Goal: Task Accomplishment & Management: Manage account settings

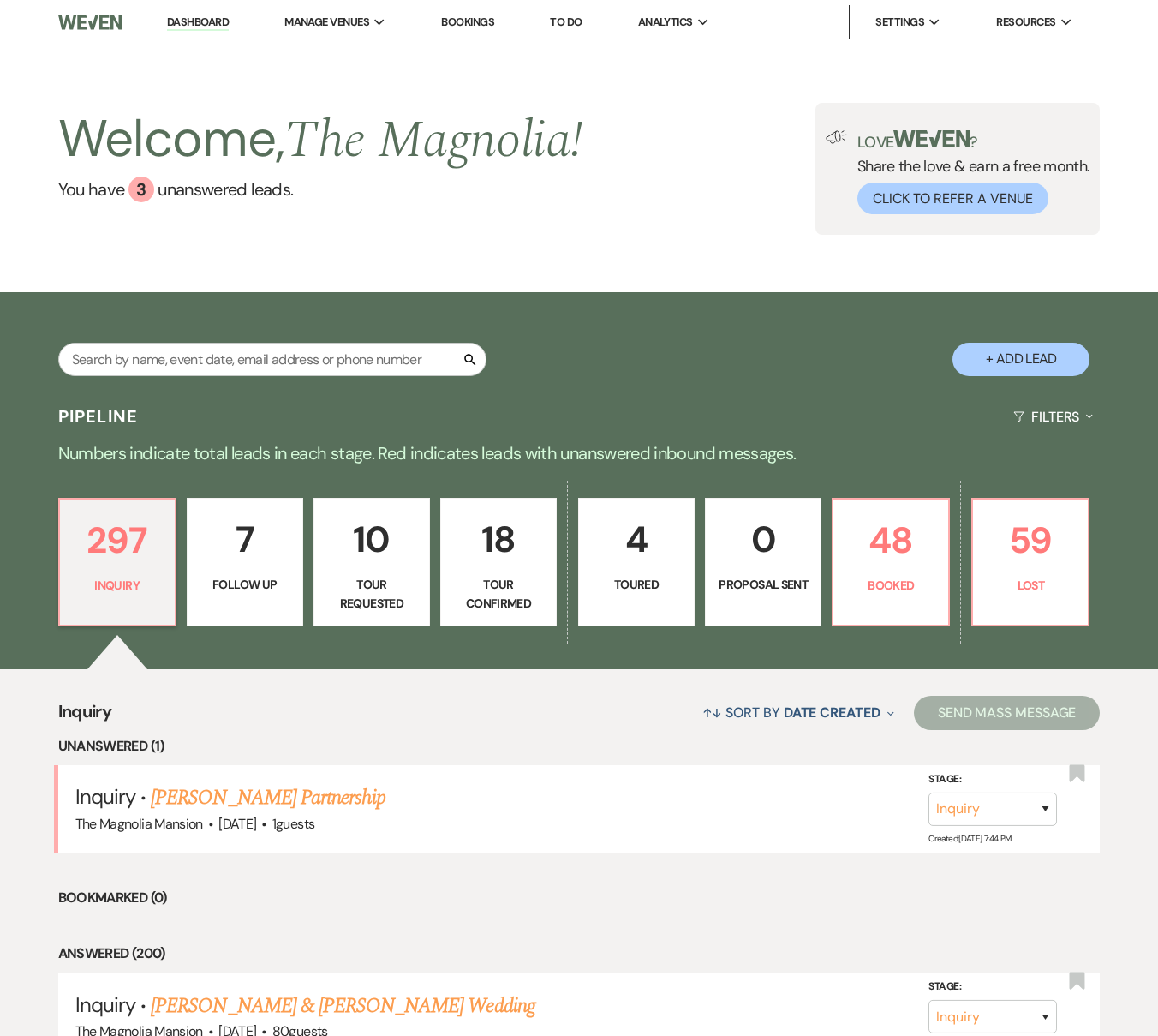
click at [471, 22] on link "Bookings" at bounding box center [467, 22] width 53 height 15
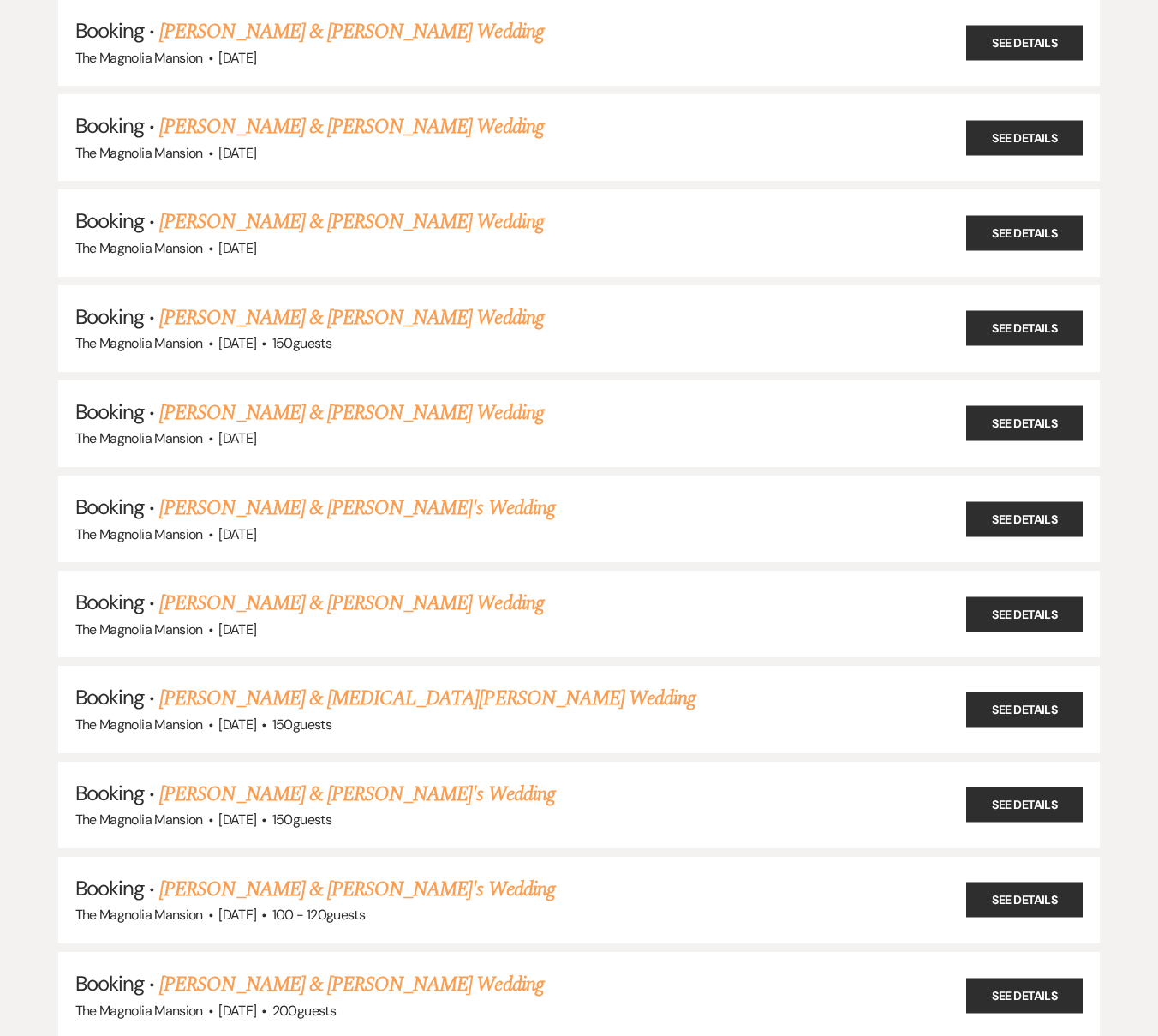
scroll to position [973, 0]
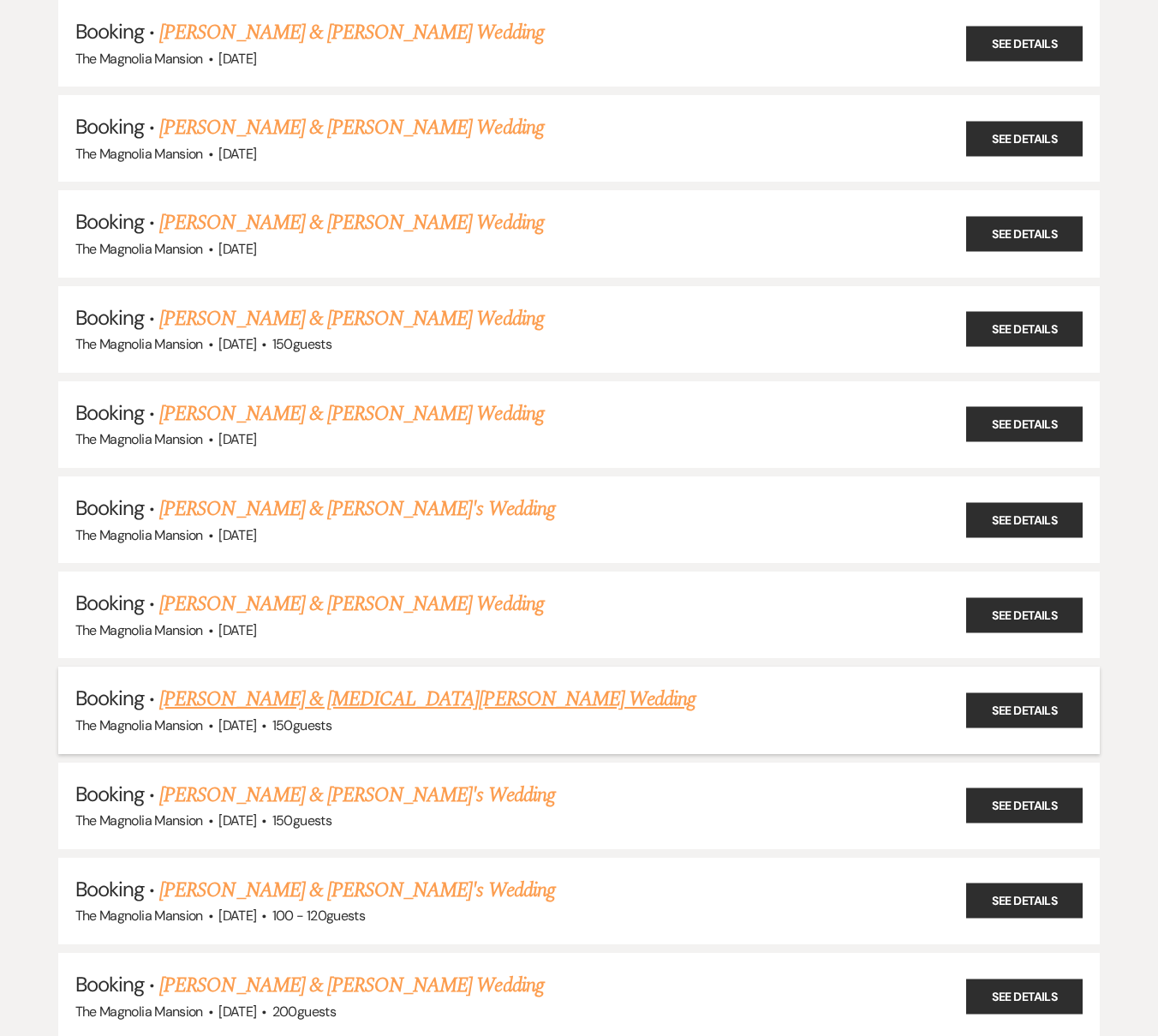
drag, startPoint x: 544, startPoint y: 712, endPoint x: 291, endPoint y: 726, distance: 253.4
click at [278, 725] on li "Booking · [PERSON_NAME] & [MEDICAL_DATA][PERSON_NAME] Wedding The [GEOGRAPHIC_D…" at bounding box center [579, 709] width 1042 height 86
click at [564, 720] on div "The Magnolia Mansion · [DATE] · 150 guests" at bounding box center [579, 725] width 1008 height 22
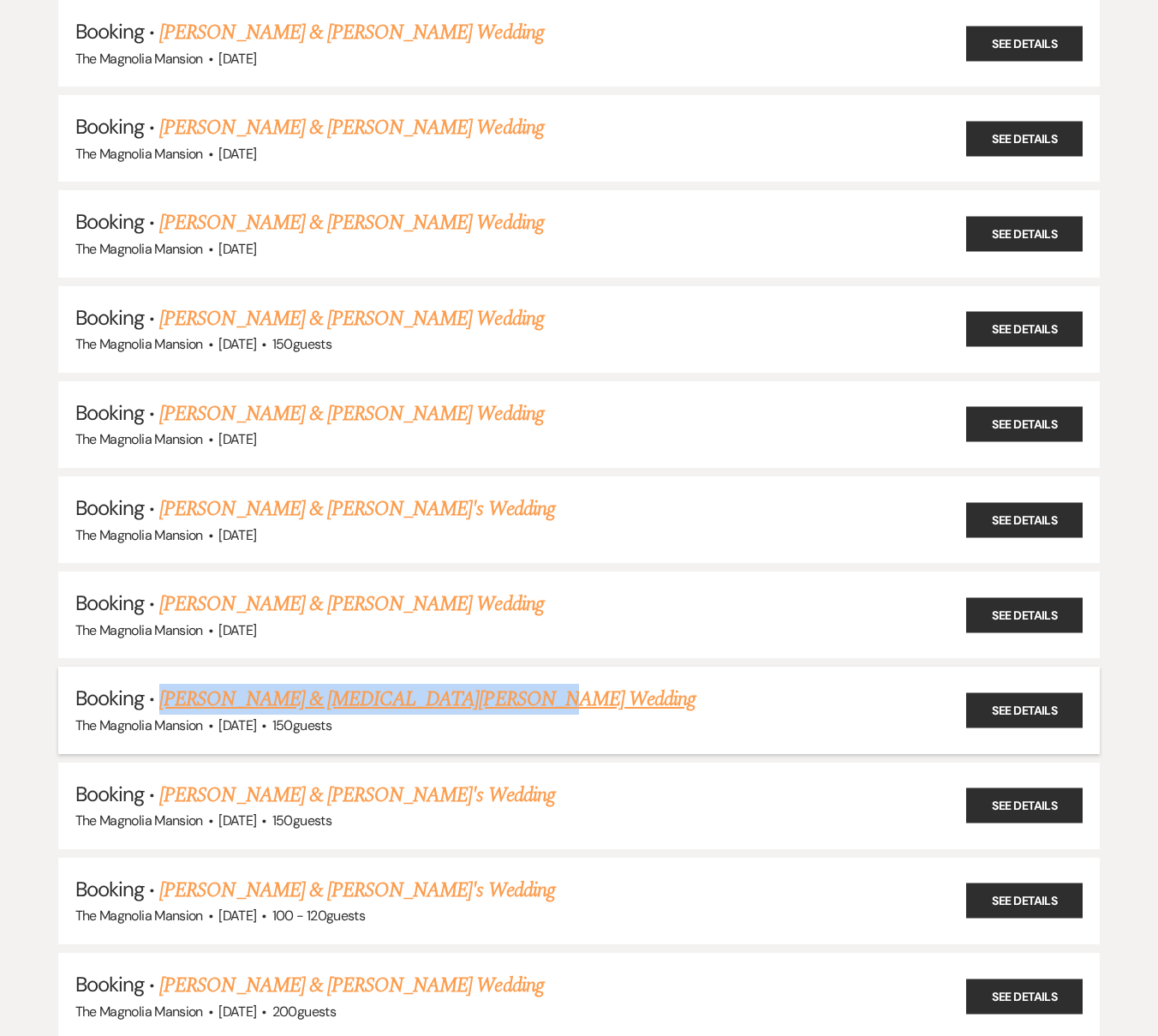
drag, startPoint x: 557, startPoint y: 706, endPoint x: 160, endPoint y: 708, distance: 397.0
click at [160, 708] on h5 "Booking · [PERSON_NAME] & [MEDICAL_DATA][PERSON_NAME] Wedding" at bounding box center [579, 698] width 1008 height 31
copy link "[PERSON_NAME] & [MEDICAL_DATA][PERSON_NAME] Wedding"
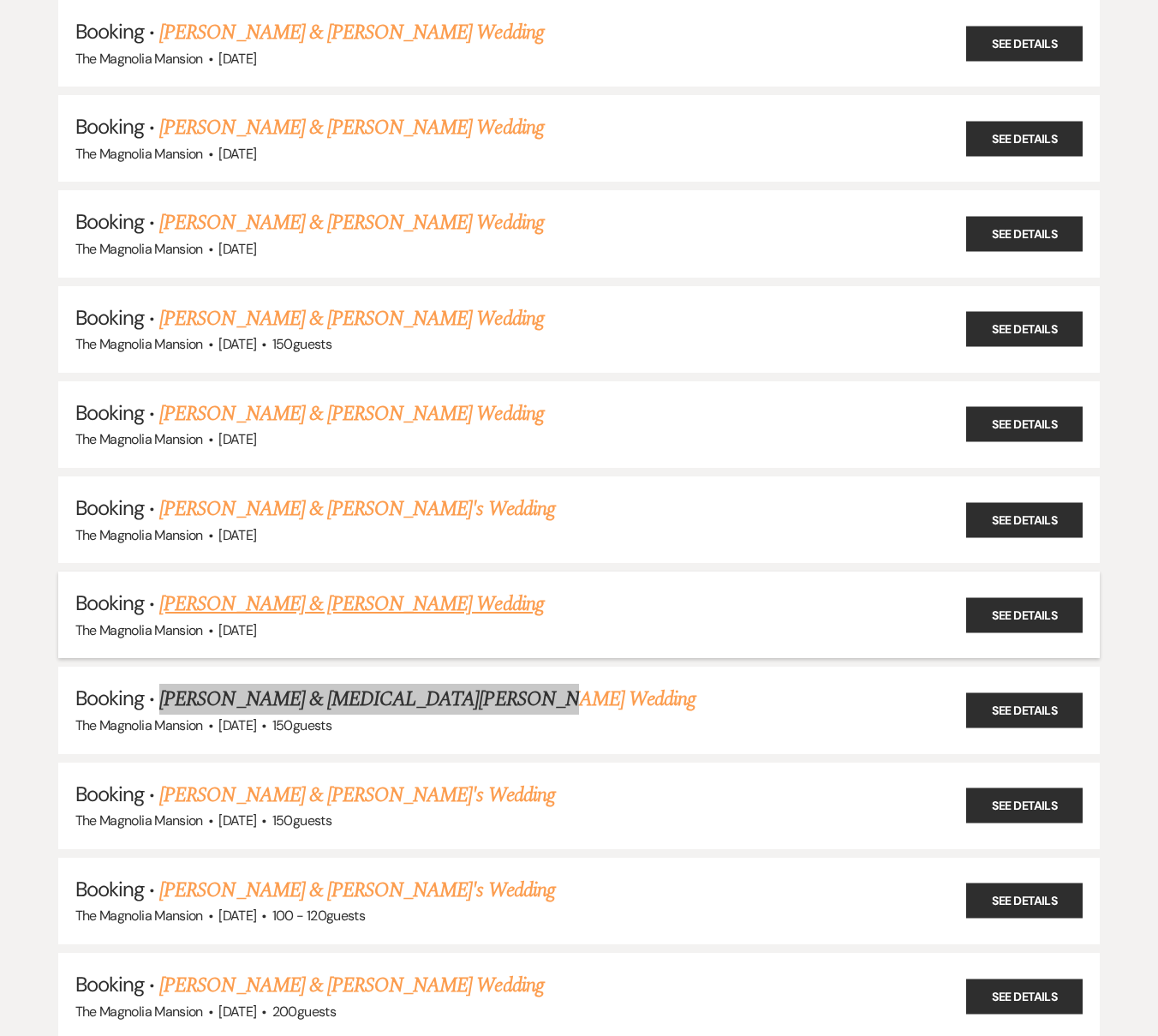
copy link "[PERSON_NAME] & [PERSON_NAME] Wedding"
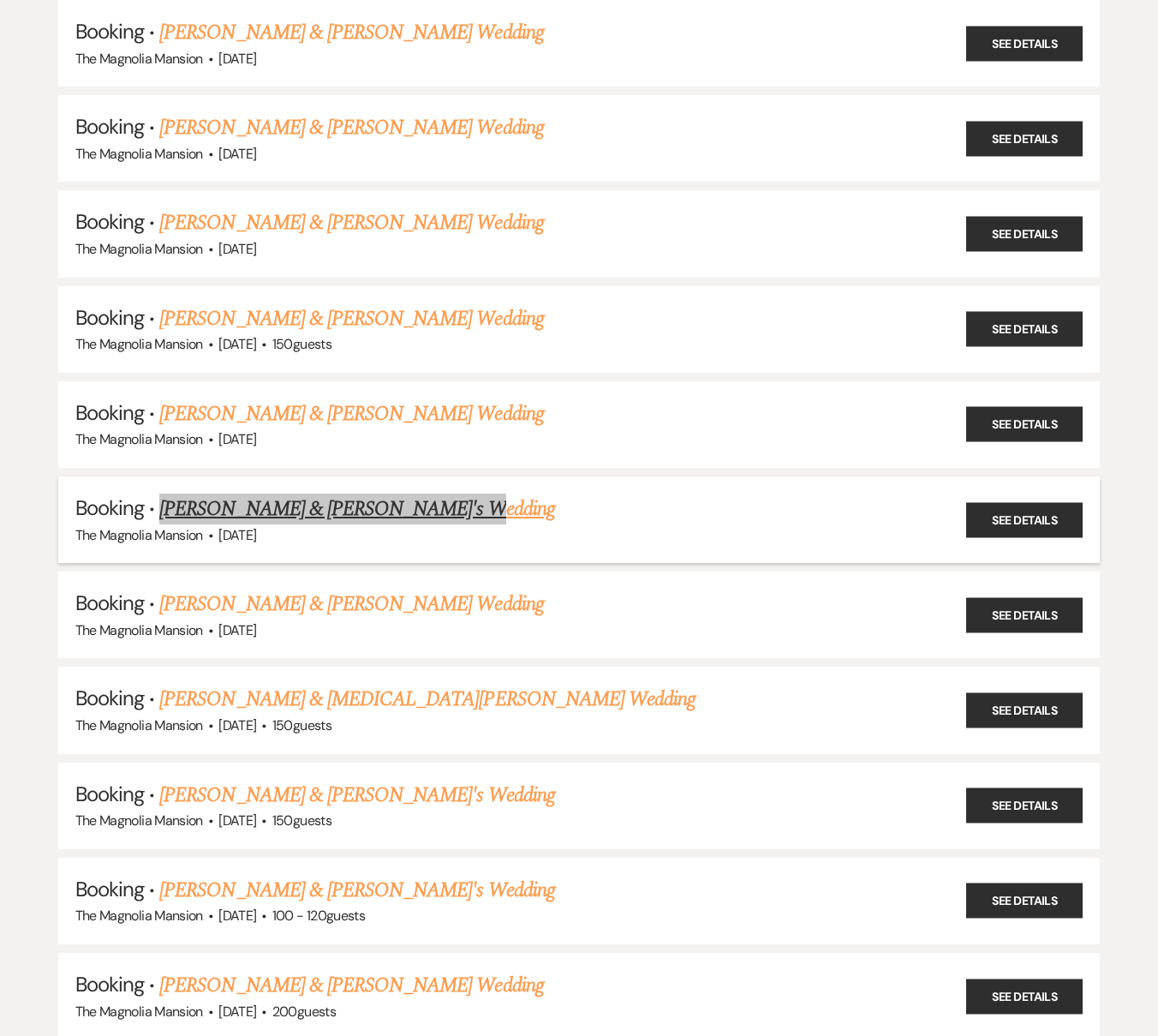
copy link "[PERSON_NAME] & [PERSON_NAME]'s Wedding"
copy link "[PERSON_NAME] & [PERSON_NAME] Wedding"
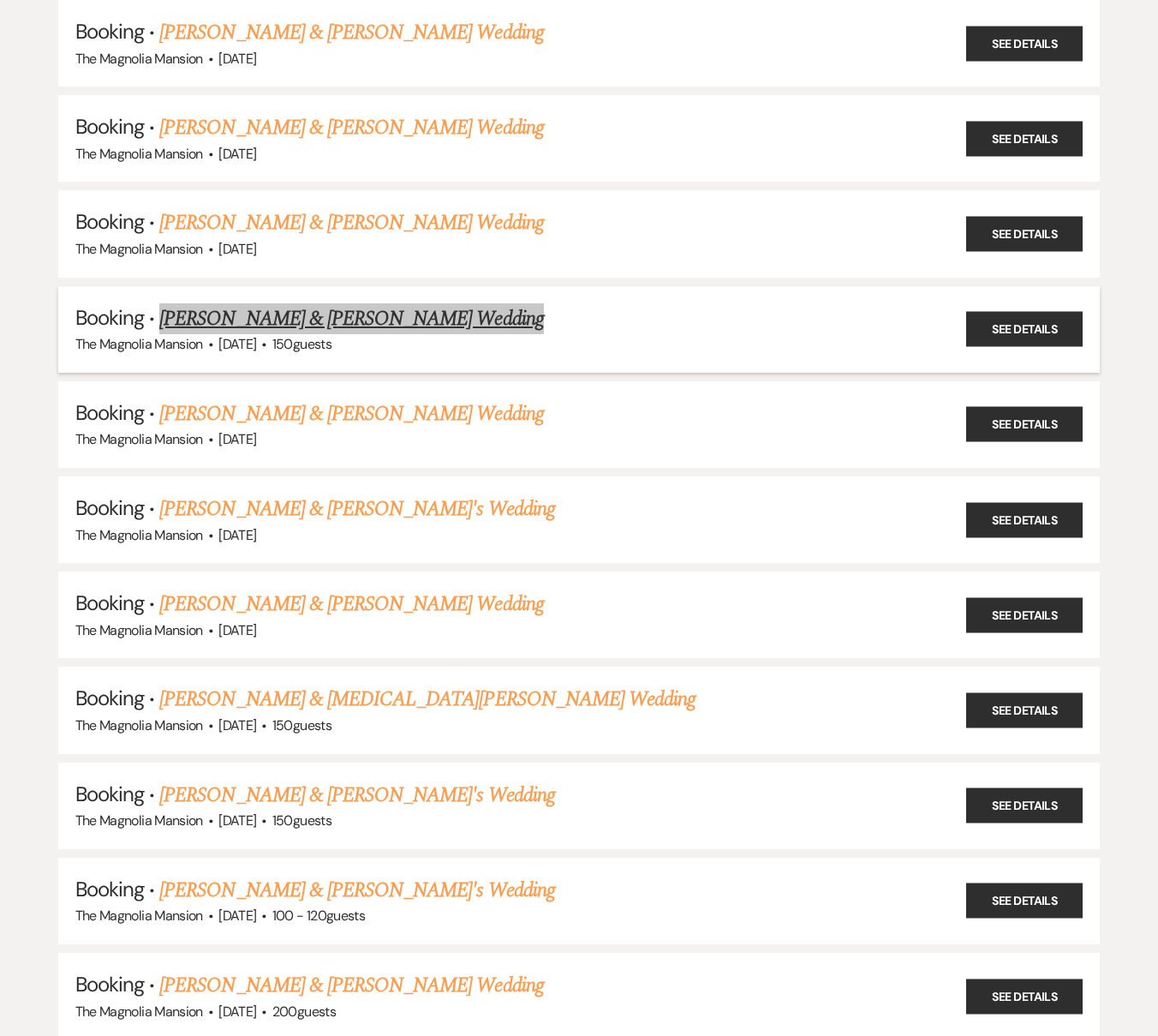
copy link "[PERSON_NAME] & [PERSON_NAME] Wedding"
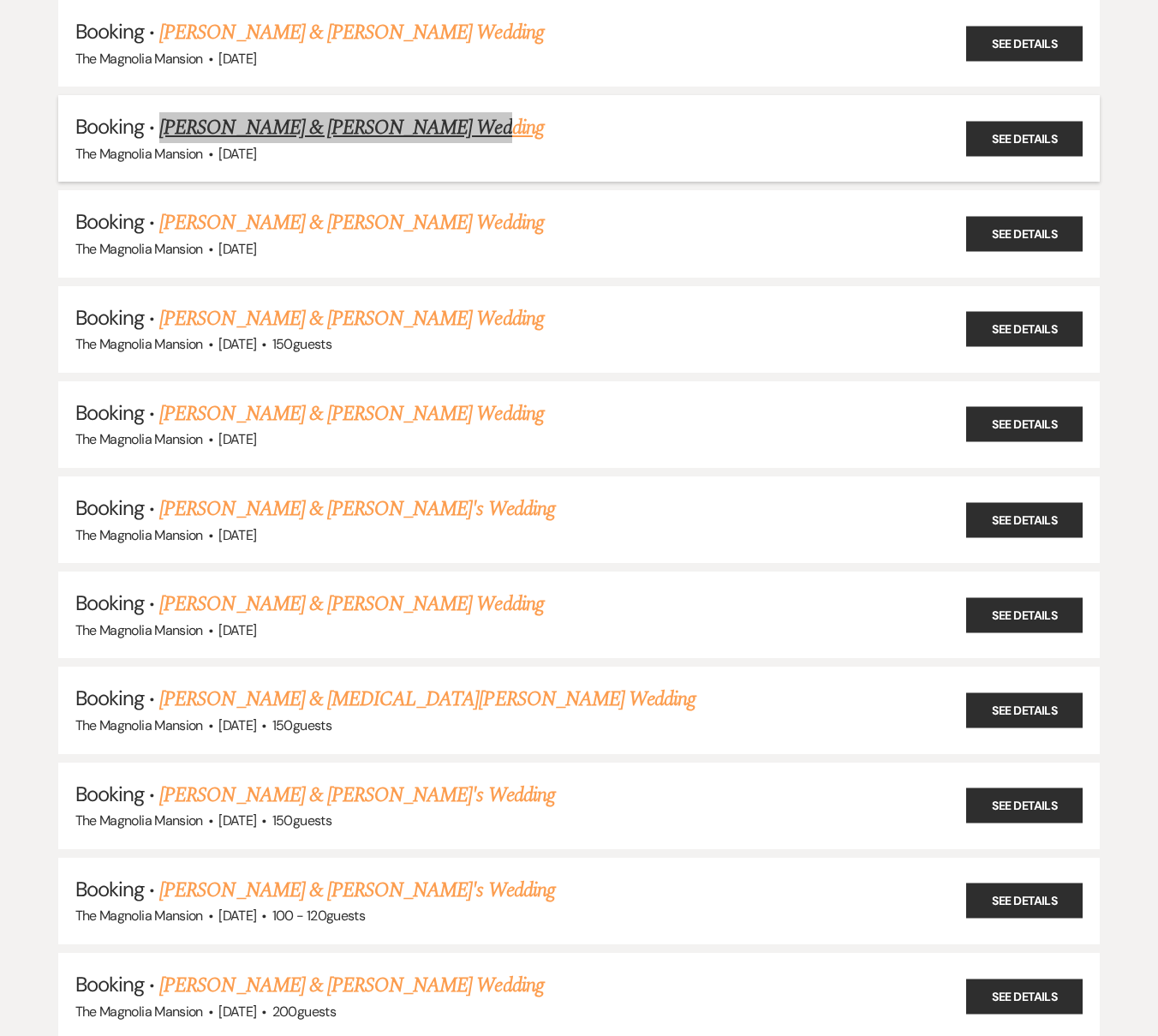
copy link "[PERSON_NAME] & [PERSON_NAME] Wedding"
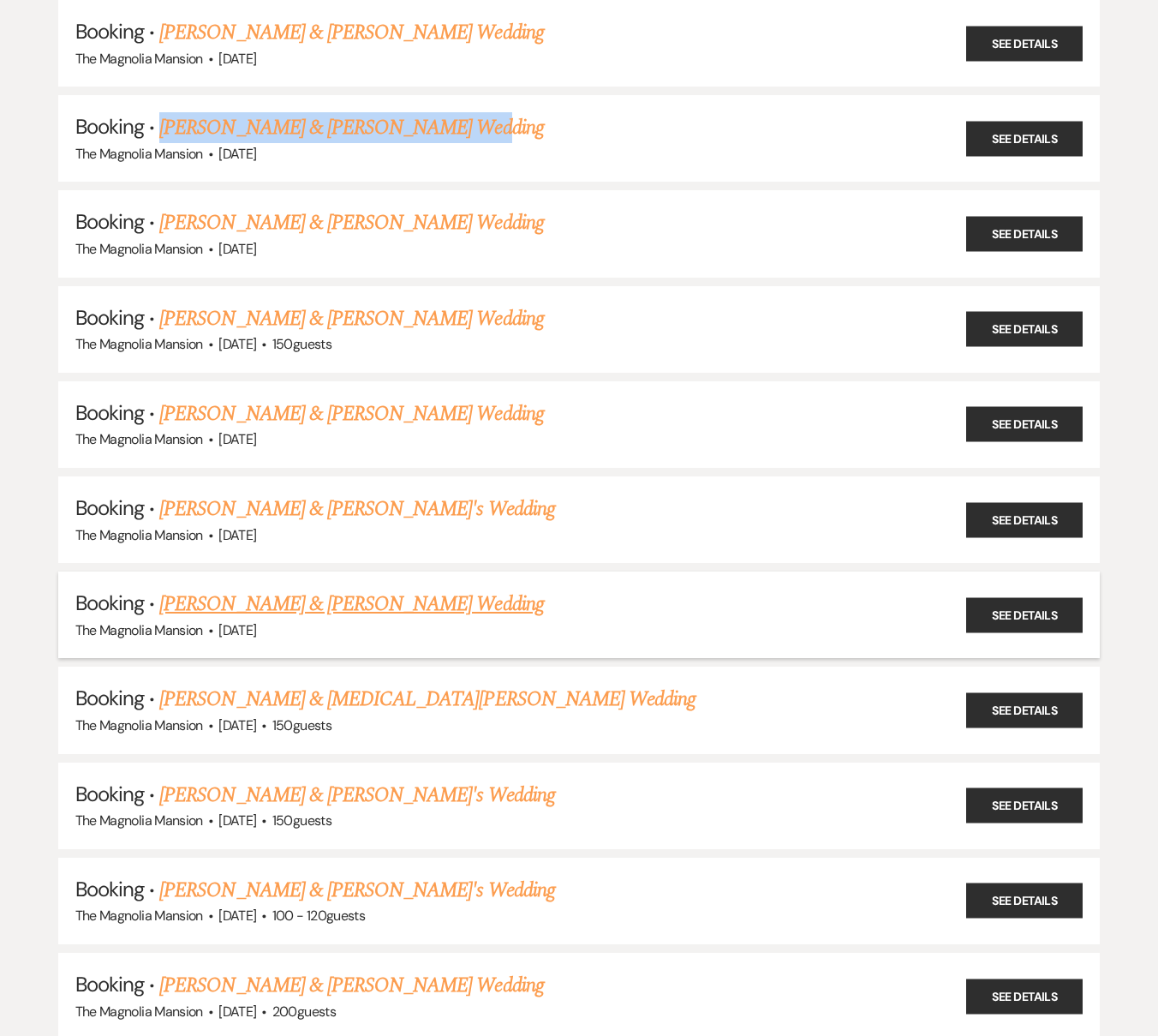
drag, startPoint x: 299, startPoint y: 629, endPoint x: 223, endPoint y: 628, distance: 76.0
click at [223, 628] on div "The Magnolia Mansion · [DATE]" at bounding box center [579, 631] width 1008 height 22
copy span "[DATE]"
drag, startPoint x: 321, startPoint y: 533, endPoint x: 223, endPoint y: 533, distance: 98.0
click at [223, 533] on div "The Magnolia Mansion · [DATE]" at bounding box center [579, 535] width 1008 height 22
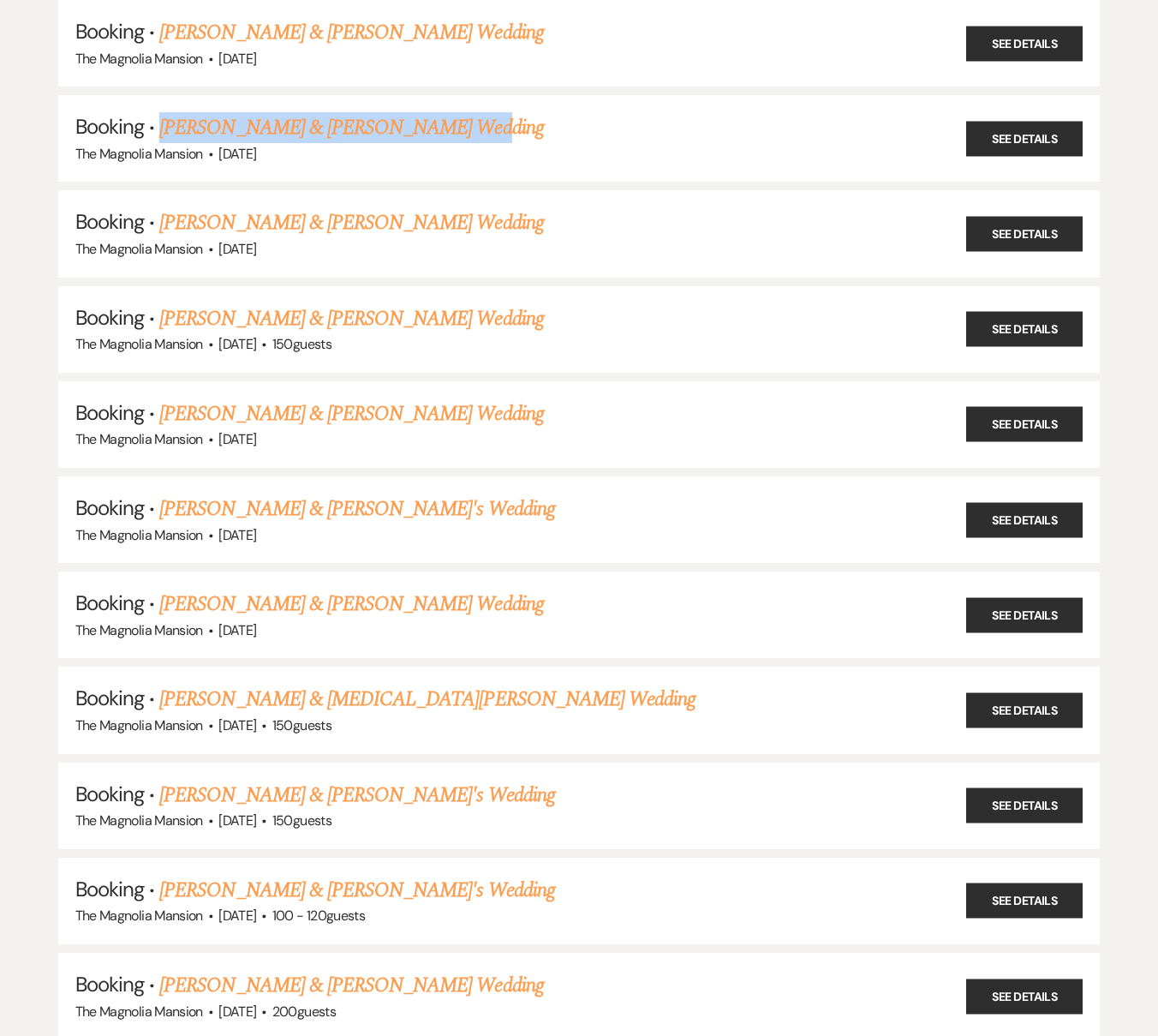
copy span "[DATE]"
drag, startPoint x: 306, startPoint y: 442, endPoint x: 223, endPoint y: 442, distance: 83.0
click at [223, 442] on div "The Magnolia Mansion · [DATE]" at bounding box center [579, 440] width 1008 height 22
copy span "[DATE]"
drag, startPoint x: 218, startPoint y: 345, endPoint x: 293, endPoint y: 349, distance: 75.1
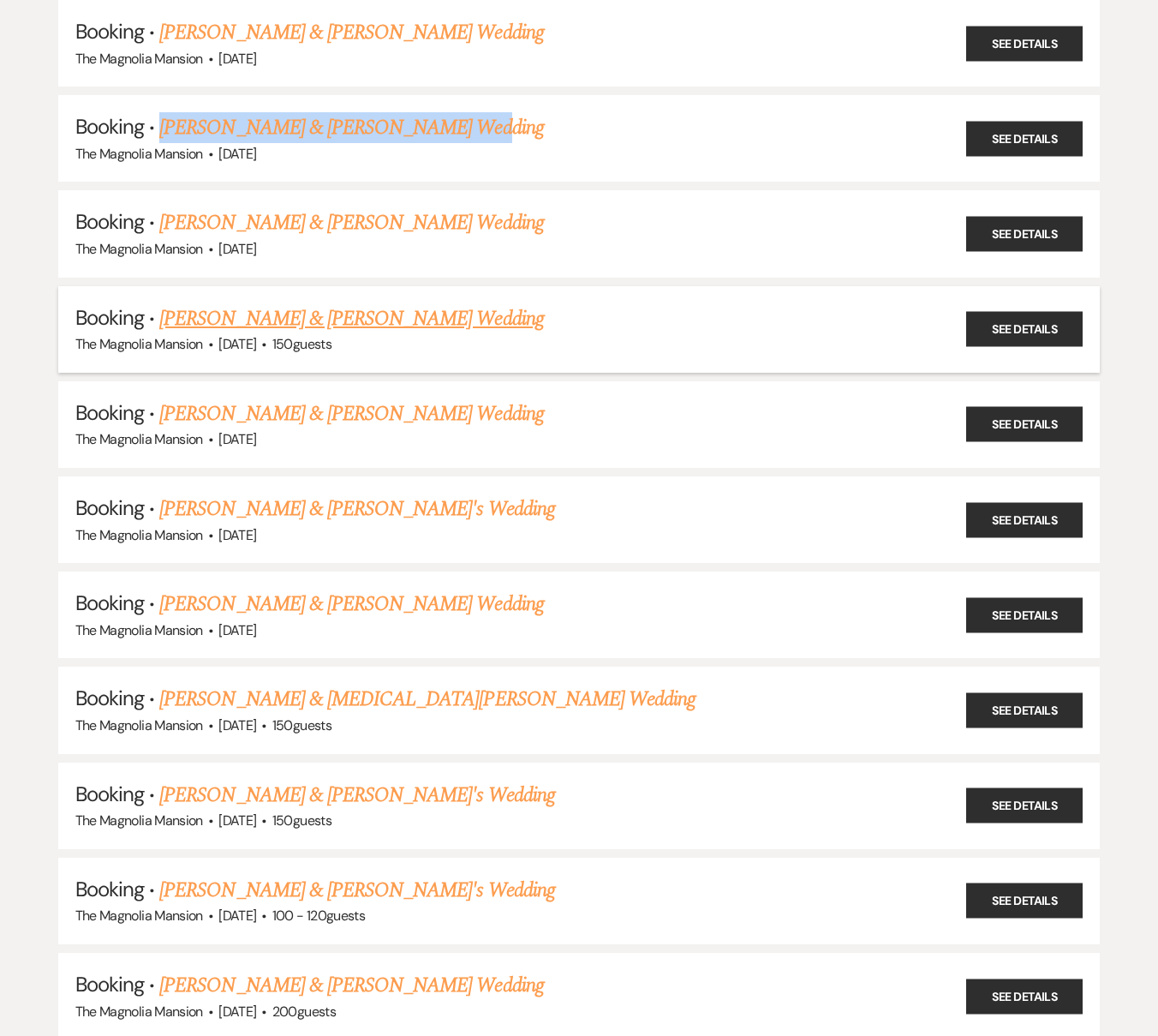
click at [293, 349] on div "The Magnolia Mansion · [DATE] · 150 guests" at bounding box center [579, 344] width 1008 height 22
drag, startPoint x: 221, startPoint y: 251, endPoint x: 308, endPoint y: 253, distance: 87.0
click at [308, 253] on div "The Magnolia Mansion · [DATE]" at bounding box center [579, 249] width 1008 height 22
drag, startPoint x: 223, startPoint y: 155, endPoint x: 313, endPoint y: 157, distance: 90.0
click at [313, 157] on div "The Magnolia Mansion · [DATE]" at bounding box center [579, 154] width 1008 height 22
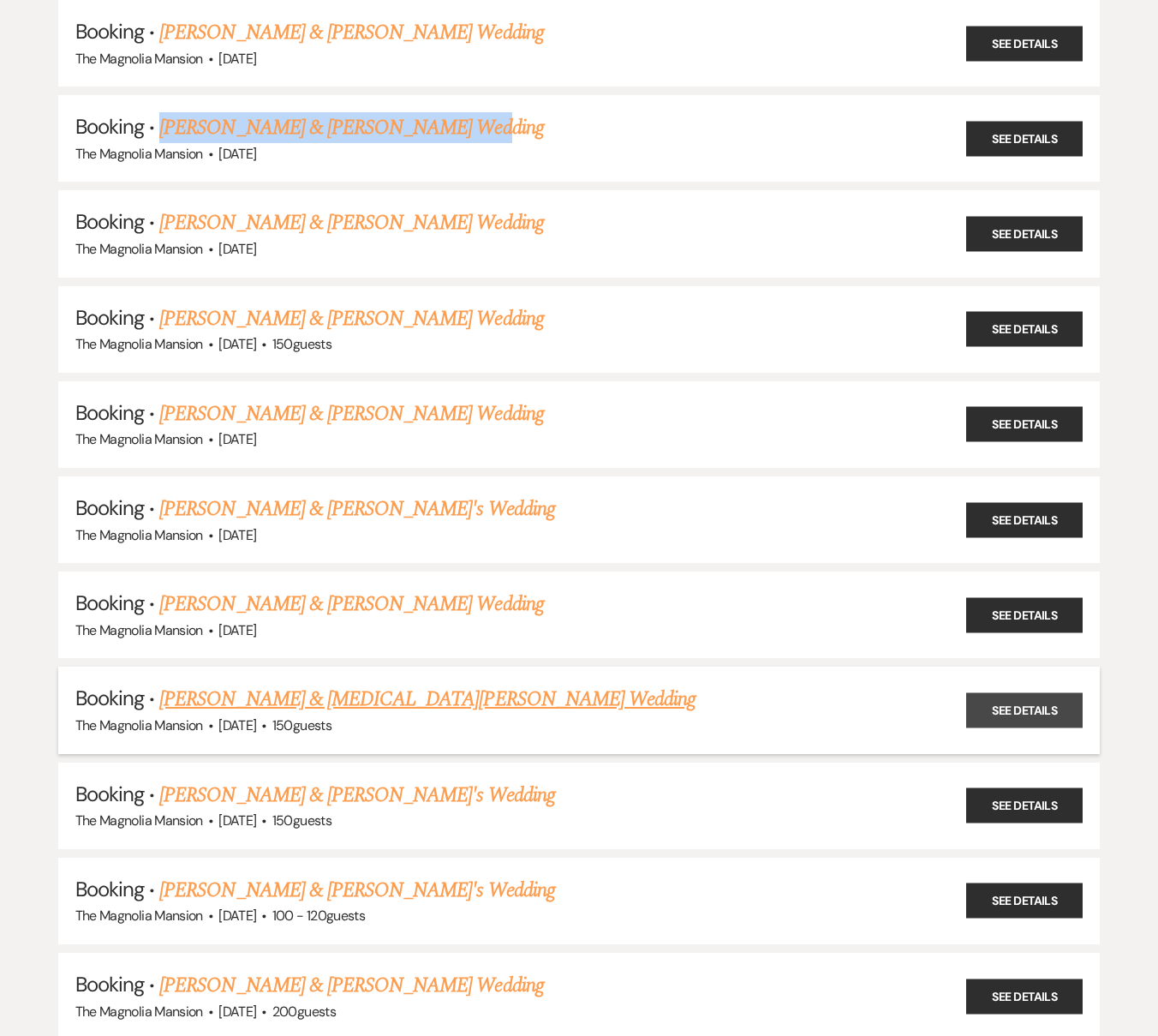
click at [997, 714] on link "See Details" at bounding box center [1024, 710] width 117 height 35
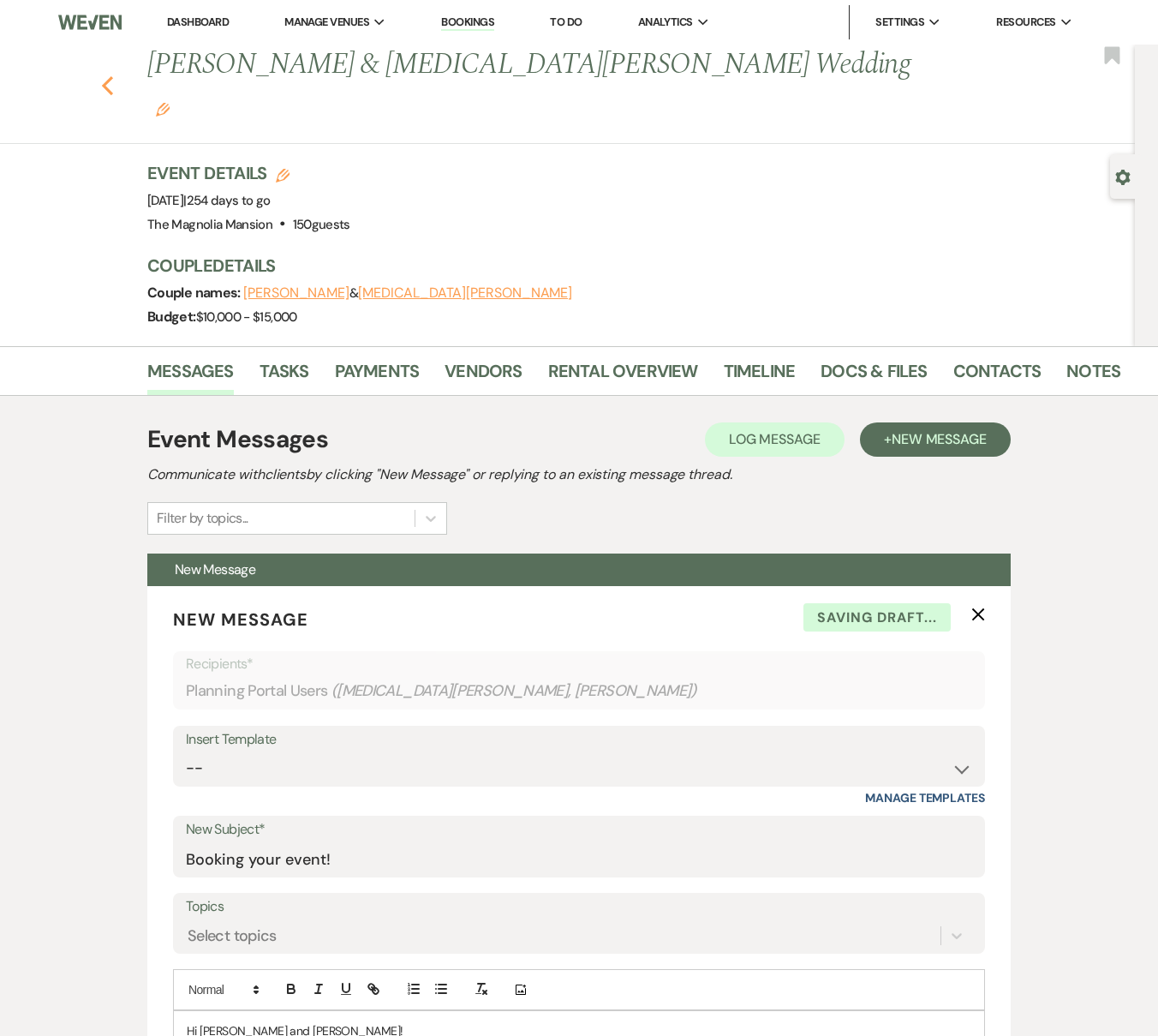
click at [114, 75] on icon "Previous" at bounding box center [108, 85] width 13 height 20
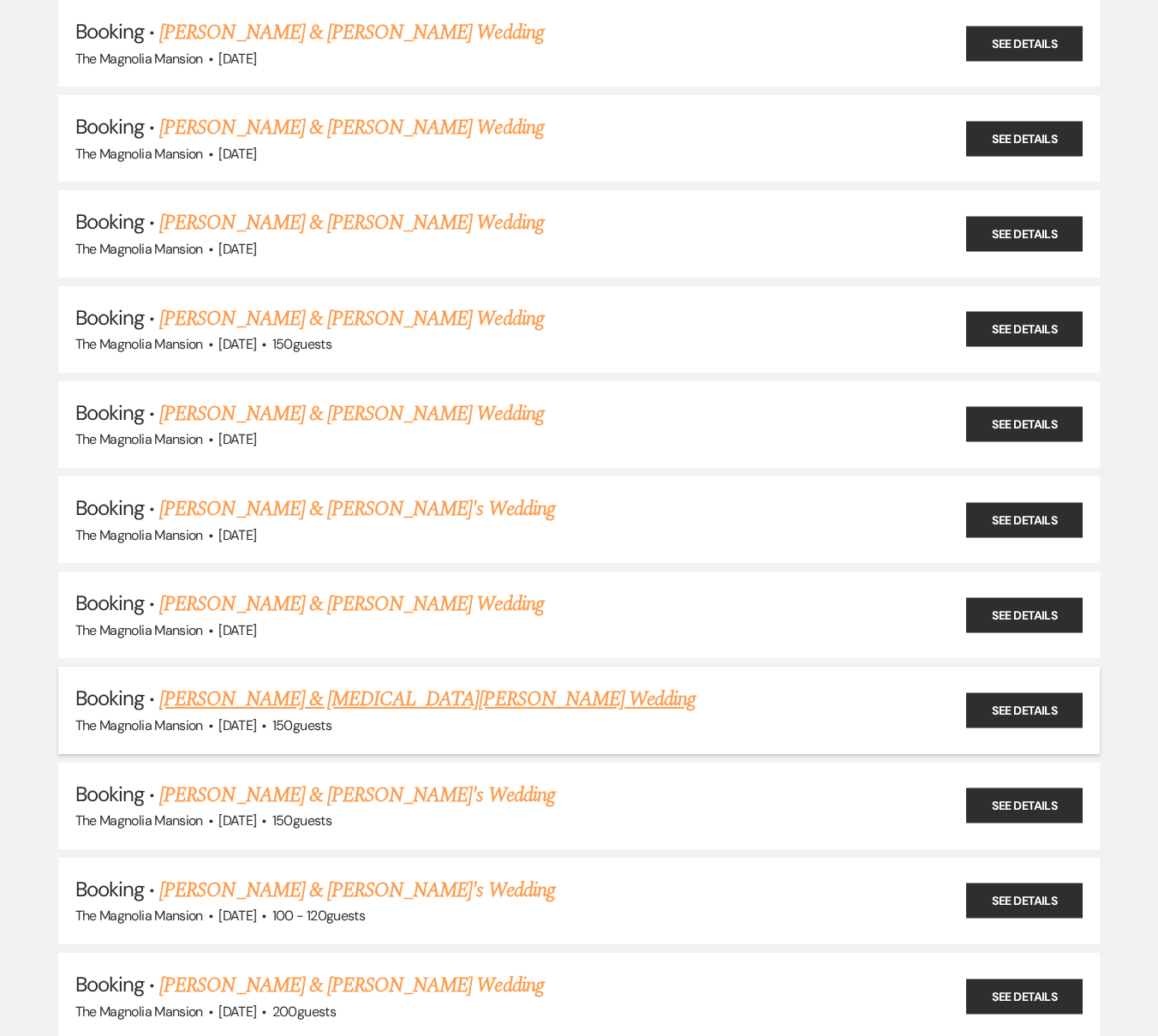
click at [262, 684] on link "[PERSON_NAME] & [MEDICAL_DATA][PERSON_NAME] Wedding" at bounding box center [427, 698] width 536 height 31
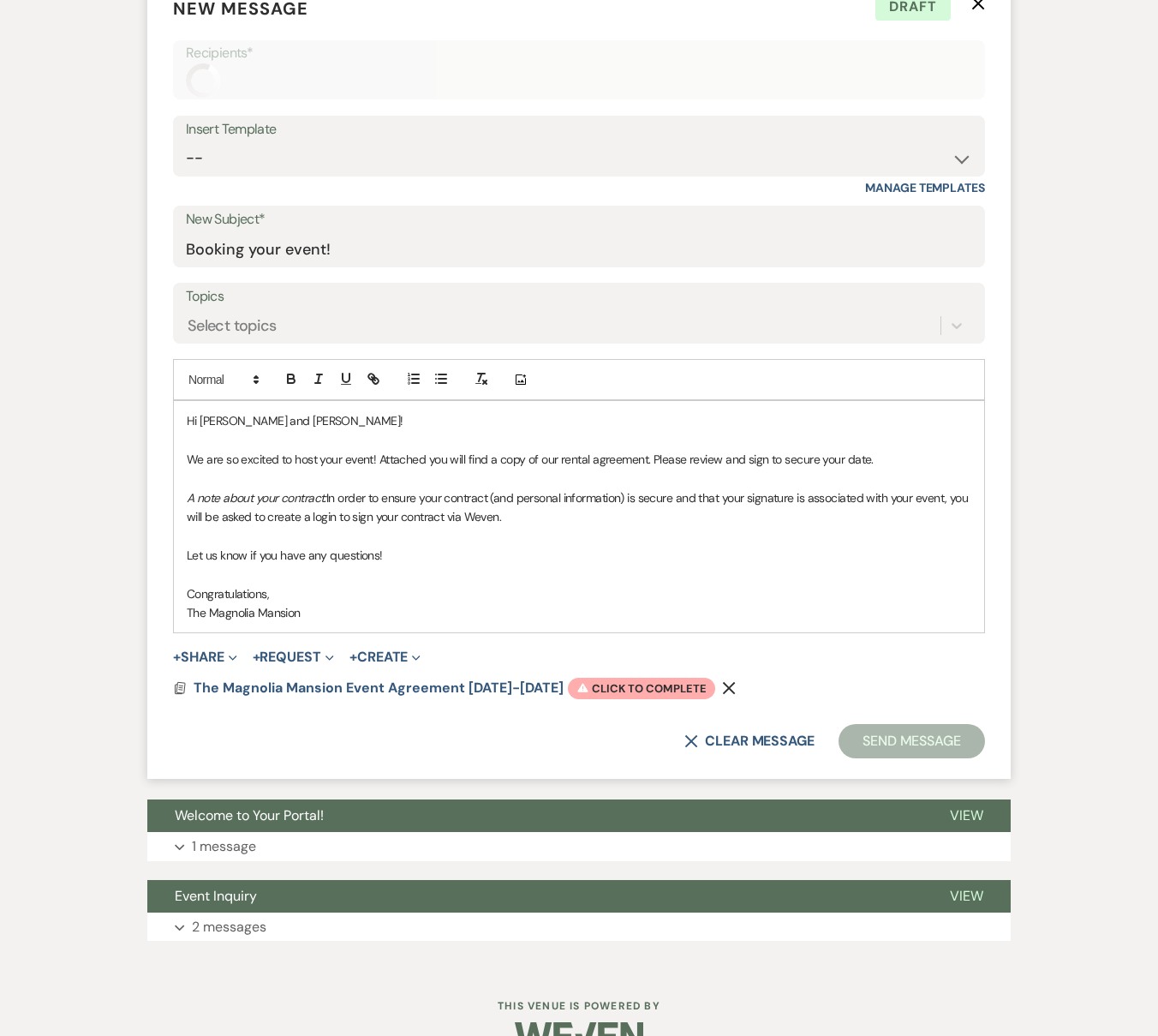
scroll to position [609, 0]
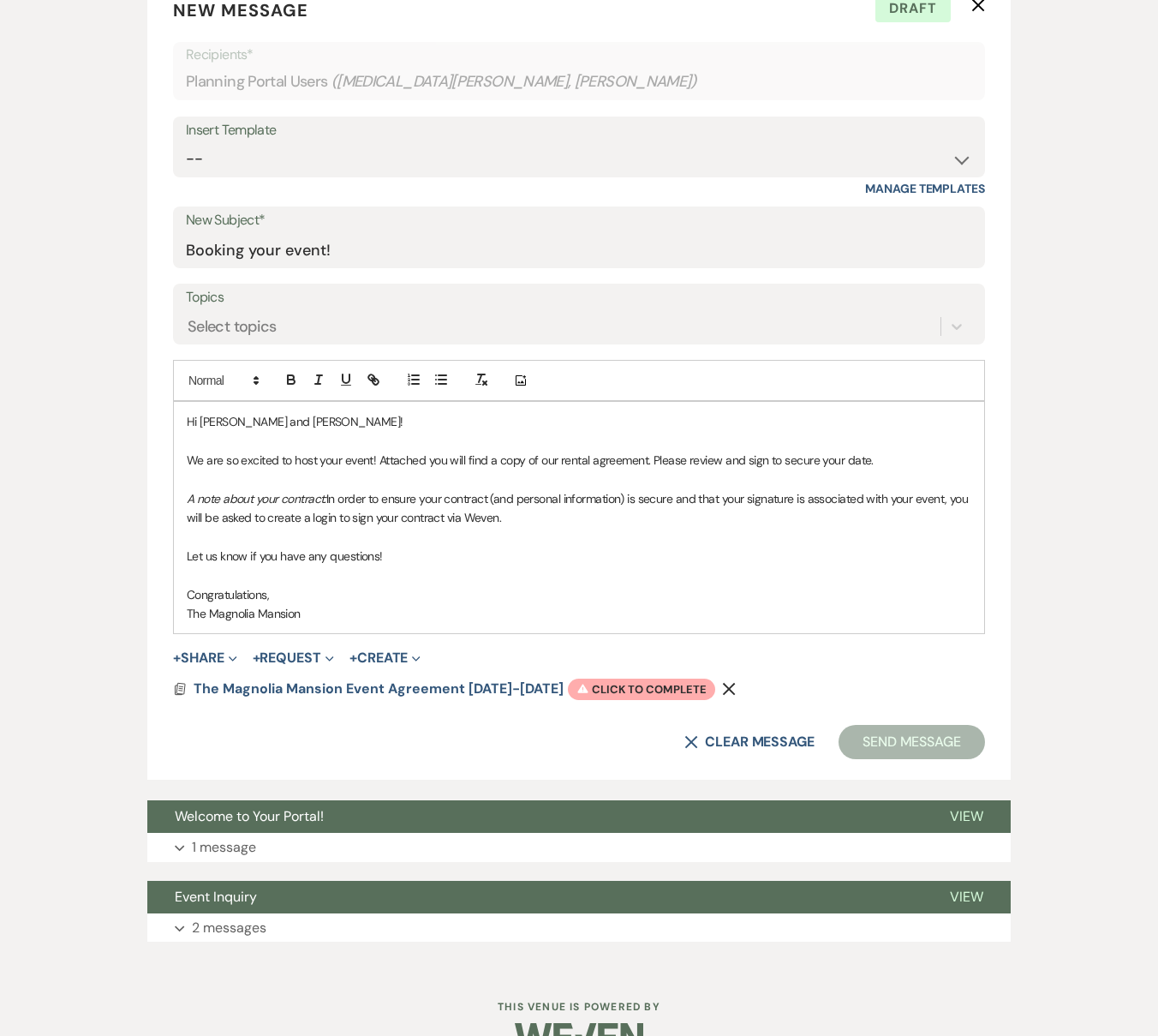
scroll to position [973, 0]
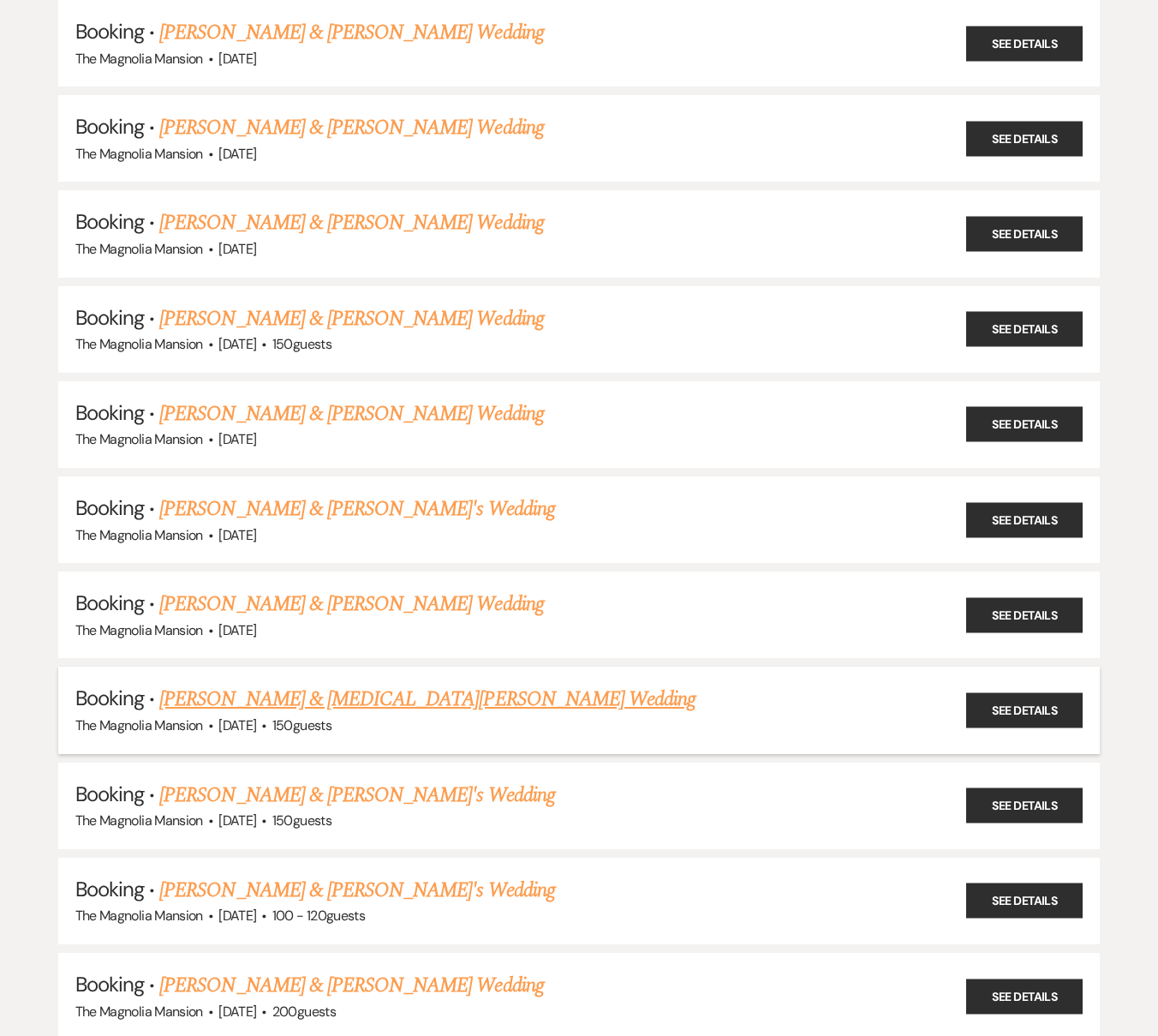
click at [266, 726] on span "·" at bounding box center [264, 726] width 6 height 0
click at [281, 699] on link "[PERSON_NAME] & [MEDICAL_DATA][PERSON_NAME] Wedding" at bounding box center [427, 698] width 536 height 31
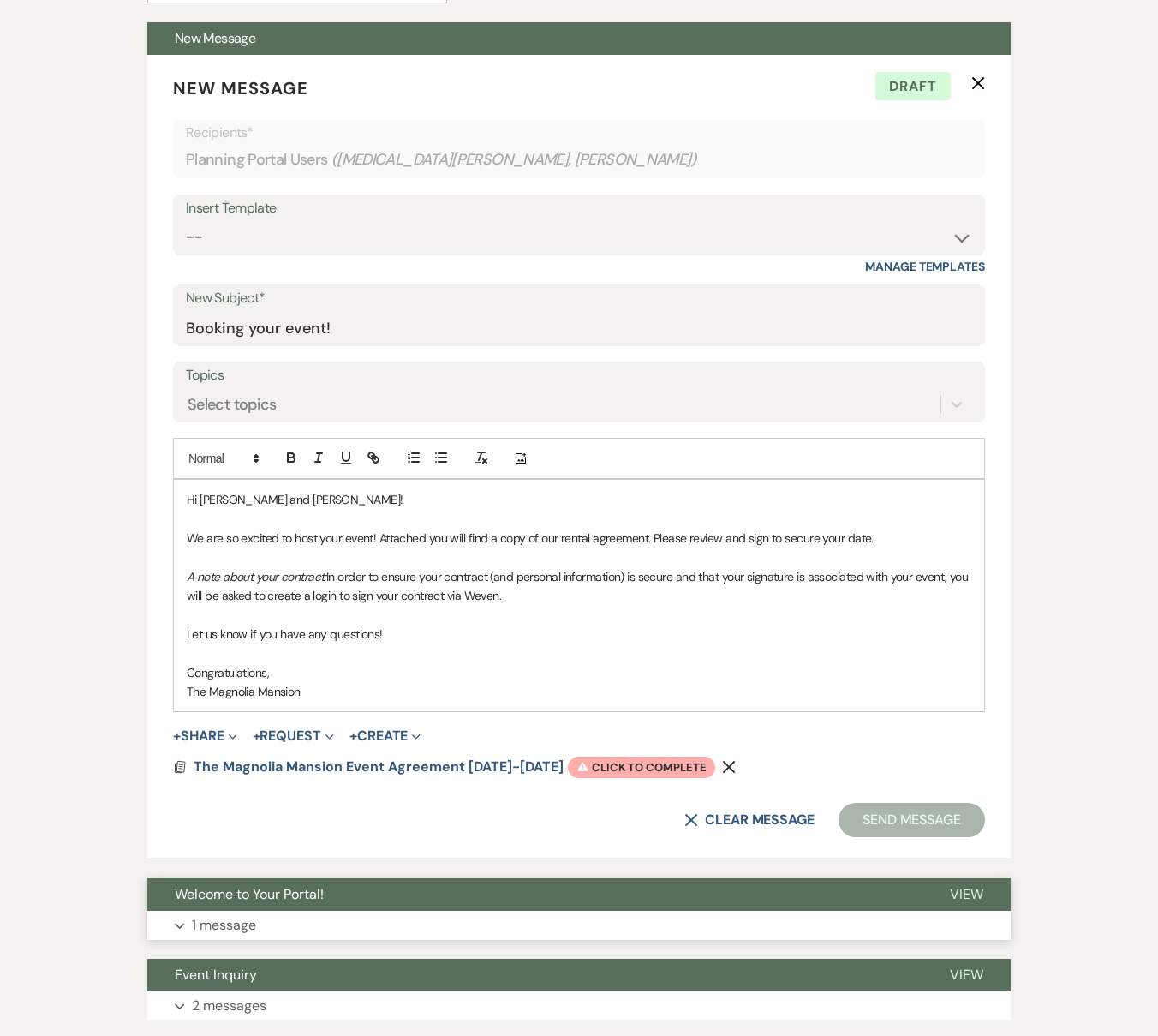
scroll to position [250, 0]
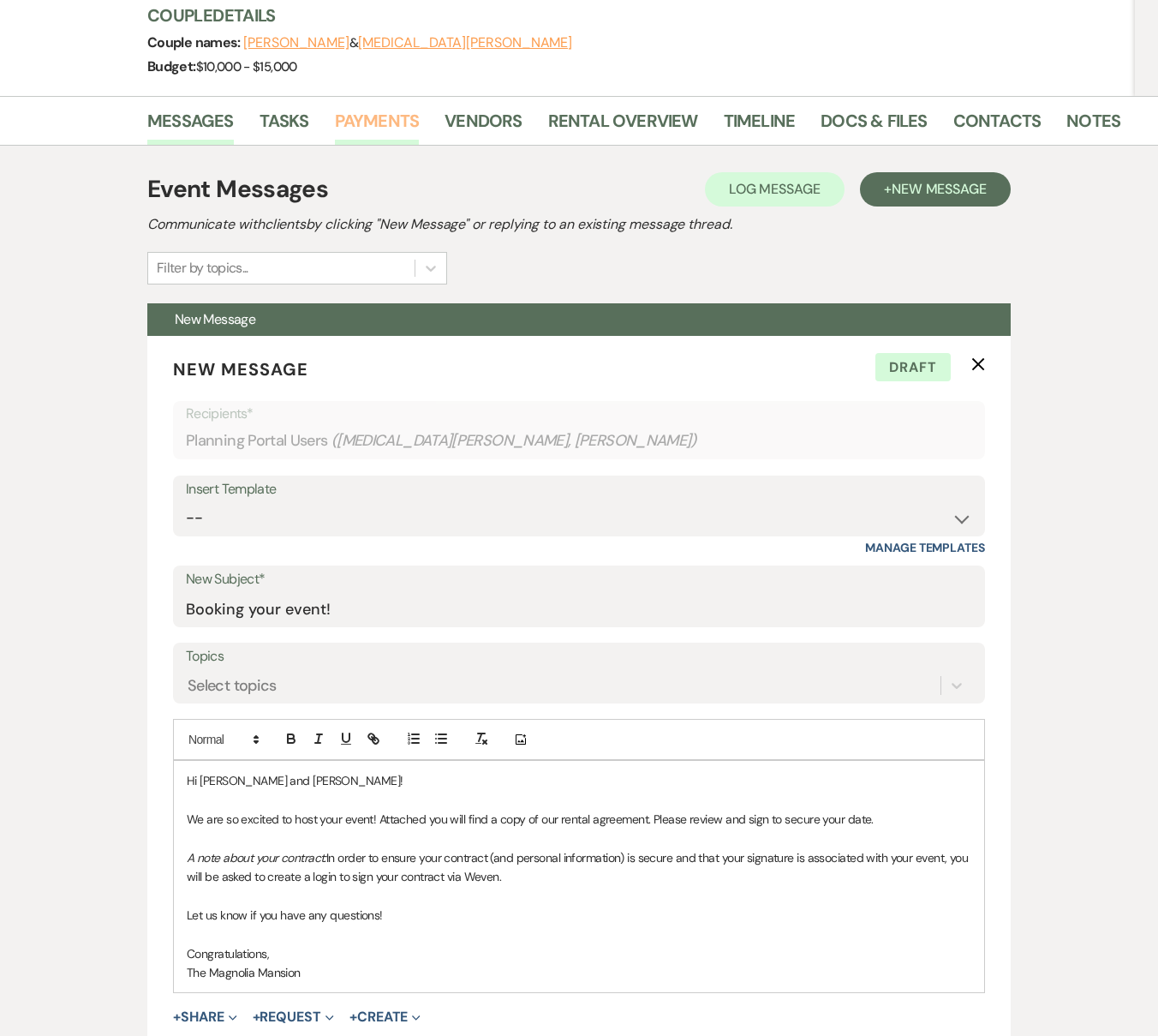
click at [387, 107] on link "Payments" at bounding box center [376, 125] width 84 height 38
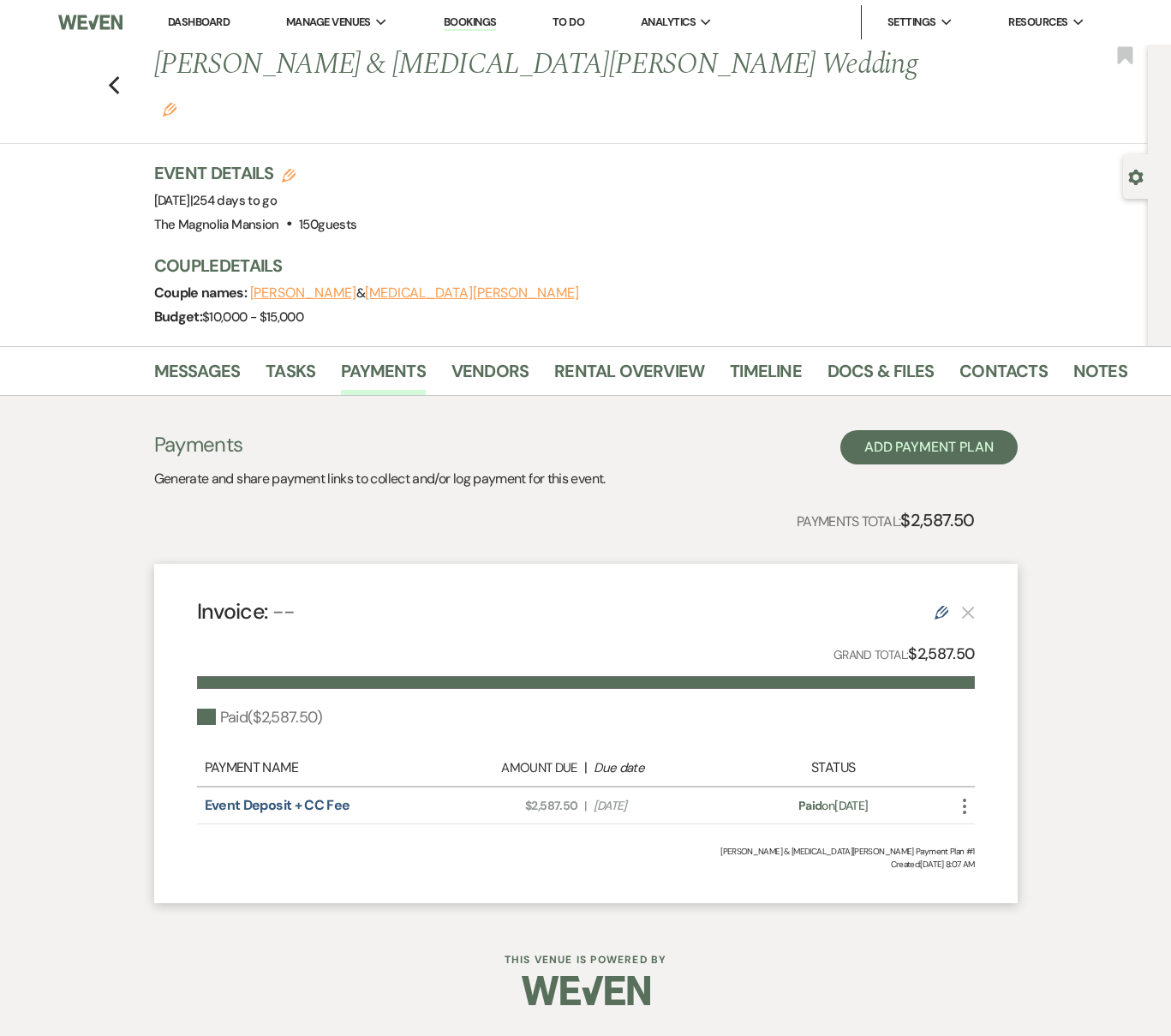
click at [289, 286] on button "[PERSON_NAME]" at bounding box center [303, 292] width 107 height 14
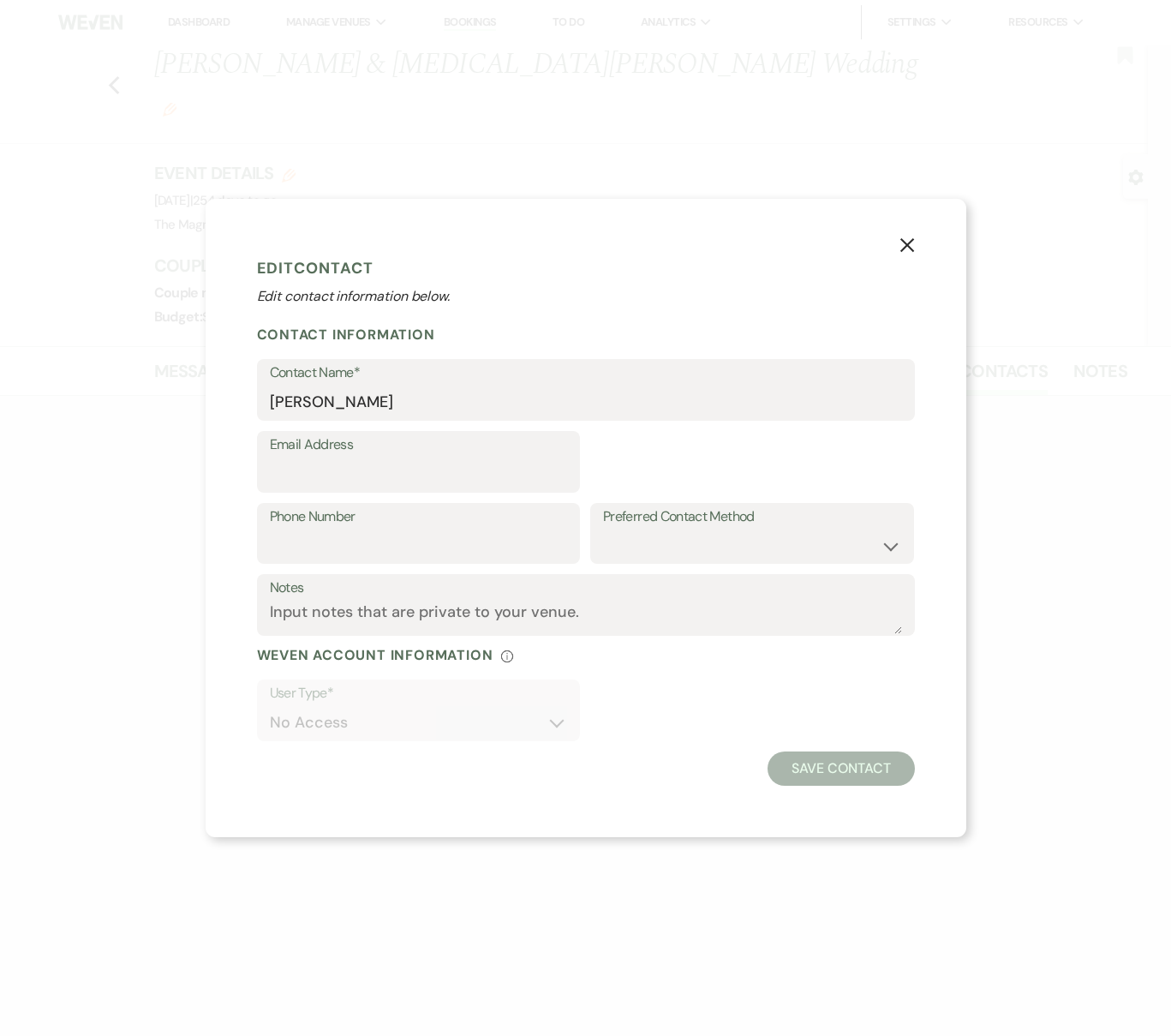
select select "1"
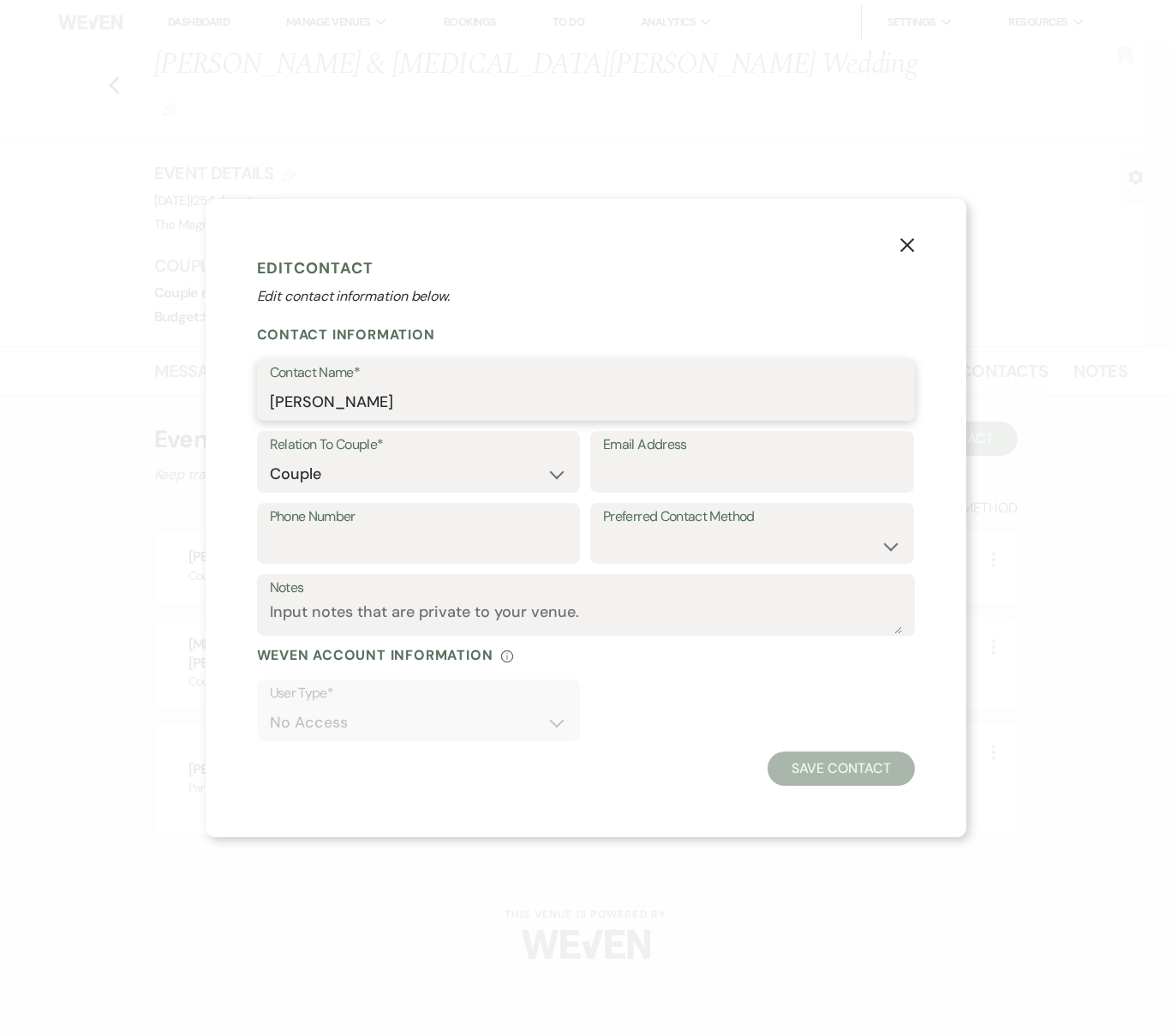
drag, startPoint x: 380, startPoint y: 410, endPoint x: 269, endPoint y: 398, distance: 111.6
click at [270, 398] on input "[PERSON_NAME]" at bounding box center [586, 403] width 633 height 33
click at [907, 249] on icon "X" at bounding box center [907, 245] width 16 height 16
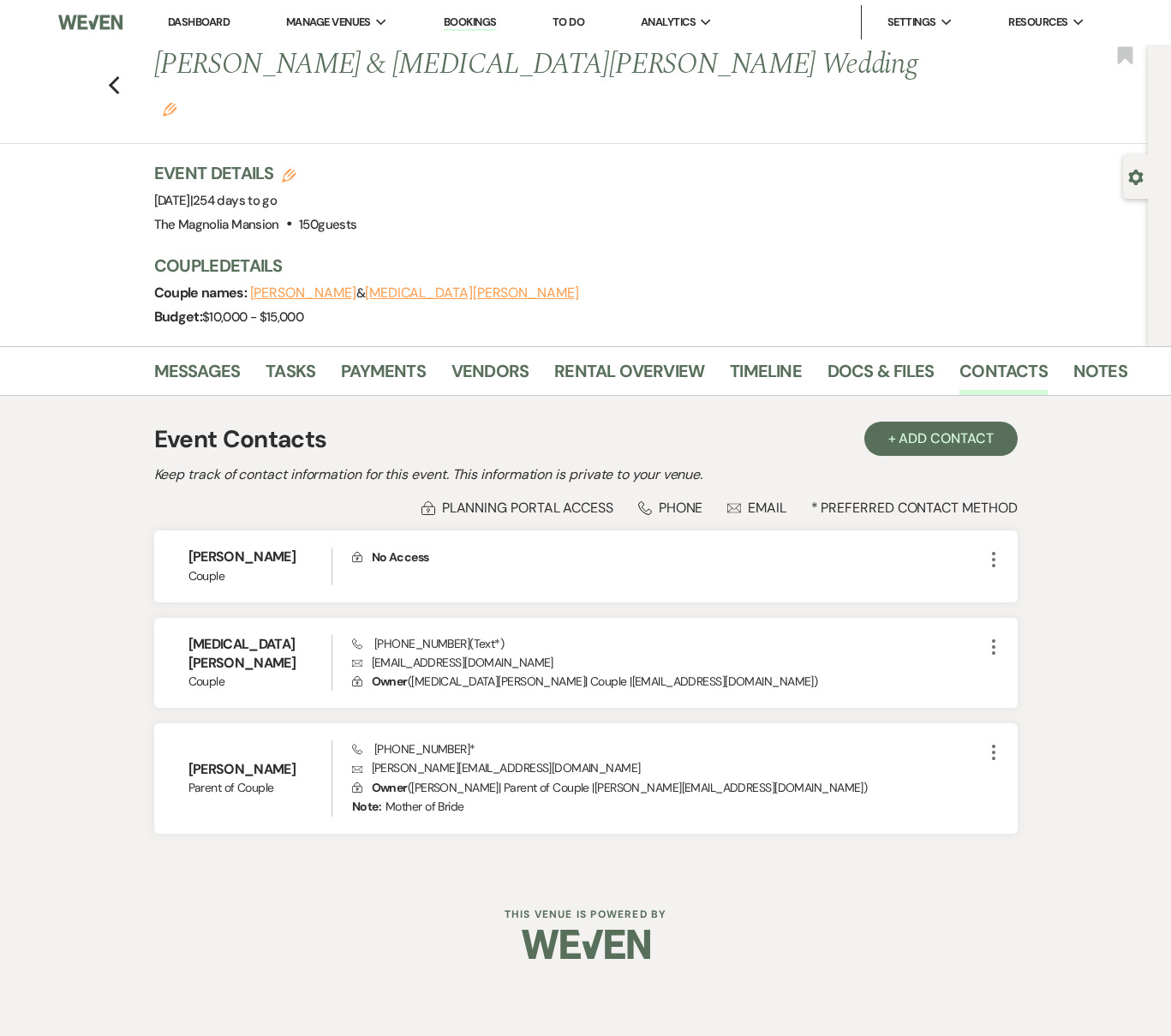
click at [392, 286] on button "[MEDICAL_DATA][PERSON_NAME]" at bounding box center [471, 292] width 214 height 14
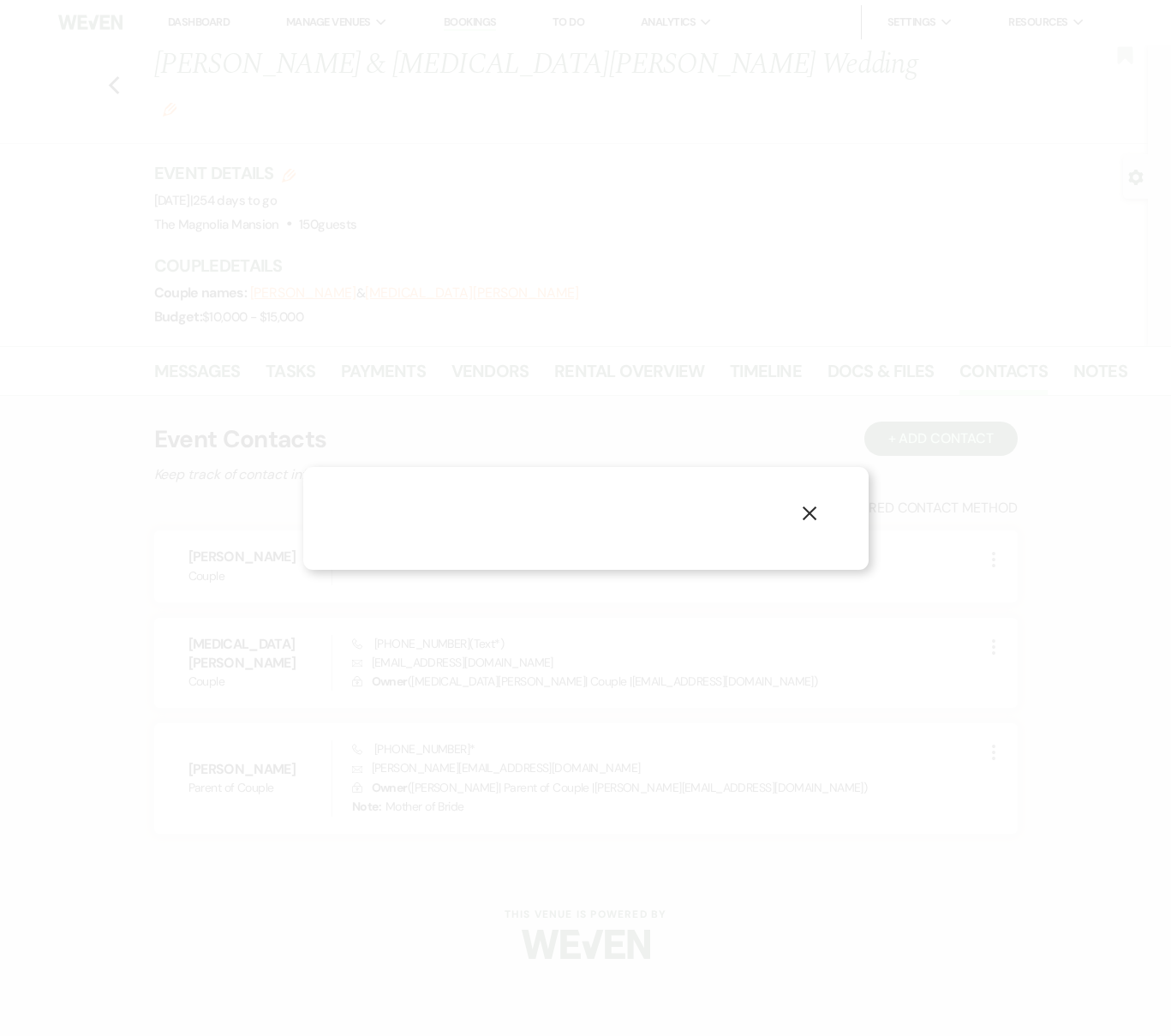
select select "1"
select select "text"
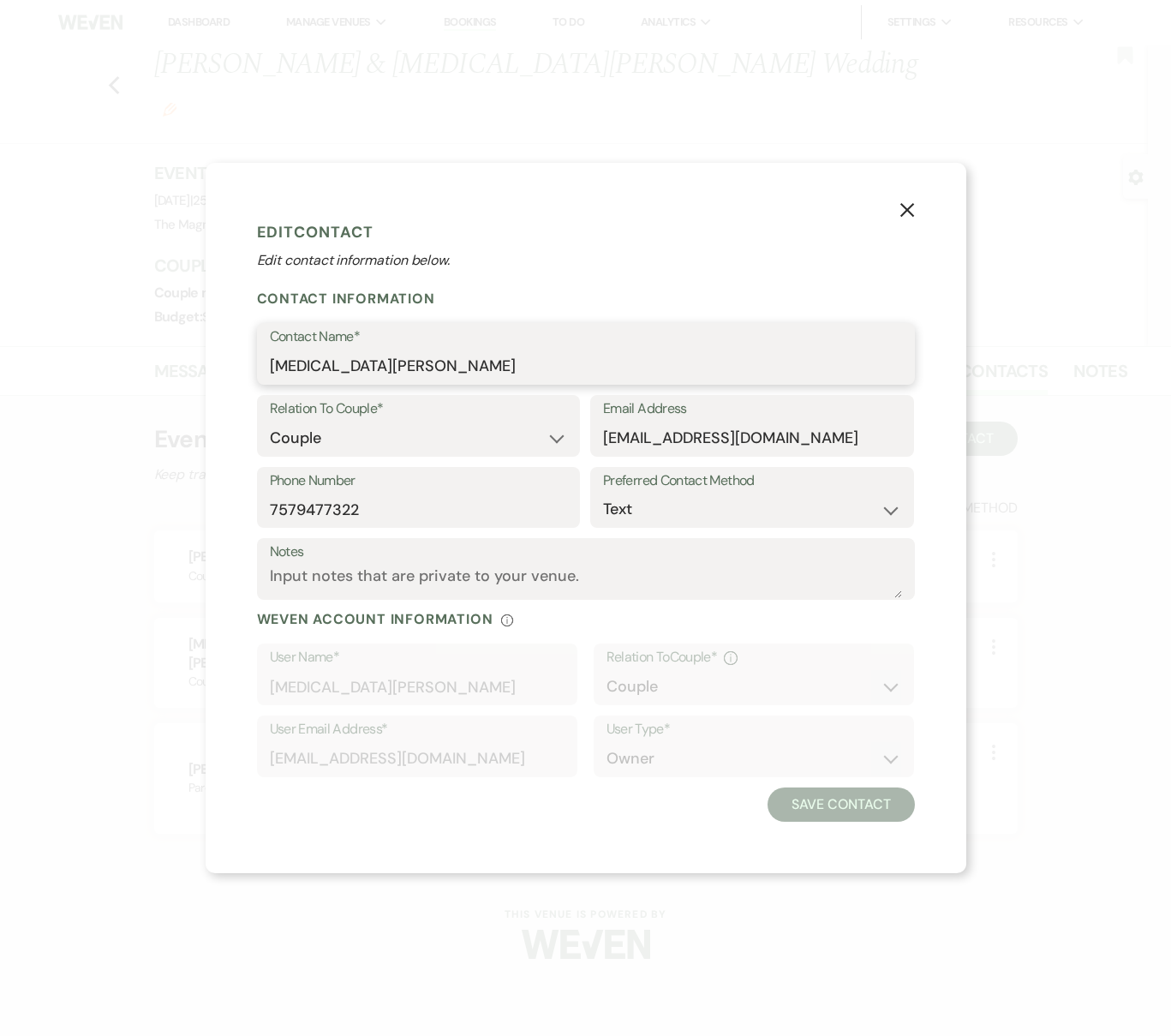
click at [354, 360] on input "[MEDICAL_DATA][PERSON_NAME]" at bounding box center [586, 366] width 633 height 33
type input "[MEDICAL_DATA][PERSON_NAME]"
click at [699, 438] on input "[EMAIL_ADDRESS][DOMAIN_NAME]" at bounding box center [752, 438] width 298 height 33
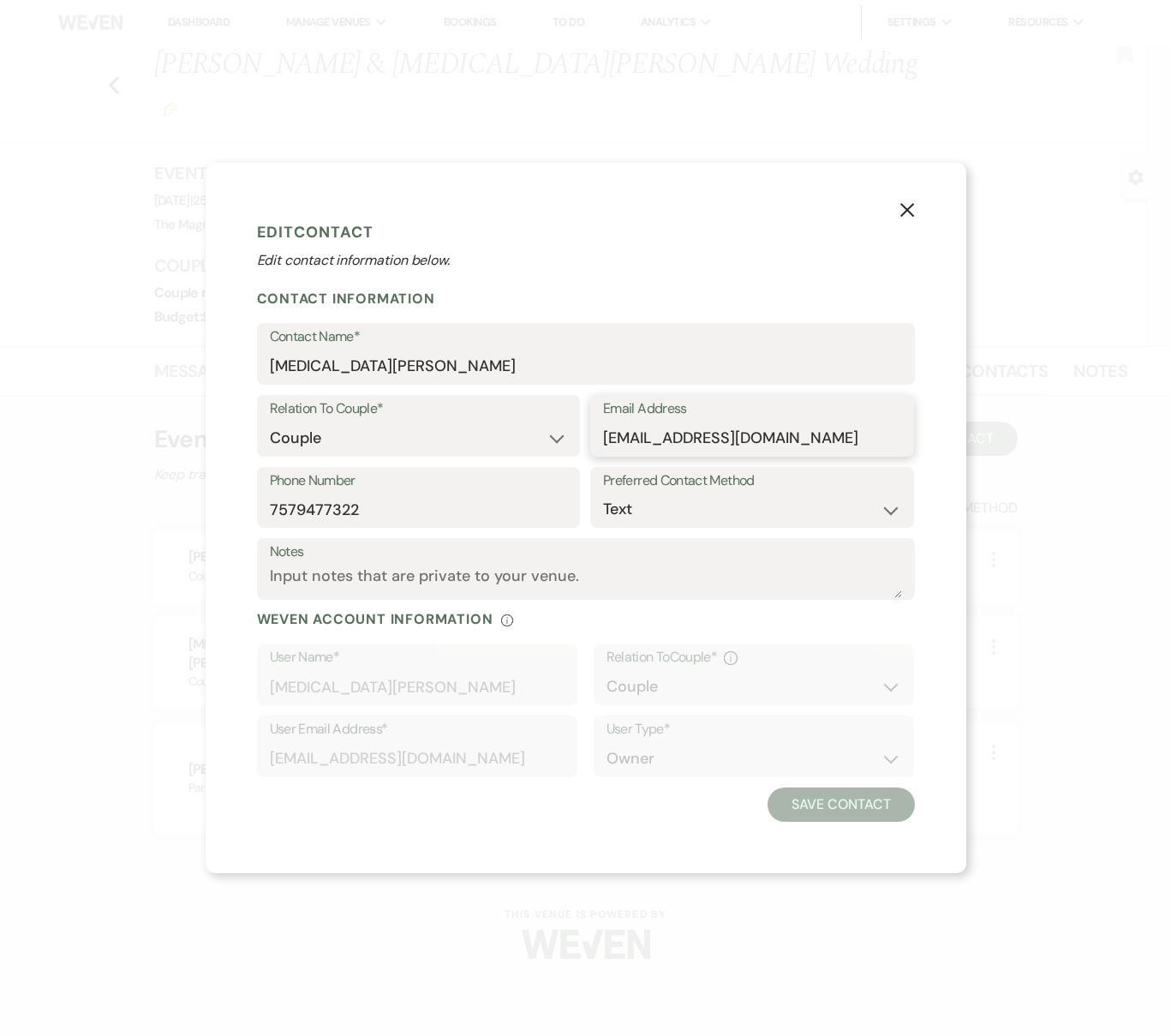
click at [699, 438] on input "[EMAIL_ADDRESS][DOMAIN_NAME]" at bounding box center [752, 438] width 298 height 33
click at [328, 509] on input "7579477322" at bounding box center [418, 509] width 298 height 33
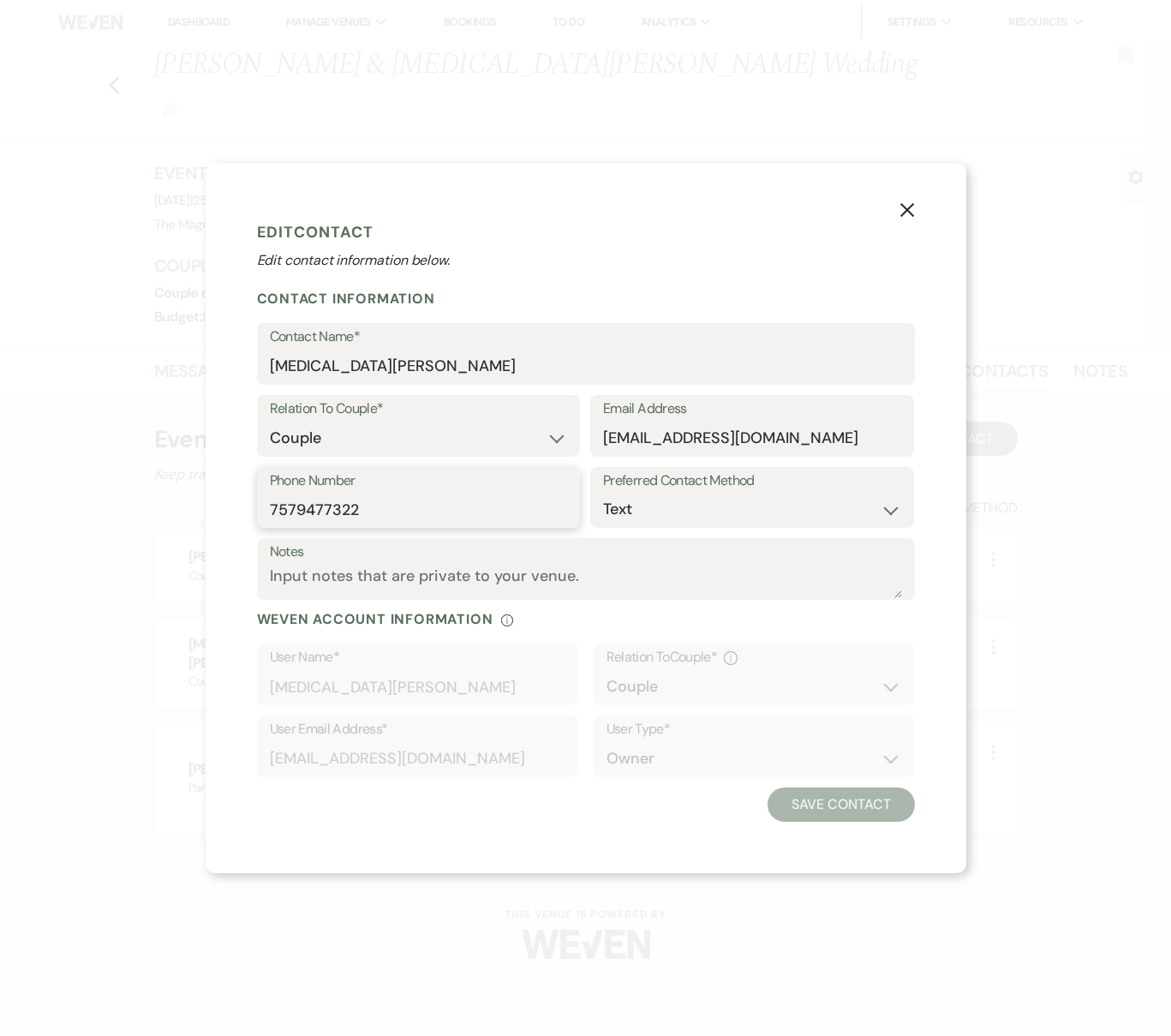
click at [328, 509] on input "7579477322" at bounding box center [418, 509] width 298 height 33
click at [905, 211] on use "button" at bounding box center [907, 209] width 14 height 14
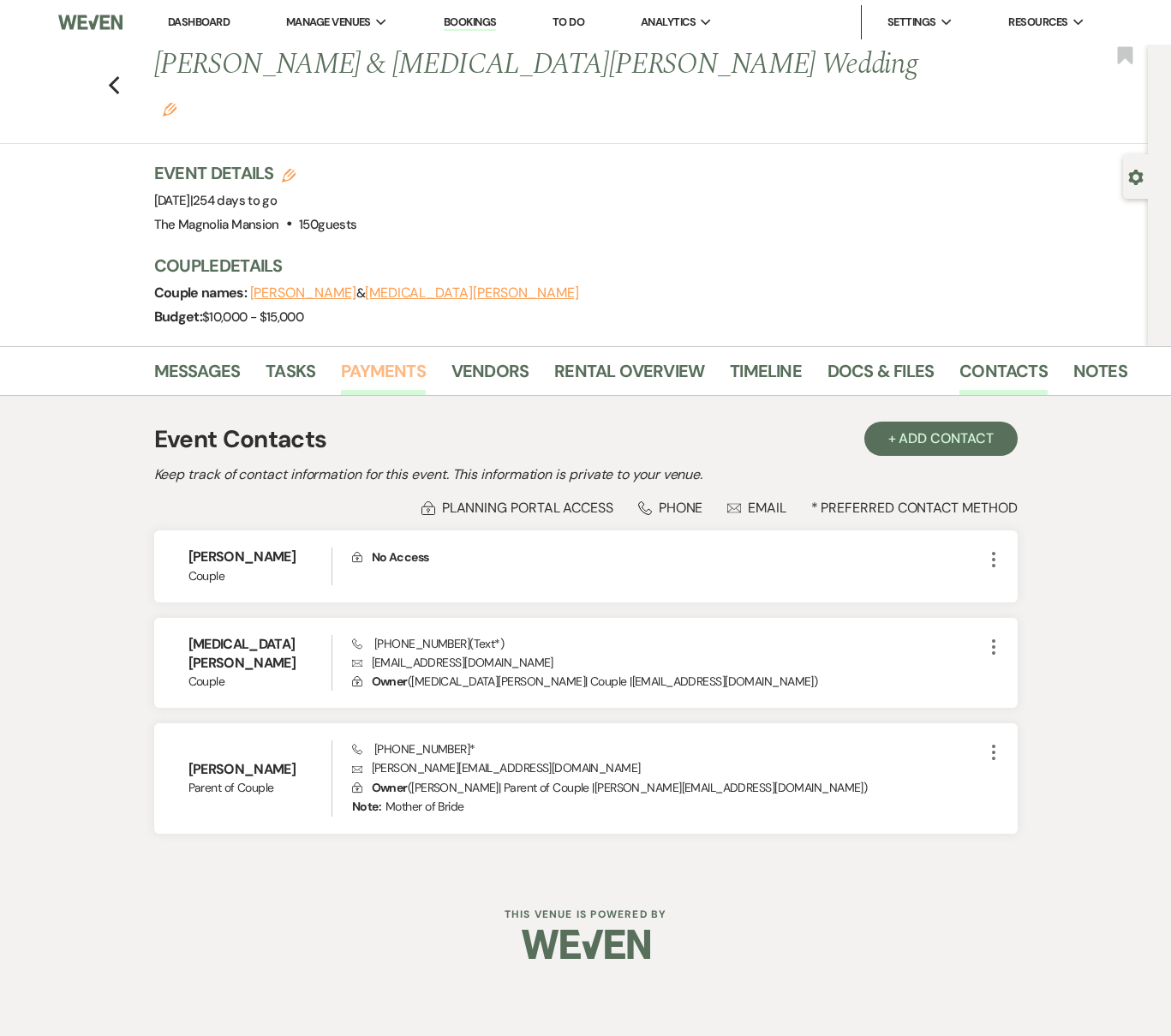
click at [372, 357] on link "Payments" at bounding box center [383, 376] width 84 height 38
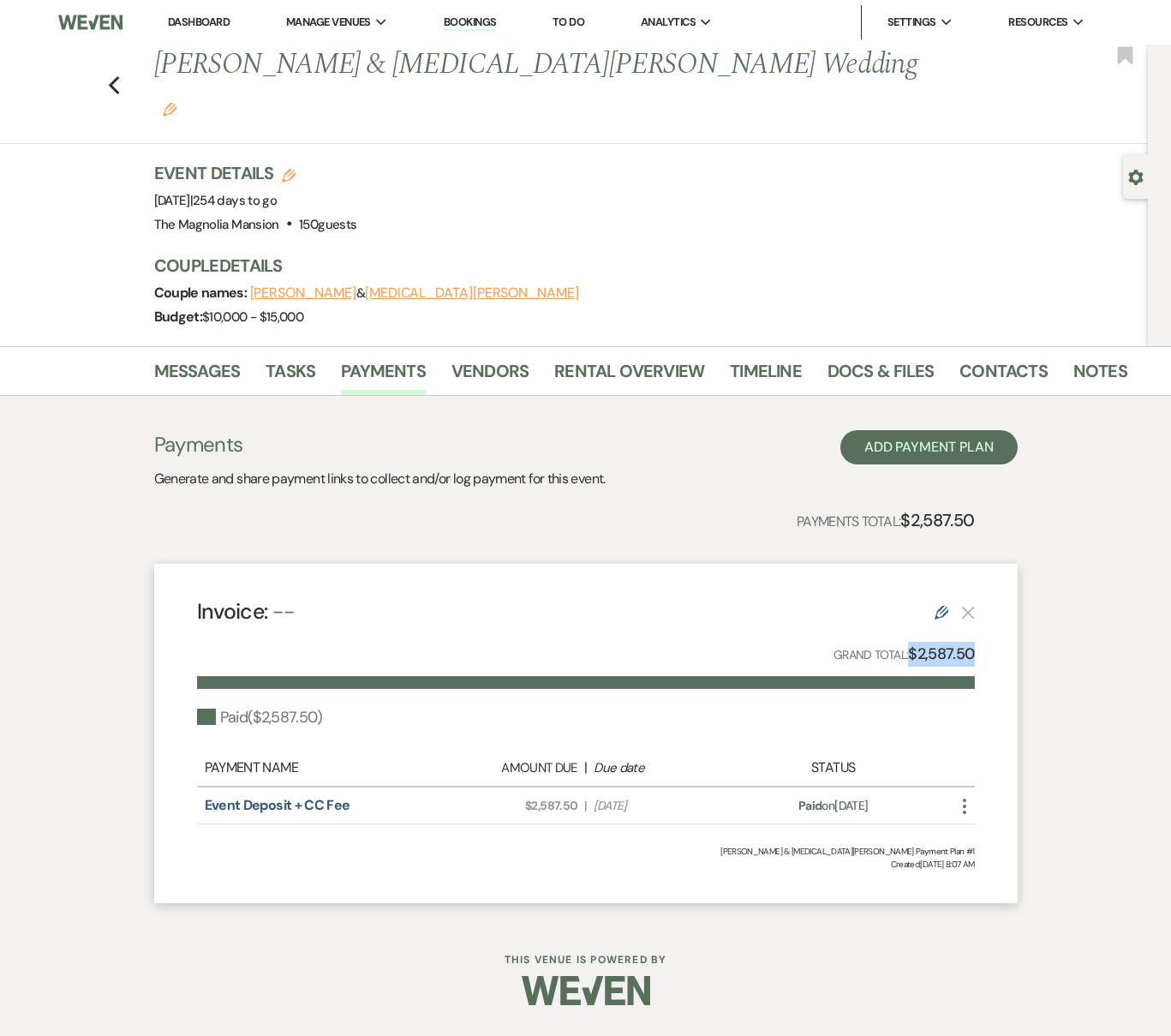
drag, startPoint x: 912, startPoint y: 612, endPoint x: 1128, endPoint y: 613, distance: 216.0
click at [1128, 613] on div "Messages Tasks Payments Vendors Rental Overview Timeline Docs & Files Contacts …" at bounding box center [586, 633] width 1171 height 574
drag, startPoint x: 380, startPoint y: 763, endPoint x: 206, endPoint y: 770, distance: 174.1
click at [206, 795] on div "Event Deposit + CC Fee" at bounding box center [319, 805] width 229 height 20
click at [112, 76] on use "button" at bounding box center [113, 85] width 11 height 19
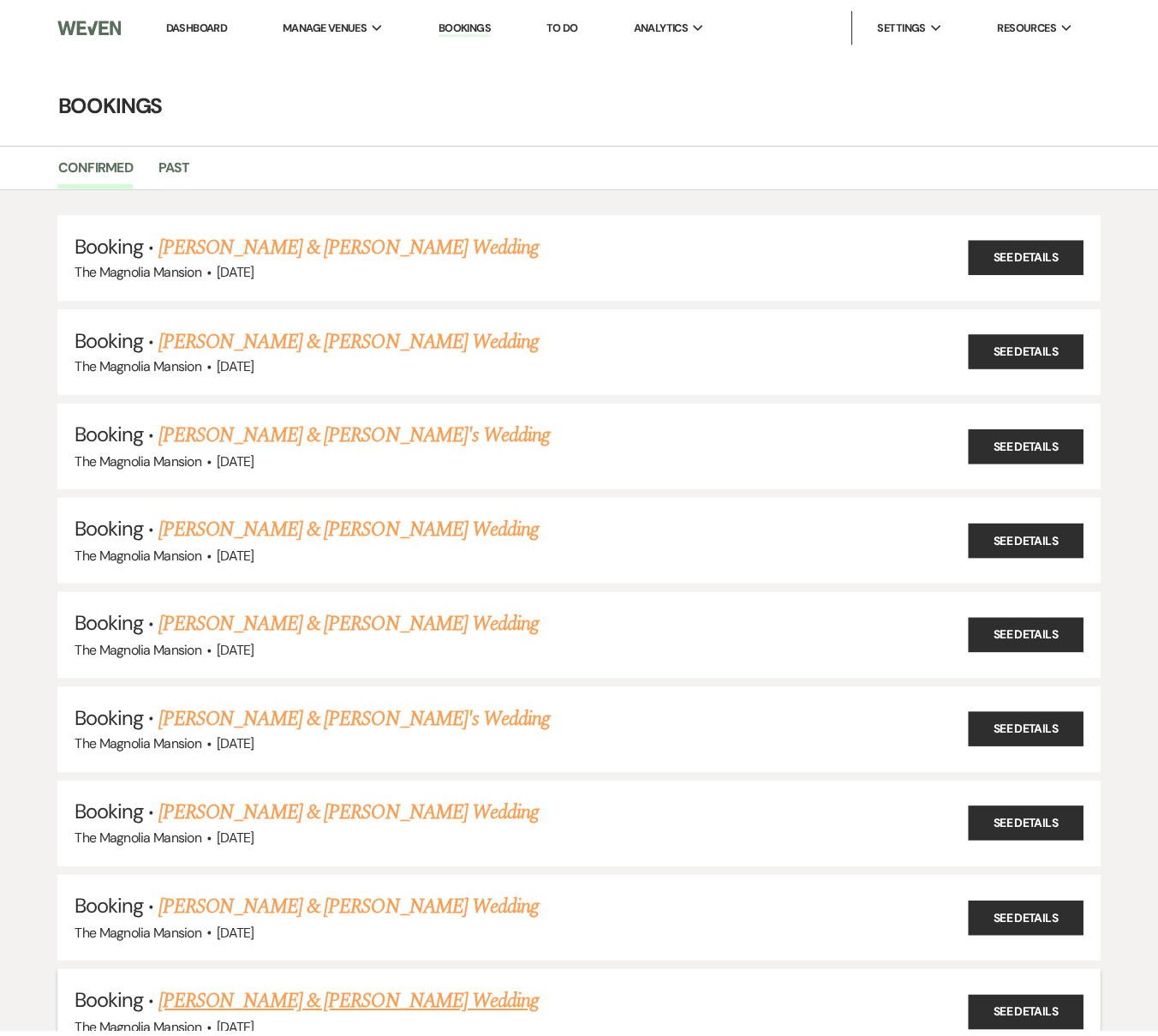
scroll to position [973, 0]
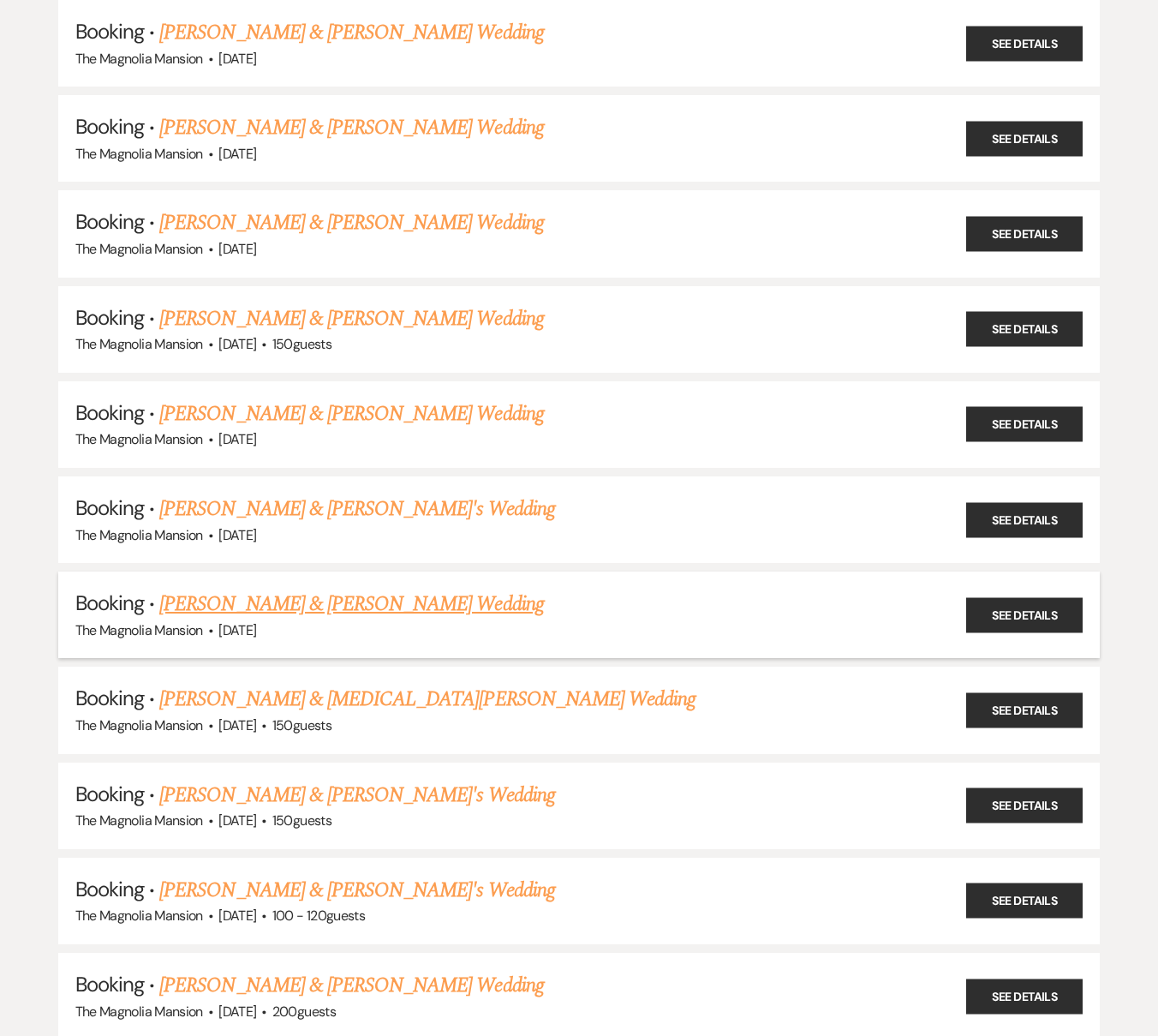
click at [303, 604] on link "[PERSON_NAME] & [PERSON_NAME] Wedding" at bounding box center [351, 603] width 384 height 31
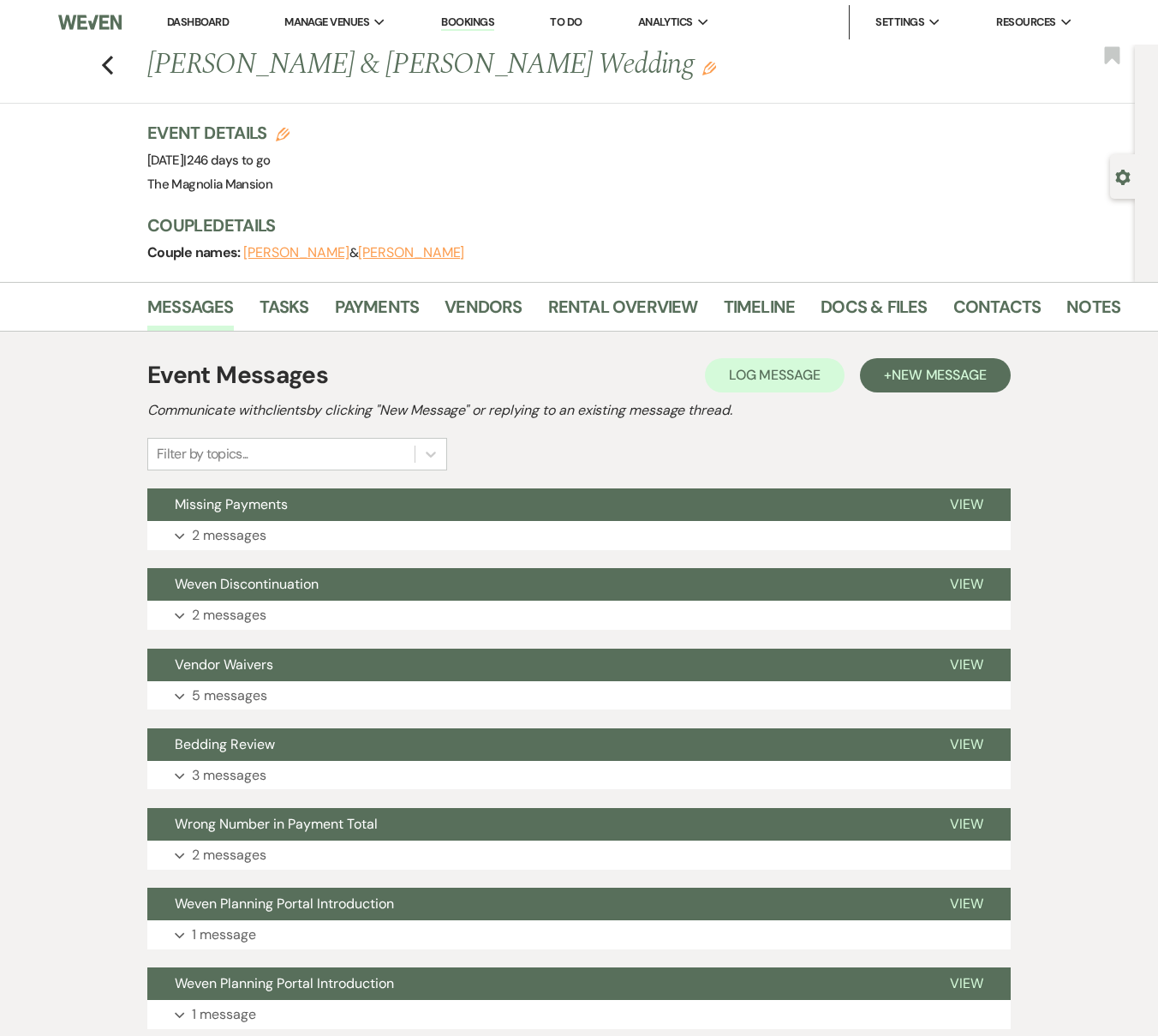
drag, startPoint x: 516, startPoint y: 255, endPoint x: 248, endPoint y: 259, distance: 268.0
click at [248, 259] on div "Couple names: [PERSON_NAME] & [PERSON_NAME]" at bounding box center [627, 253] width 959 height 24
click at [292, 256] on button "[PERSON_NAME]" at bounding box center [296, 252] width 107 height 14
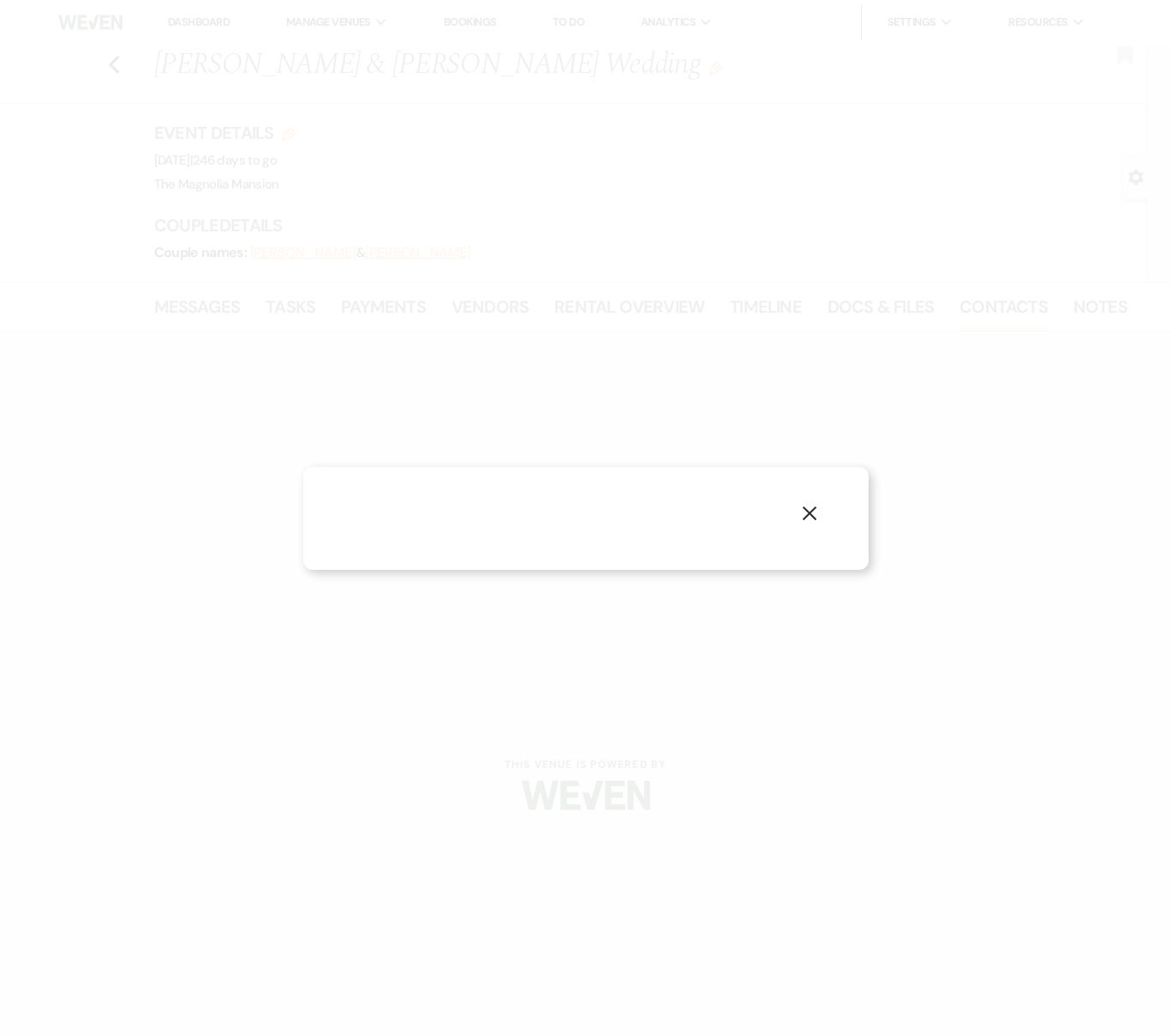
select select "1"
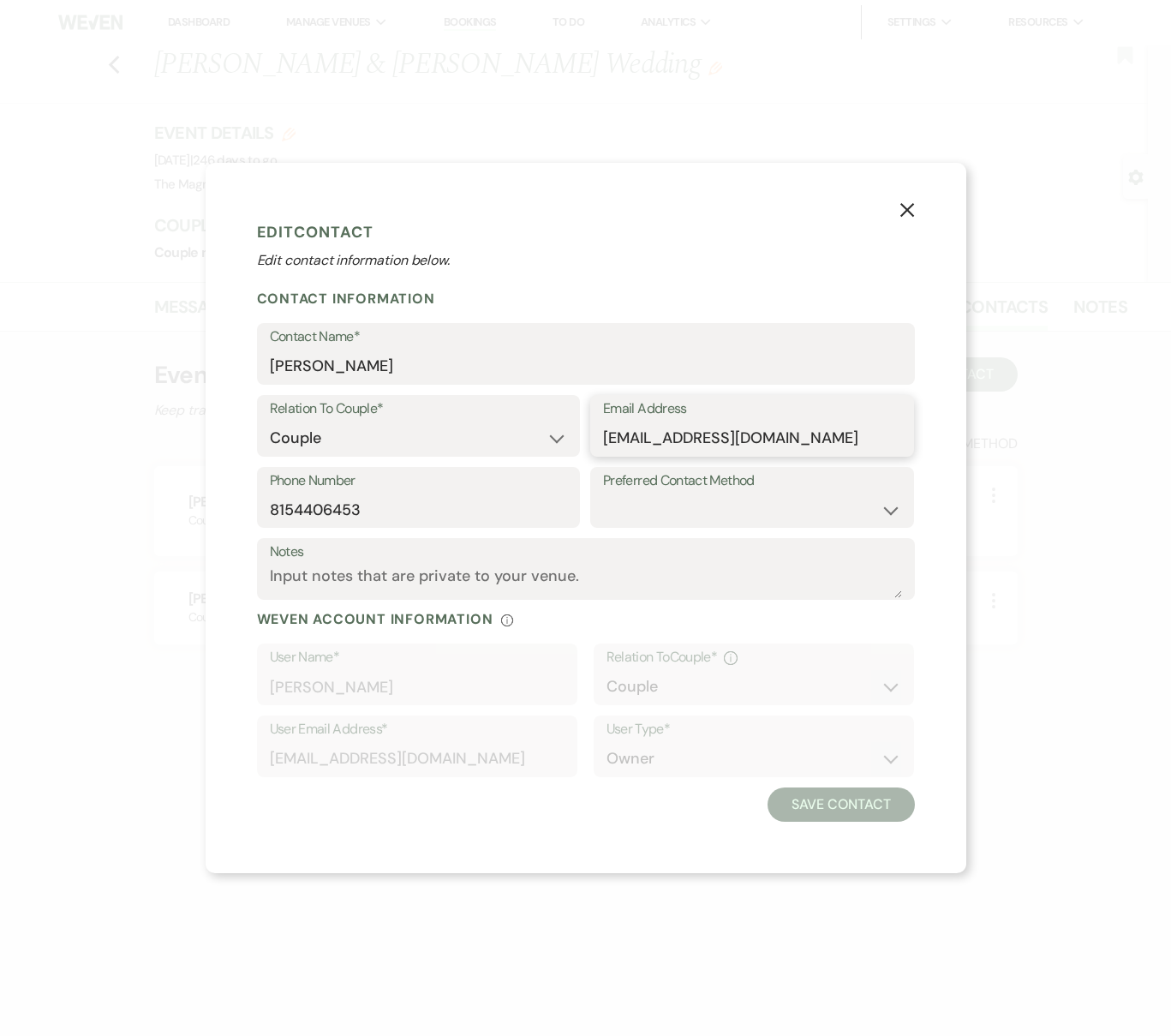
click at [653, 431] on input "[EMAIL_ADDRESS][DOMAIN_NAME]" at bounding box center [752, 438] width 298 height 33
click at [311, 498] on input "8154406453" at bounding box center [418, 509] width 298 height 33
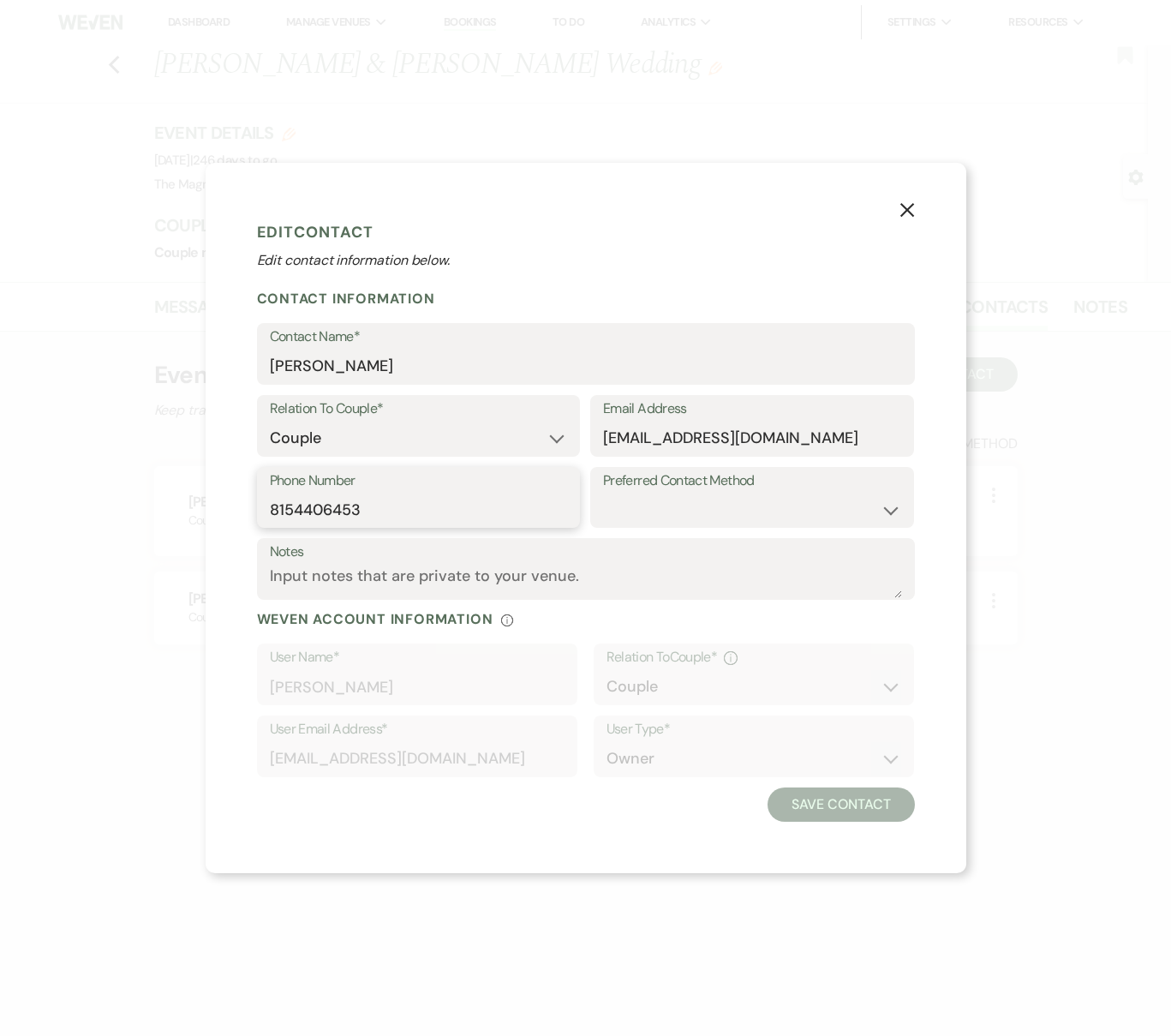
click at [311, 498] on input "8154406453" at bounding box center [418, 509] width 298 height 33
drag, startPoint x: 903, startPoint y: 207, endPoint x: 812, endPoint y: 215, distance: 91.4
click at [903, 207] on icon "X" at bounding box center [907, 210] width 16 height 16
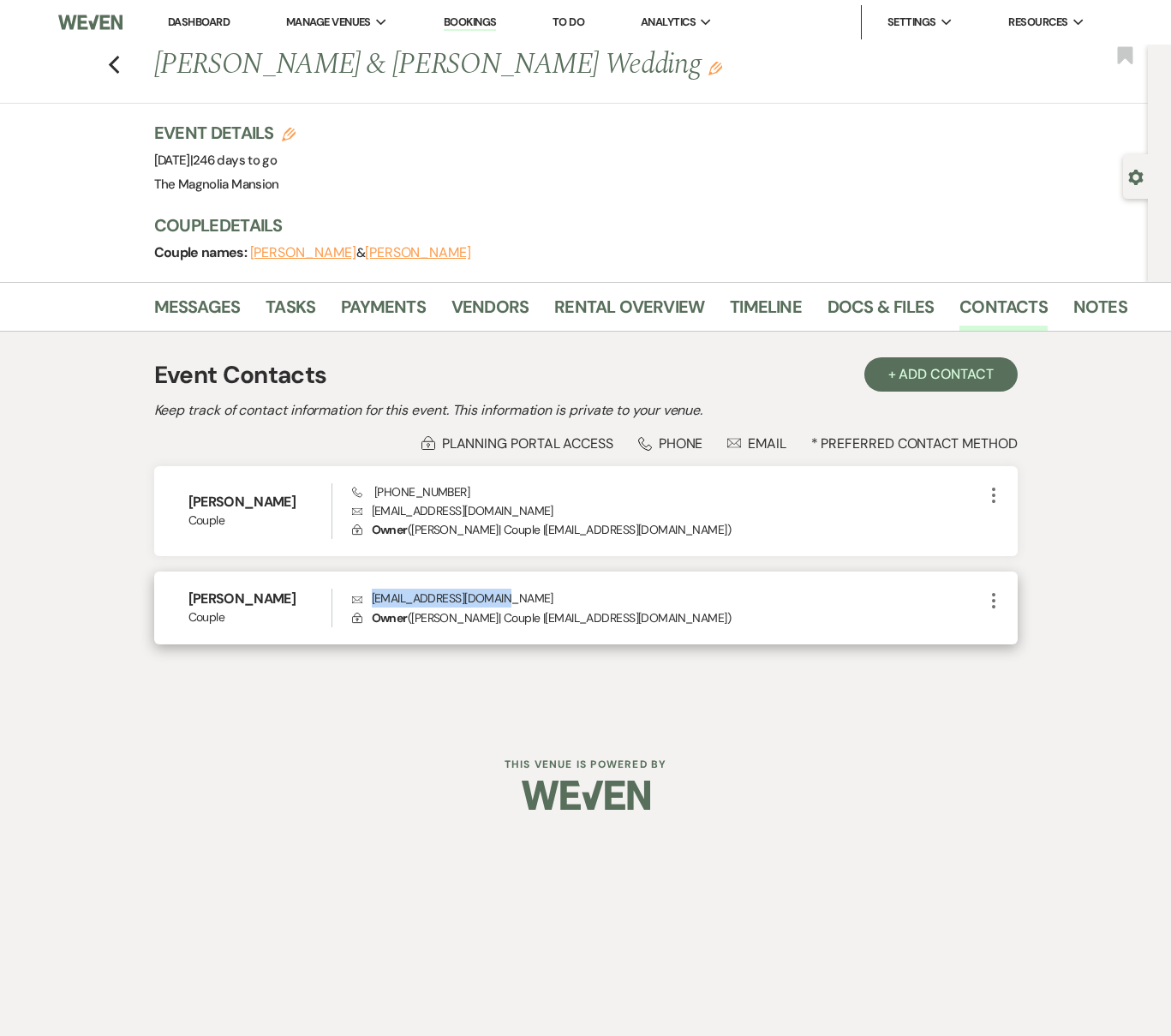
drag, startPoint x: 563, startPoint y: 594, endPoint x: 365, endPoint y: 595, distance: 198.0
click at [365, 595] on p "Envelope [EMAIL_ADDRESS][DOMAIN_NAME]" at bounding box center [668, 597] width 632 height 19
click at [390, 303] on link "Payments" at bounding box center [383, 312] width 84 height 38
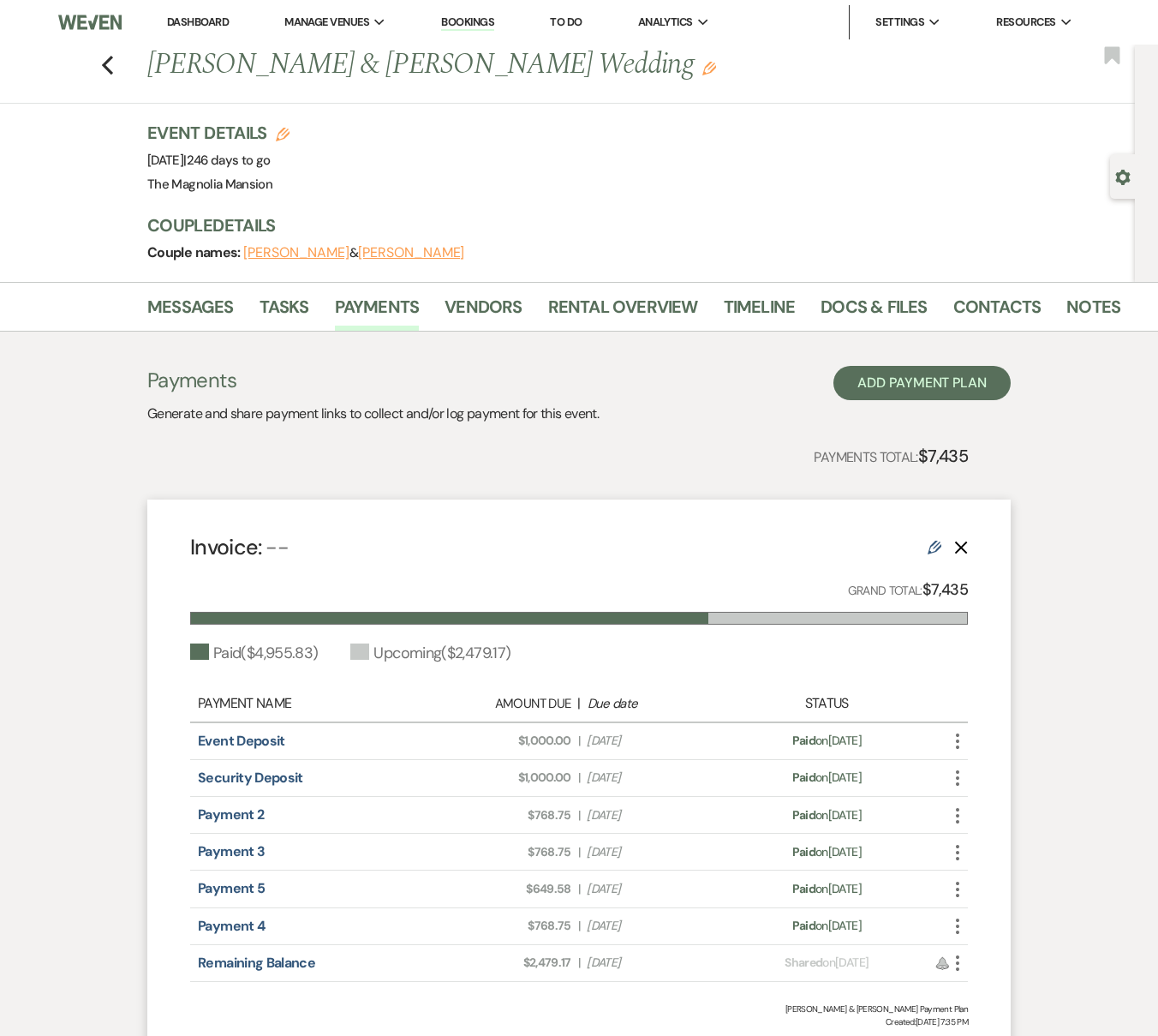
click at [956, 595] on strong "$7,435" at bounding box center [945, 589] width 45 height 20
click at [924, 592] on strong "$7,435" at bounding box center [945, 589] width 45 height 20
drag, startPoint x: 188, startPoint y: 735, endPoint x: 651, endPoint y: 746, distance: 463.1
click at [651, 746] on div "Invoice: -- Edit Delete Grand Total: $7,435 Paid ( $4,955.83 ) Upcoming ( $2,47…" at bounding box center [579, 779] width 863 height 561
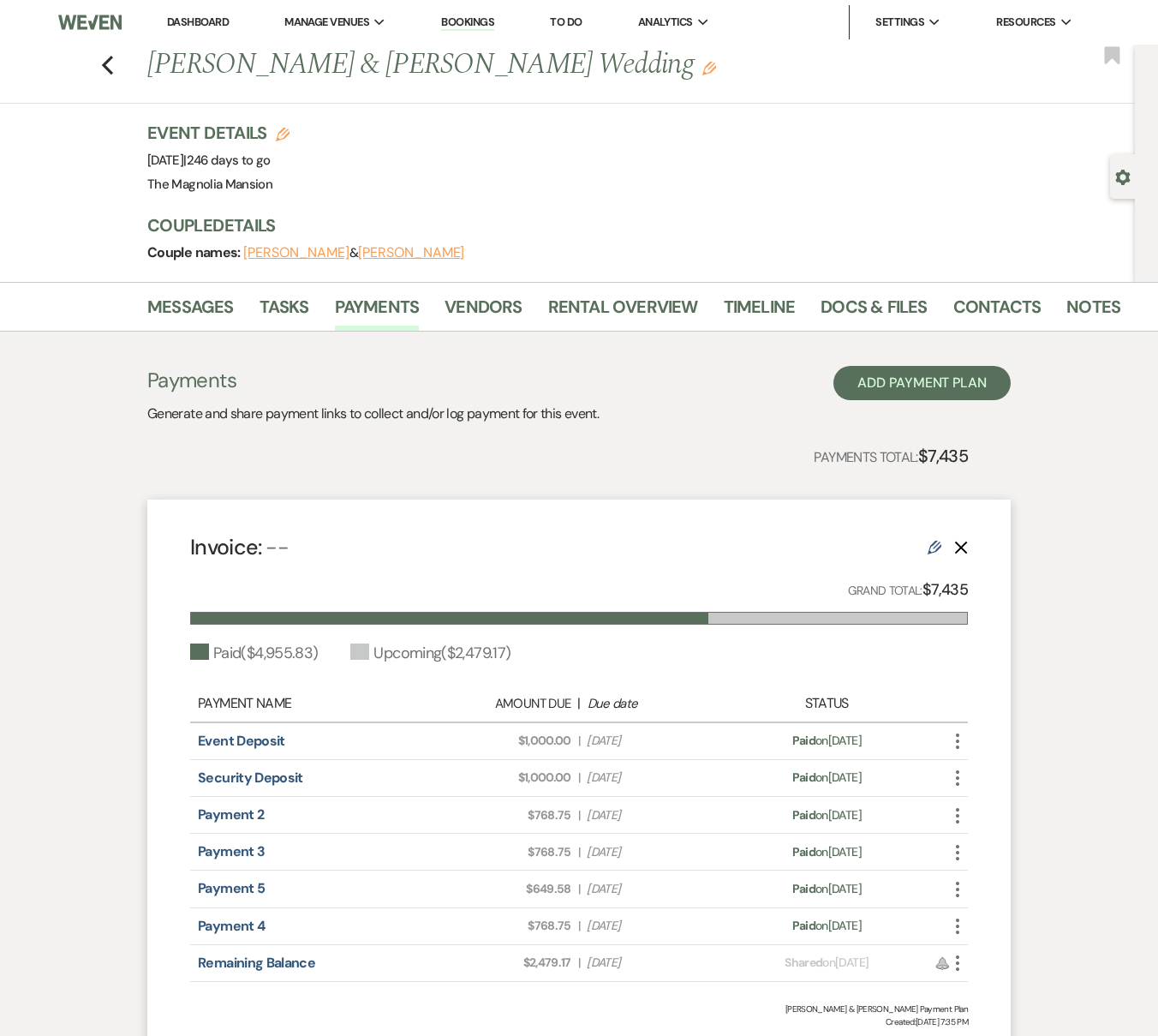
click at [311, 777] on div "Security Deposit" at bounding box center [312, 777] width 229 height 20
drag, startPoint x: 185, startPoint y: 775, endPoint x: 663, endPoint y: 780, distance: 478.0
click at [663, 780] on div "Invoice: -- Edit Delete Grand Total: $7,435 Paid ( $4,955.83 ) Upcoming ( $2,47…" at bounding box center [579, 779] width 863 height 561
click at [158, 806] on div "Invoice: -- Edit Delete Grand Total: $7,435 Paid ( $4,955.83 ) Upcoming ( $2,47…" at bounding box center [579, 779] width 863 height 561
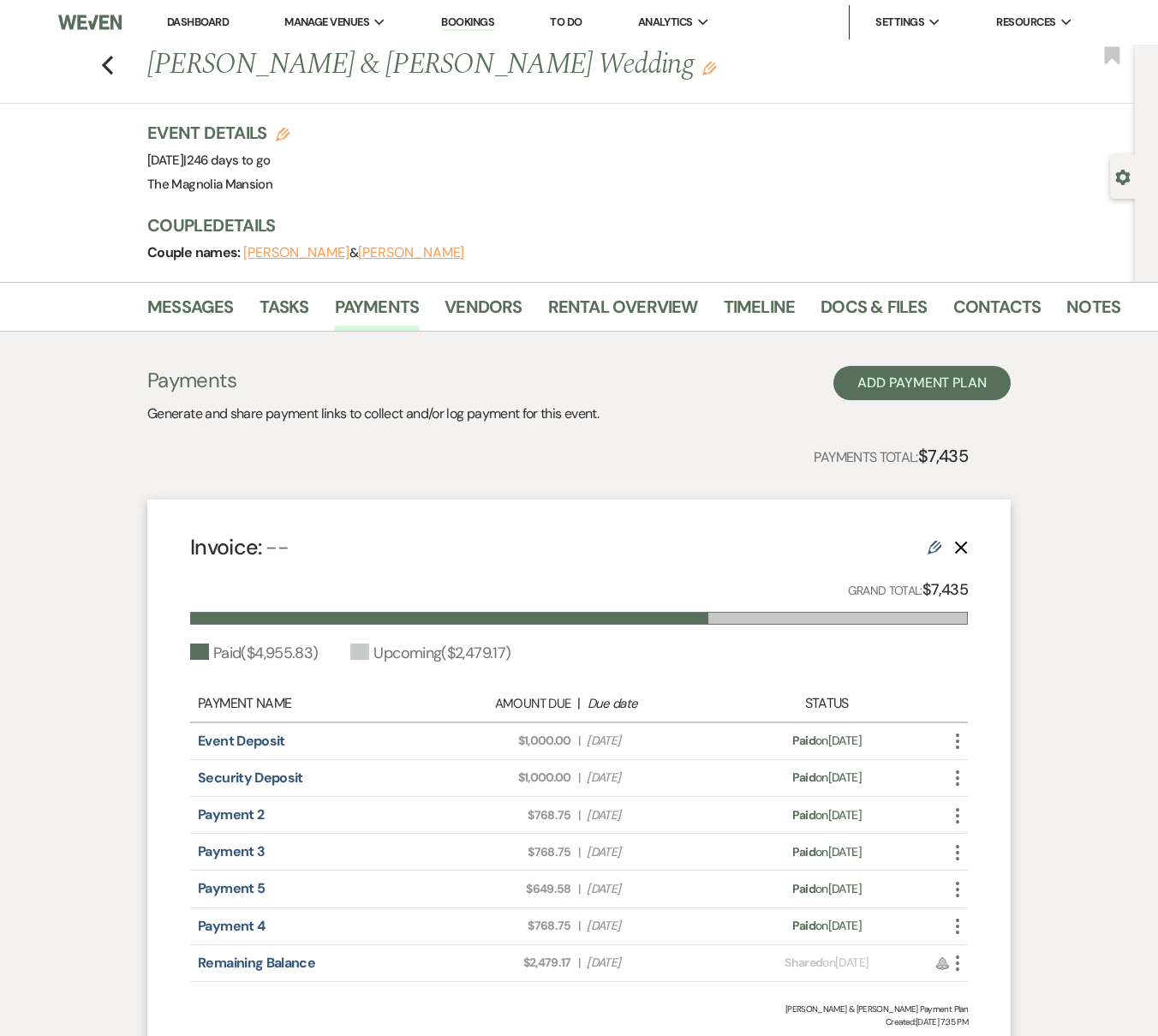
drag, startPoint x: 172, startPoint y: 810, endPoint x: 664, endPoint y: 812, distance: 492.0
click at [664, 812] on div "Invoice: -- Edit Delete Grand Total: $7,435 Paid ( $4,955.83 ) Upcoming ( $2,47…" at bounding box center [579, 779] width 863 height 561
drag, startPoint x: 166, startPoint y: 840, endPoint x: 656, endPoint y: 849, distance: 490.1
click at [656, 849] on div "Invoice: -- Edit Delete Grand Total: $7,435 Paid ( $4,955.83 ) Upcoming ( $2,47…" at bounding box center [579, 779] width 863 height 561
drag, startPoint x: 174, startPoint y: 887, endPoint x: 659, endPoint y: 892, distance: 485.0
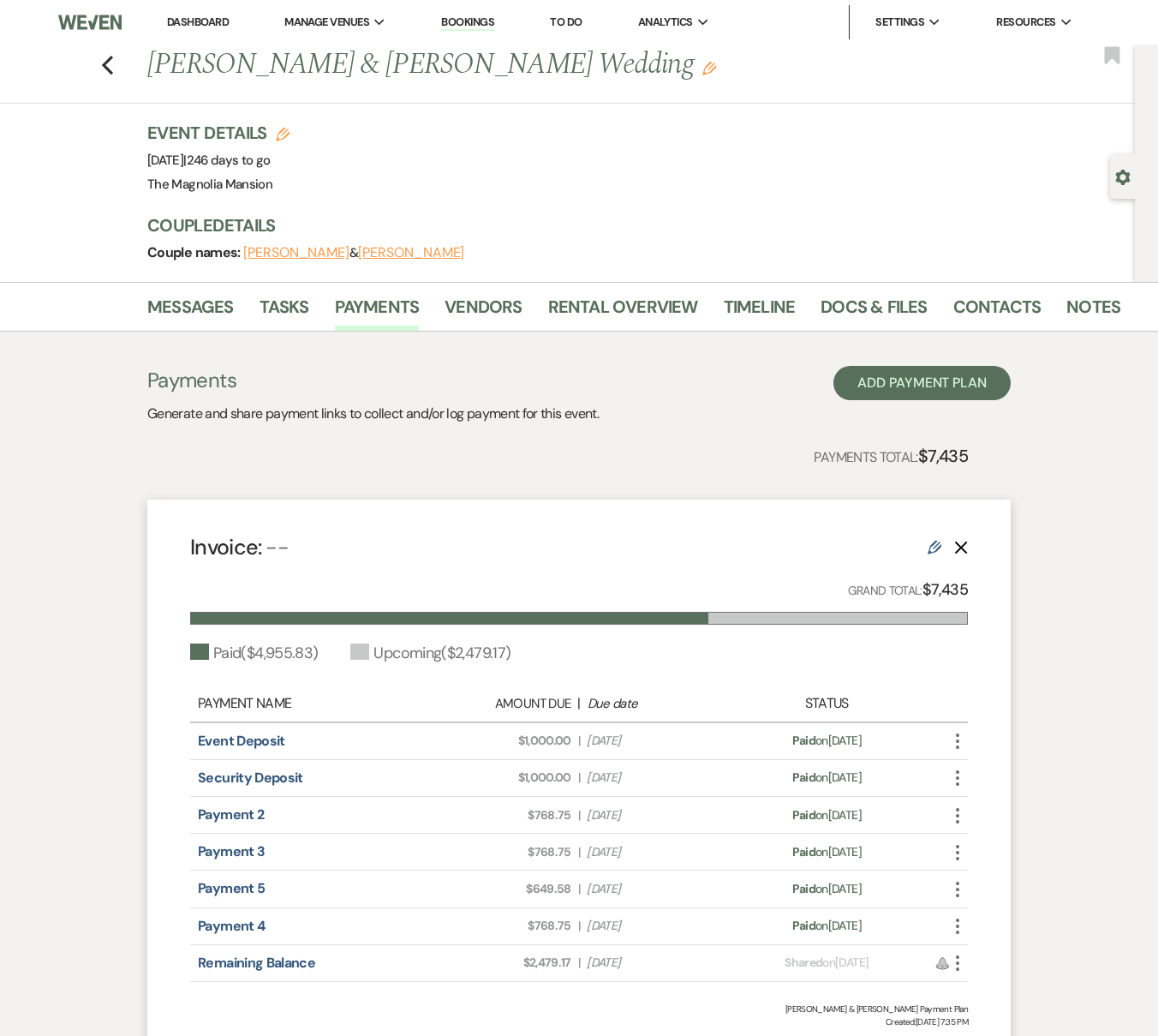
click at [659, 892] on div "Invoice: -- Edit Delete Grand Total: $7,435 Paid ( $4,955.83 ) Upcoming ( $2,47…" at bounding box center [579, 779] width 863 height 561
drag, startPoint x: 183, startPoint y: 927, endPoint x: 665, endPoint y: 924, distance: 482.0
click at [665, 924] on div "Invoice: -- Edit Delete Grand Total: $7,435 Paid ( $4,955.83 ) Upcoming ( $2,47…" at bounding box center [579, 779] width 863 height 561
drag, startPoint x: 159, startPoint y: 968, endPoint x: 659, endPoint y: 966, distance: 500.0
click at [659, 966] on div "Invoice: -- Edit Delete Grand Total: $7,435 Paid ( $4,955.83 ) Upcoming ( $2,47…" at bounding box center [579, 779] width 863 height 561
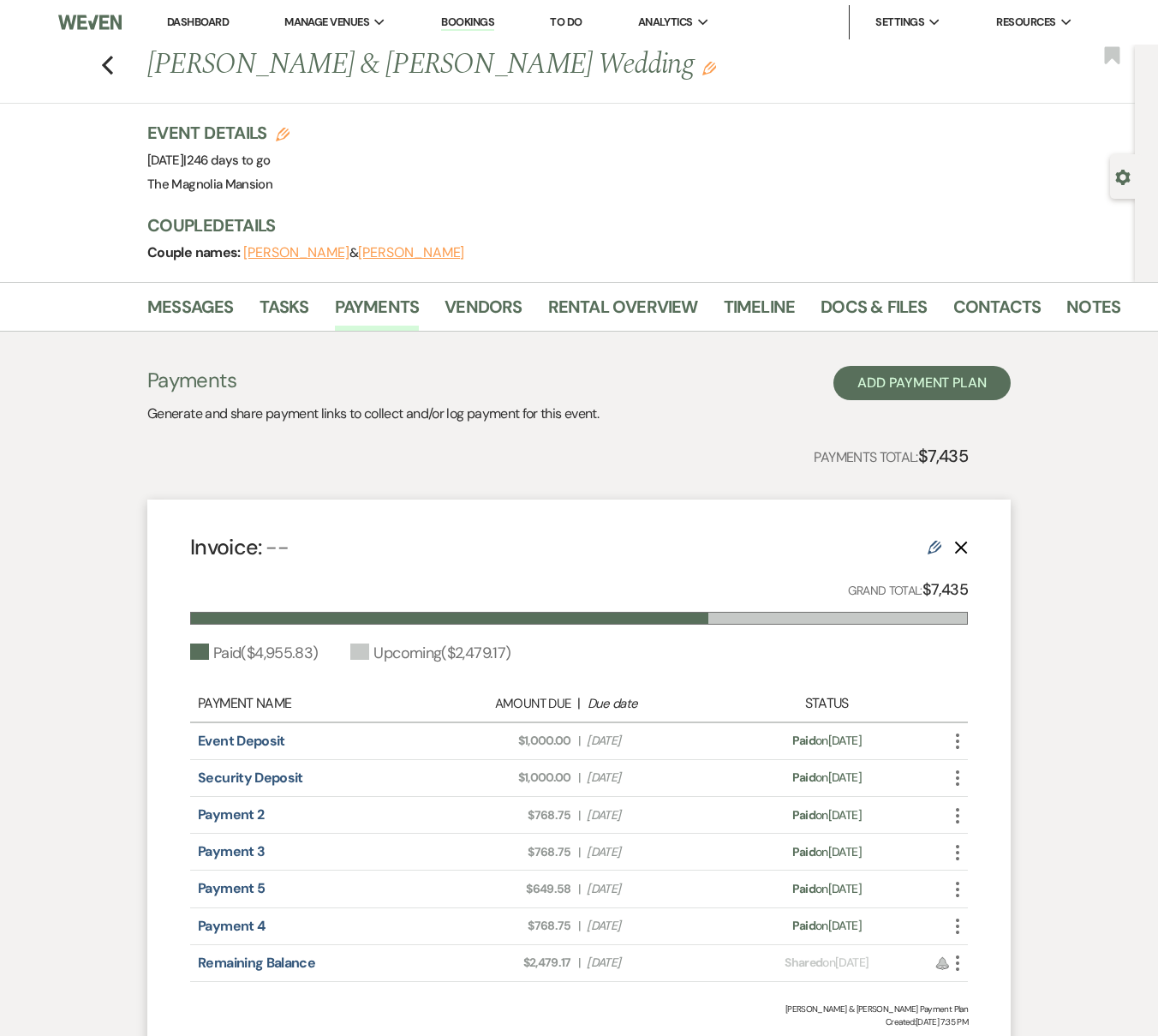
drag, startPoint x: 194, startPoint y: 815, endPoint x: 628, endPoint y: 823, distance: 434.1
click at [628, 823] on div "Payment 2 Amount Due: $768.75 | Due Date [DATE] Payment status: Paid on [DATE] …" at bounding box center [579, 815] width 778 height 37
click at [628, 823] on span "Due Date [DATE]" at bounding box center [655, 814] width 135 height 18
drag, startPoint x: 657, startPoint y: 819, endPoint x: 189, endPoint y: 812, distance: 468.1
click at [190, 812] on div "Payment 2 Amount Due: $768.75 | Due Date [DATE] Payment status: Paid on [DATE] …" at bounding box center [579, 815] width 778 height 37
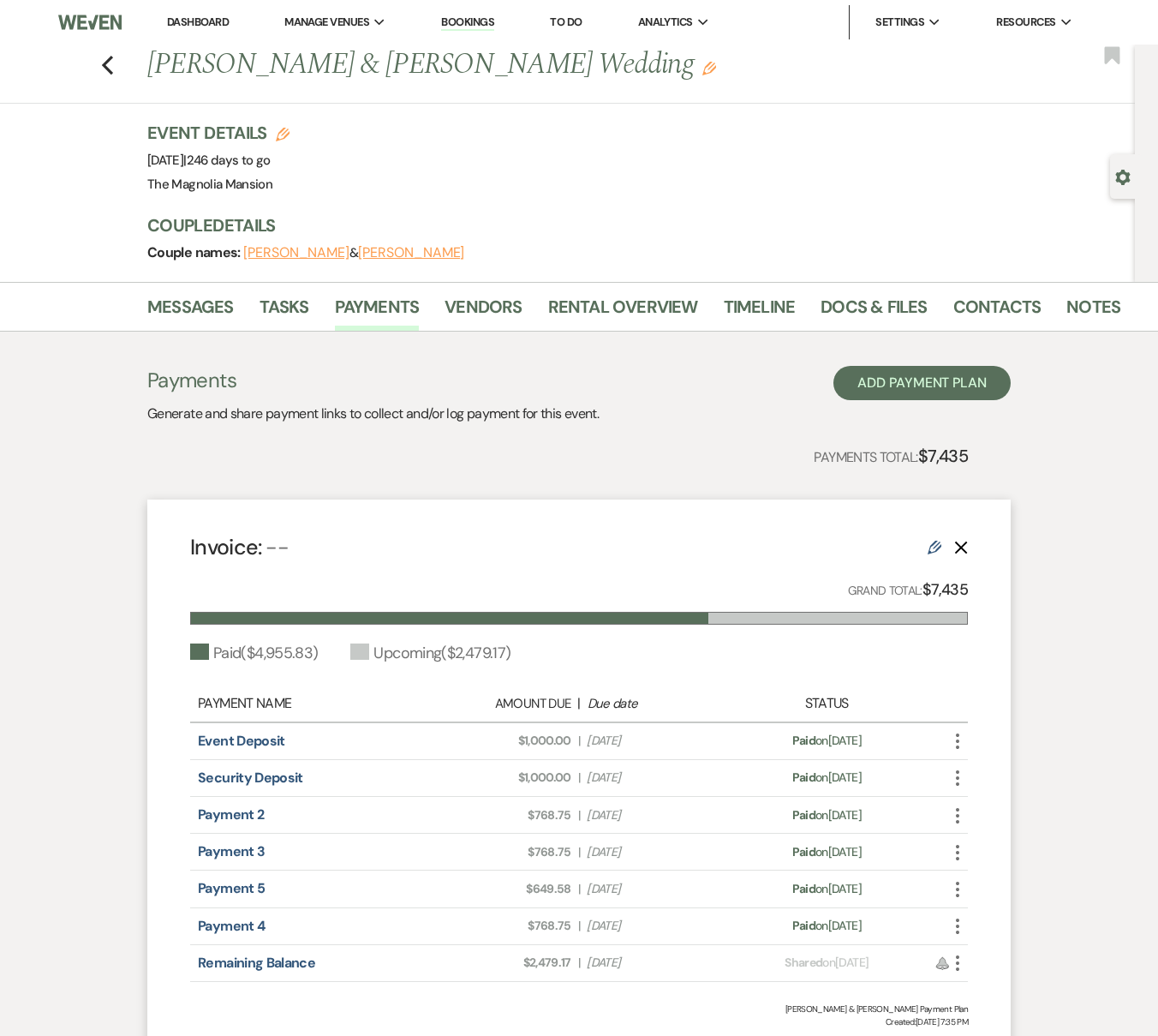
drag, startPoint x: 173, startPoint y: 848, endPoint x: 664, endPoint y: 860, distance: 491.1
click at [664, 860] on div "Invoice: -- Edit Delete Grand Total: $7,435 Paid ( $4,955.83 ) Upcoming ( $2,47…" at bounding box center [579, 779] width 863 height 561
drag, startPoint x: 185, startPoint y: 890, endPoint x: 665, endPoint y: 892, distance: 480.0
click at [665, 892] on div "Invoice: -- Edit Delete Grand Total: $7,435 Paid ( $4,955.83 ) Upcoming ( $2,47…" at bounding box center [579, 779] width 863 height 561
click at [113, 70] on use "button" at bounding box center [108, 65] width 11 height 19
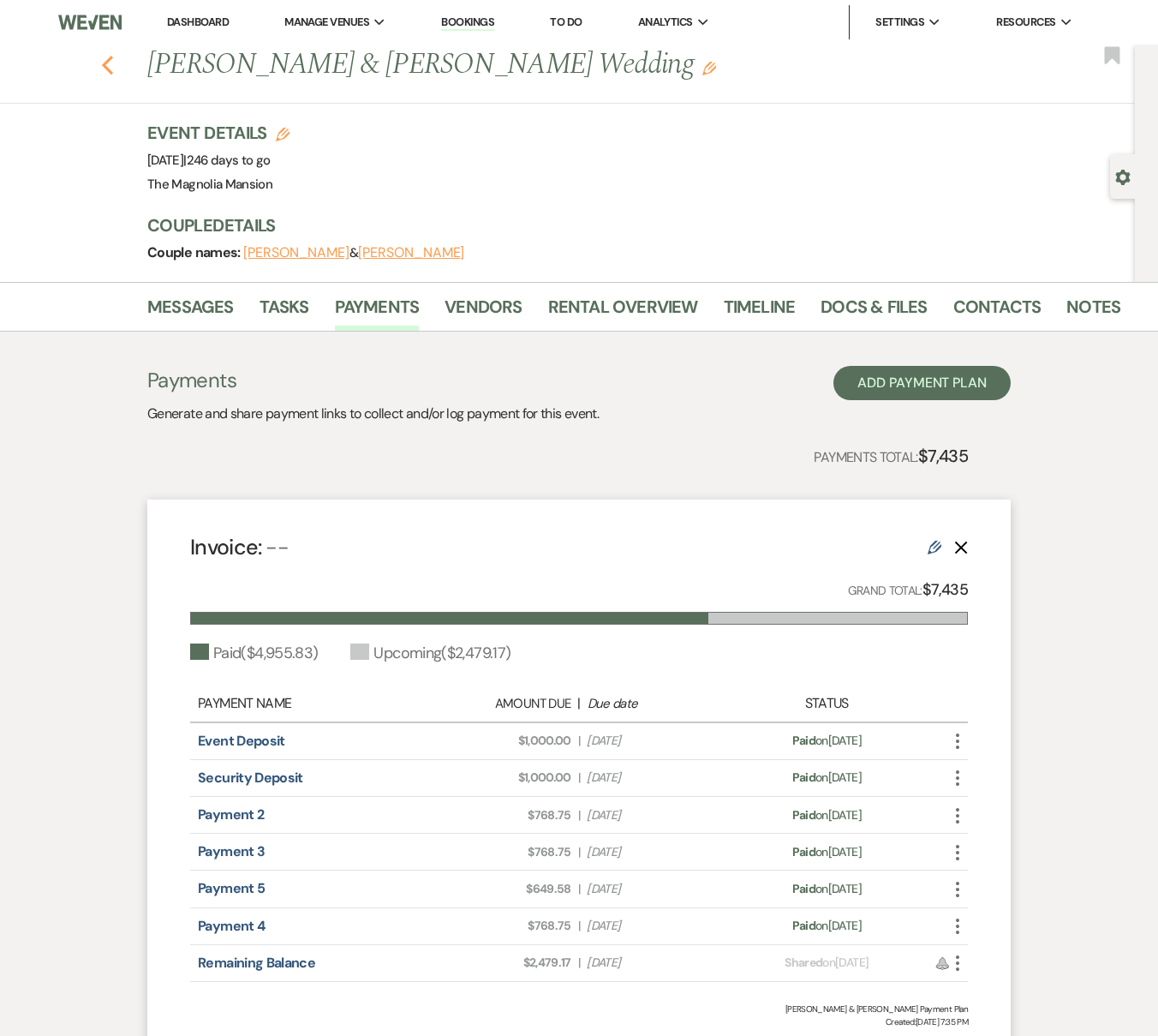
scroll to position [973, 0]
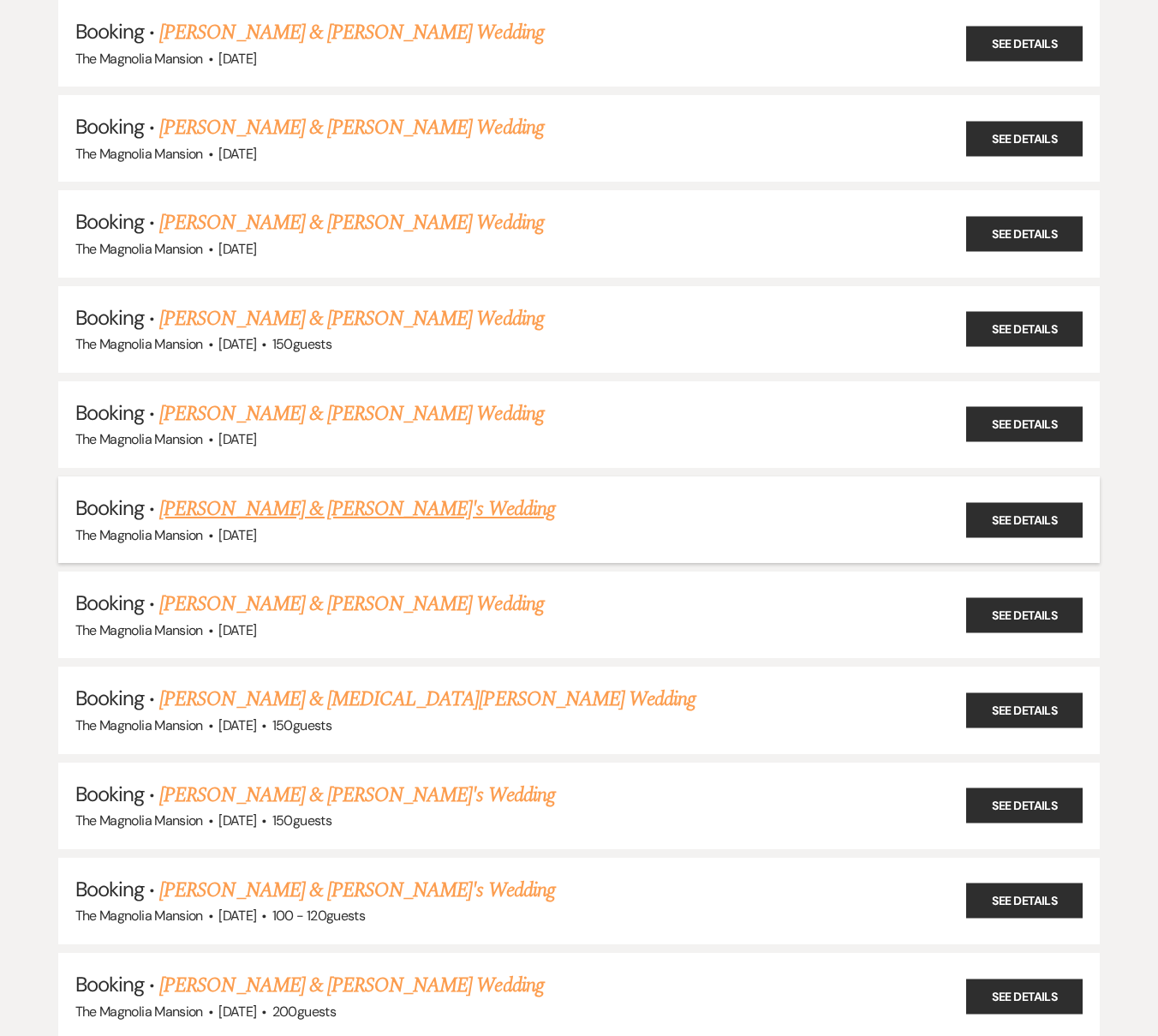
click at [270, 509] on link "[PERSON_NAME] & [PERSON_NAME]'s Wedding" at bounding box center [357, 508] width 396 height 31
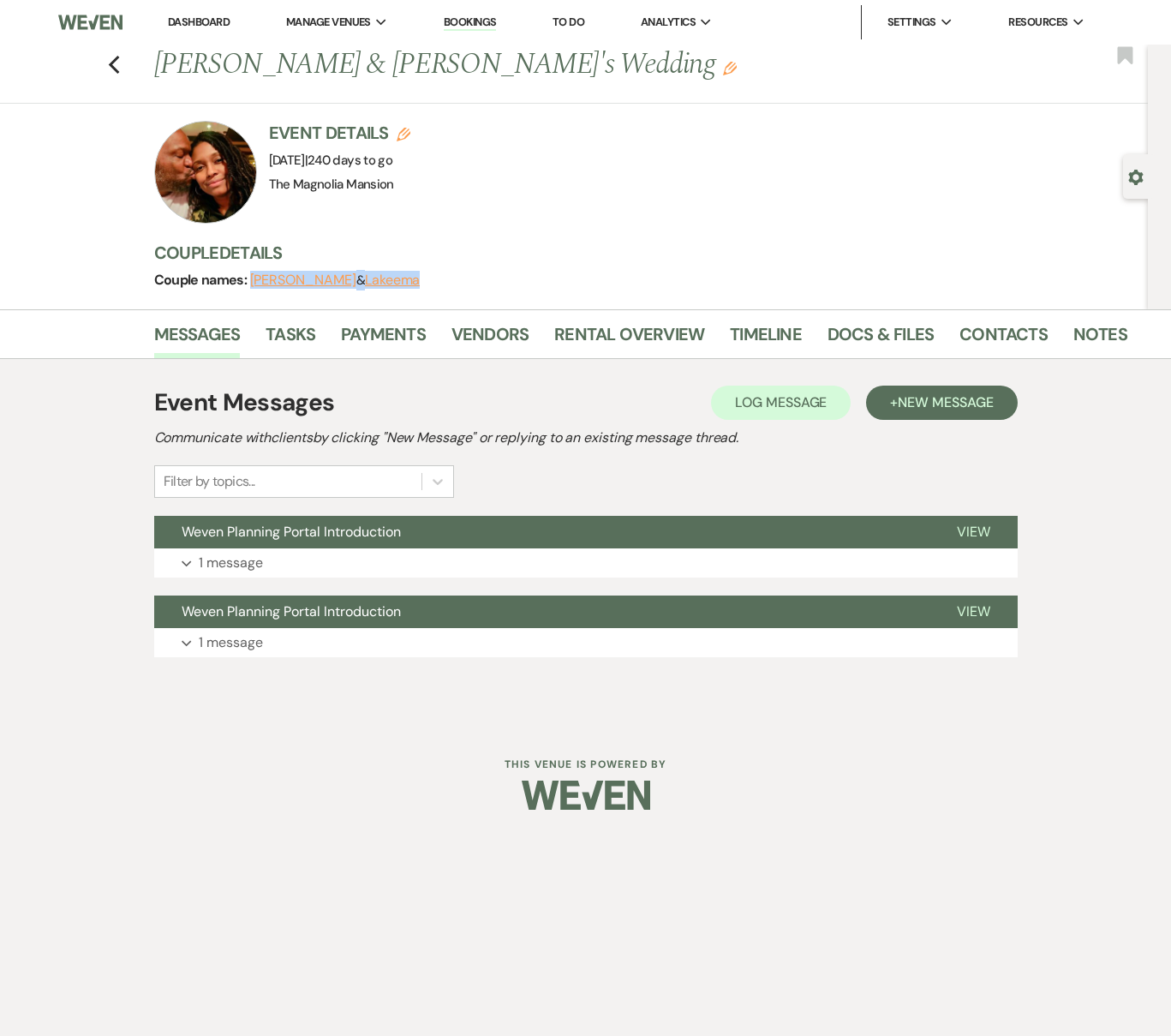
drag, startPoint x: 476, startPoint y: 280, endPoint x: 249, endPoint y: 283, distance: 227.0
click at [249, 283] on div "Couple names: [PERSON_NAME] & [PERSON_NAME]" at bounding box center [634, 280] width 959 height 24
click at [498, 285] on div "Couple names: [PERSON_NAME] & [PERSON_NAME]" at bounding box center [634, 280] width 959 height 24
click at [975, 336] on link "Contacts" at bounding box center [1003, 339] width 88 height 38
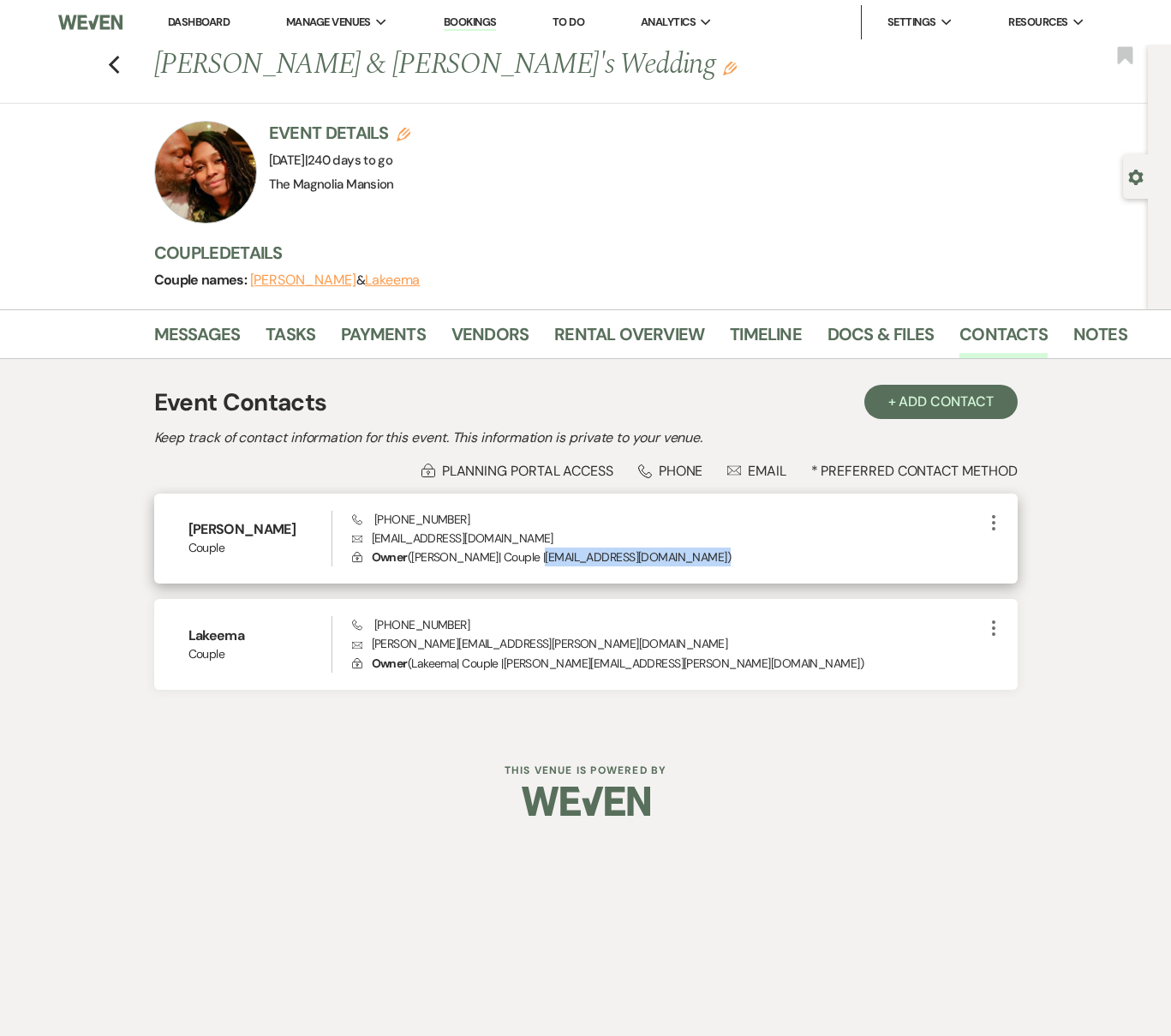
drag, startPoint x: 713, startPoint y: 563, endPoint x: 542, endPoint y: 555, distance: 171.2
click at [542, 555] on p "Lock Owner ( [PERSON_NAME] | Couple | [EMAIL_ADDRESS][DOMAIN_NAME] )" at bounding box center [668, 556] width 632 height 19
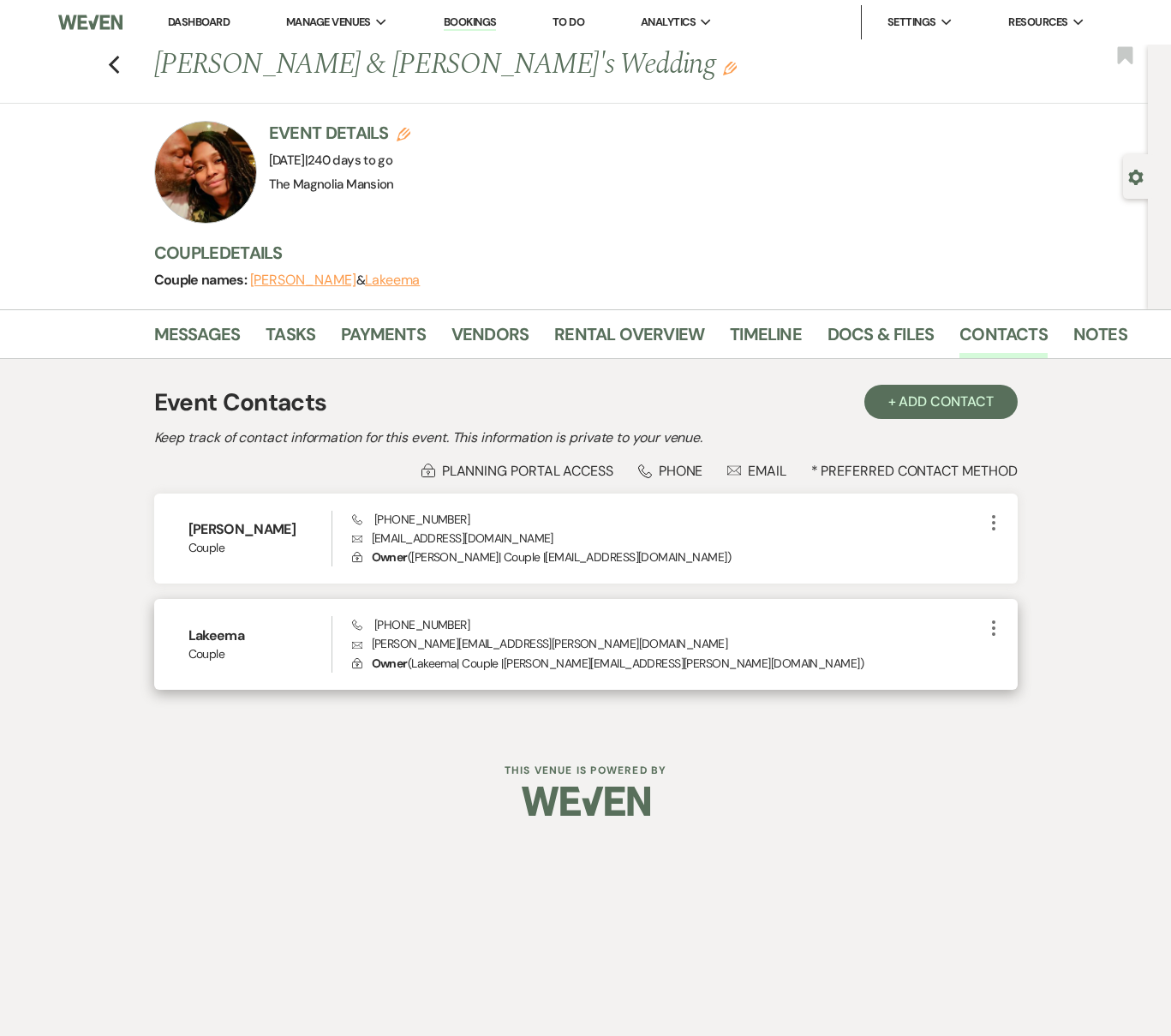
click at [704, 599] on div "Lakeema Couple Phone [PHONE_NUMBER] Envelope [PERSON_NAME][EMAIL_ADDRESS][PERSO…" at bounding box center [586, 645] width 864 height 91
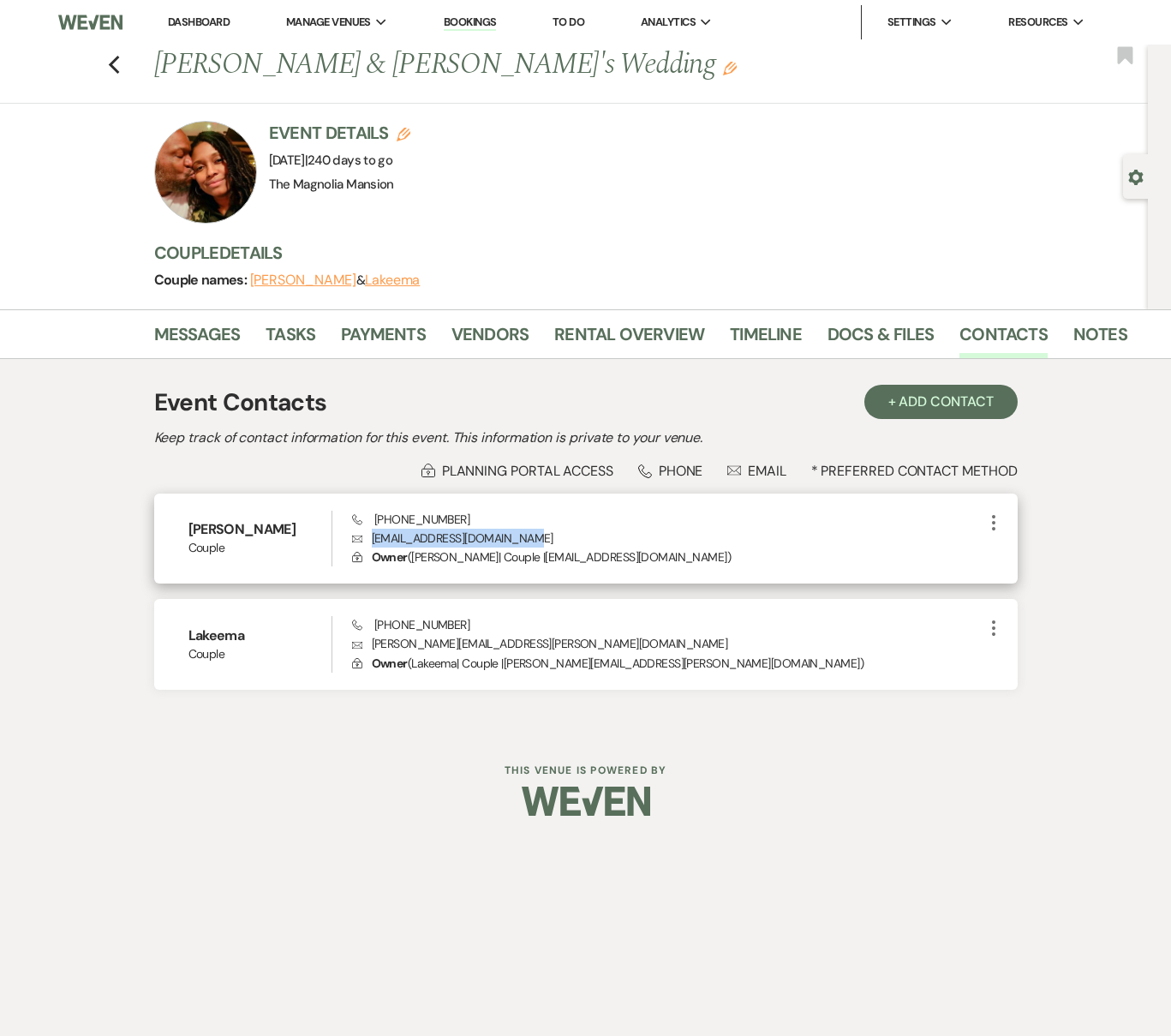
drag, startPoint x: 534, startPoint y: 540, endPoint x: 365, endPoint y: 538, distance: 169.0
click at [365, 538] on p "Envelope [EMAIL_ADDRESS][DOMAIN_NAME]" at bounding box center [668, 538] width 632 height 19
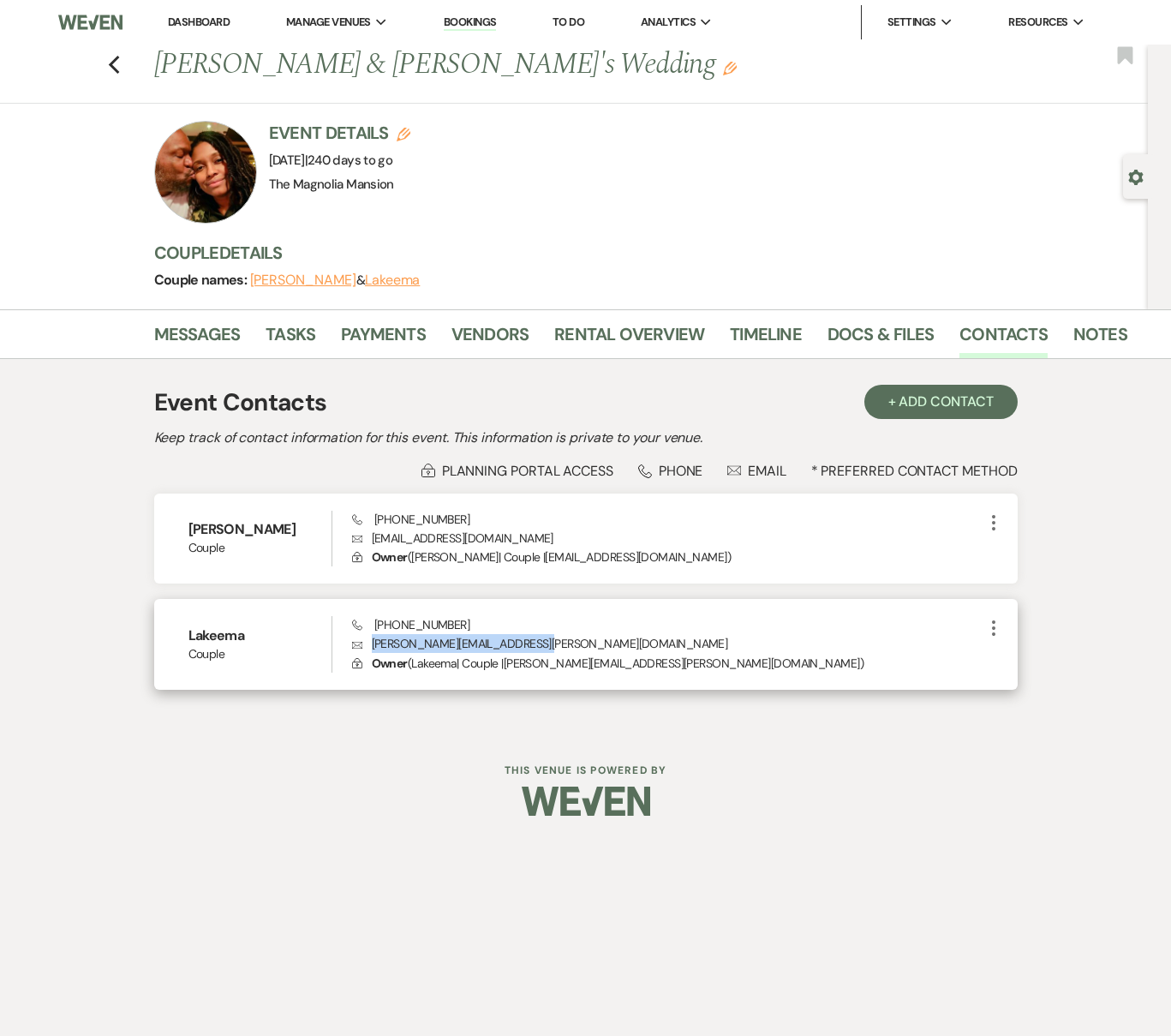
drag, startPoint x: 558, startPoint y: 646, endPoint x: 367, endPoint y: 644, distance: 191.0
click at [367, 644] on p "Envelope [PERSON_NAME][EMAIL_ADDRESS][PERSON_NAME][DOMAIN_NAME]" at bounding box center [668, 643] width 632 height 19
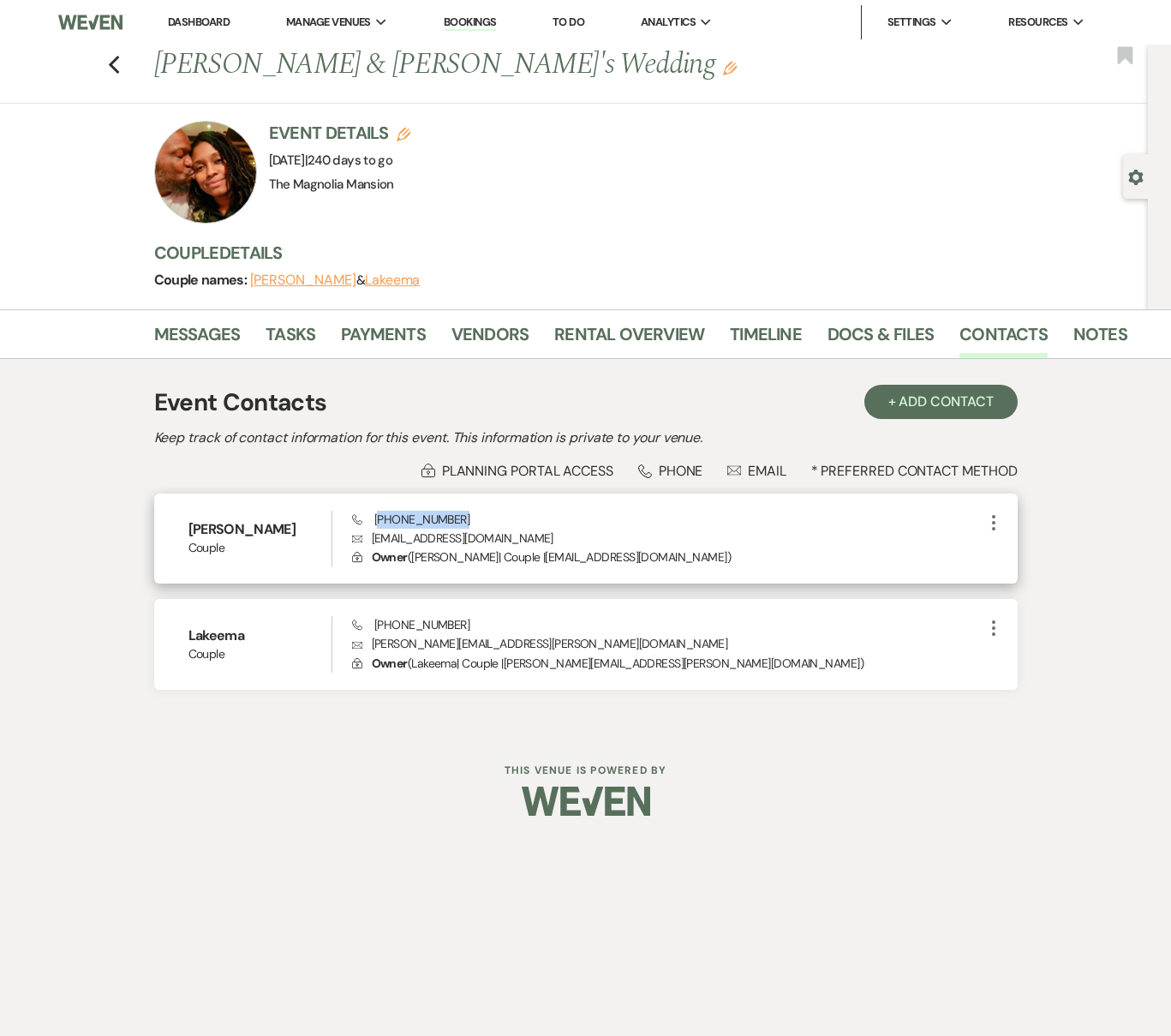
drag, startPoint x: 497, startPoint y: 520, endPoint x: 377, endPoint y: 515, distance: 120.1
click at [377, 515] on div "Phone [PHONE_NUMBER] Envelope [EMAIL_ADDRESS][DOMAIN_NAME] Lock Owner ( [PERSON…" at bounding box center [668, 538] width 632 height 57
click at [374, 515] on span "Phone [PHONE_NUMBER]" at bounding box center [411, 518] width 118 height 16
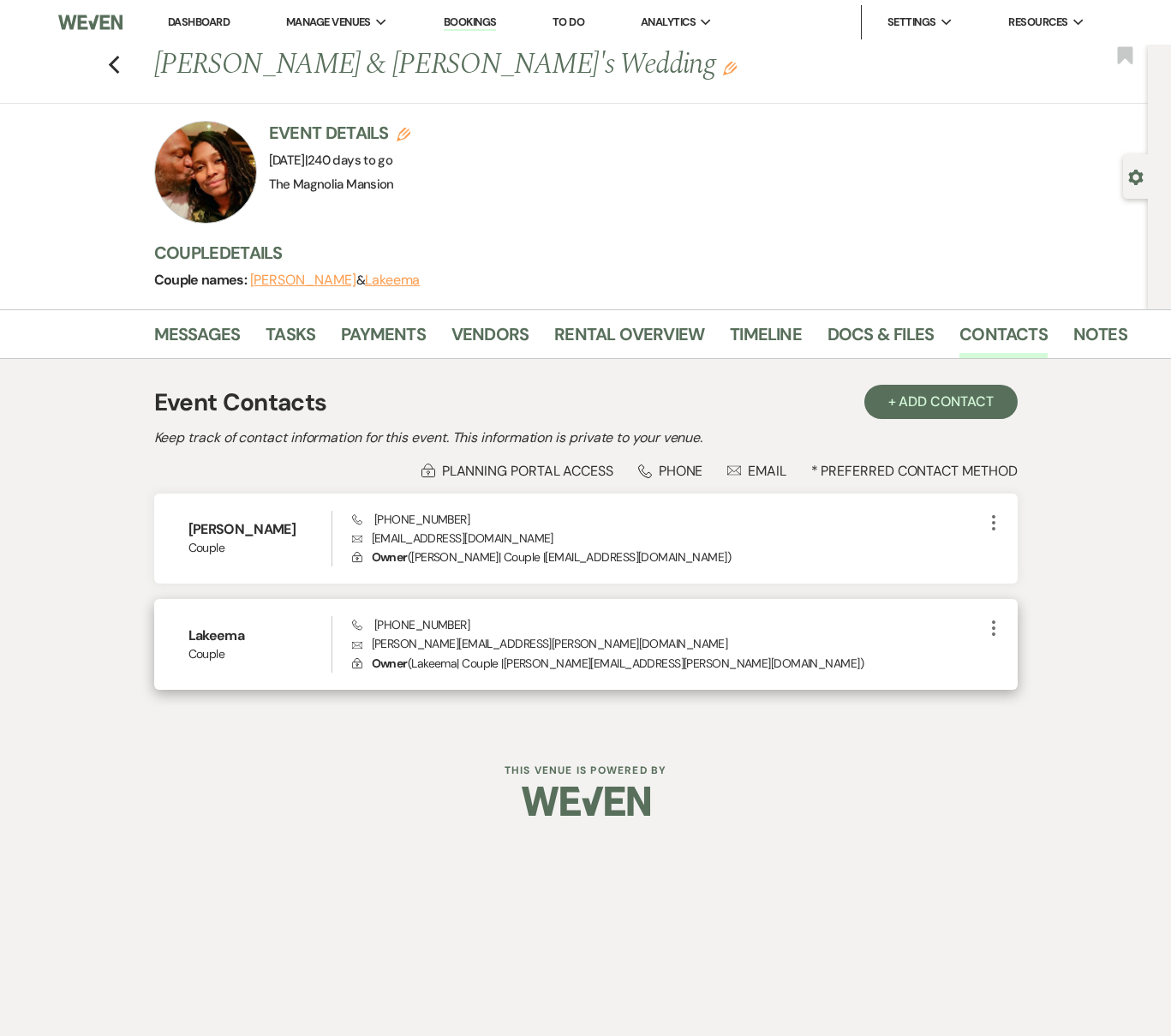
click at [473, 621] on div "Phone [PHONE_NUMBER] Envelope [PERSON_NAME][EMAIL_ADDRESS][PERSON_NAME][DOMAIN_…" at bounding box center [668, 644] width 632 height 57
drag, startPoint x: 459, startPoint y: 625, endPoint x: 355, endPoint y: 627, distance: 104.0
click at [355, 627] on div "Phone [PHONE_NUMBER] Envelope [PERSON_NAME][EMAIL_ADDRESS][PERSON_NAME][DOMAIN_…" at bounding box center [668, 644] width 632 height 57
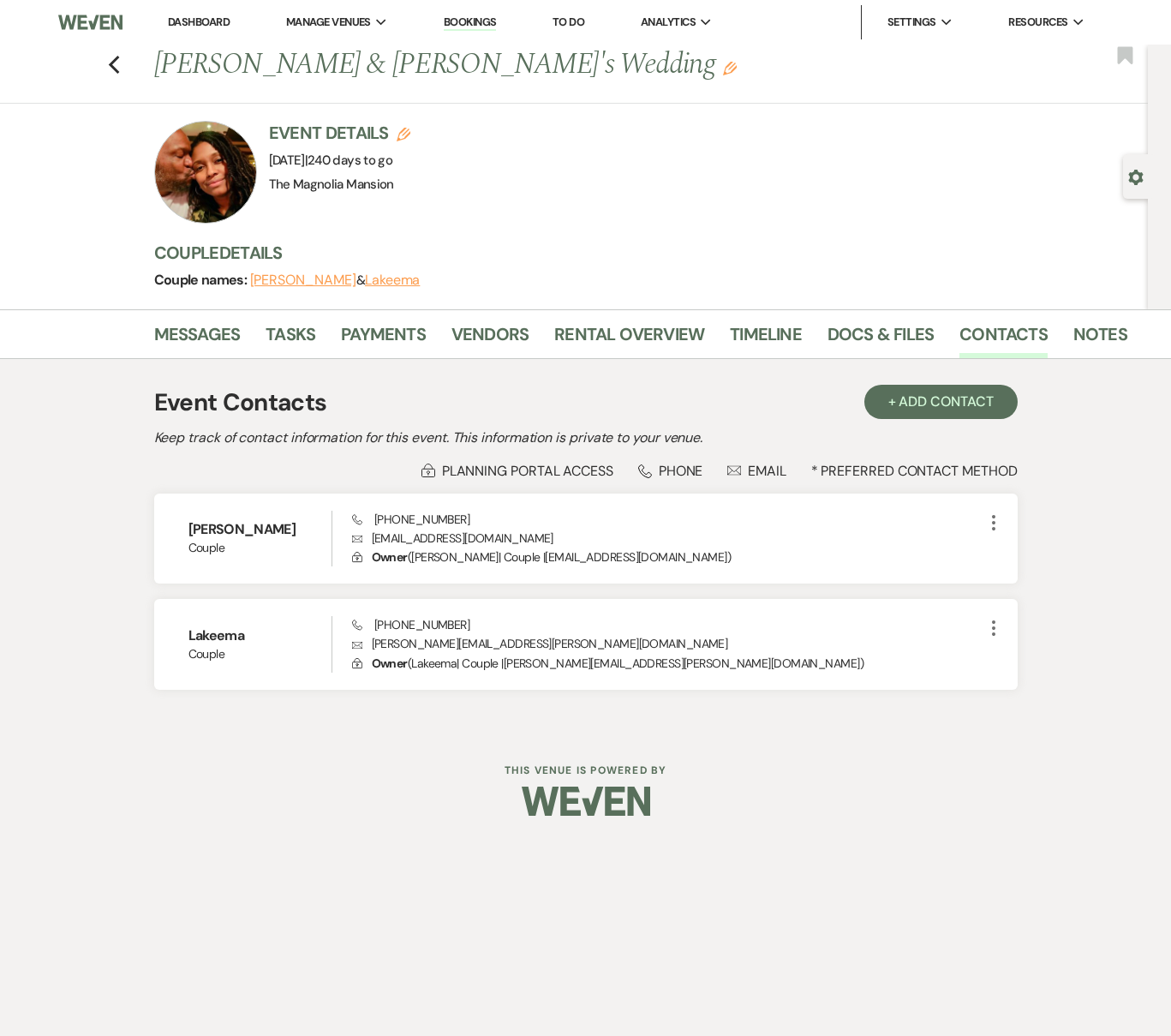
click at [122, 73] on div "Previous [PERSON_NAME] & [PERSON_NAME]'s Wedding Edit Bookmark" at bounding box center [570, 74] width 1157 height 59
click at [110, 70] on icon "Previous" at bounding box center [114, 65] width 13 height 20
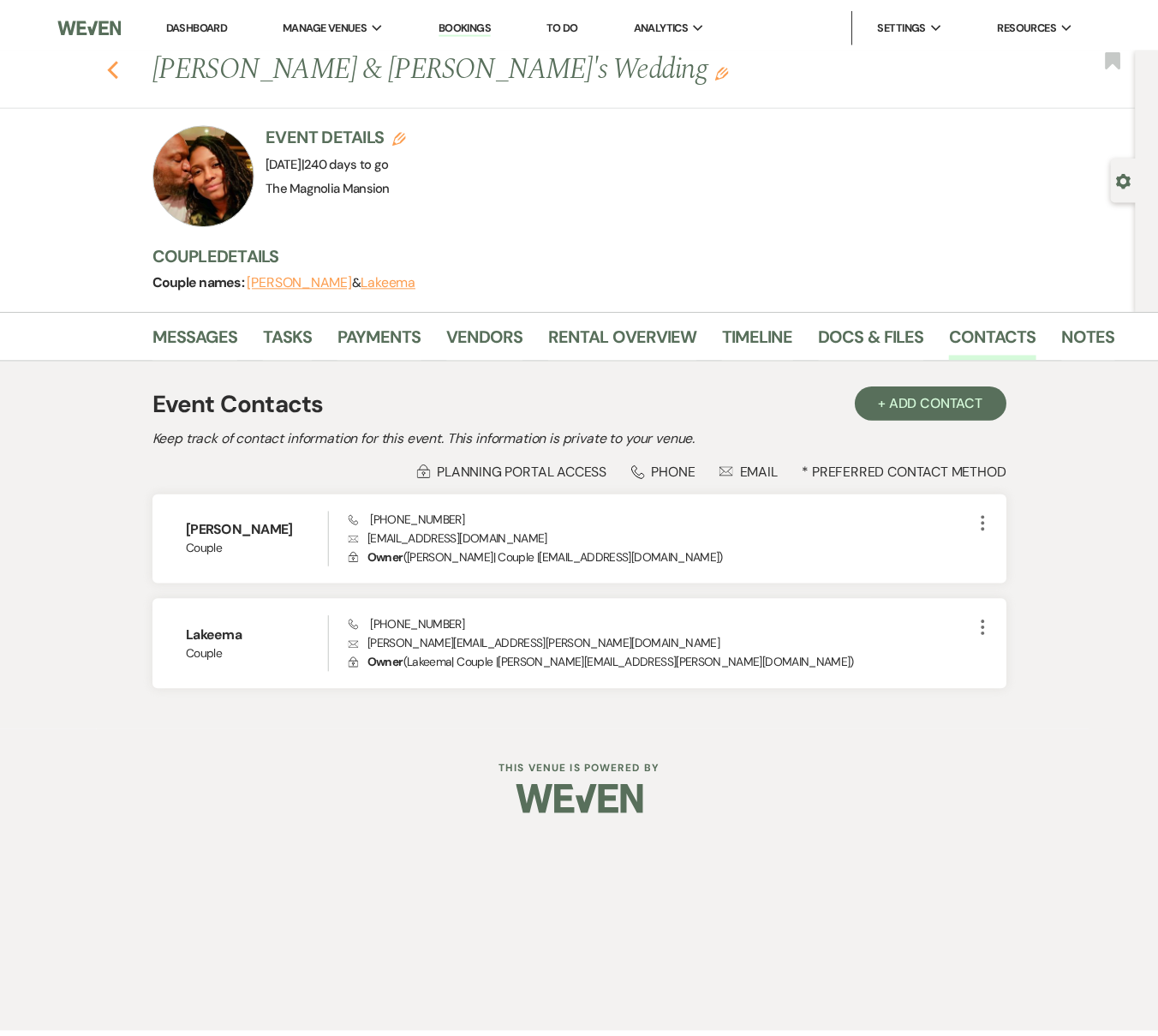
scroll to position [973, 0]
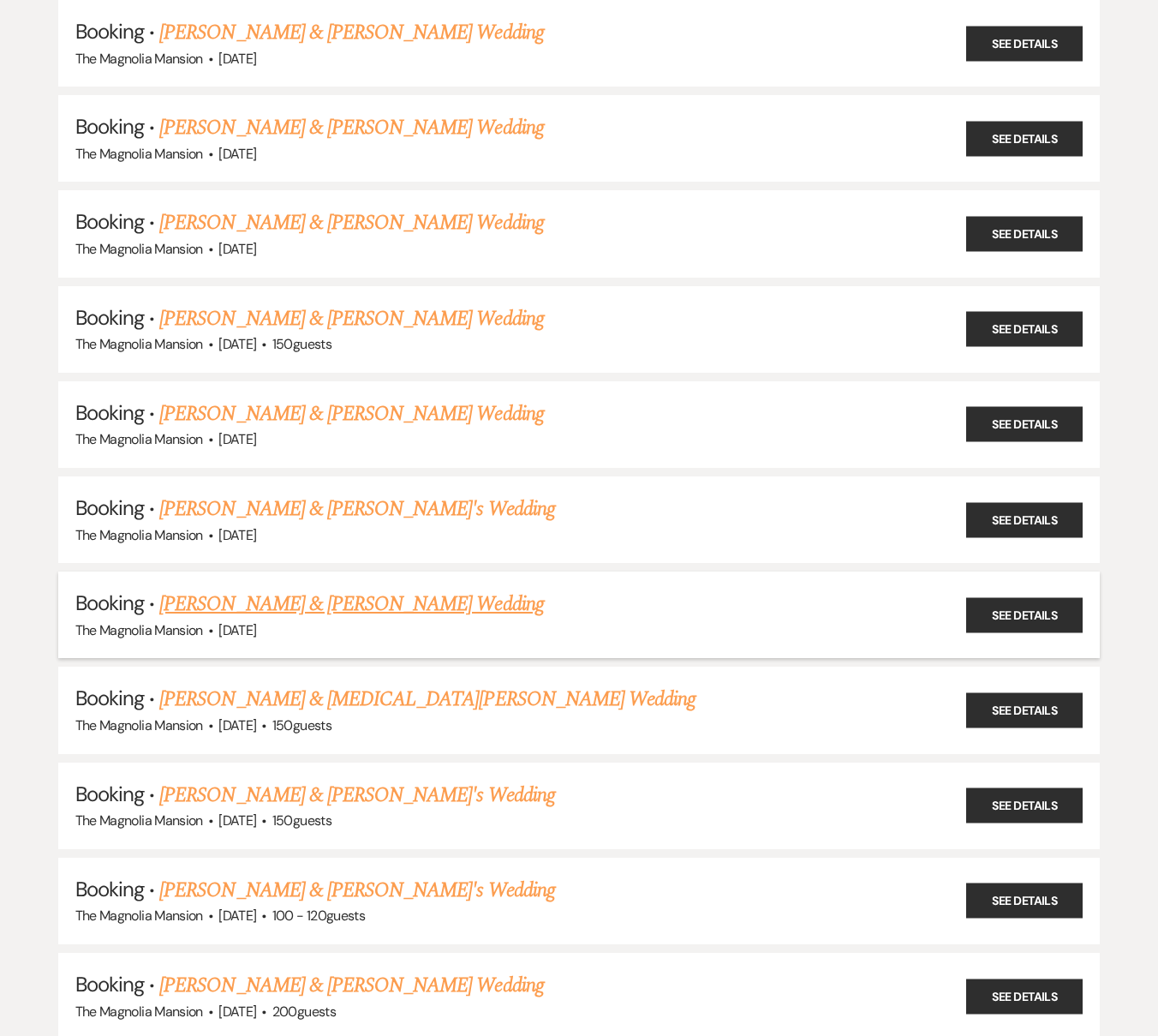
click at [312, 598] on link "[PERSON_NAME] & [PERSON_NAME] Wedding" at bounding box center [351, 603] width 384 height 31
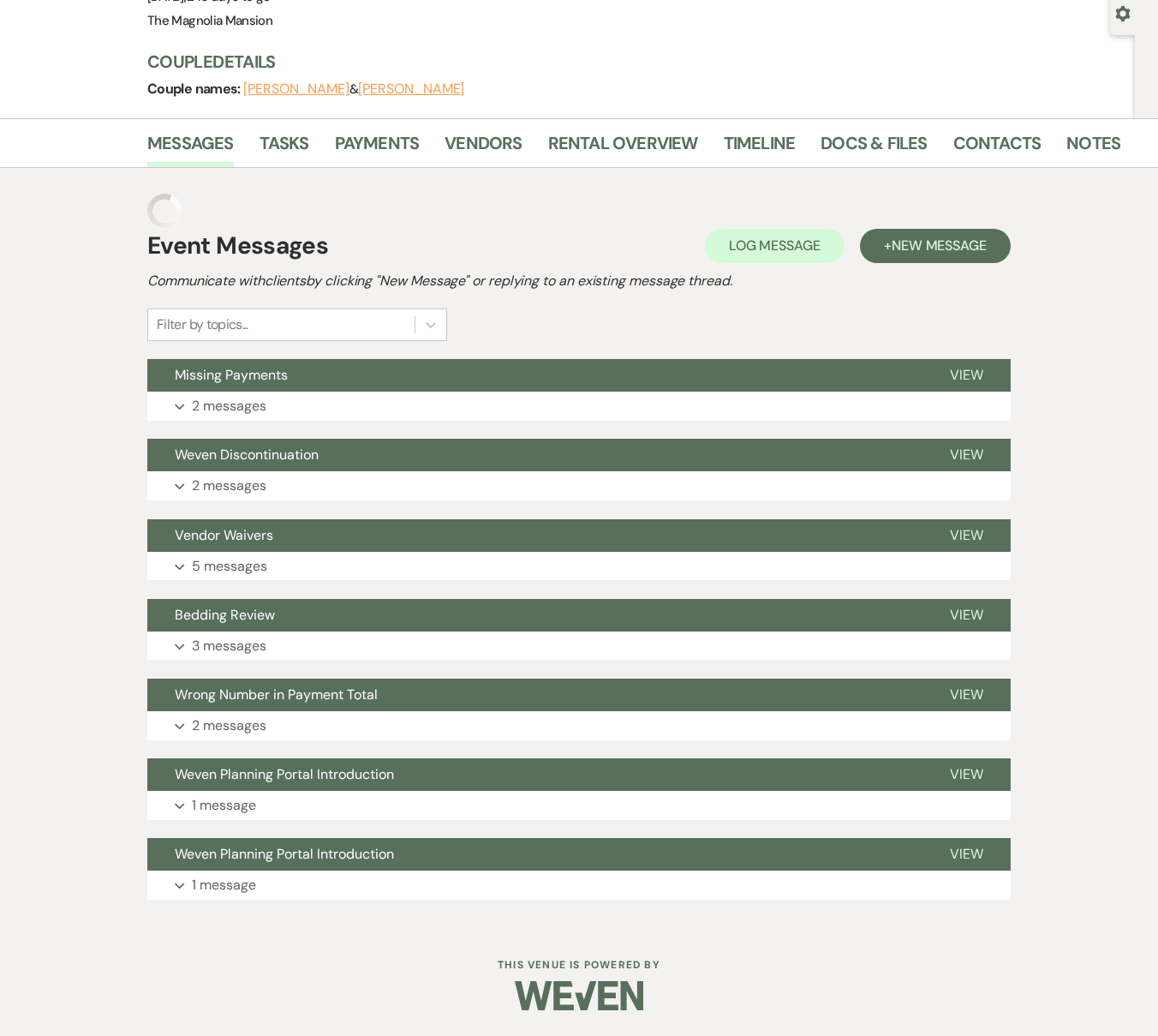
scroll to position [129, 0]
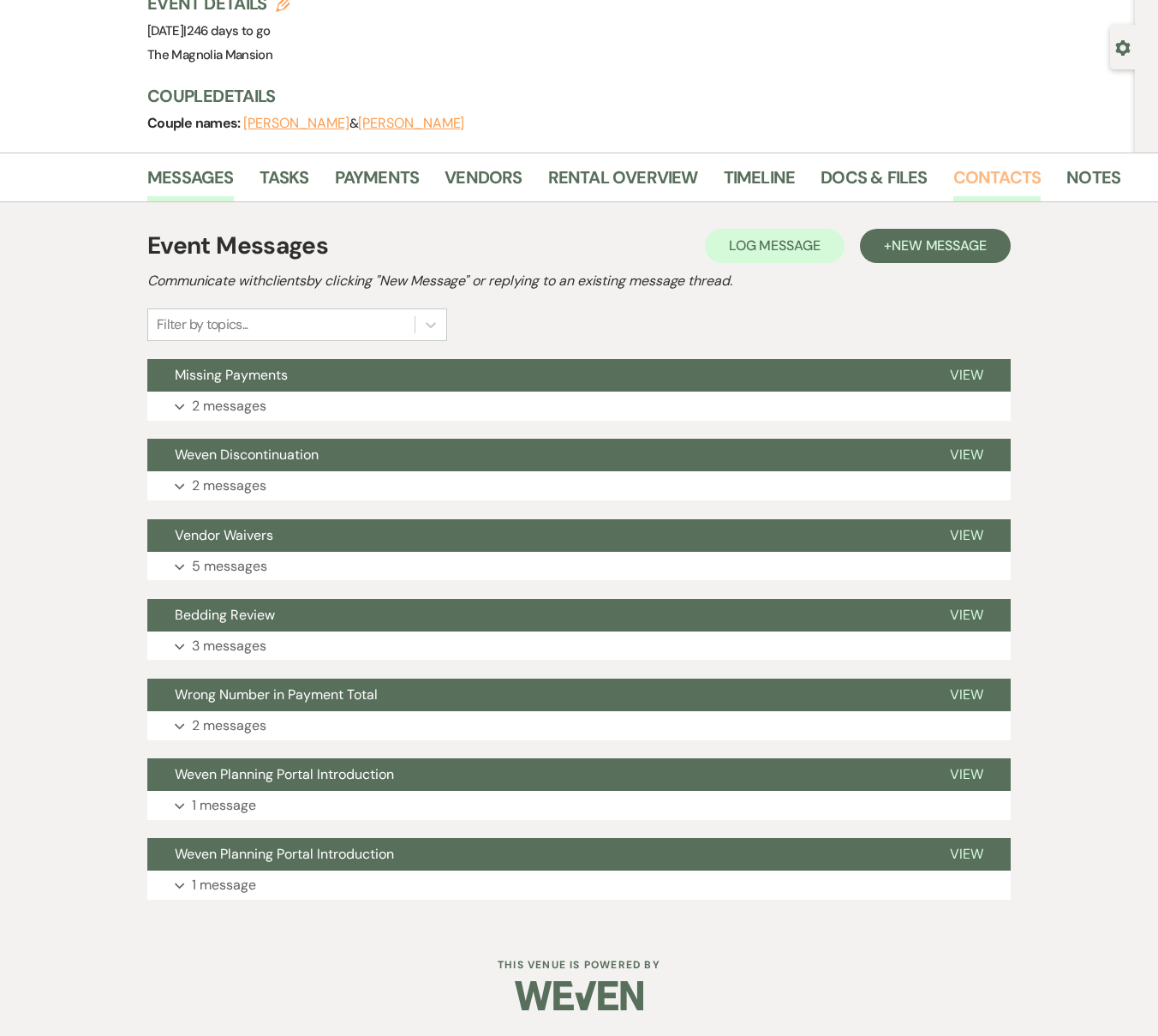
click at [967, 180] on link "Contacts" at bounding box center [997, 182] width 88 height 38
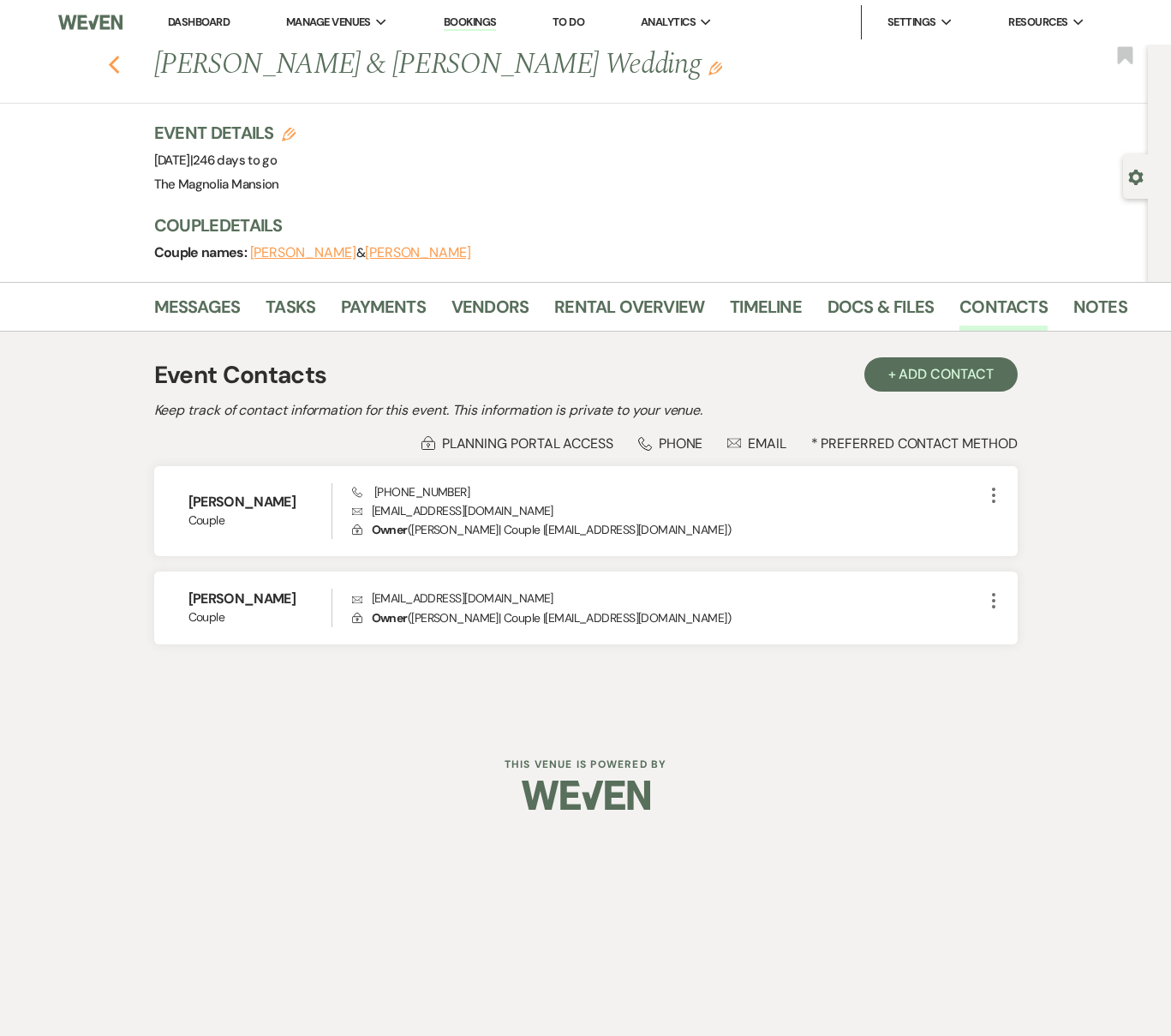
click at [119, 71] on icon "Previous" at bounding box center [114, 65] width 13 height 20
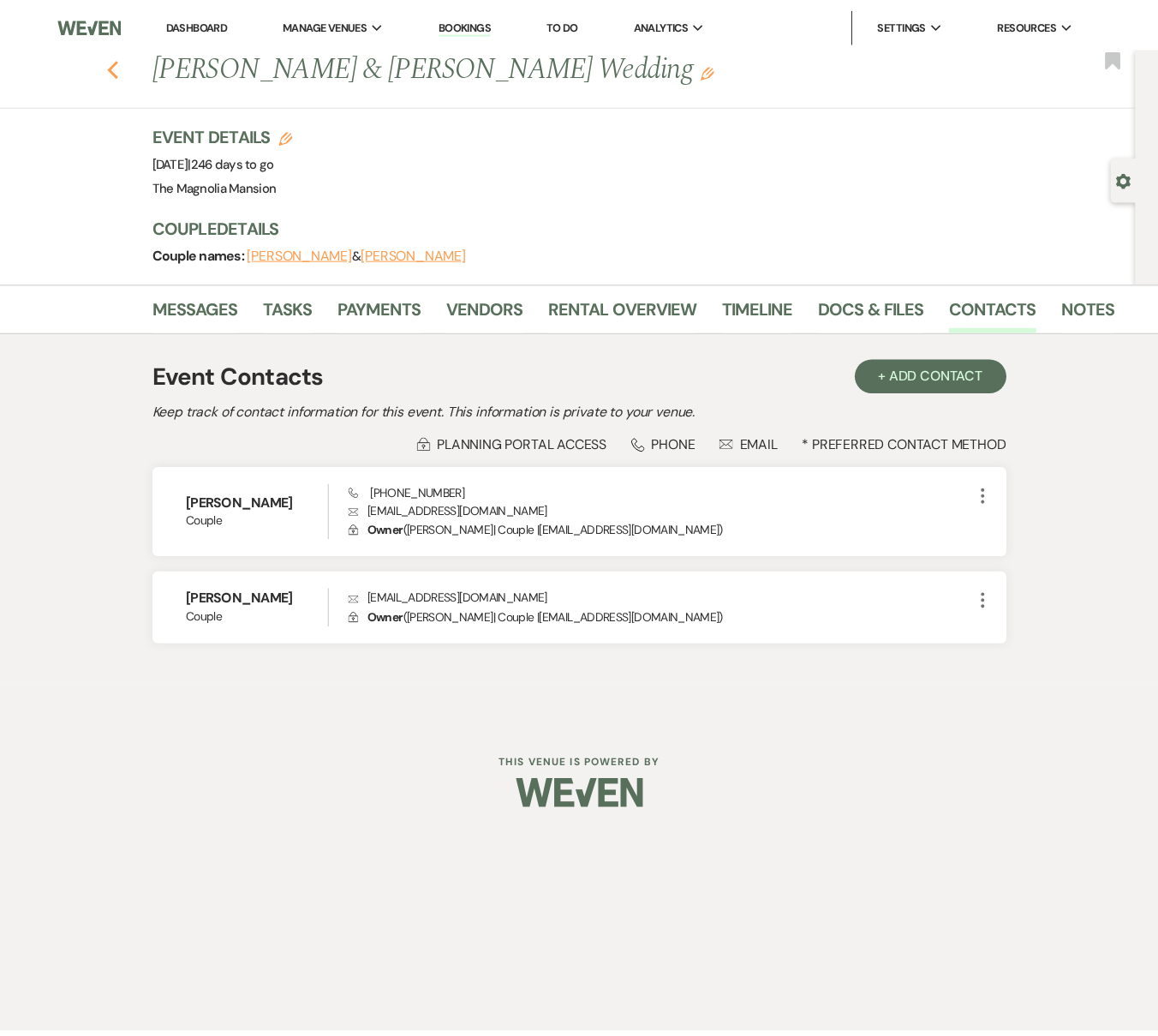
scroll to position [973, 0]
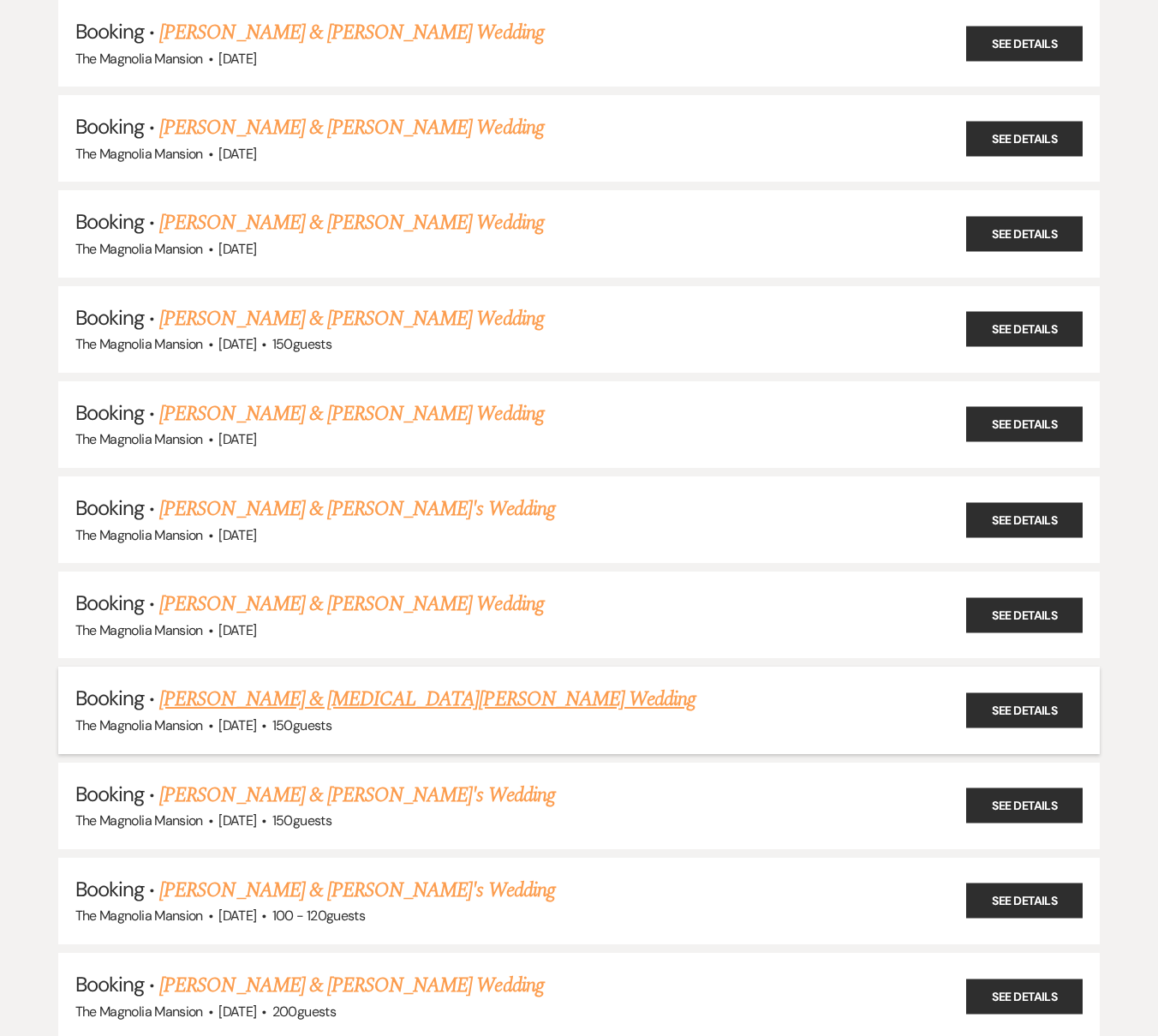
click at [252, 695] on link "[PERSON_NAME] & [MEDICAL_DATA][PERSON_NAME] Wedding" at bounding box center [427, 698] width 536 height 31
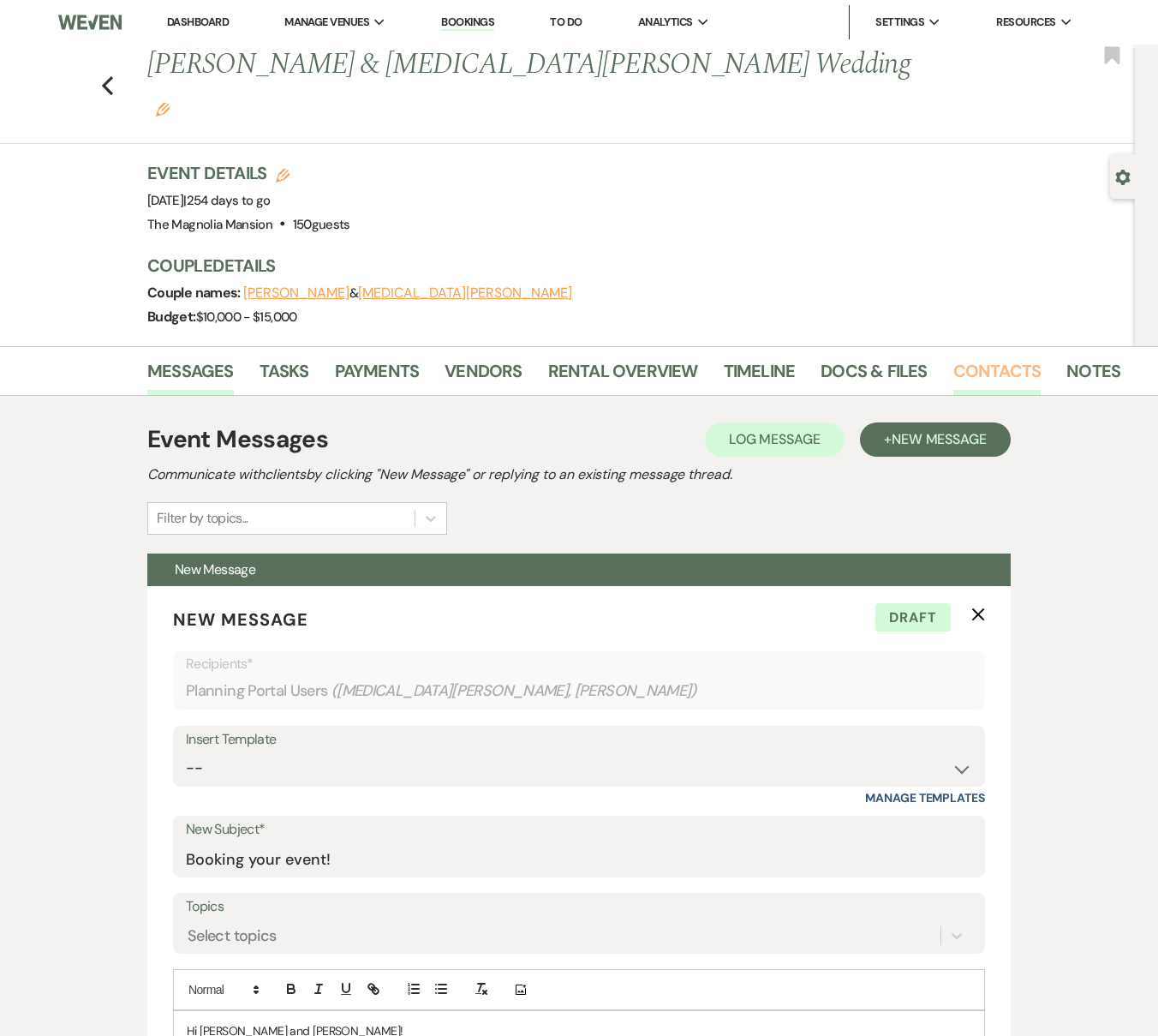
click at [1027, 357] on link "Contacts" at bounding box center [997, 376] width 88 height 38
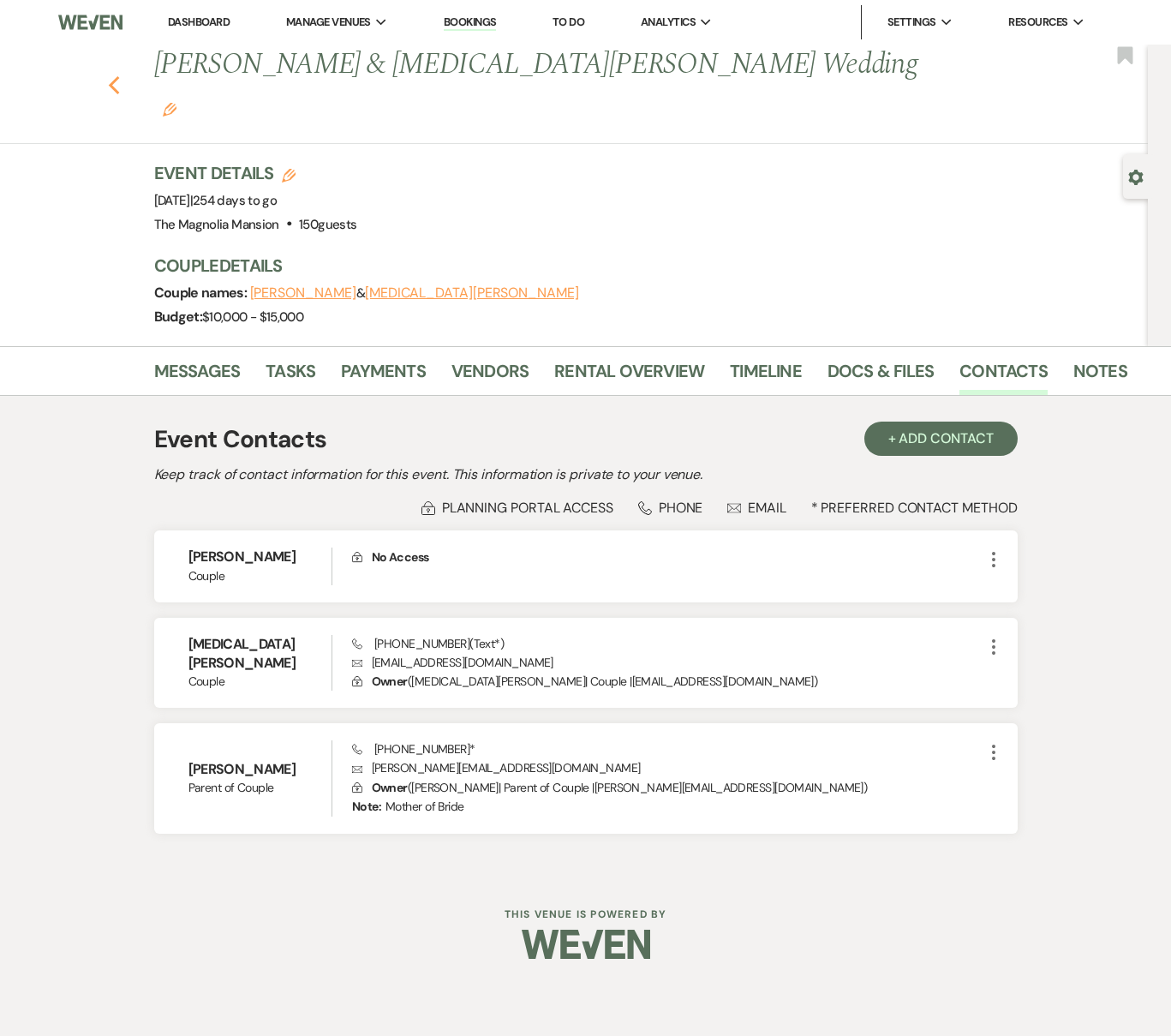
click at [118, 75] on icon "Previous" at bounding box center [114, 85] width 13 height 20
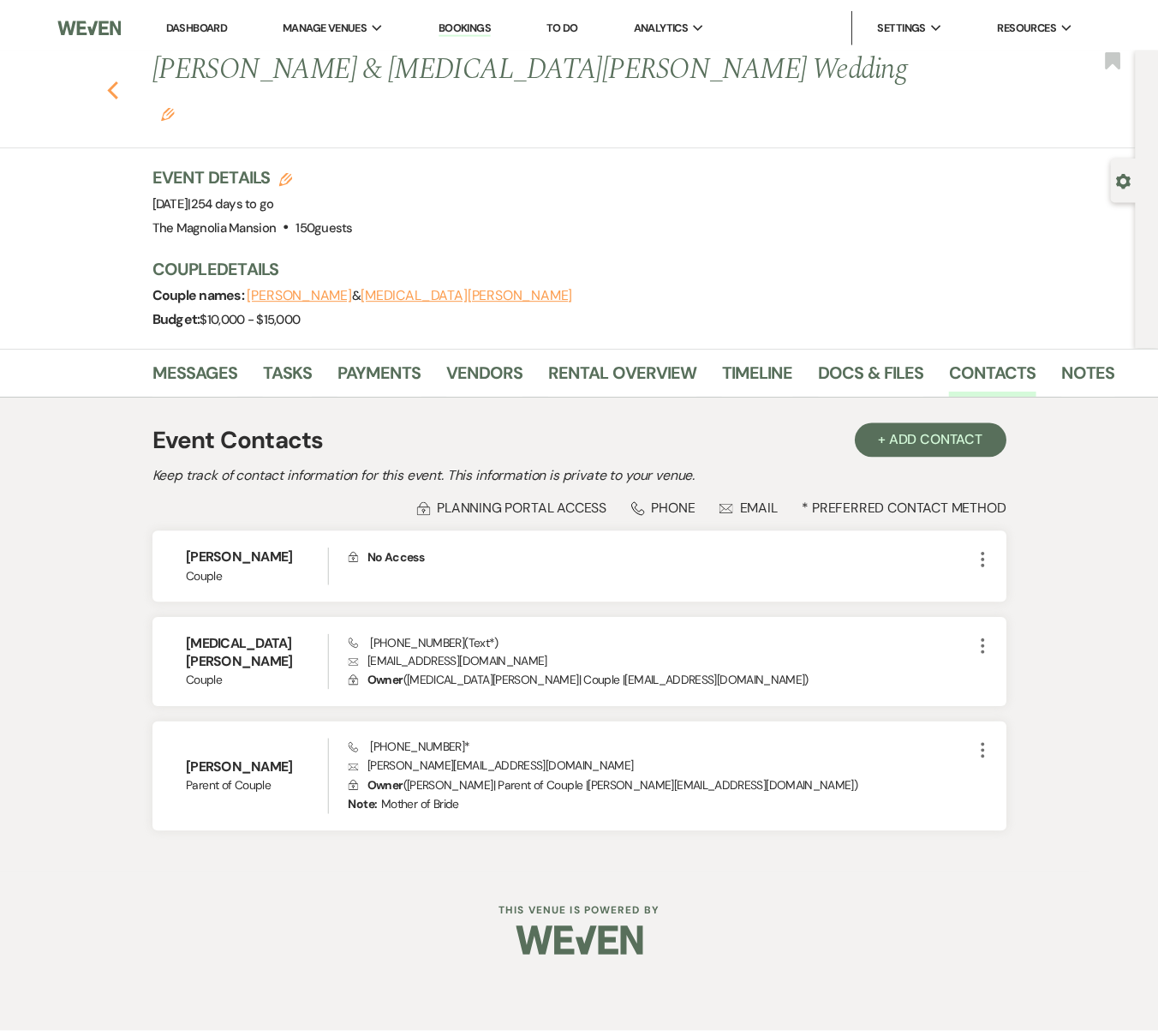
scroll to position [973, 0]
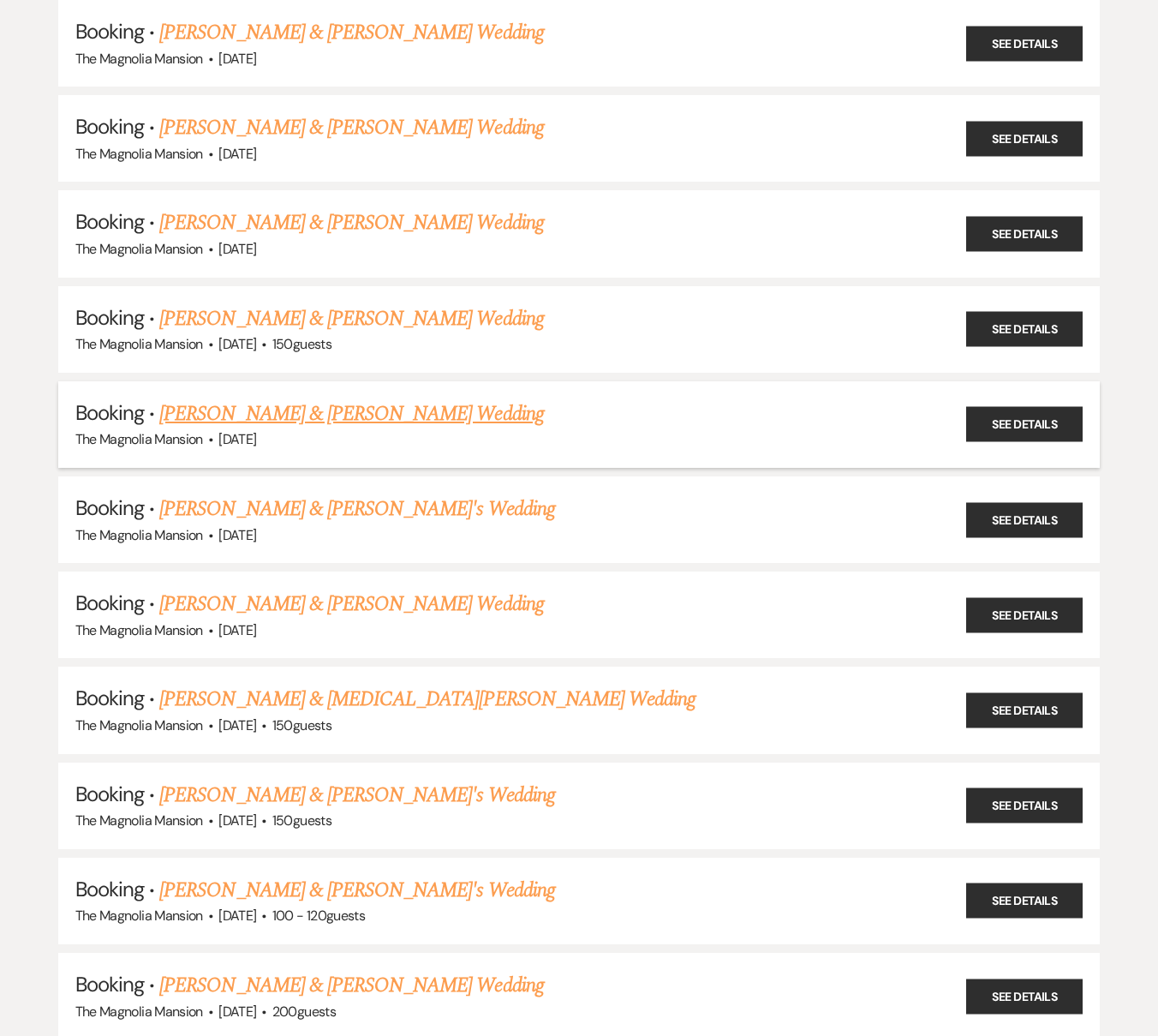
click at [308, 413] on link "[PERSON_NAME] & [PERSON_NAME] Wedding" at bounding box center [351, 413] width 384 height 31
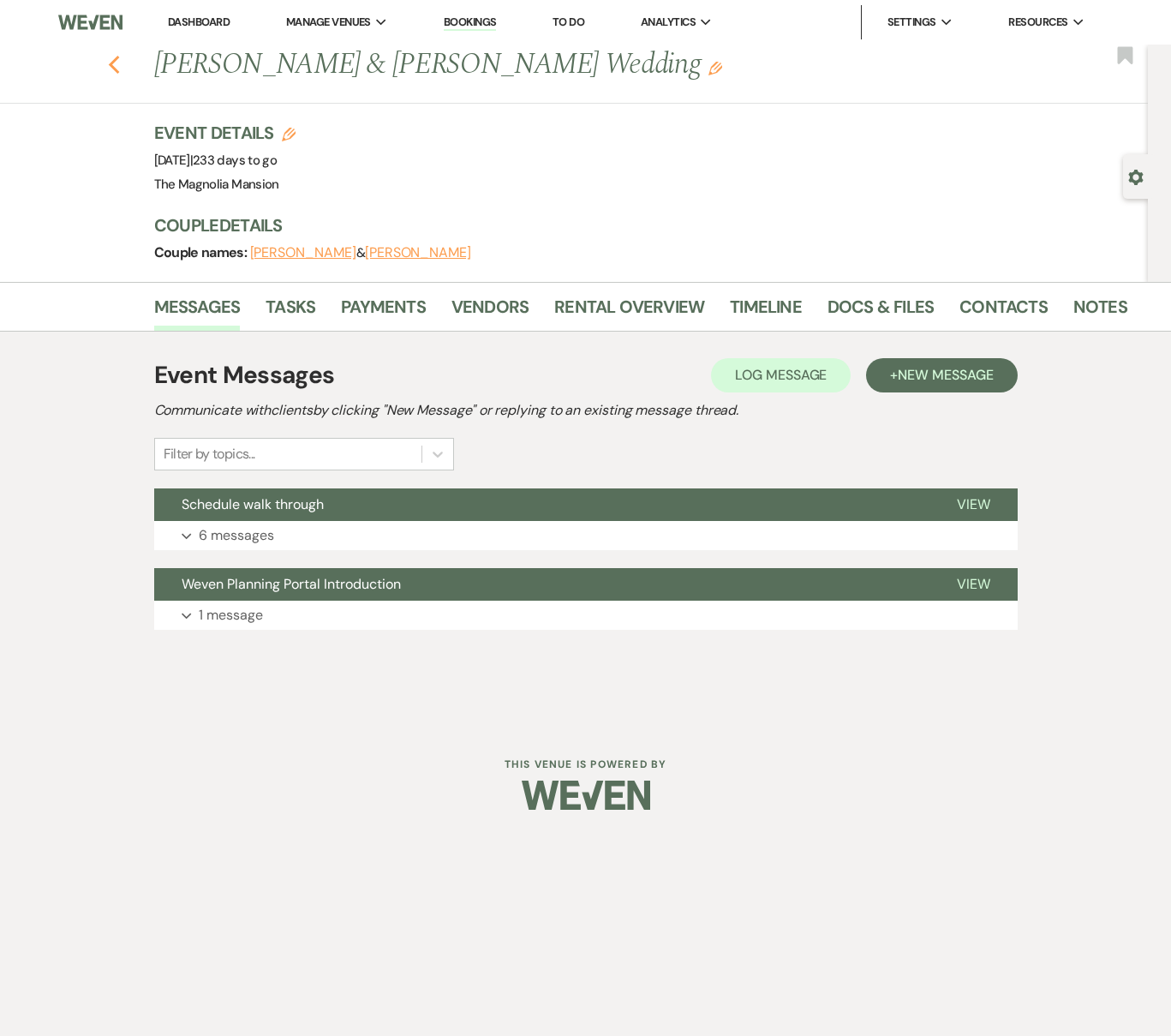
click at [111, 72] on icon "Previous" at bounding box center [114, 65] width 13 height 20
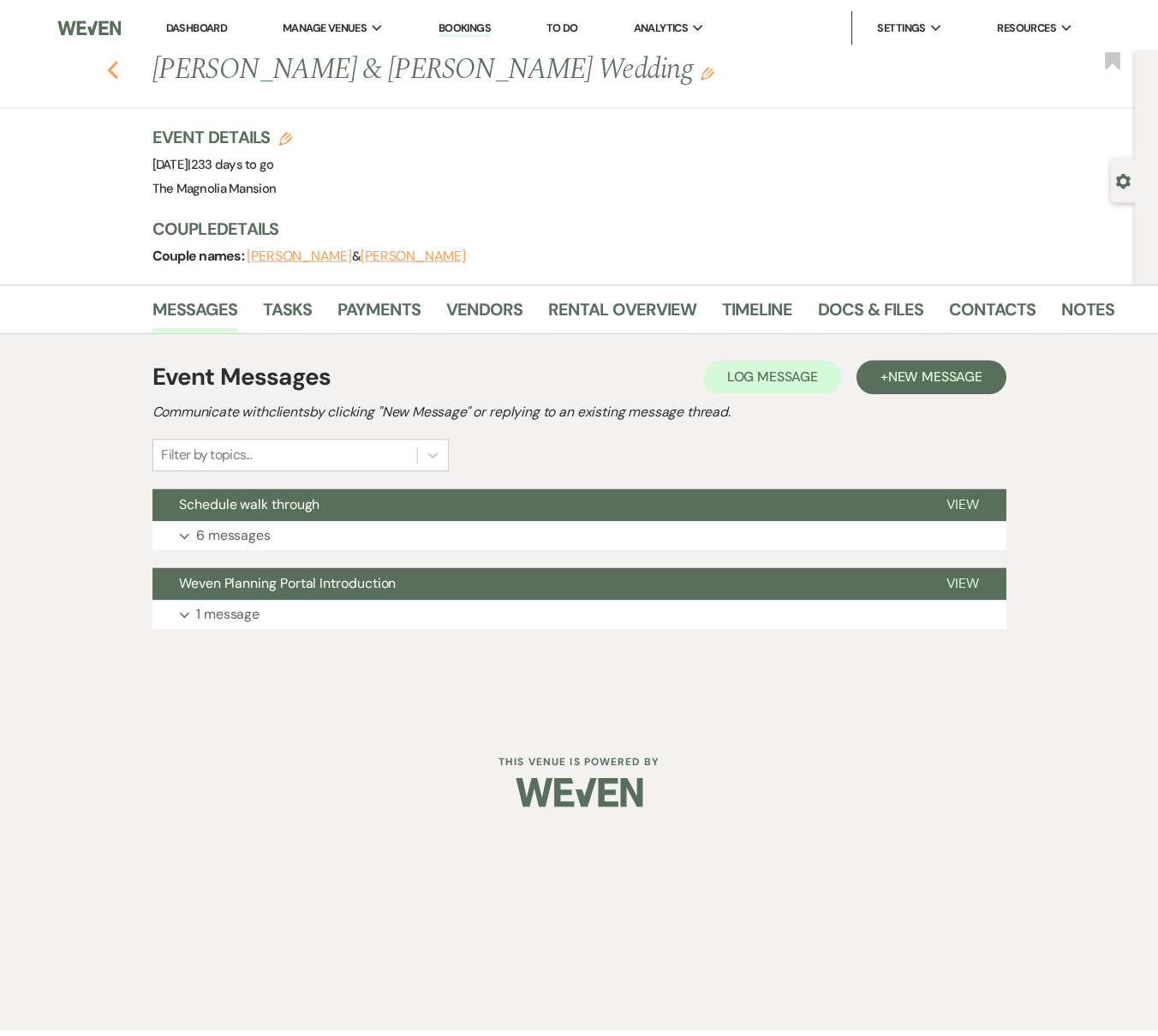
scroll to position [973, 0]
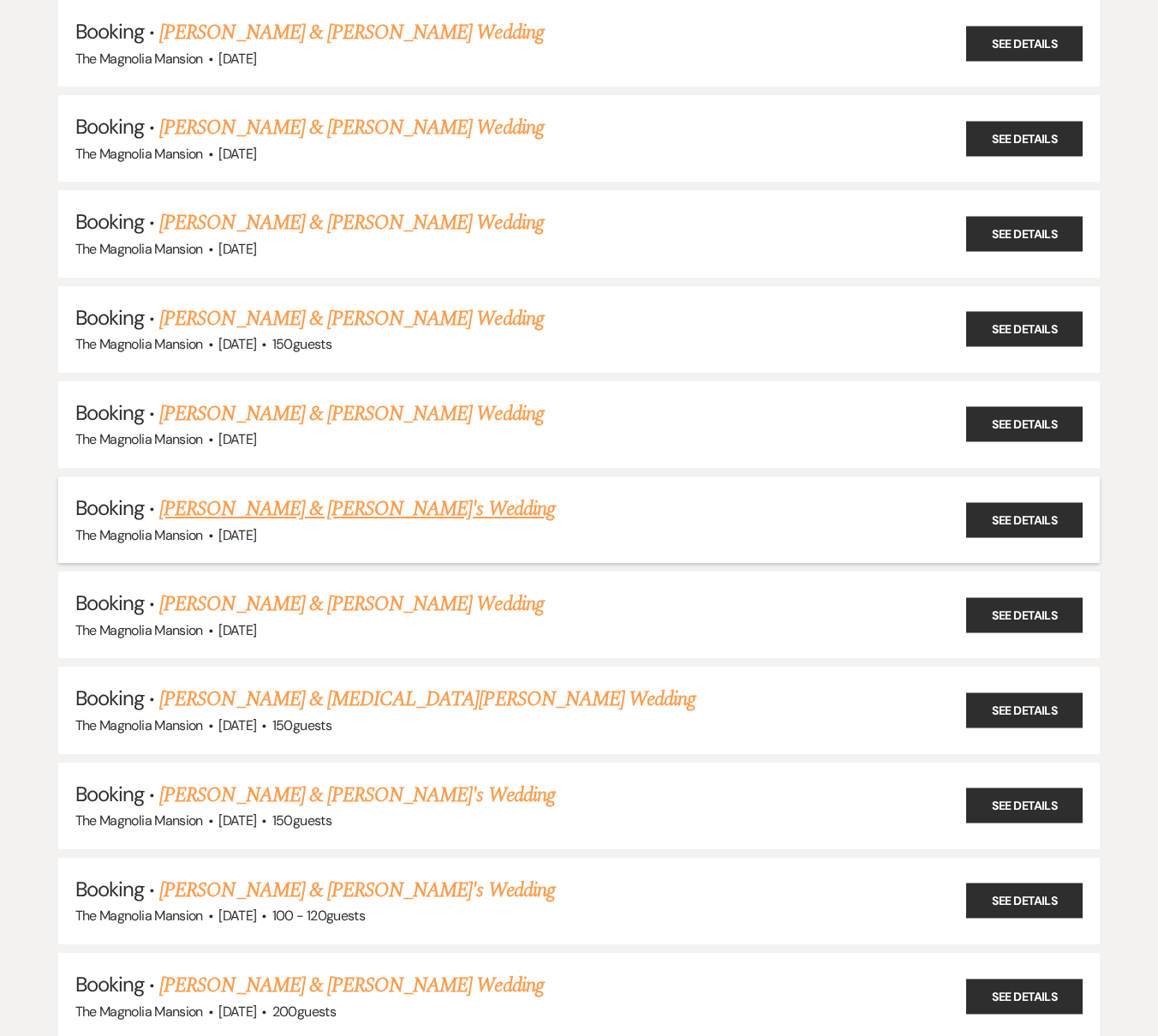
click at [309, 512] on link "[PERSON_NAME] & [PERSON_NAME]'s Wedding" at bounding box center [357, 508] width 396 height 31
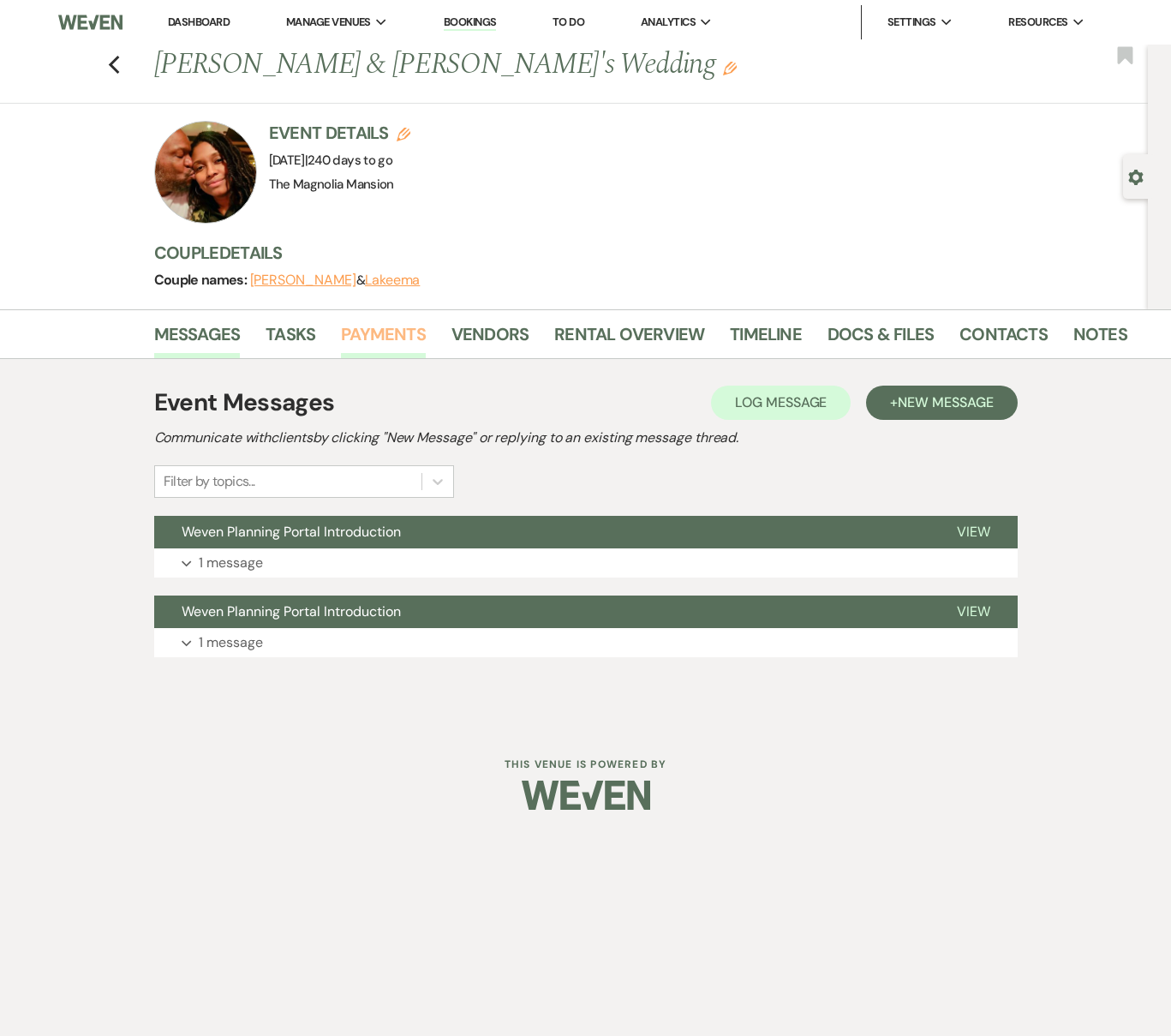
click at [393, 340] on link "Payments" at bounding box center [383, 339] width 84 height 38
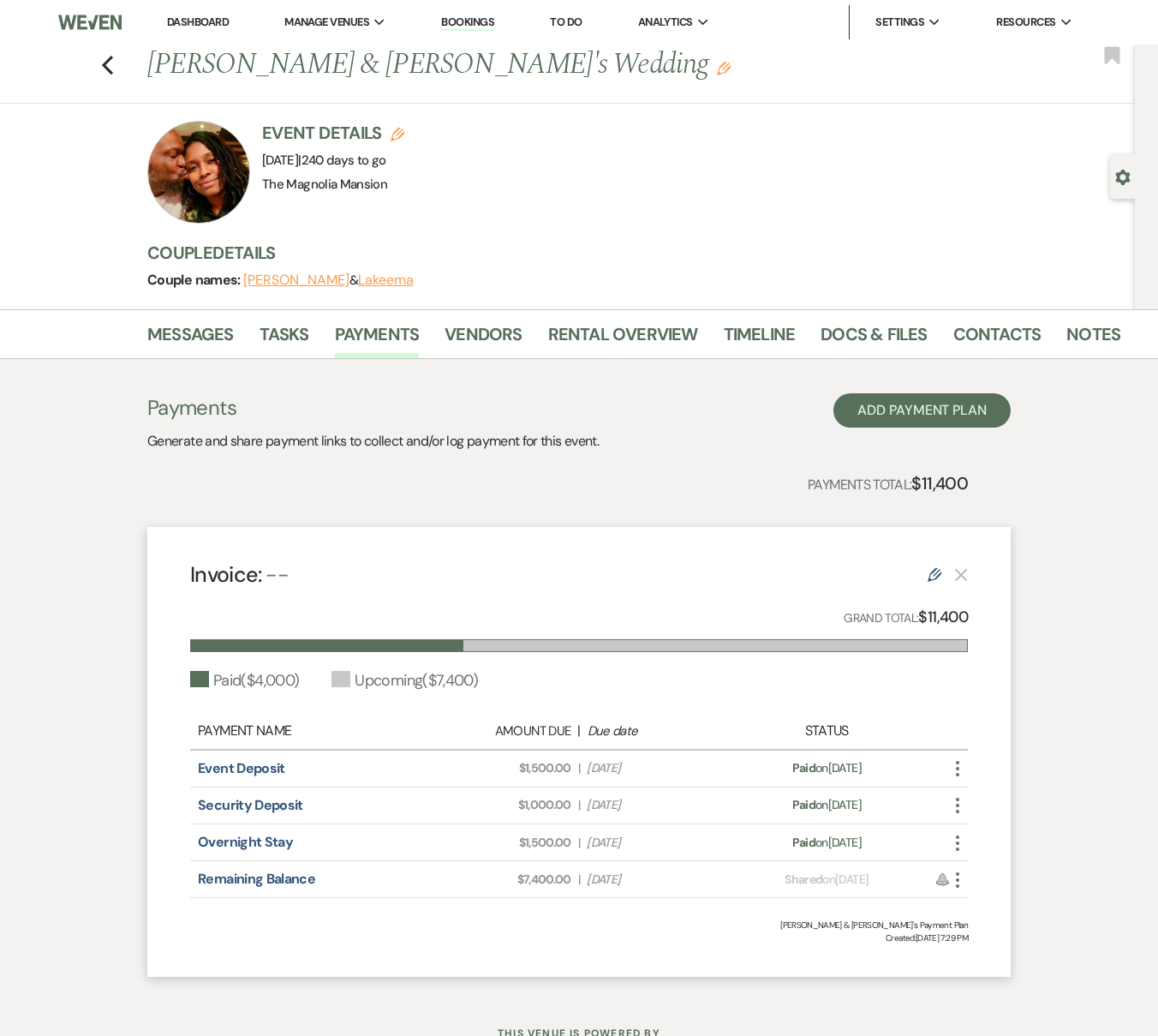
click at [923, 629] on div "Invoice: -- Edit Grand Total: $11,400 Paid ( $4,000 ) Upcoming ( $7,400 ) Payme…" at bounding box center [579, 752] width 863 height 451
drag, startPoint x: 920, startPoint y: 616, endPoint x: 998, endPoint y: 619, distance: 78.1
click at [998, 619] on div "Invoice: -- Edit Grand Total: $11,400 Paid ( $4,000 ) Upcoming ( $7,400 ) Payme…" at bounding box center [579, 752] width 863 height 451
drag, startPoint x: 181, startPoint y: 766, endPoint x: 658, endPoint y: 772, distance: 477.0
click at [658, 772] on div "Invoice: -- Edit Grand Total: $11,400 Paid ( $4,000 ) Upcoming ( $7,400 ) Payme…" at bounding box center [579, 752] width 863 height 451
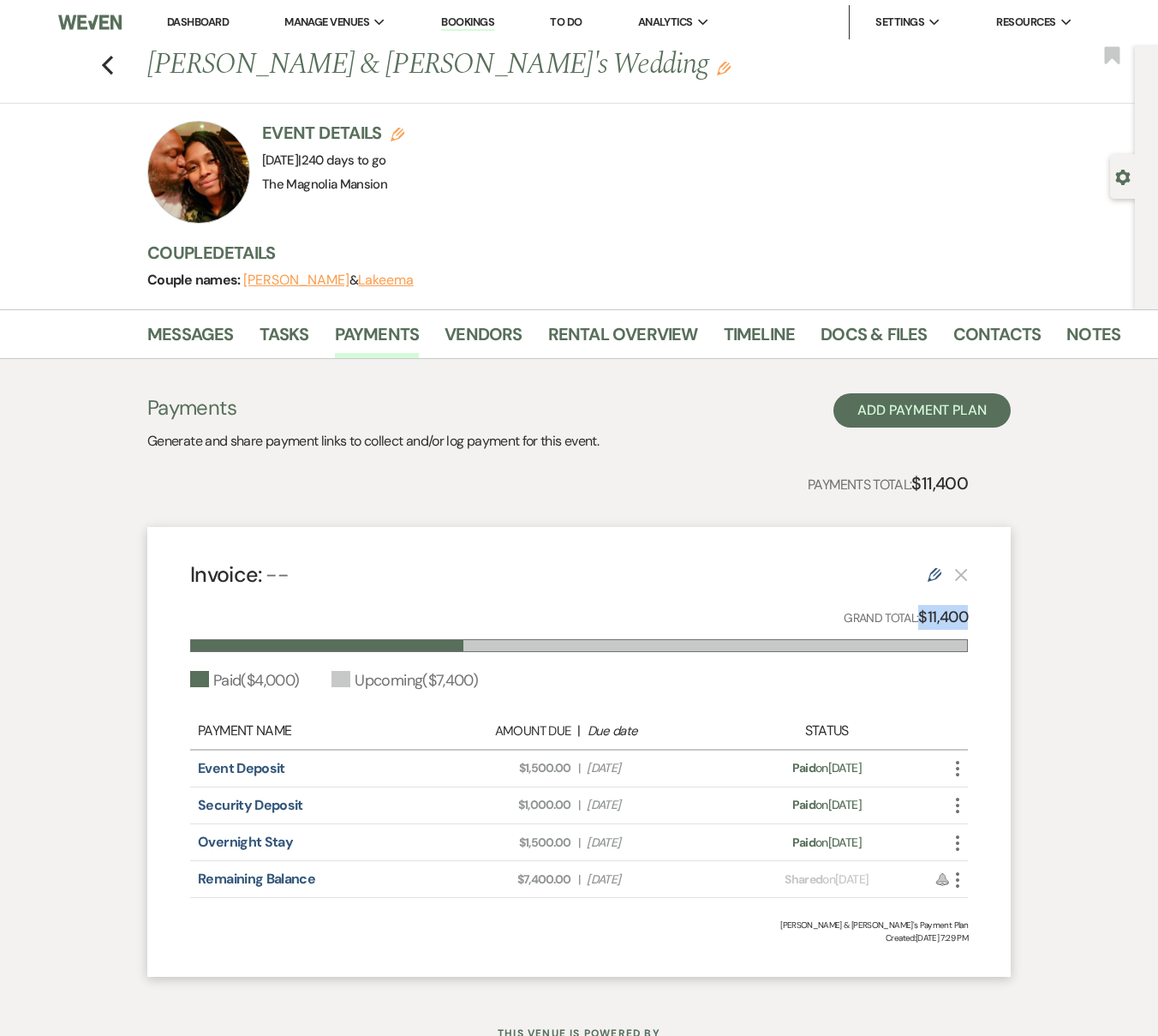
drag, startPoint x: 178, startPoint y: 800, endPoint x: 679, endPoint y: 812, distance: 501.1
click at [679, 812] on div "Invoice: -- Edit Grand Total: $11,400 Paid ( $4,000 ) Upcoming ( $7,400 ) Payme…" at bounding box center [579, 752] width 863 height 451
drag, startPoint x: 229, startPoint y: 836, endPoint x: 671, endPoint y: 838, distance: 442.0
click at [671, 838] on div "Invoice: -- Edit Grand Total: $11,400 Paid ( $4,000 ) Upcoming ( $7,400 ) Payme…" at bounding box center [579, 752] width 863 height 451
drag, startPoint x: 187, startPoint y: 876, endPoint x: 691, endPoint y: 890, distance: 504.2
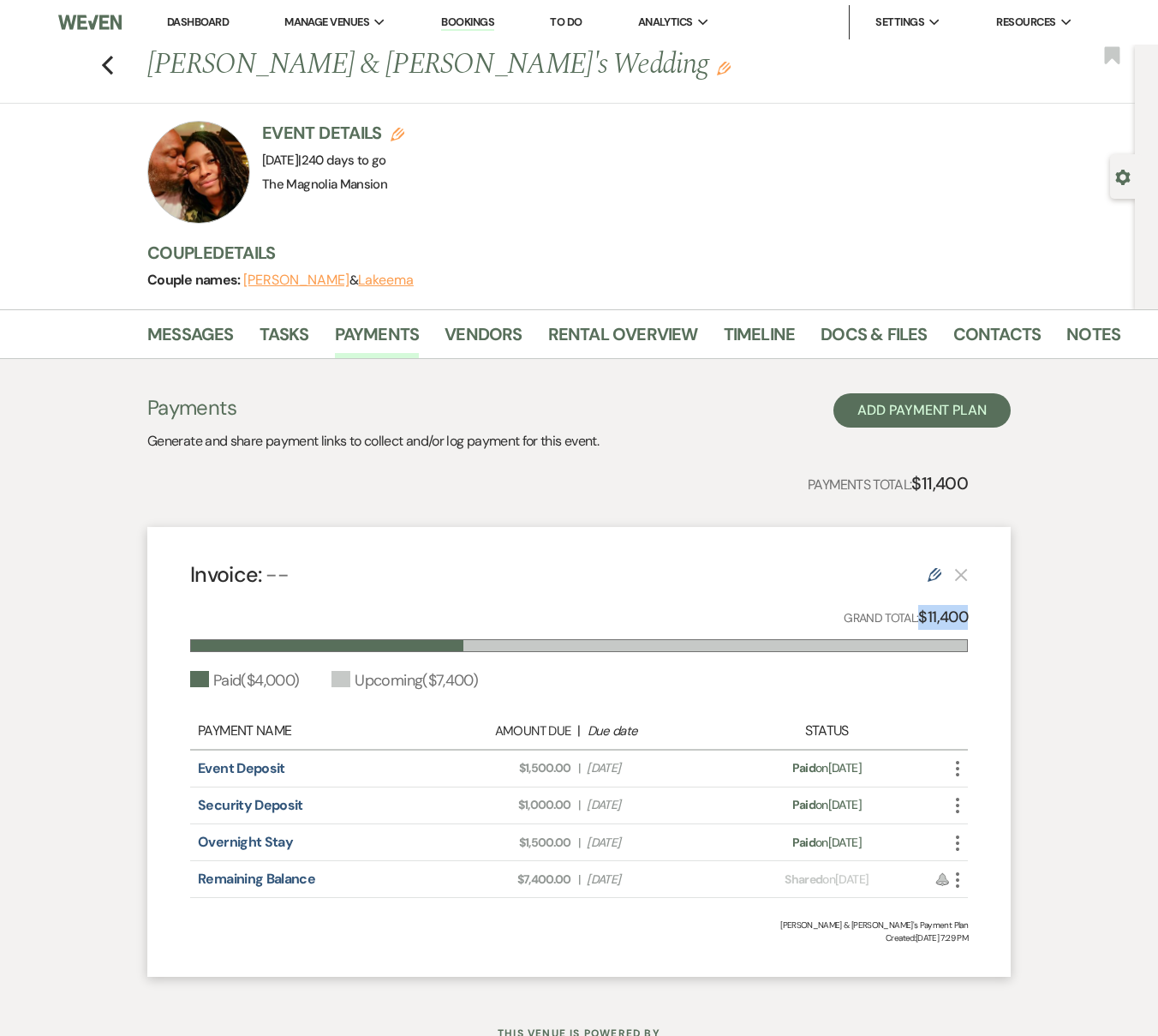
click at [691, 890] on div "Invoice: -- Edit Grand Total: $11,400 Paid ( $4,000 ) Upcoming ( $7,400 ) Payme…" at bounding box center [579, 752] width 863 height 451
click at [113, 65] on icon "Previous" at bounding box center [108, 65] width 13 height 20
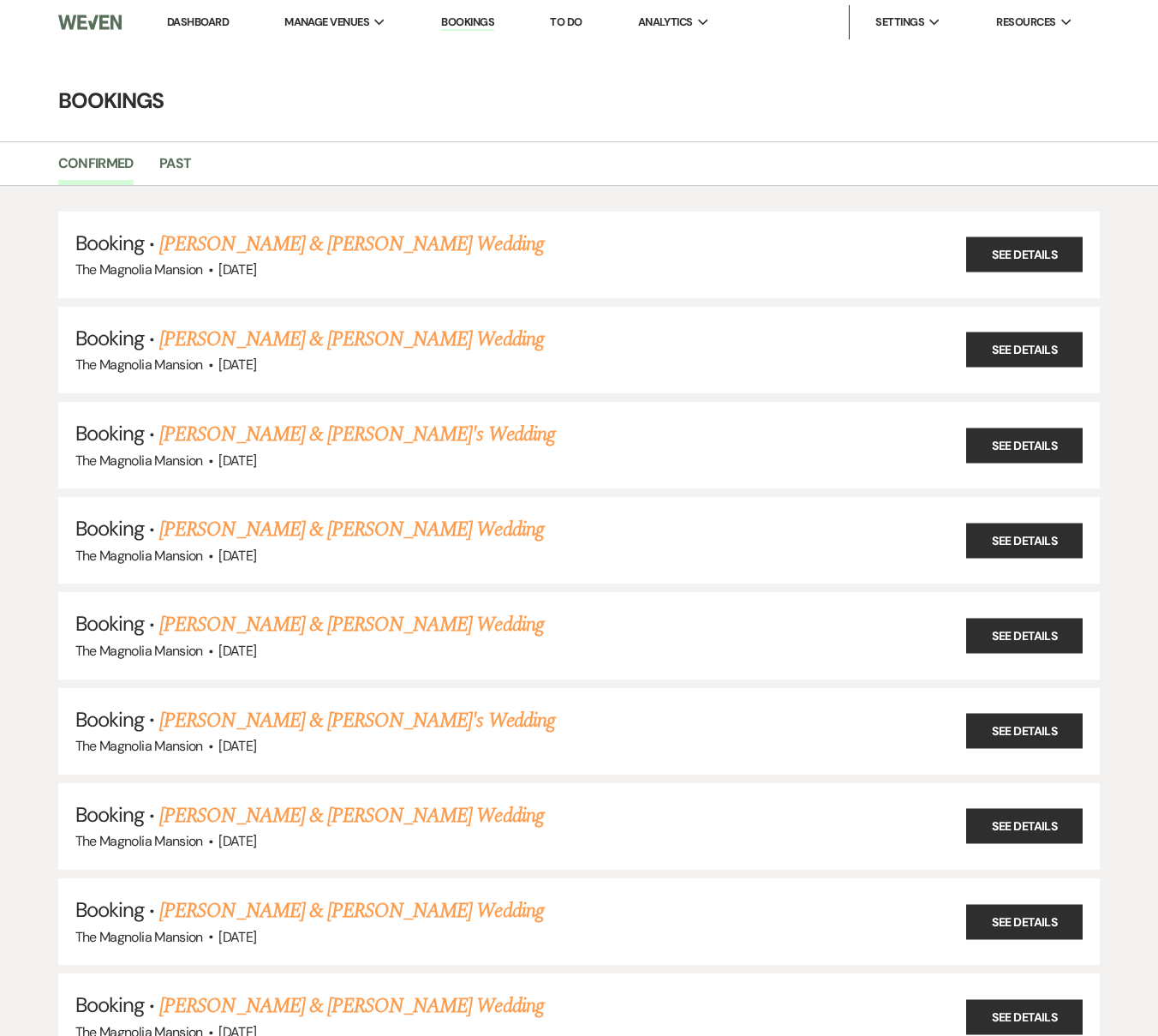
scroll to position [973, 0]
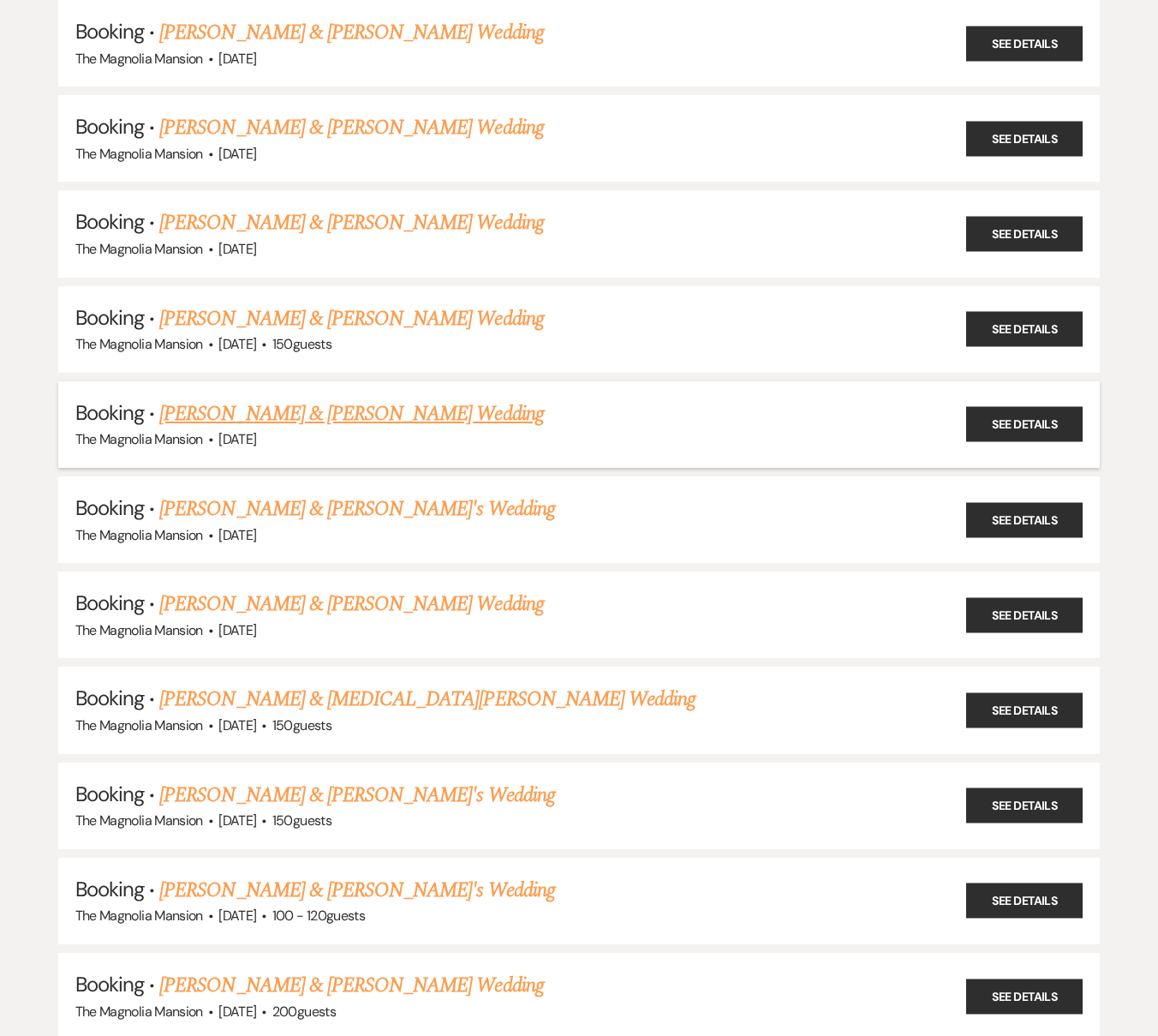
click at [407, 410] on link "[PERSON_NAME] & [PERSON_NAME] Wedding" at bounding box center [351, 413] width 384 height 31
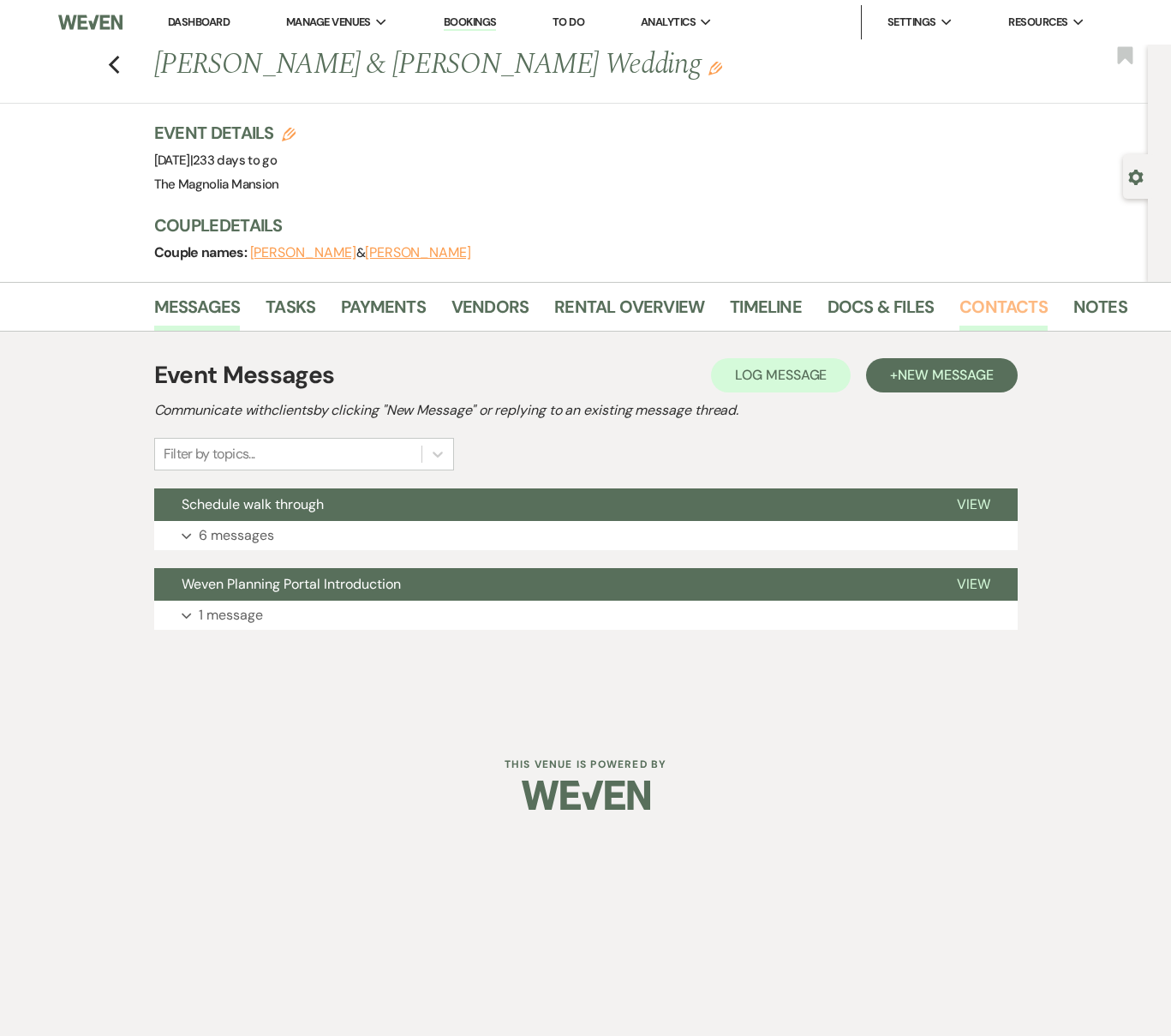
click at [974, 307] on link "Contacts" at bounding box center [1003, 312] width 88 height 38
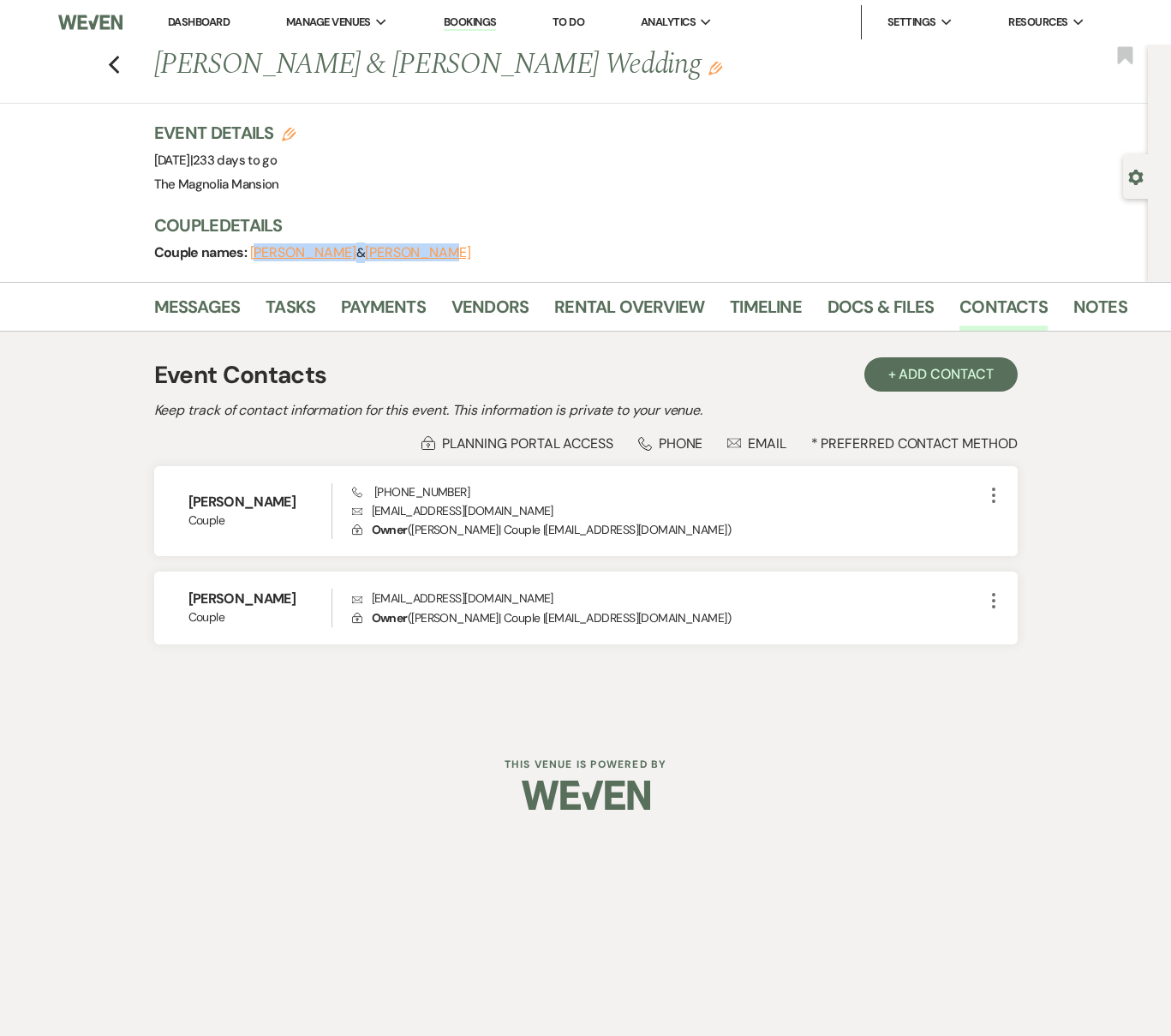
drag, startPoint x: 472, startPoint y: 251, endPoint x: 255, endPoint y: 256, distance: 217.1
click at [255, 256] on div "Couple names: [PERSON_NAME] & [PERSON_NAME]" at bounding box center [634, 253] width 959 height 24
click at [254, 256] on button "[PERSON_NAME]" at bounding box center [303, 252] width 107 height 14
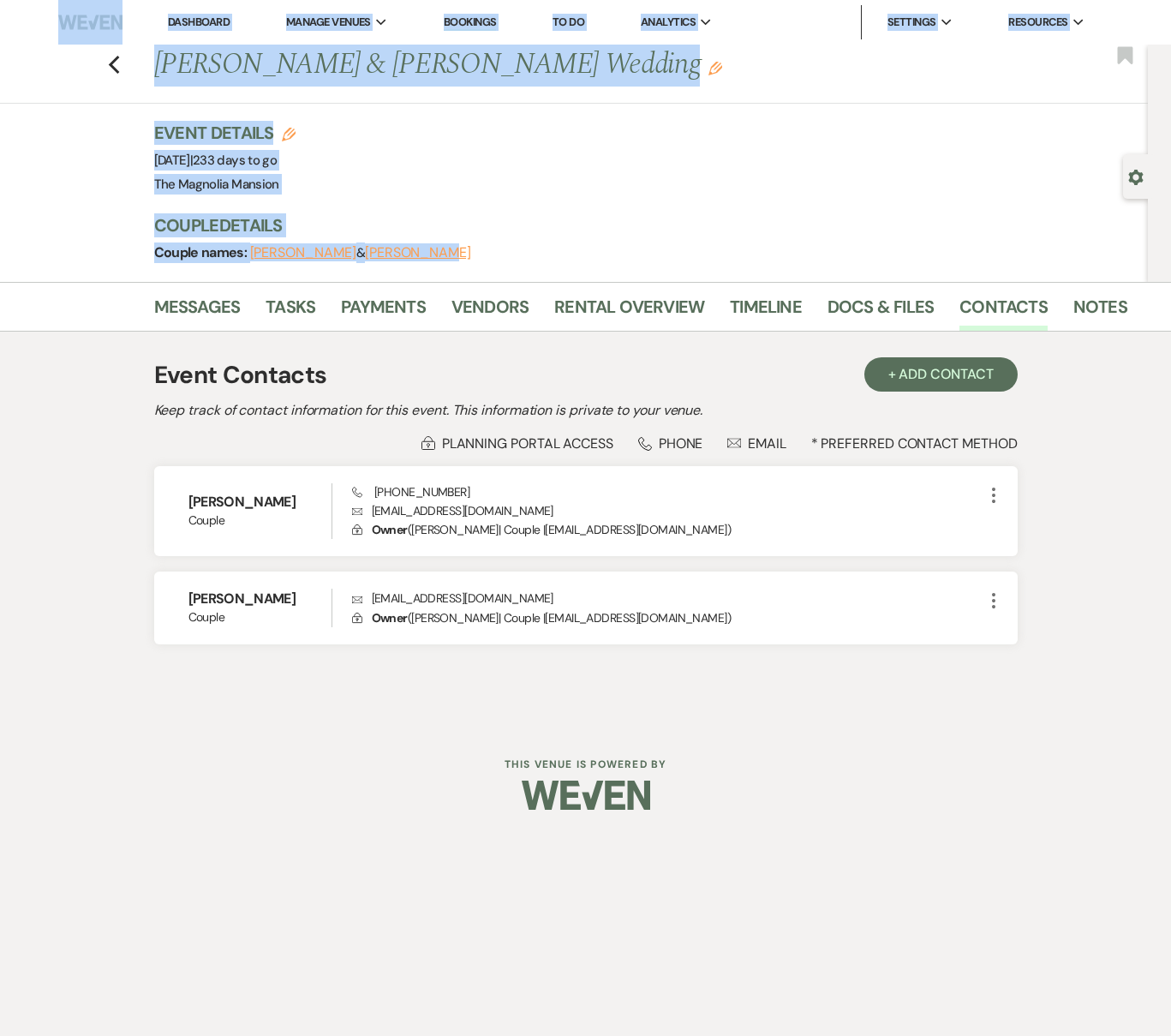
select select "1"
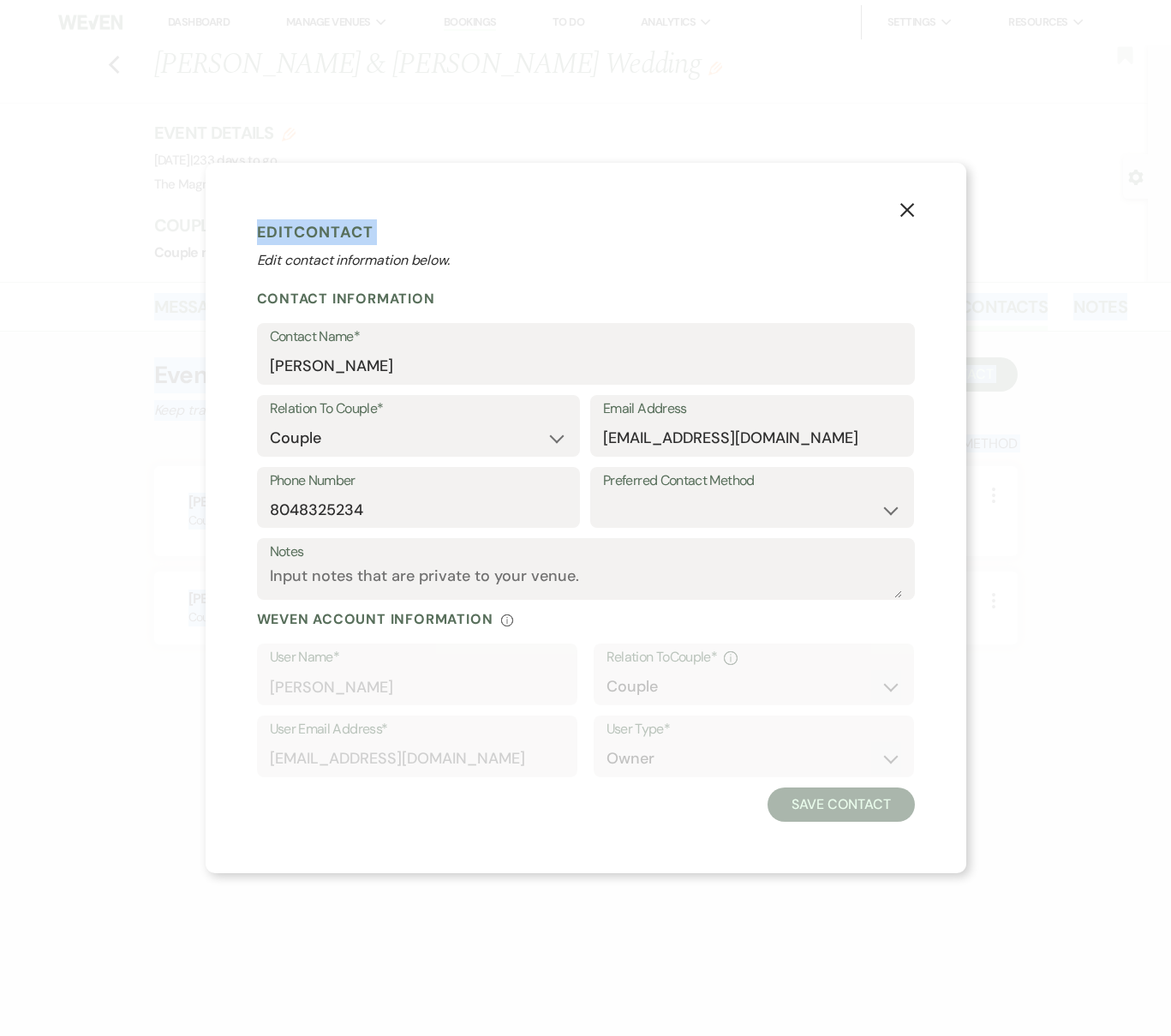
click at [211, 260] on div "X Edit Contact Edit contact information below. Contact Information Contact Name…" at bounding box center [586, 518] width 1171 height 1036
click at [906, 212] on icon "X" at bounding box center [907, 210] width 16 height 16
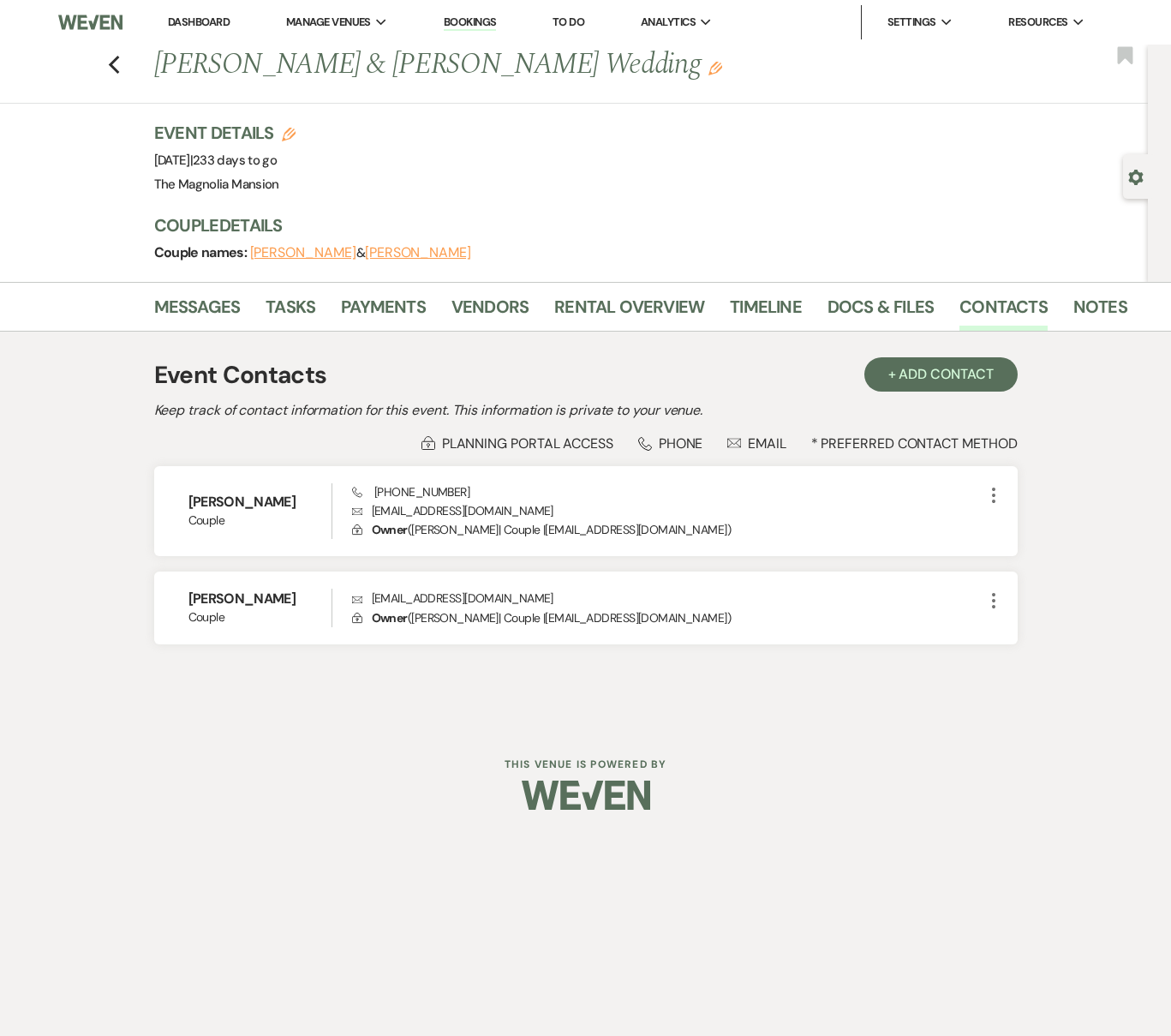
click at [513, 213] on h3 "Couple Details" at bounding box center [634, 225] width 959 height 24
drag, startPoint x: 504, startPoint y: 258, endPoint x: 252, endPoint y: 254, distance: 252.0
click at [252, 254] on div "Couple names: [PERSON_NAME] & [PERSON_NAME]" at bounding box center [634, 253] width 959 height 24
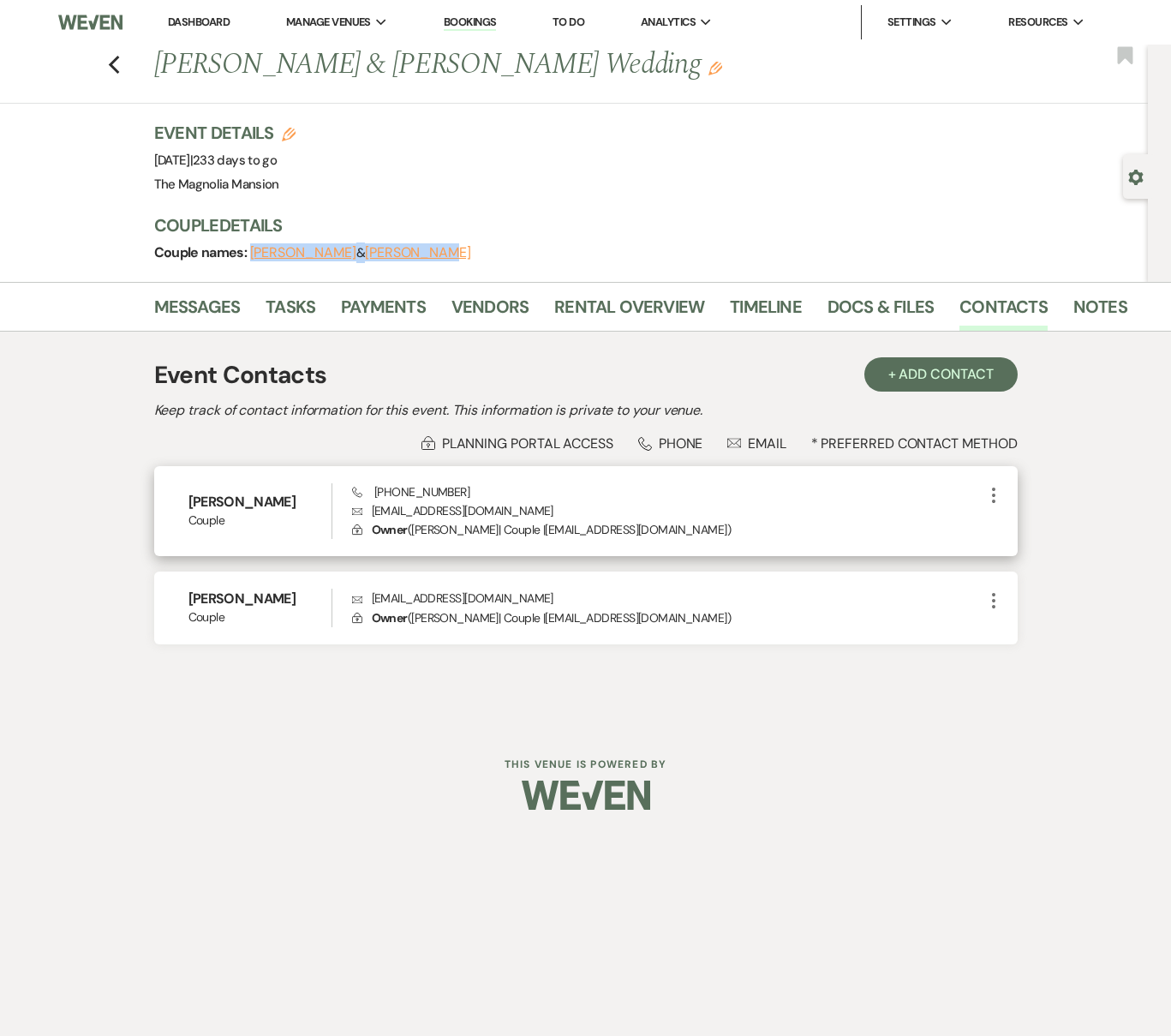
drag, startPoint x: 595, startPoint y: 510, endPoint x: 367, endPoint y: 511, distance: 228.0
click at [367, 511] on p "Envelope [EMAIL_ADDRESS][DOMAIN_NAME]" at bounding box center [668, 510] width 632 height 19
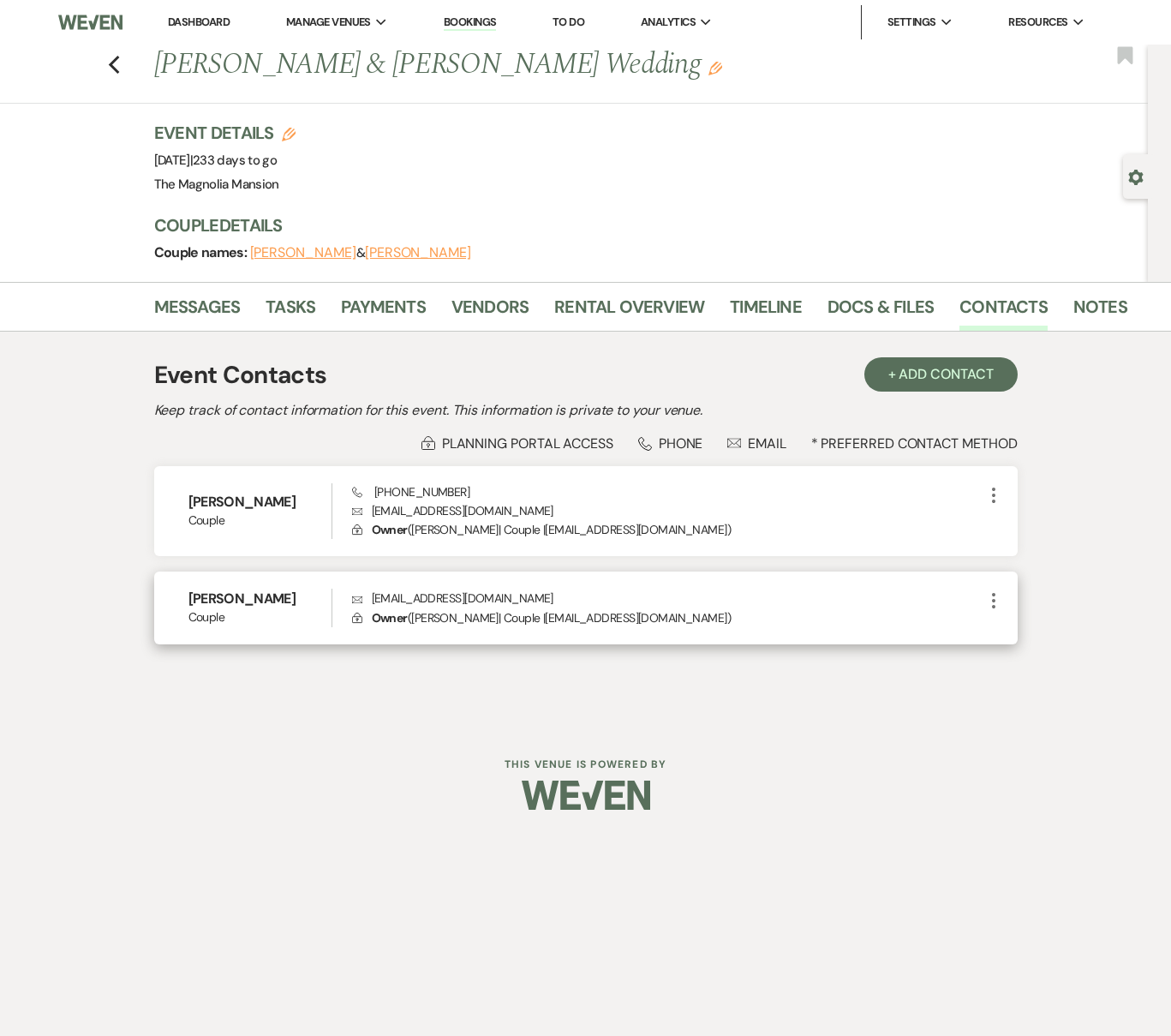
click at [531, 589] on p "Envelope [EMAIL_ADDRESS][DOMAIN_NAME]" at bounding box center [668, 597] width 632 height 19
drag, startPoint x: 533, startPoint y: 602, endPoint x: 357, endPoint y: 604, distance: 176.0
click at [357, 604] on p "Envelope [EMAIL_ADDRESS][DOMAIN_NAME]" at bounding box center [668, 597] width 632 height 19
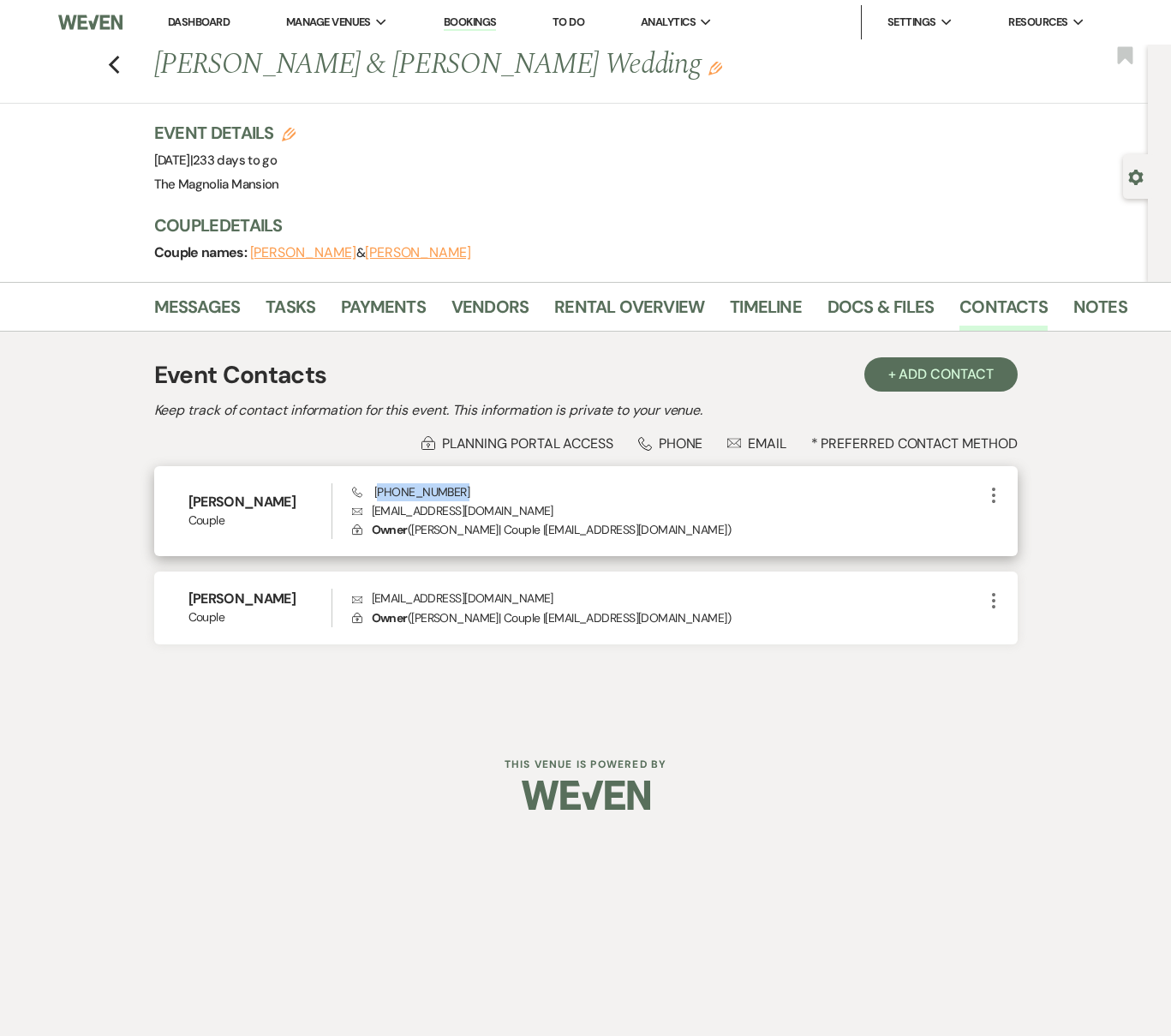
drag, startPoint x: 515, startPoint y: 491, endPoint x: 376, endPoint y: 482, distance: 139.3
click at [376, 483] on div "Phone [PHONE_NUMBER] Envelope [EMAIL_ADDRESS][DOMAIN_NAME] Lock Owner ( [PERSON…" at bounding box center [668, 511] width 632 height 57
click at [367, 487] on span "Phone [PHONE_NUMBER]" at bounding box center [411, 492] width 118 height 16
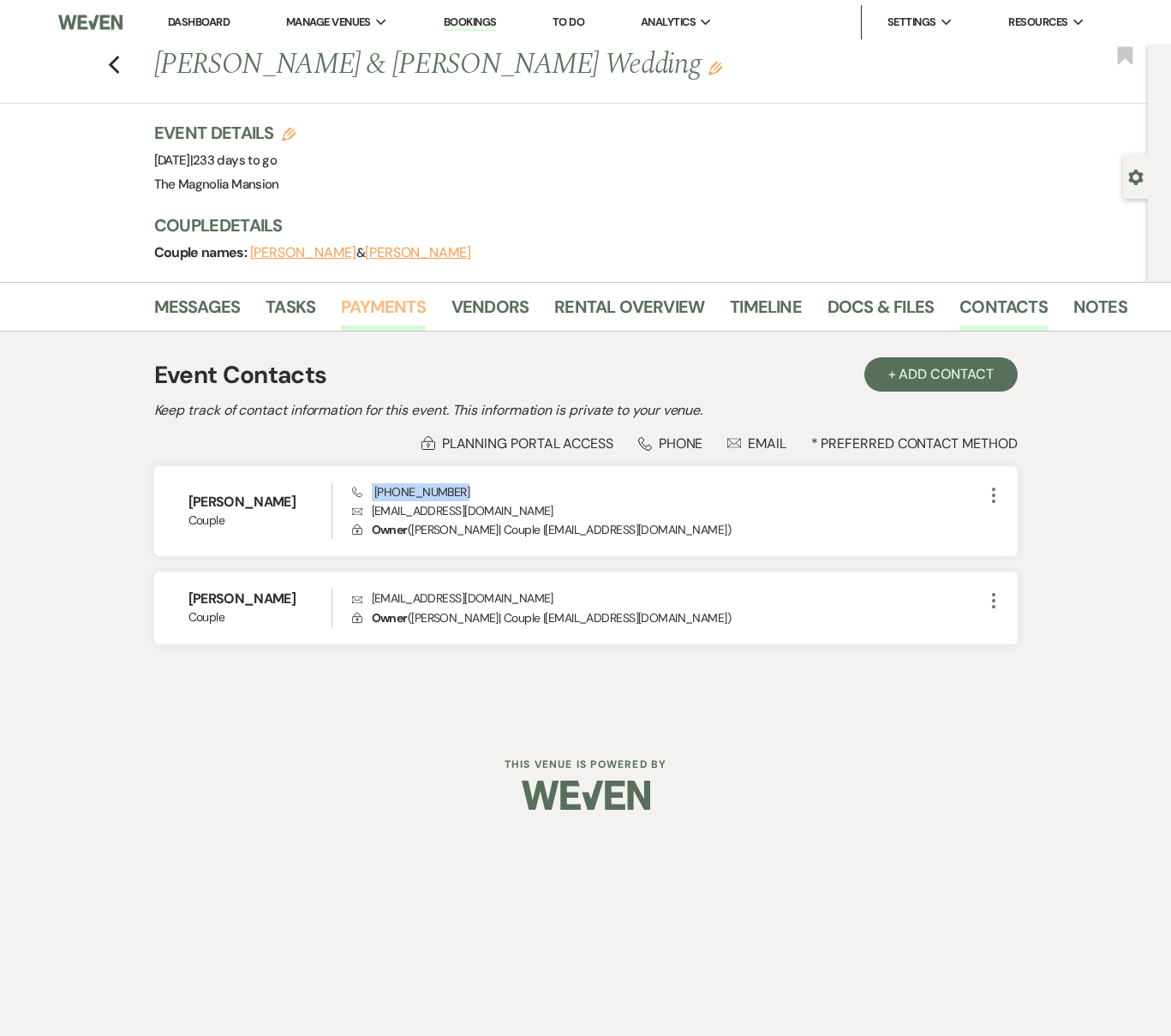
click at [398, 303] on link "Payments" at bounding box center [383, 312] width 84 height 38
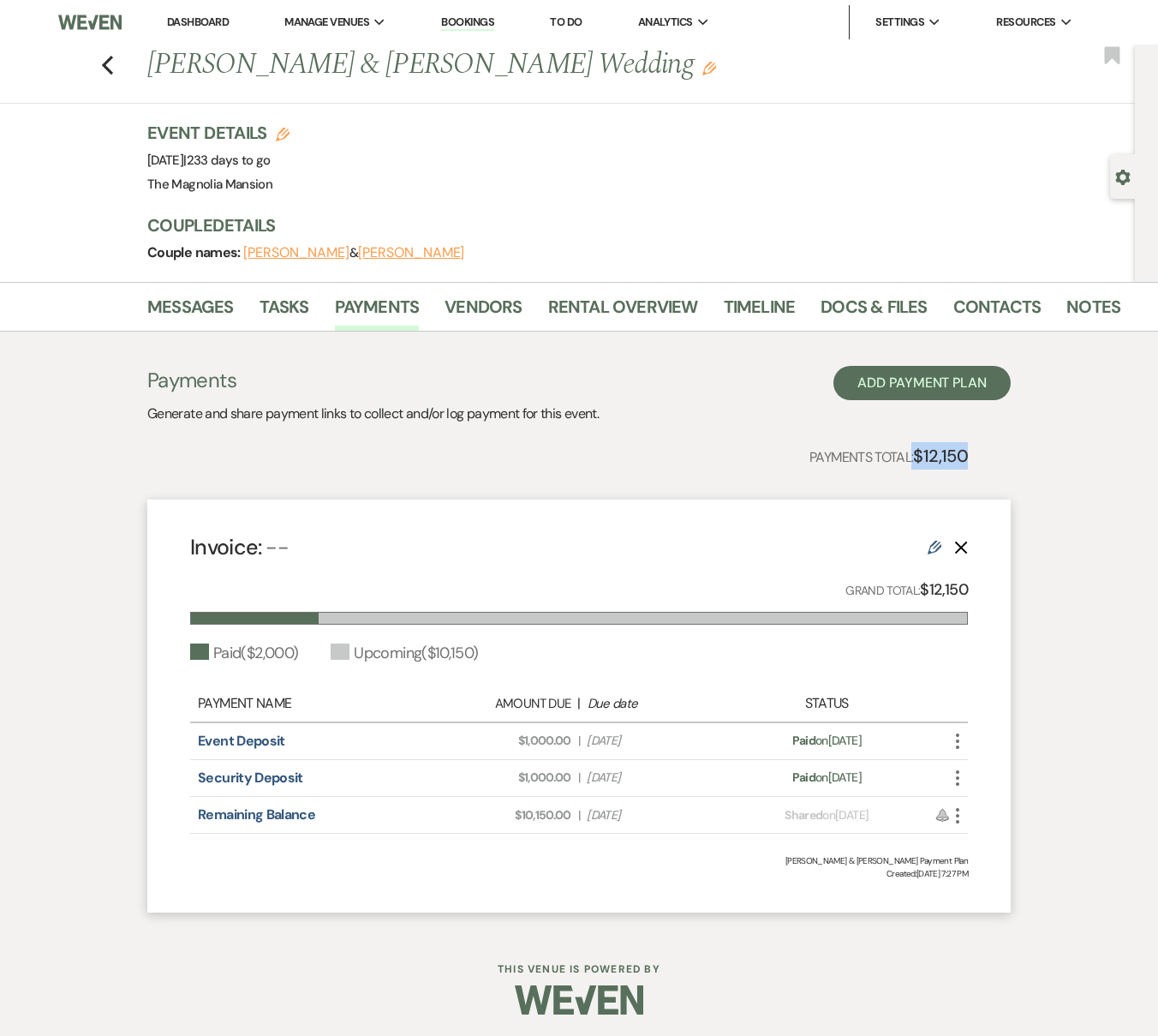
drag, startPoint x: 970, startPoint y: 465, endPoint x: 906, endPoint y: 462, distance: 64.1
click at [906, 462] on div "Payments Generate and share payment links to collect and/or log payment for thi…" at bounding box center [579, 639] width 863 height 547
click at [906, 462] on p "Payments Total: $12,150" at bounding box center [888, 456] width 159 height 28
drag, startPoint x: 980, startPoint y: 454, endPoint x: 914, endPoint y: 455, distance: 66.0
click at [914, 455] on div "Payments Generate and share payment links to collect and/or log payment for thi…" at bounding box center [579, 639] width 863 height 547
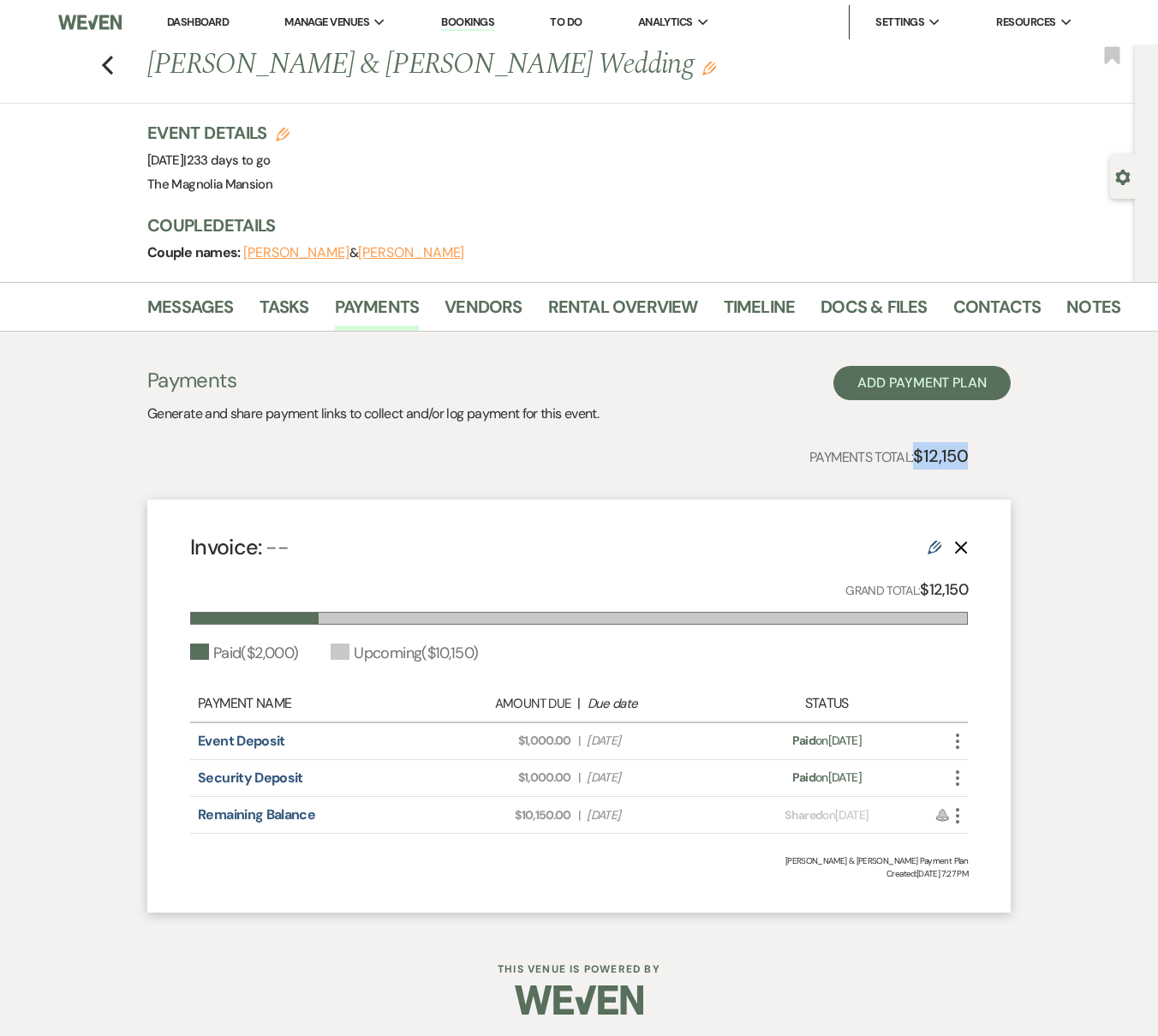
drag, startPoint x: 187, startPoint y: 741, endPoint x: 664, endPoint y: 750, distance: 477.1
click at [664, 750] on div "Invoice: -- Edit Delete Grand Total: $12,150 Paid ( $2,000 ) Upcoming ( $10,150…" at bounding box center [579, 705] width 863 height 413
drag, startPoint x: 215, startPoint y: 779, endPoint x: 678, endPoint y: 782, distance: 463.0
click at [678, 782] on div "Invoice: -- Edit Delete Grand Total: $12,150 Paid ( $2,000 ) Upcoming ( $10,150…" at bounding box center [579, 705] width 863 height 413
drag, startPoint x: 170, startPoint y: 804, endPoint x: 666, endPoint y: 815, distance: 496.1
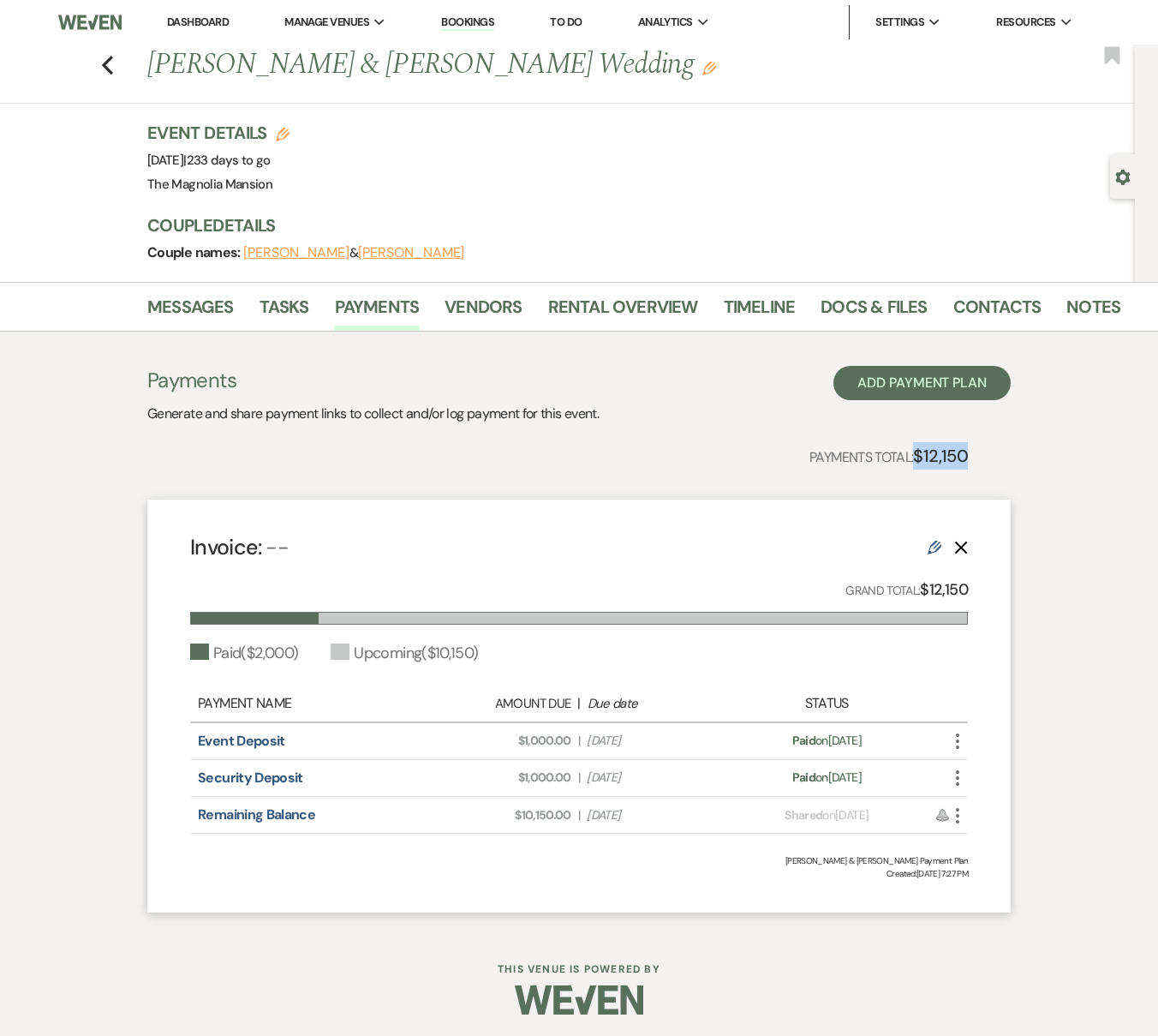
click at [666, 815] on div "Invoice: -- Edit Delete Grand Total: $12,150 Paid ( $2,000 ) Upcoming ( $10,150…" at bounding box center [579, 705] width 863 height 413
click at [128, 69] on div "Previous [PERSON_NAME] & [PERSON_NAME] Wedding Edit Bookmark" at bounding box center [563, 74] width 1143 height 59
click at [121, 71] on div "Previous [PERSON_NAME] & [PERSON_NAME] Wedding Edit Bookmark" at bounding box center [563, 74] width 1143 height 59
click at [111, 72] on icon "Previous" at bounding box center [108, 65] width 13 height 20
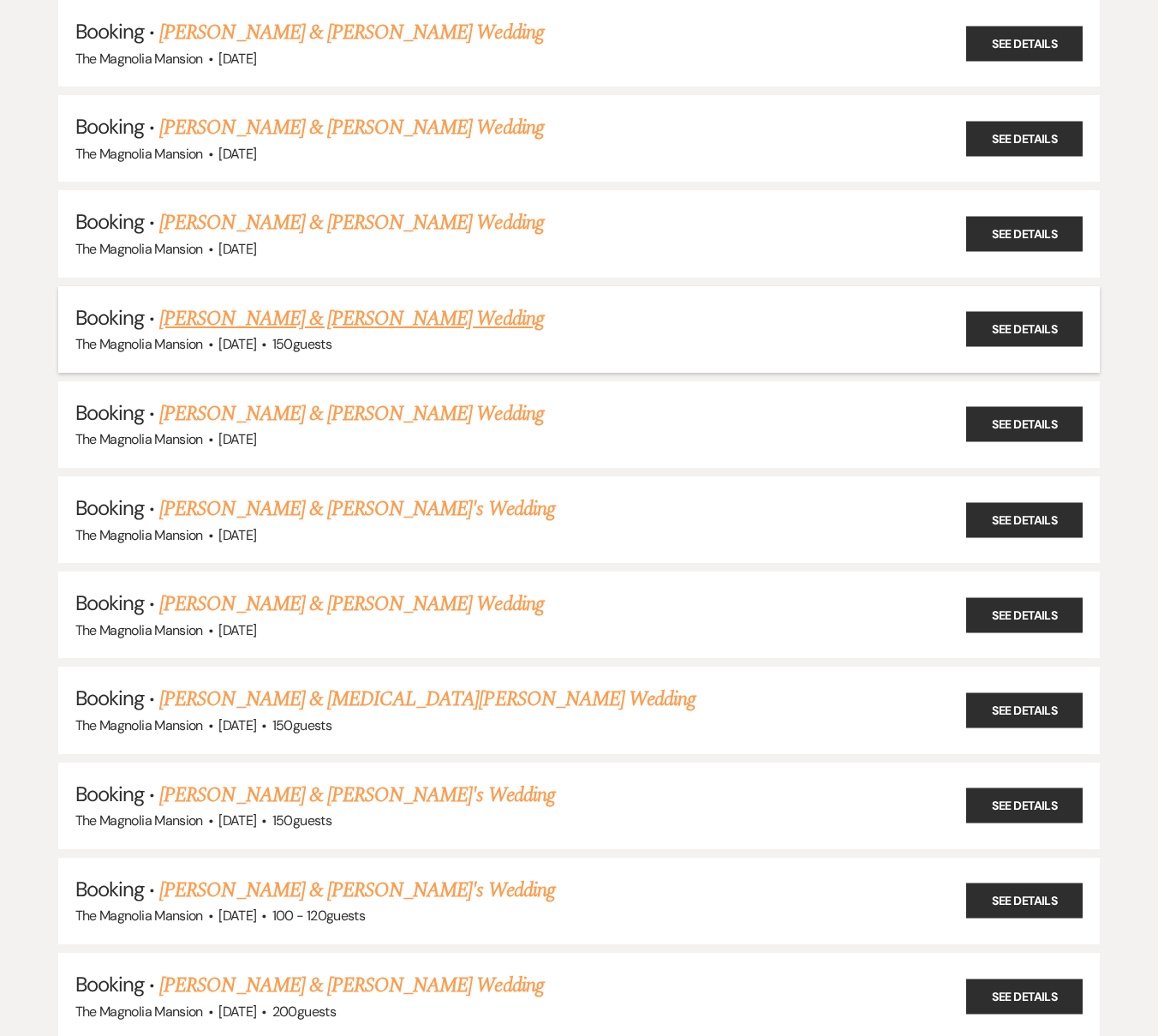
click at [233, 323] on link "[PERSON_NAME] & [PERSON_NAME] Wedding" at bounding box center [351, 318] width 384 height 31
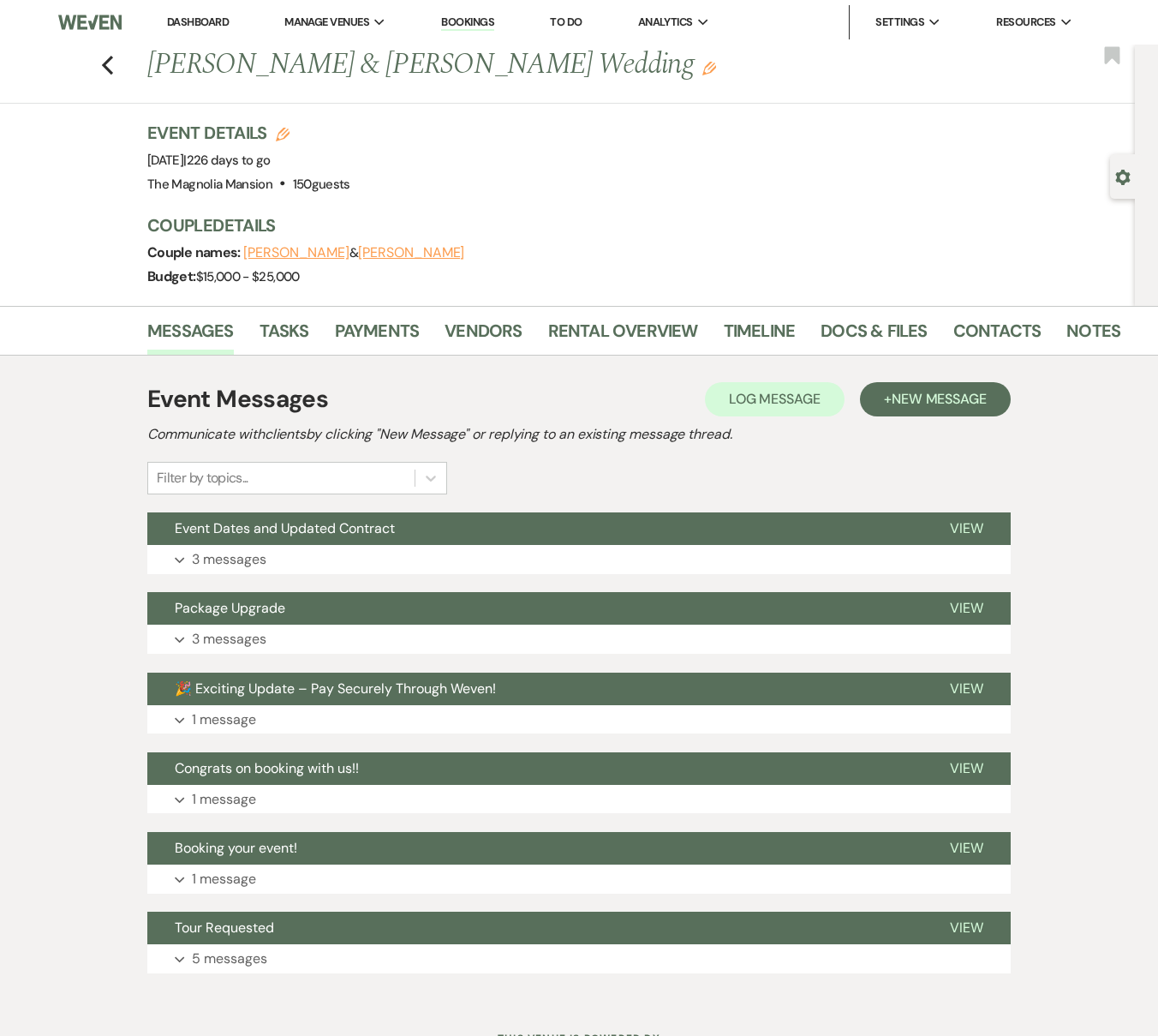
drag, startPoint x: 465, startPoint y: 259, endPoint x: 248, endPoint y: 262, distance: 217.0
click at [248, 262] on div "Couple names: [PERSON_NAME] & [PERSON_NAME]" at bounding box center [627, 253] width 959 height 24
click at [997, 328] on link "Contacts" at bounding box center [997, 336] width 88 height 38
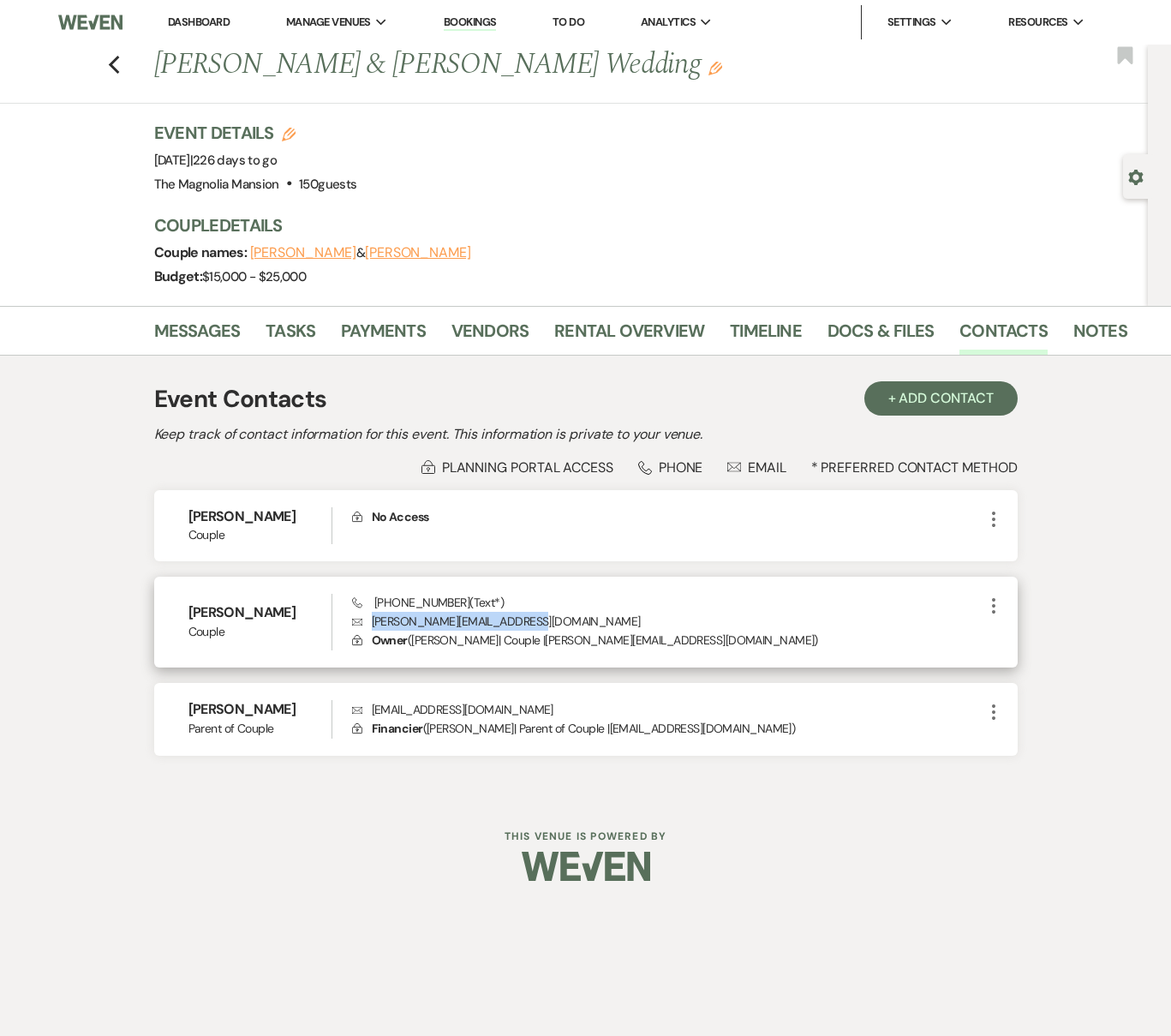
drag, startPoint x: 552, startPoint y: 626, endPoint x: 370, endPoint y: 626, distance: 182.0
click at [370, 626] on p "Envelope [PERSON_NAME][EMAIL_ADDRESS][DOMAIN_NAME]" at bounding box center [668, 620] width 632 height 19
click at [509, 598] on div "[PERSON_NAME] Couple Phone [PHONE_NUMBER] (Text*) Envelope [PERSON_NAME][EMAIL_…" at bounding box center [586, 622] width 864 height 91
click at [458, 603] on span "Phone [PHONE_NUMBER] (Text*)" at bounding box center [428, 602] width 151 height 16
click at [526, 602] on div "Phone [PHONE_NUMBER] (Text*) Envelope [PERSON_NAME][EMAIL_ADDRESS][DOMAIN_NAME]…" at bounding box center [668, 621] width 632 height 57
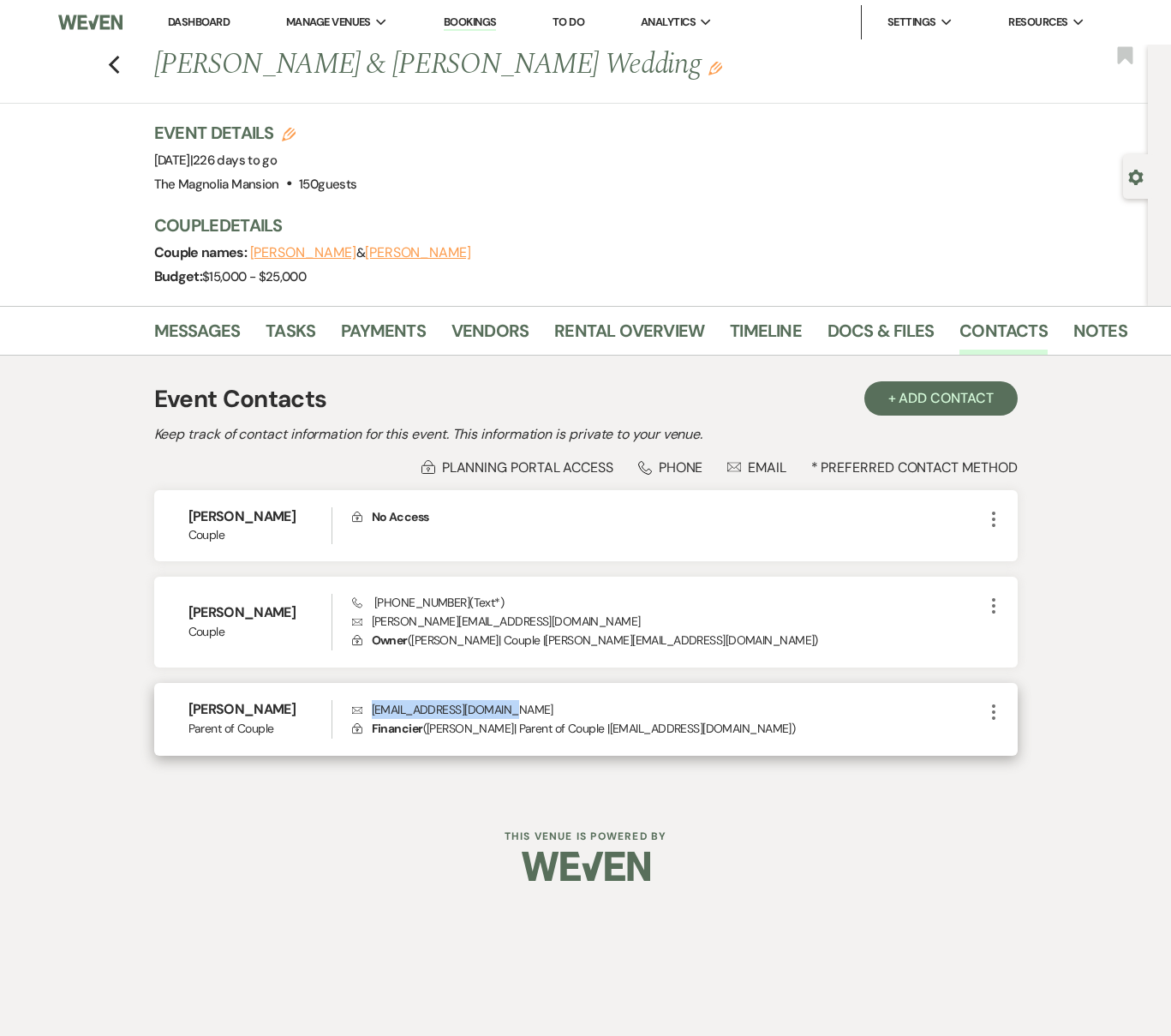
drag, startPoint x: 523, startPoint y: 714, endPoint x: 371, endPoint y: 715, distance: 152.0
click at [371, 715] on p "Envelope [EMAIL_ADDRESS][DOMAIN_NAME]" at bounding box center [668, 710] width 632 height 19
click at [405, 334] on link "Payments" at bounding box center [383, 336] width 84 height 38
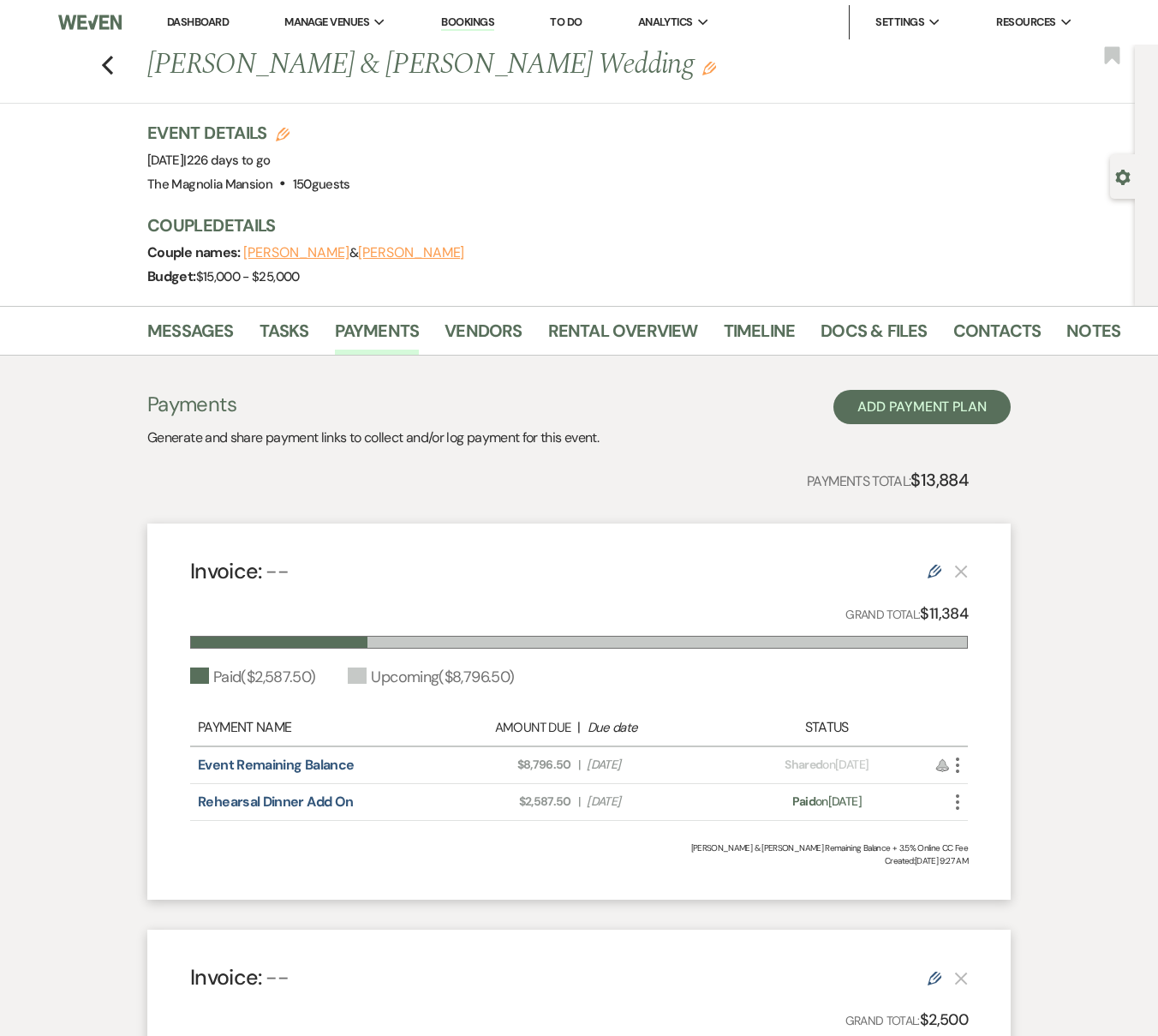
click at [987, 619] on div "Invoice: -- Edit Grand Total: $11,384 Paid ( $2,587.50 ) Upcoming ( $8,796.50 )…" at bounding box center [579, 710] width 863 height 376
drag, startPoint x: 938, startPoint y: 619, endPoint x: 996, endPoint y: 623, distance: 58.1
click at [996, 623] on div "Invoice: -- Edit Grand Total: $11,384 Paid ( $2,587.50 ) Upcoming ( $8,796.50 )…" at bounding box center [579, 710] width 863 height 376
click at [935, 612] on strong "$11,384" at bounding box center [944, 613] width 48 height 20
drag, startPoint x: 923, startPoint y: 617, endPoint x: 974, endPoint y: 620, distance: 51.1
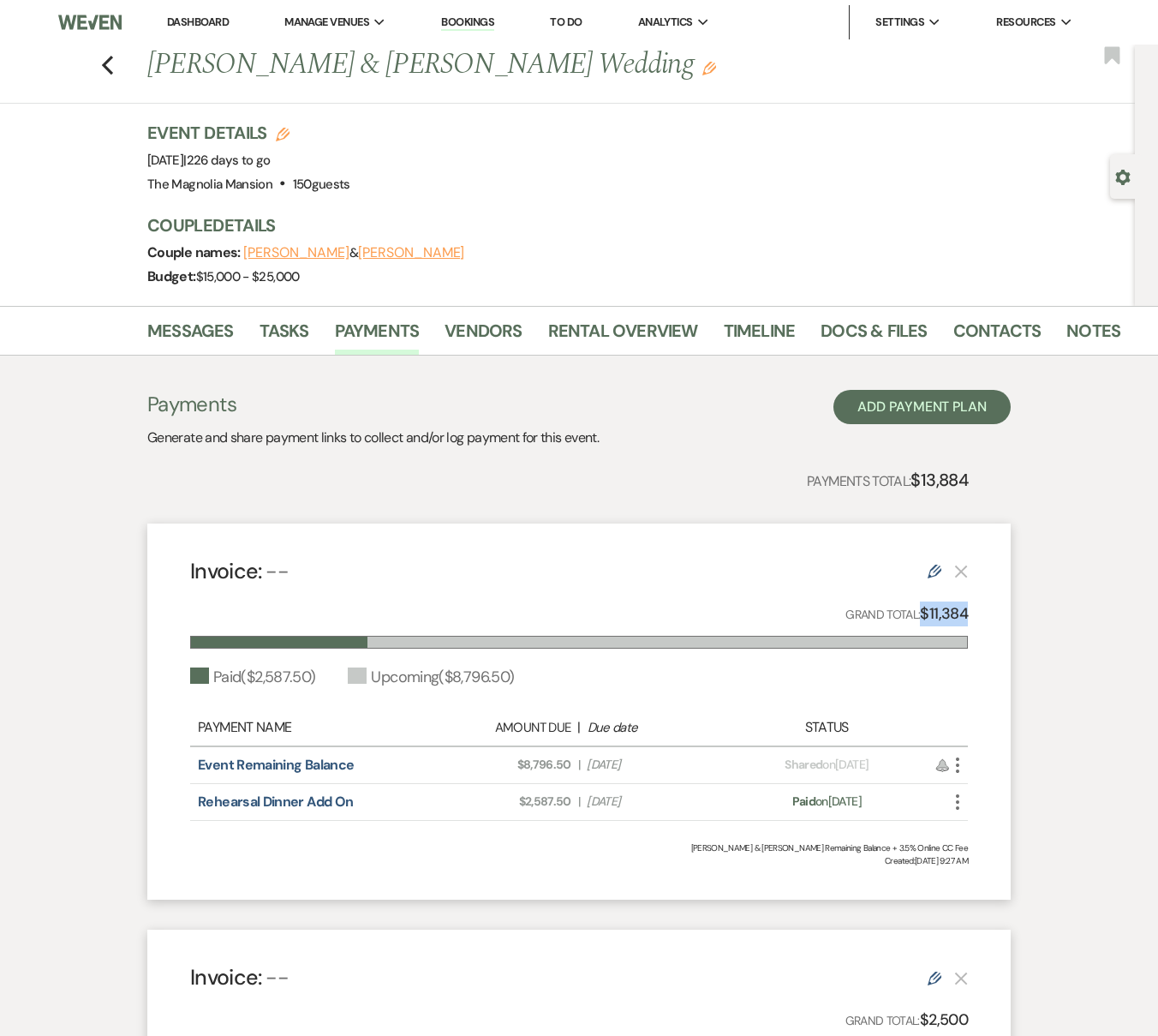
click at [974, 620] on div "Invoice: -- Edit Grand Total: $11,384 Paid ( $2,587.50 ) Upcoming ( $8,796.50 )…" at bounding box center [579, 710] width 863 height 376
click at [375, 326] on link "Payments" at bounding box center [376, 336] width 84 height 38
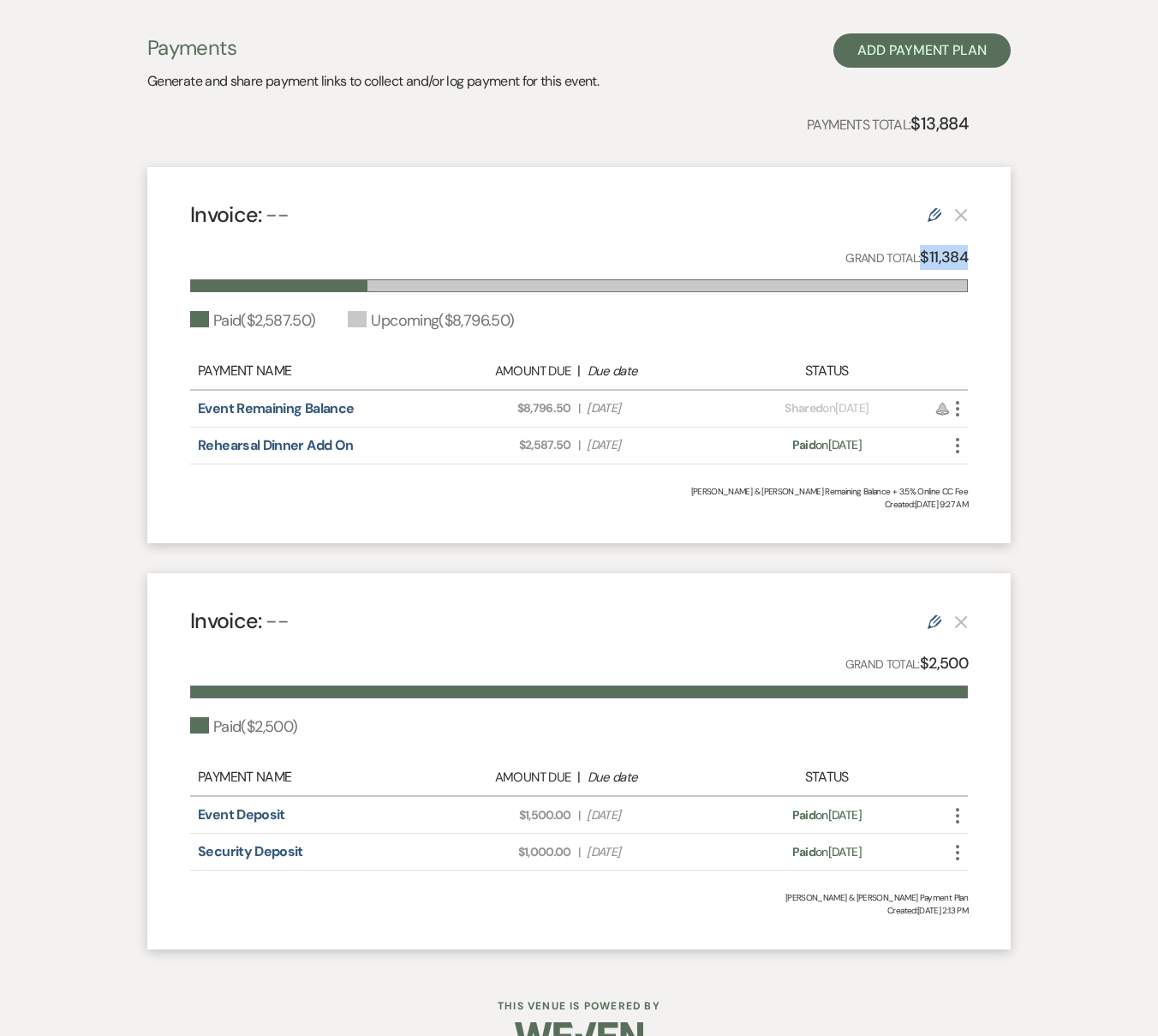
scroll to position [398, 0]
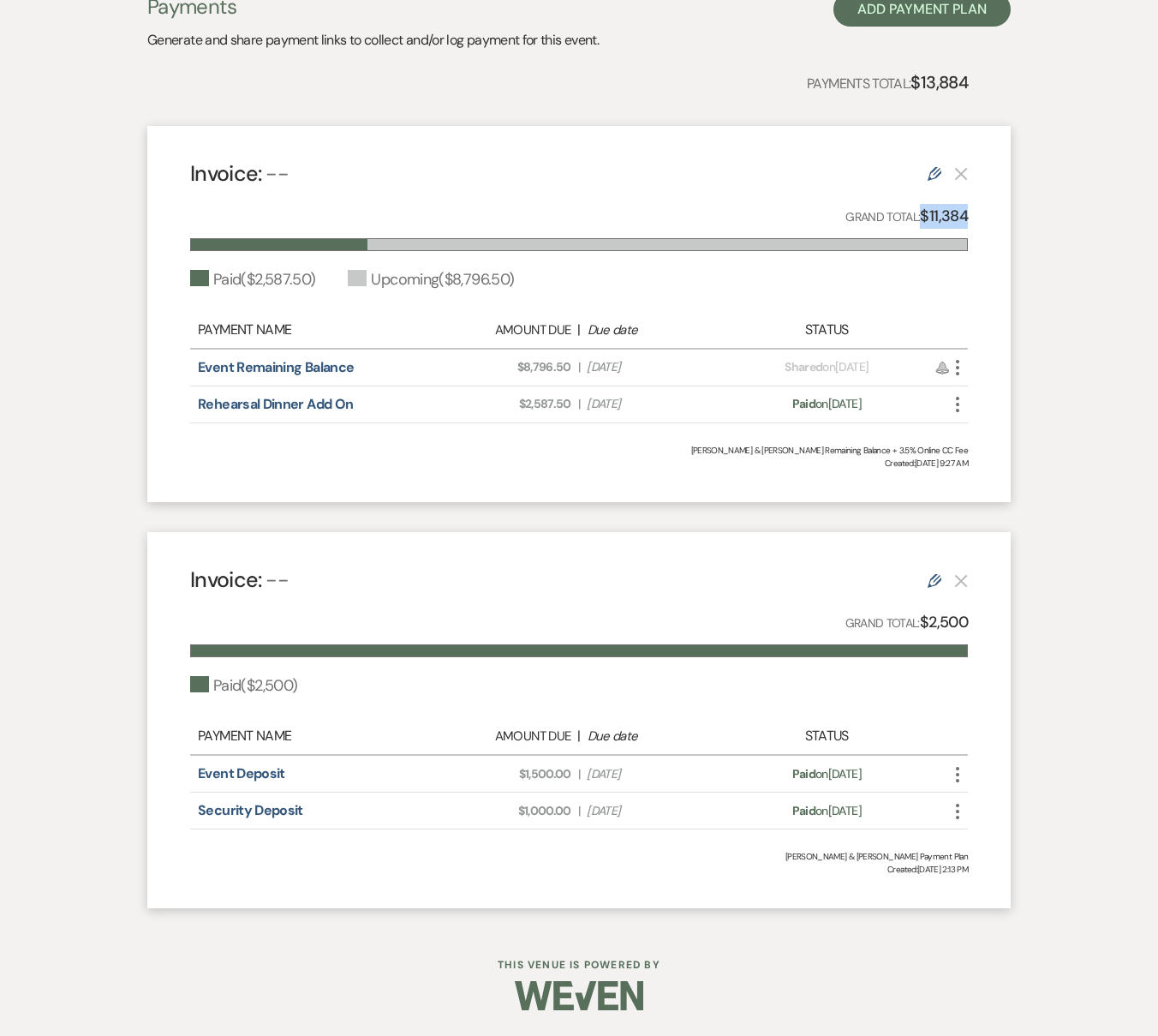
drag, startPoint x: 183, startPoint y: 774, endPoint x: 661, endPoint y: 780, distance: 478.0
click at [661, 780] on div "Invoice: -- Edit Grand Total: $2,500 Paid ( $2,500 ) Payment Name Amount Due | …" at bounding box center [579, 720] width 863 height 376
drag, startPoint x: 188, startPoint y: 812, endPoint x: 678, endPoint y: 813, distance: 490.0
click at [678, 813] on div "Invoice: -- Edit Grand Total: $2,500 Paid ( $2,500 ) Payment Name Amount Due | …" at bounding box center [579, 720] width 863 height 376
drag, startPoint x: 181, startPoint y: 364, endPoint x: 666, endPoint y: 365, distance: 485.0
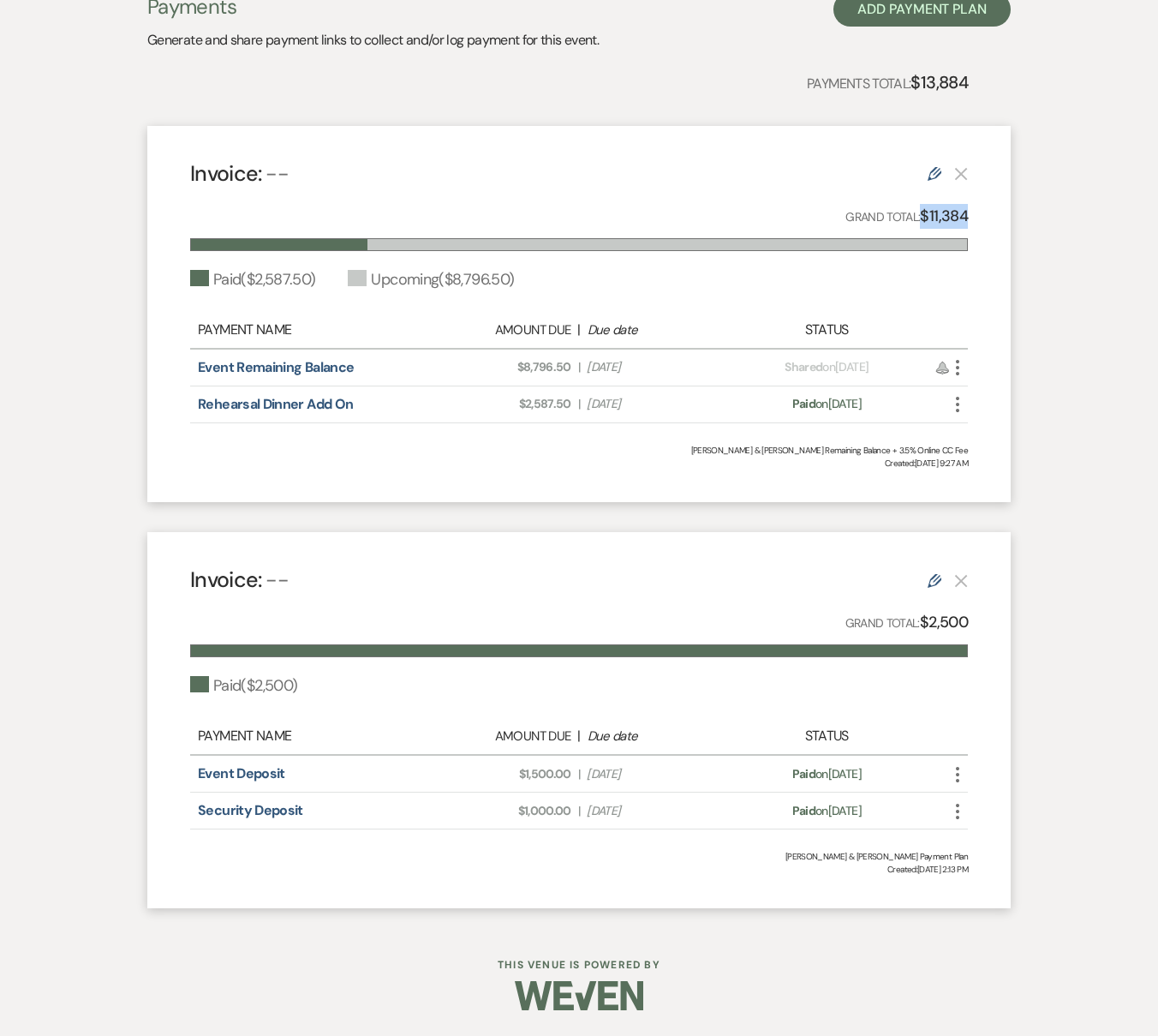
click at [666, 365] on div "Invoice: -- Edit Grand Total: $11,384 Paid ( $2,587.50 ) Upcoming ( $8,796.50 )…" at bounding box center [579, 313] width 863 height 376
drag, startPoint x: 175, startPoint y: 401, endPoint x: 657, endPoint y: 412, distance: 482.1
click at [657, 412] on div "Invoice: -- Edit Grand Total: $11,384 Paid ( $2,587.50 ) Upcoming ( $8,796.50 )…" at bounding box center [579, 313] width 863 height 376
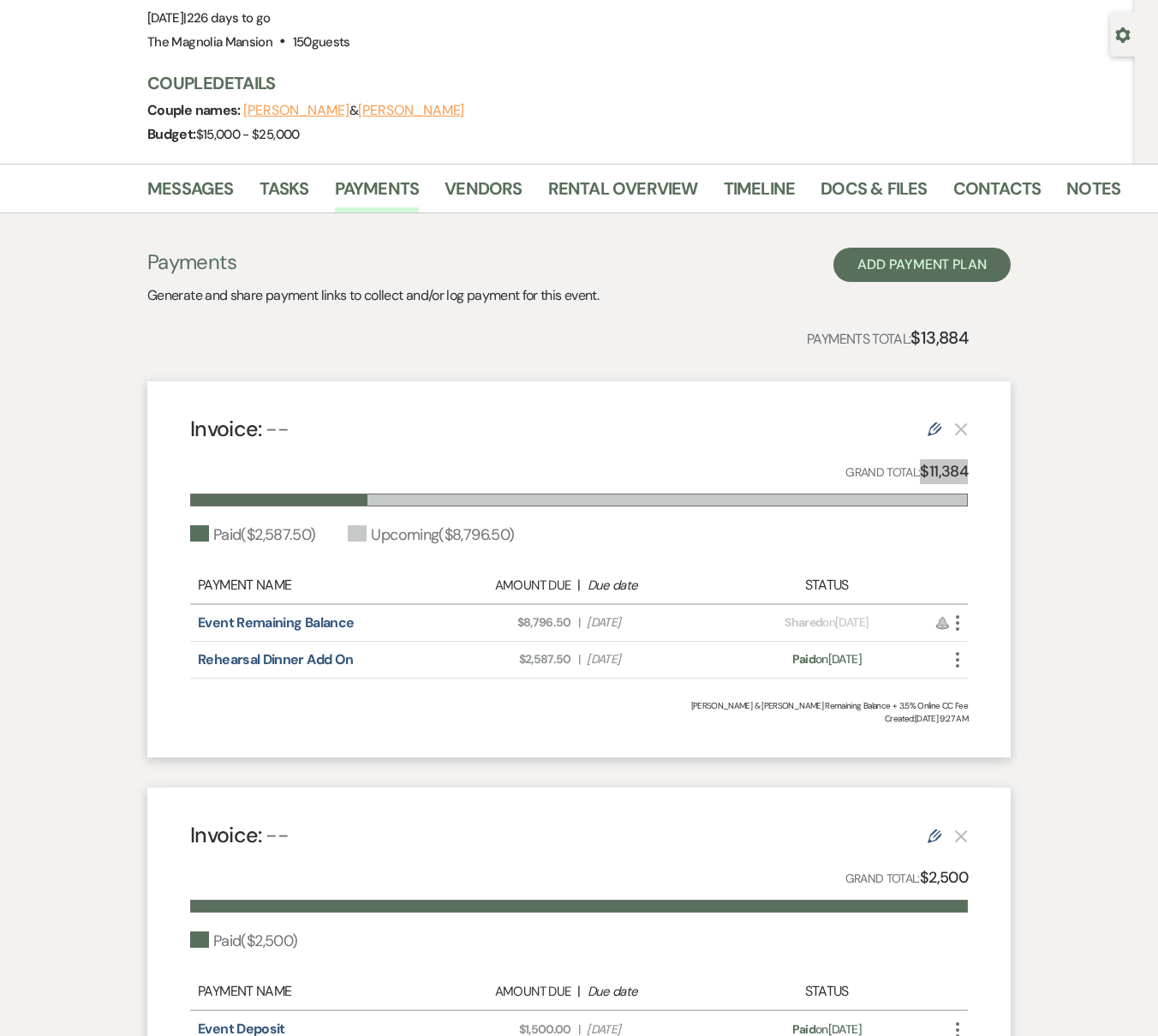
scroll to position [0, 0]
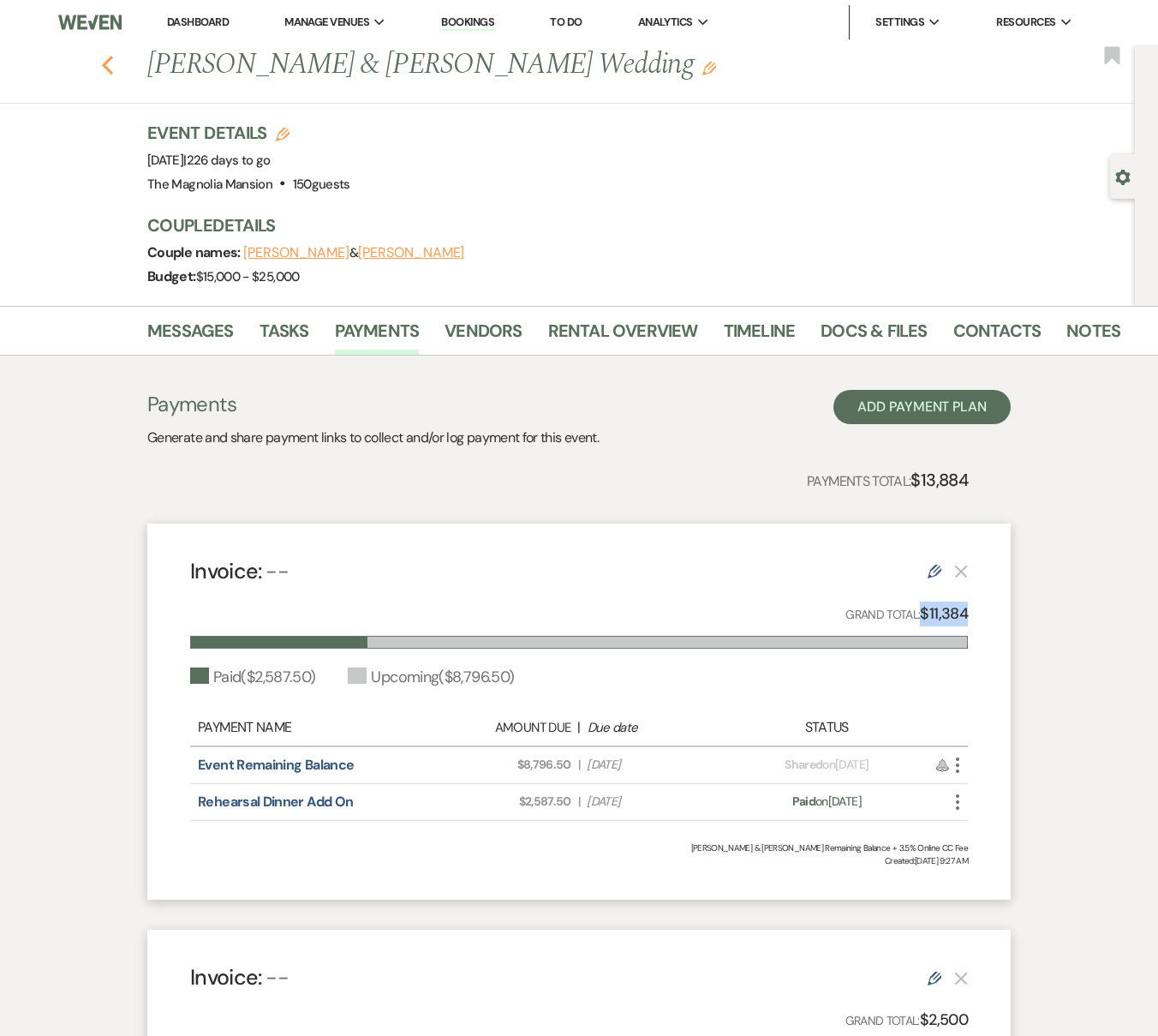
click at [108, 64] on use "button" at bounding box center [108, 65] width 11 height 19
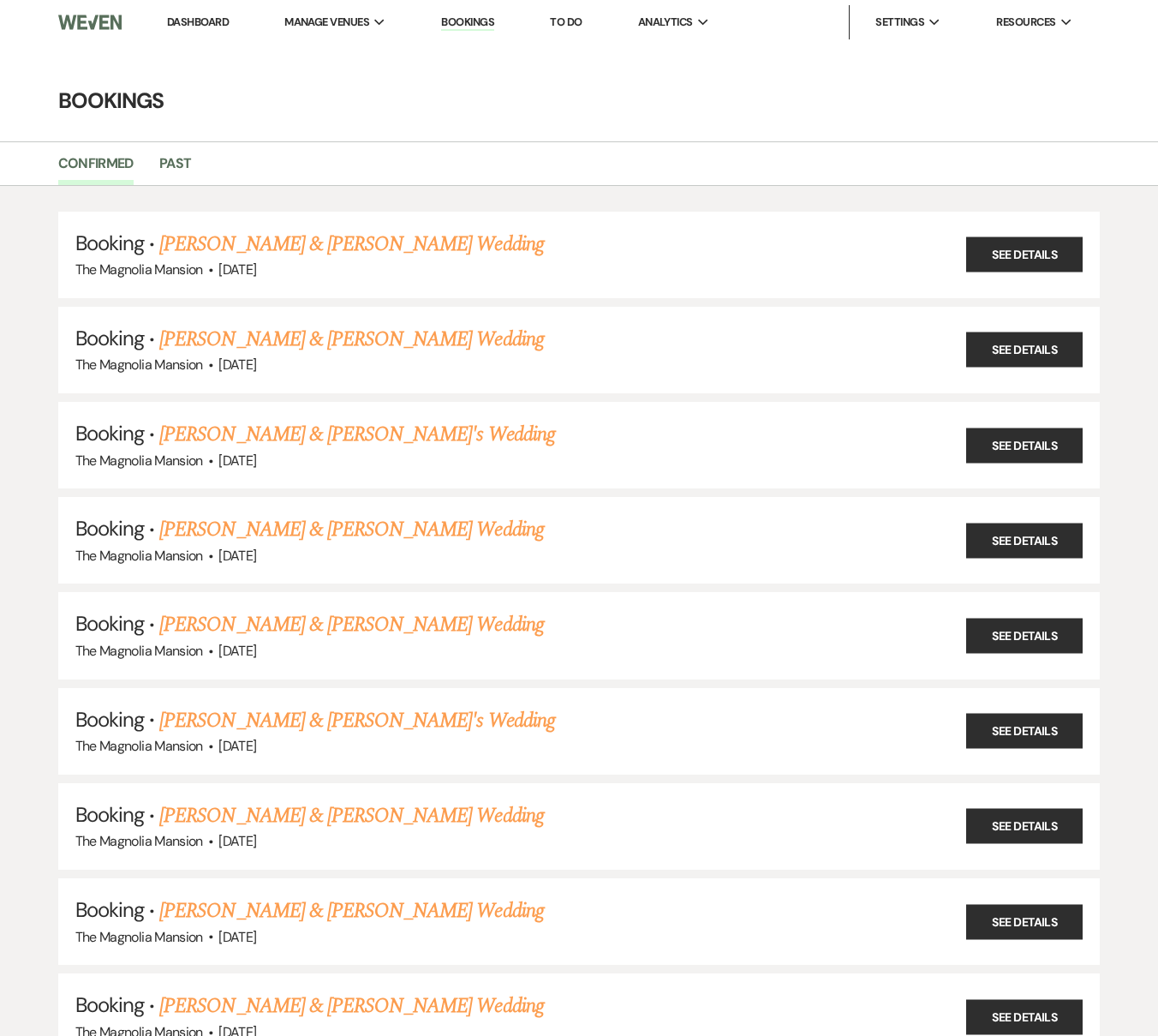
scroll to position [973, 0]
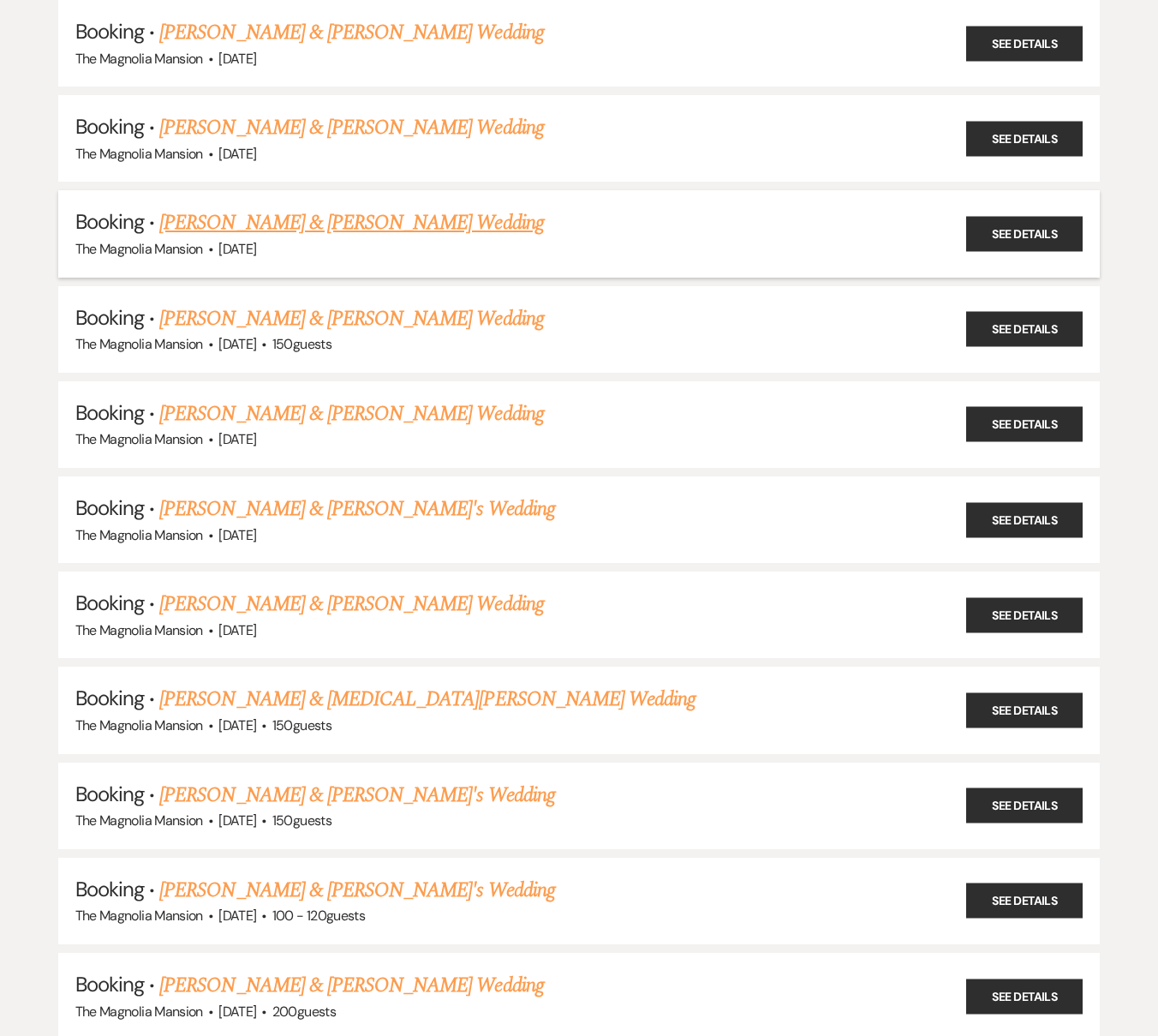
click at [415, 221] on link "[PERSON_NAME] & [PERSON_NAME] Wedding" at bounding box center [351, 222] width 384 height 31
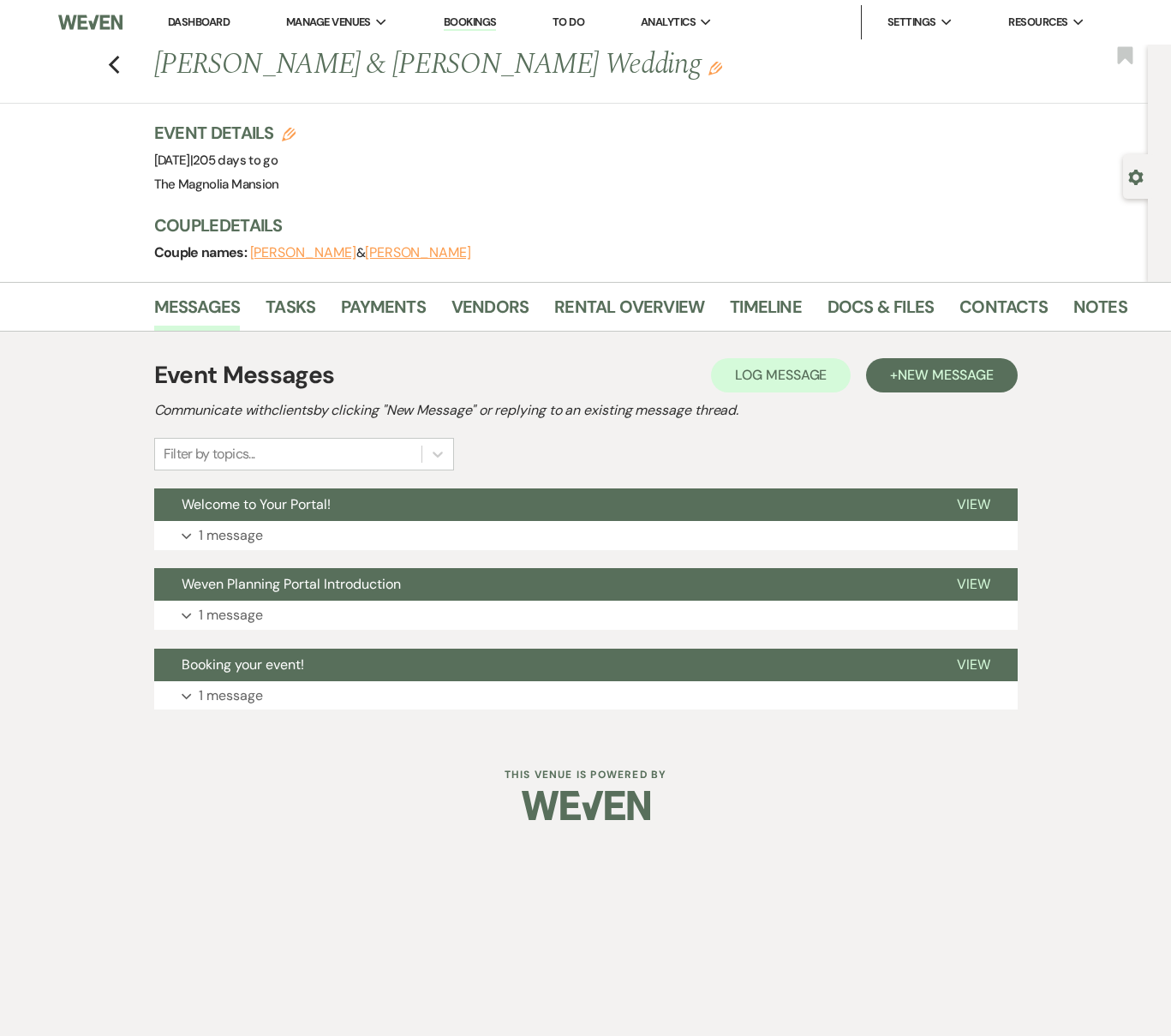
drag, startPoint x: 528, startPoint y: 251, endPoint x: 251, endPoint y: 255, distance: 277.0
click at [251, 255] on div "Couple names: [PERSON_NAME] & [PERSON_NAME]" at bounding box center [634, 253] width 959 height 24
click at [1007, 308] on link "Contacts" at bounding box center [1003, 312] width 88 height 38
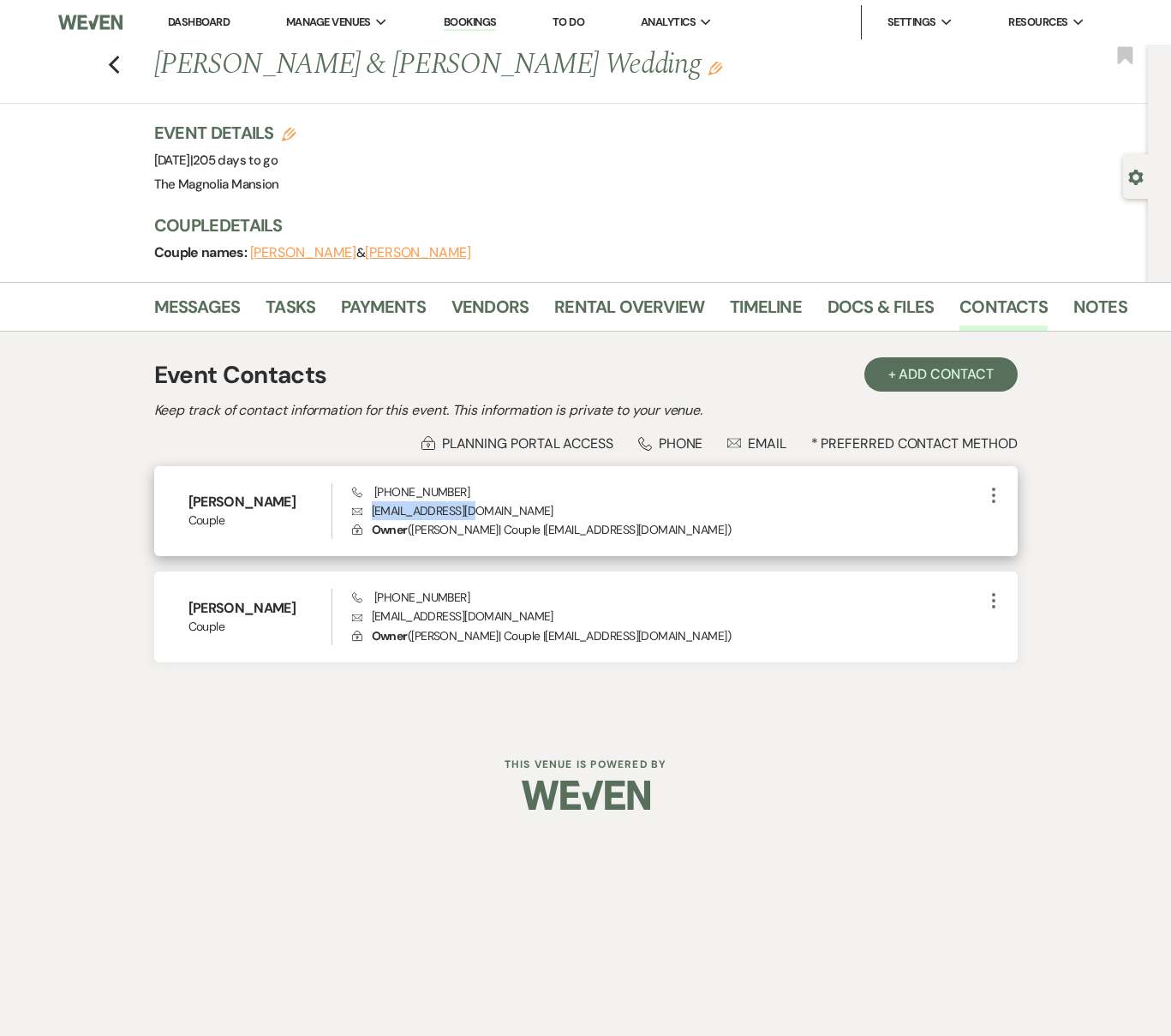
drag, startPoint x: 478, startPoint y: 514, endPoint x: 355, endPoint y: 512, distance: 123.0
click at [355, 512] on p "Envelope [EMAIL_ADDRESS][DOMAIN_NAME]" at bounding box center [668, 510] width 632 height 19
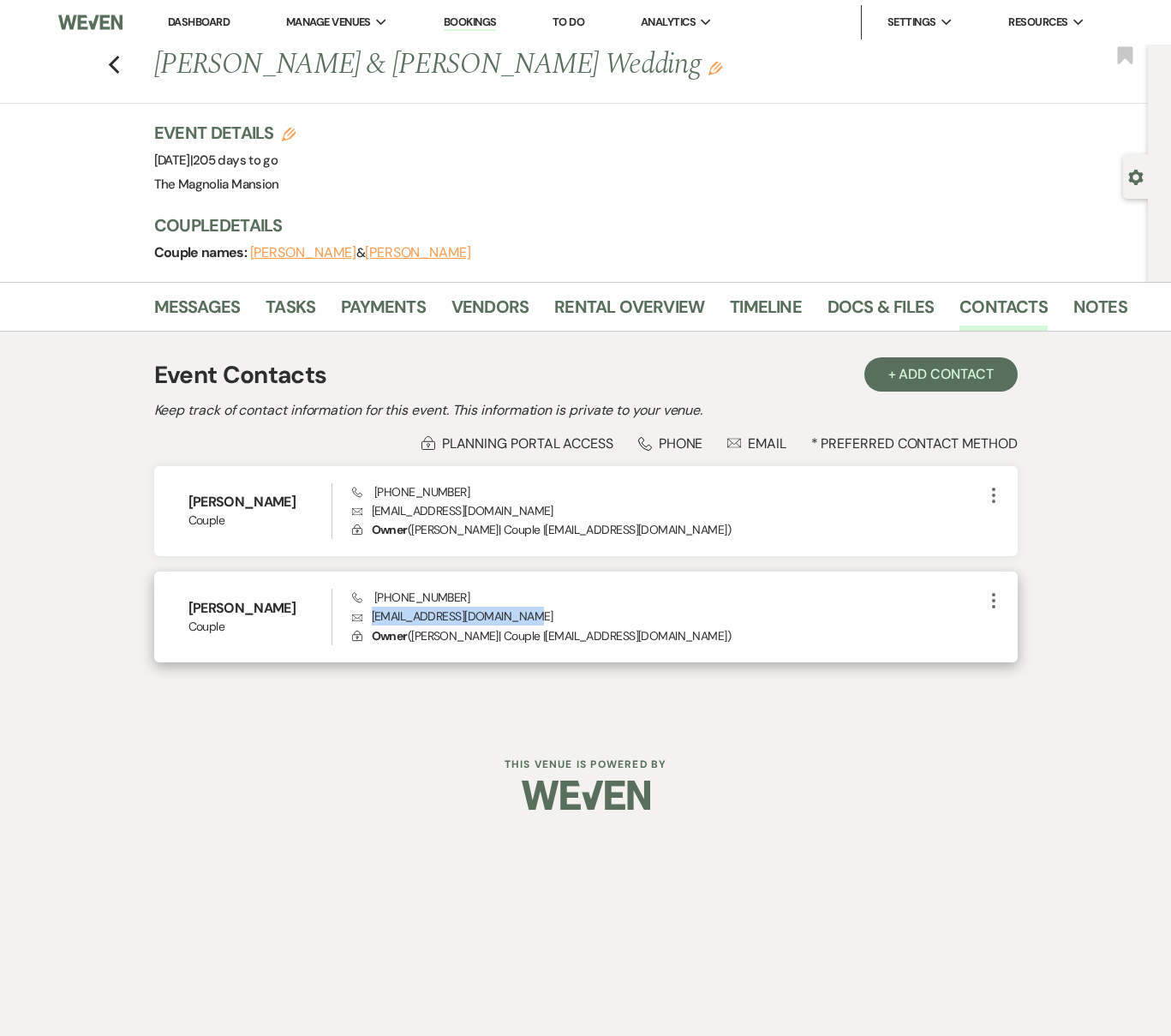
drag, startPoint x: 559, startPoint y: 621, endPoint x: 367, endPoint y: 621, distance: 192.0
click at [367, 621] on p "Envelope [EMAIL_ADDRESS][DOMAIN_NAME]" at bounding box center [668, 616] width 632 height 19
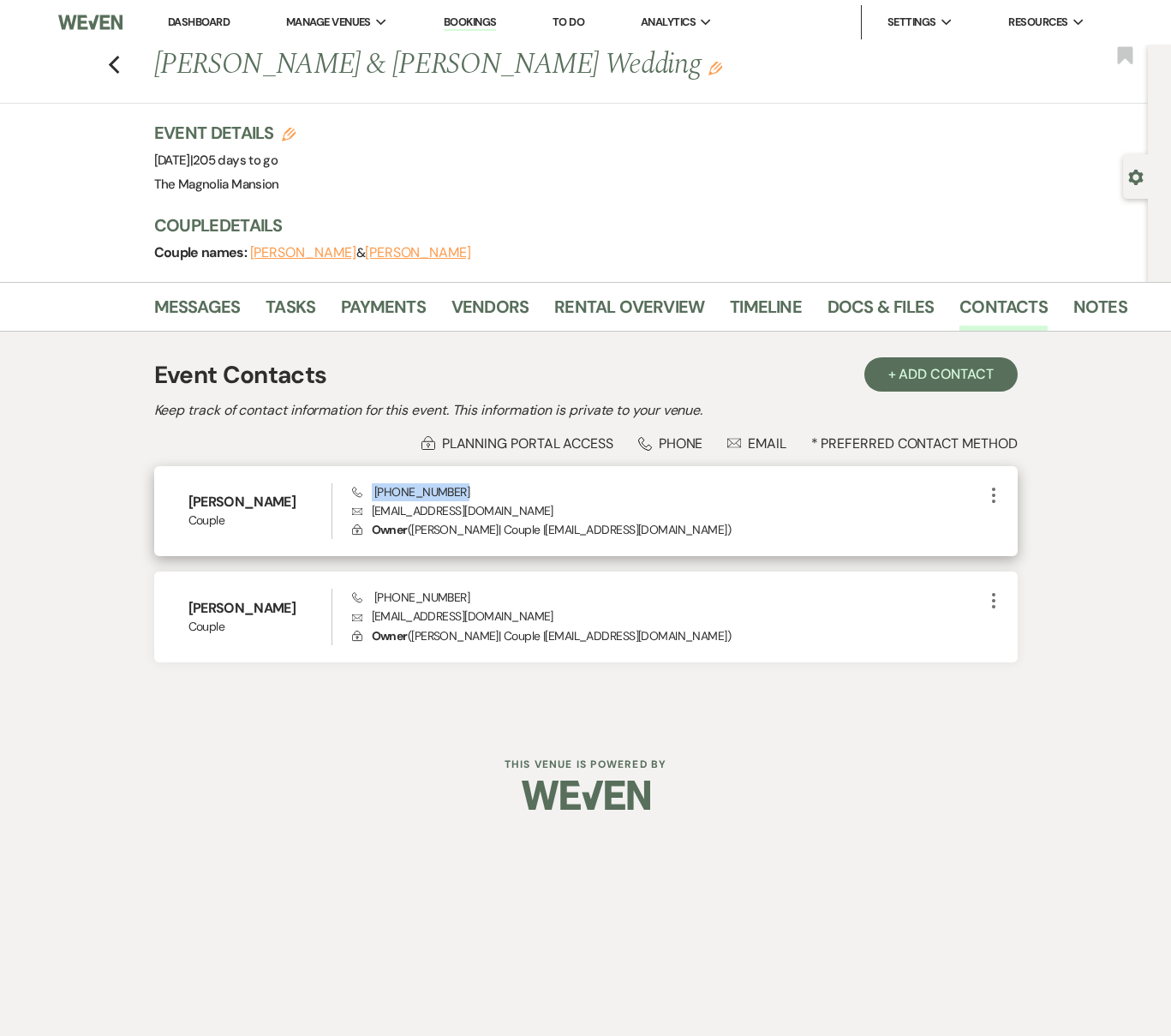
drag, startPoint x: 468, startPoint y: 486, endPoint x: 371, endPoint y: 494, distance: 97.3
click at [371, 494] on div "Phone [PHONE_NUMBER] Envelope [EMAIL_ADDRESS][DOMAIN_NAME] Lock Owner ( [PERSON…" at bounding box center [668, 511] width 632 height 57
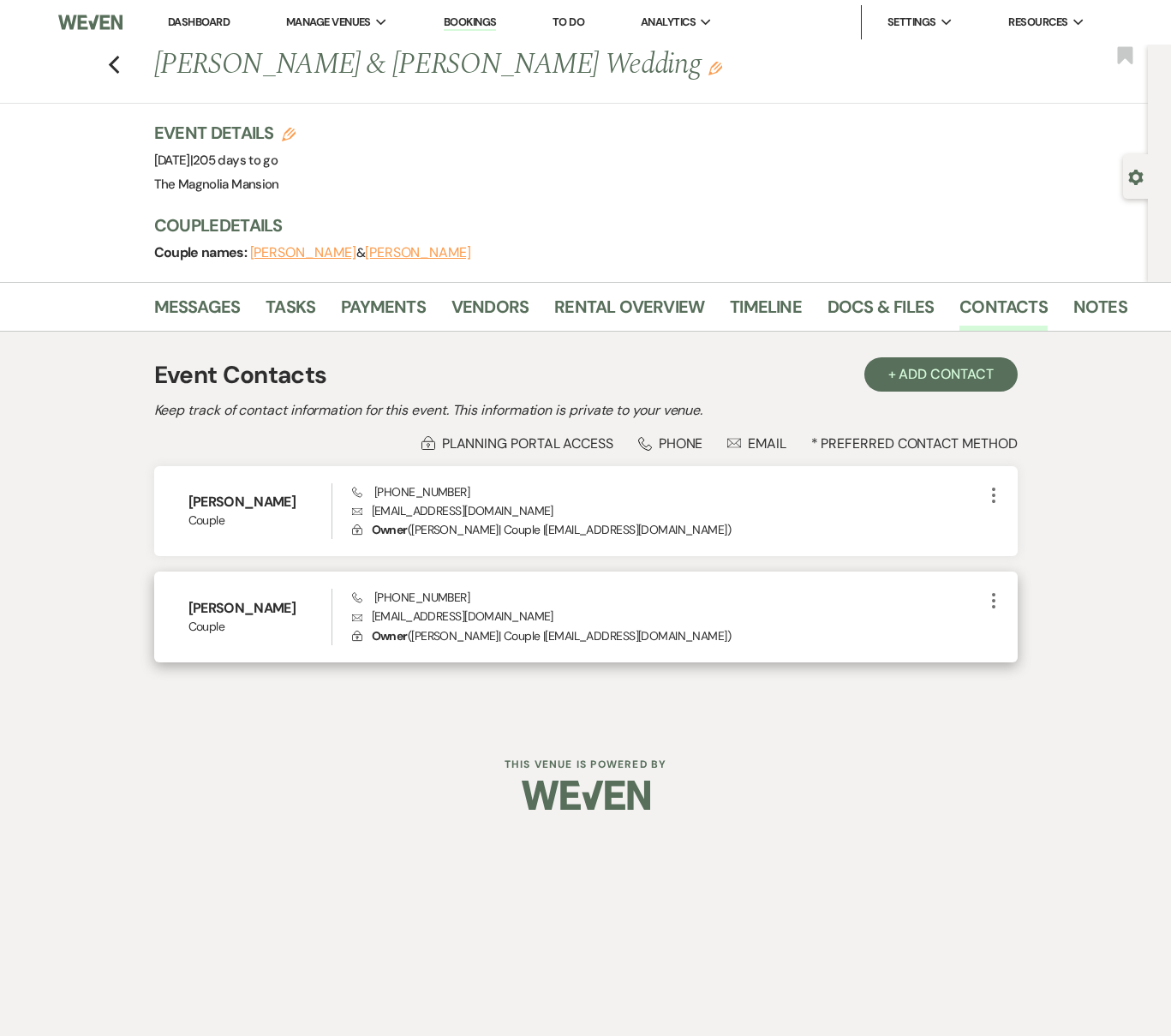
click at [508, 593] on div "Phone [PHONE_NUMBER] Envelope [EMAIL_ADDRESS][DOMAIN_NAME] Lock Owner ( [PERSON…" at bounding box center [668, 616] width 632 height 57
click at [506, 595] on div "Phone [PHONE_NUMBER] Envelope [EMAIL_ADDRESS][DOMAIN_NAME] Lock Owner ( [PERSON…" at bounding box center [668, 616] width 632 height 57
drag, startPoint x: 492, startPoint y: 599, endPoint x: 375, endPoint y: 600, distance: 117.0
click at [375, 600] on div "Phone [PHONE_NUMBER] Envelope [EMAIL_ADDRESS][DOMAIN_NAME] Lock Owner ( [PERSON…" at bounding box center [668, 616] width 632 height 57
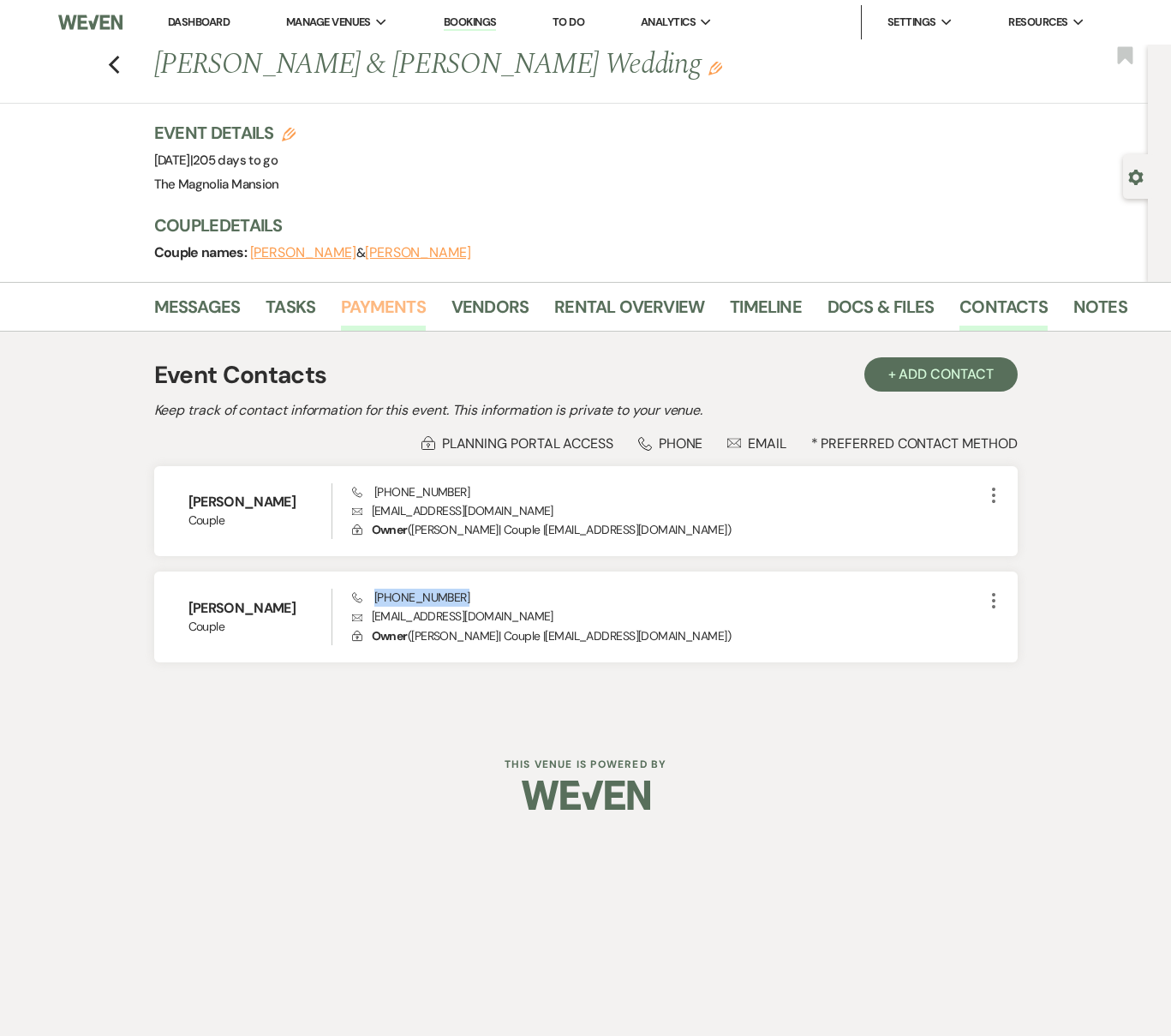
click at [395, 308] on link "Payments" at bounding box center [383, 312] width 84 height 38
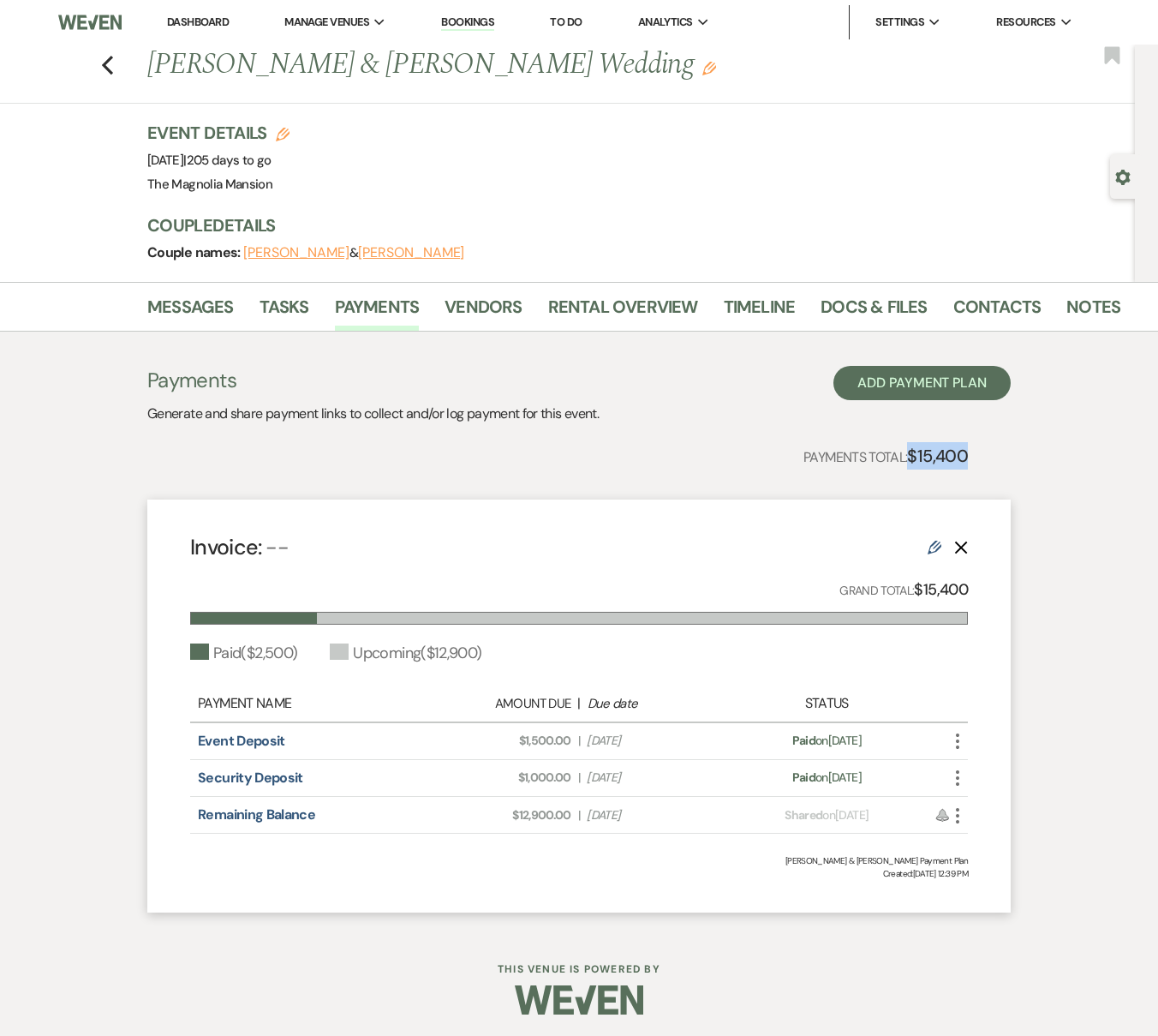
click at [909, 465] on div "Payments Generate and share payment links to collect and/or log payment for thi…" at bounding box center [579, 639] width 863 height 547
drag, startPoint x: 192, startPoint y: 739, endPoint x: 687, endPoint y: 743, distance: 495.0
click at [687, 743] on div "Event Deposit Amount Due: $1,500.00 | Due Date [DATE] Payment status: Paid on […" at bounding box center [579, 741] width 778 height 37
drag, startPoint x: 192, startPoint y: 767, endPoint x: 666, endPoint y: 774, distance: 474.1
click at [666, 774] on div "Security Deposit Amount Due: $1,000.00 | Due Date [DATE] Payment status: Paid o…" at bounding box center [579, 778] width 778 height 37
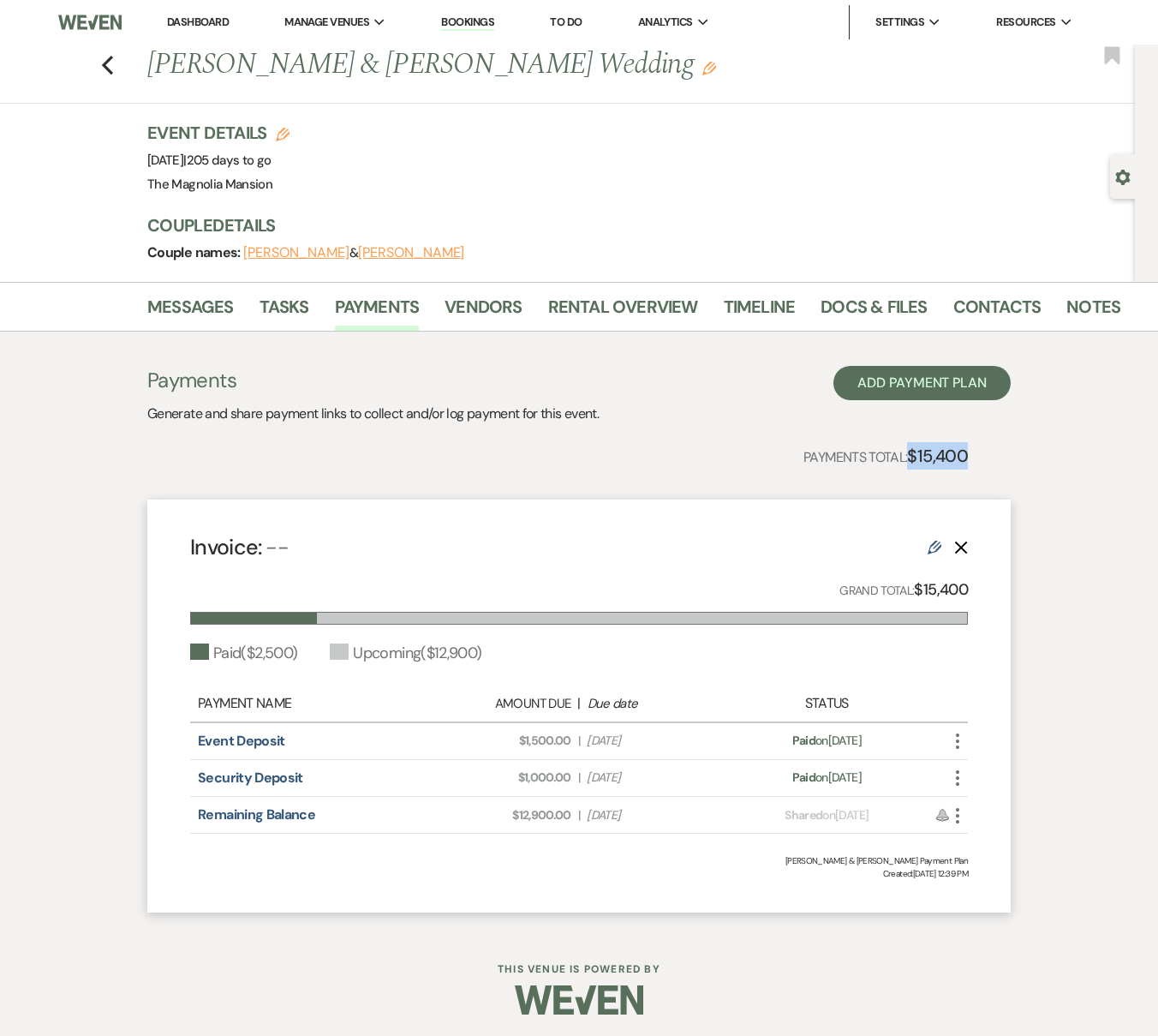
drag, startPoint x: 211, startPoint y: 814, endPoint x: 652, endPoint y: 813, distance: 441.0
click at [652, 813] on div "Remaining Balance Amount Due: $12,900.00 | Due Date [DATE] Payment status: Shar…" at bounding box center [579, 815] width 778 height 37
click at [114, 74] on icon "Previous" at bounding box center [108, 65] width 13 height 20
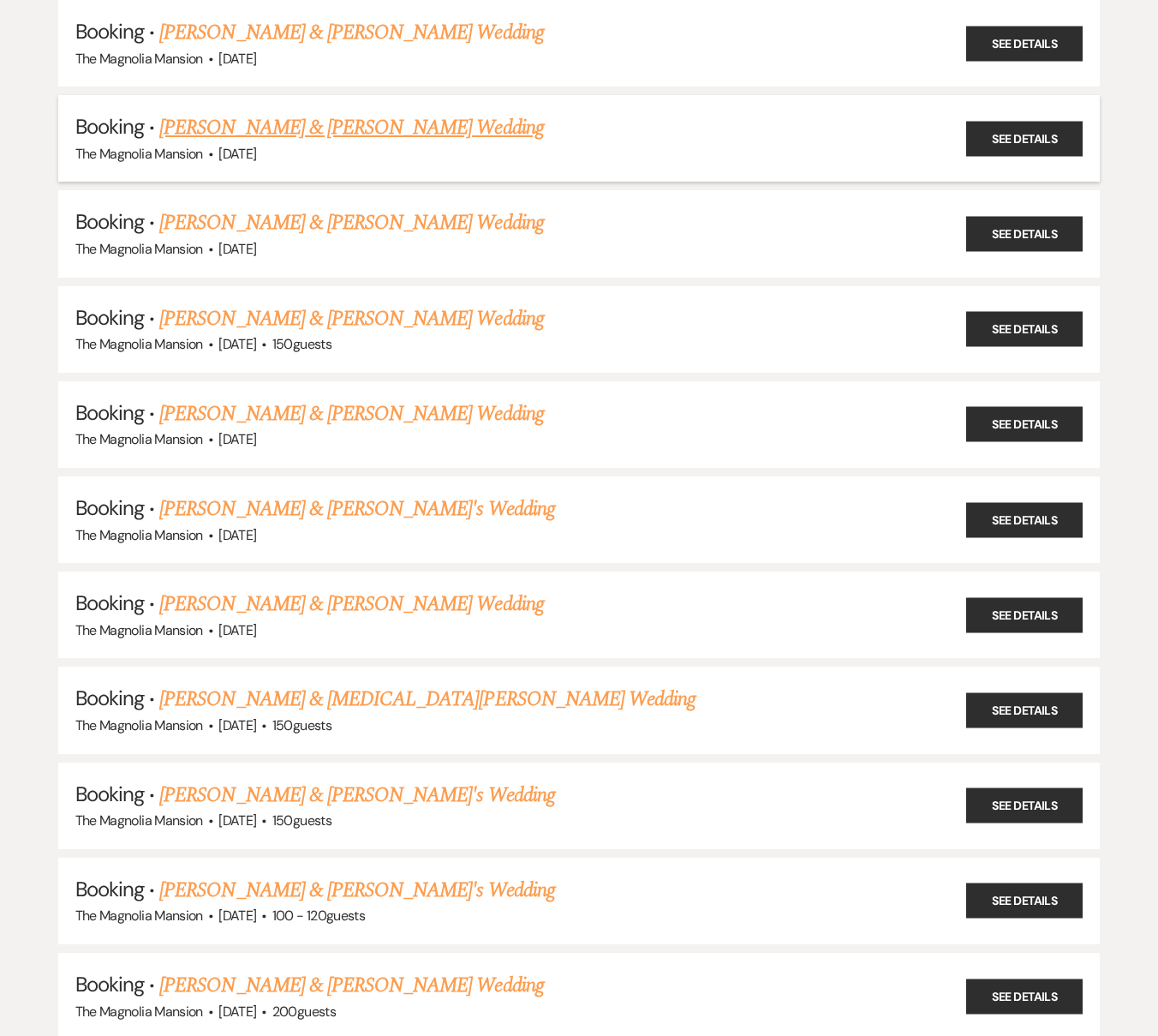
click at [288, 122] on link "[PERSON_NAME] & [PERSON_NAME] Wedding" at bounding box center [351, 127] width 384 height 31
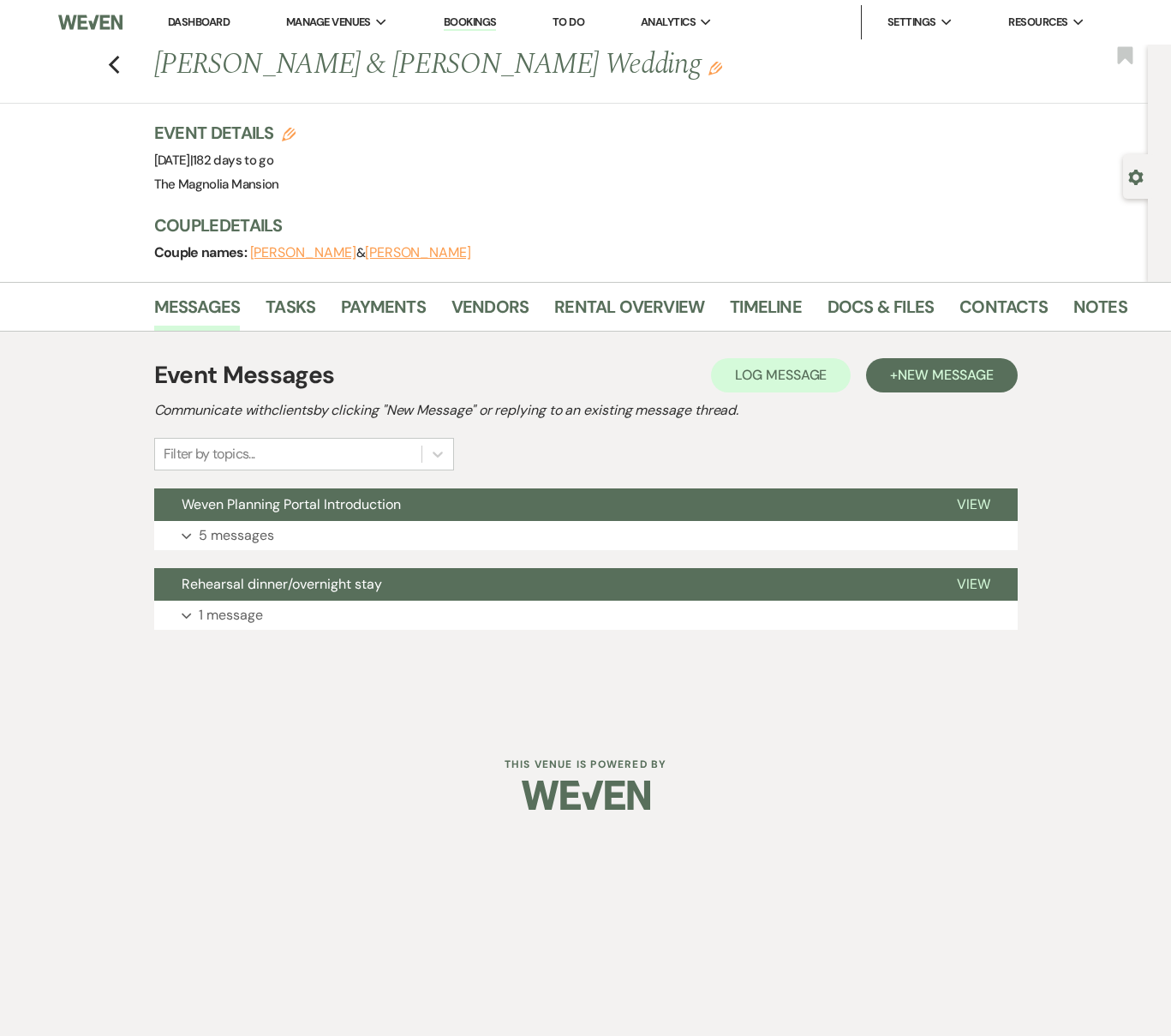
click at [413, 232] on h3 "Couple Details" at bounding box center [634, 225] width 959 height 24
drag, startPoint x: 421, startPoint y: 252, endPoint x: 247, endPoint y: 256, distance: 174.0
click at [247, 256] on div "Couple names: [PERSON_NAME] & [PERSON_NAME]" at bounding box center [634, 253] width 959 height 24
click at [486, 254] on div "Couple names: [PERSON_NAME] & [PERSON_NAME]" at bounding box center [634, 253] width 959 height 24
drag, startPoint x: 474, startPoint y: 258, endPoint x: 251, endPoint y: 256, distance: 223.0
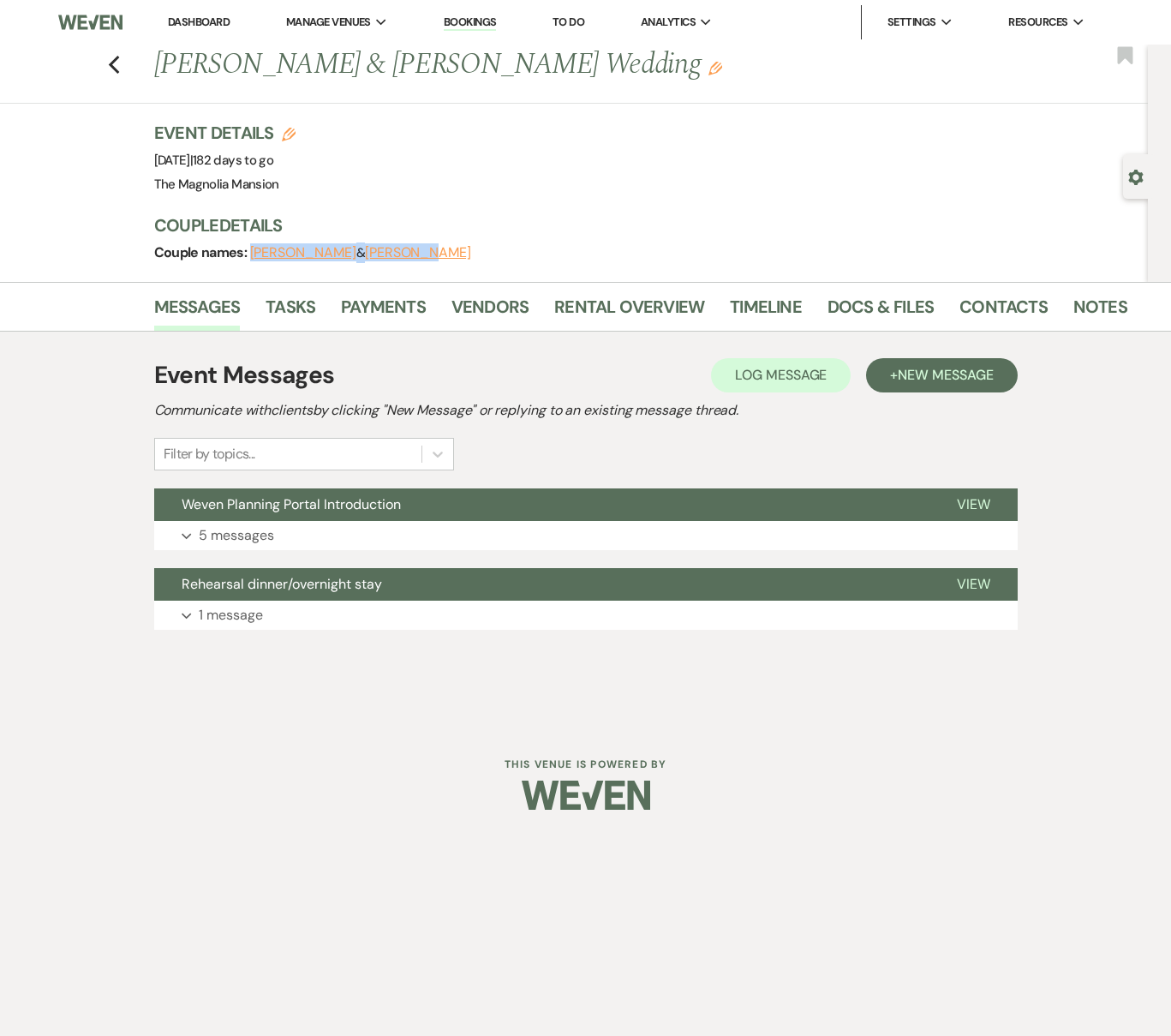
click at [251, 256] on div "Couple names: [PERSON_NAME] & [PERSON_NAME]" at bounding box center [634, 253] width 959 height 24
click at [972, 308] on link "Contacts" at bounding box center [1003, 312] width 88 height 38
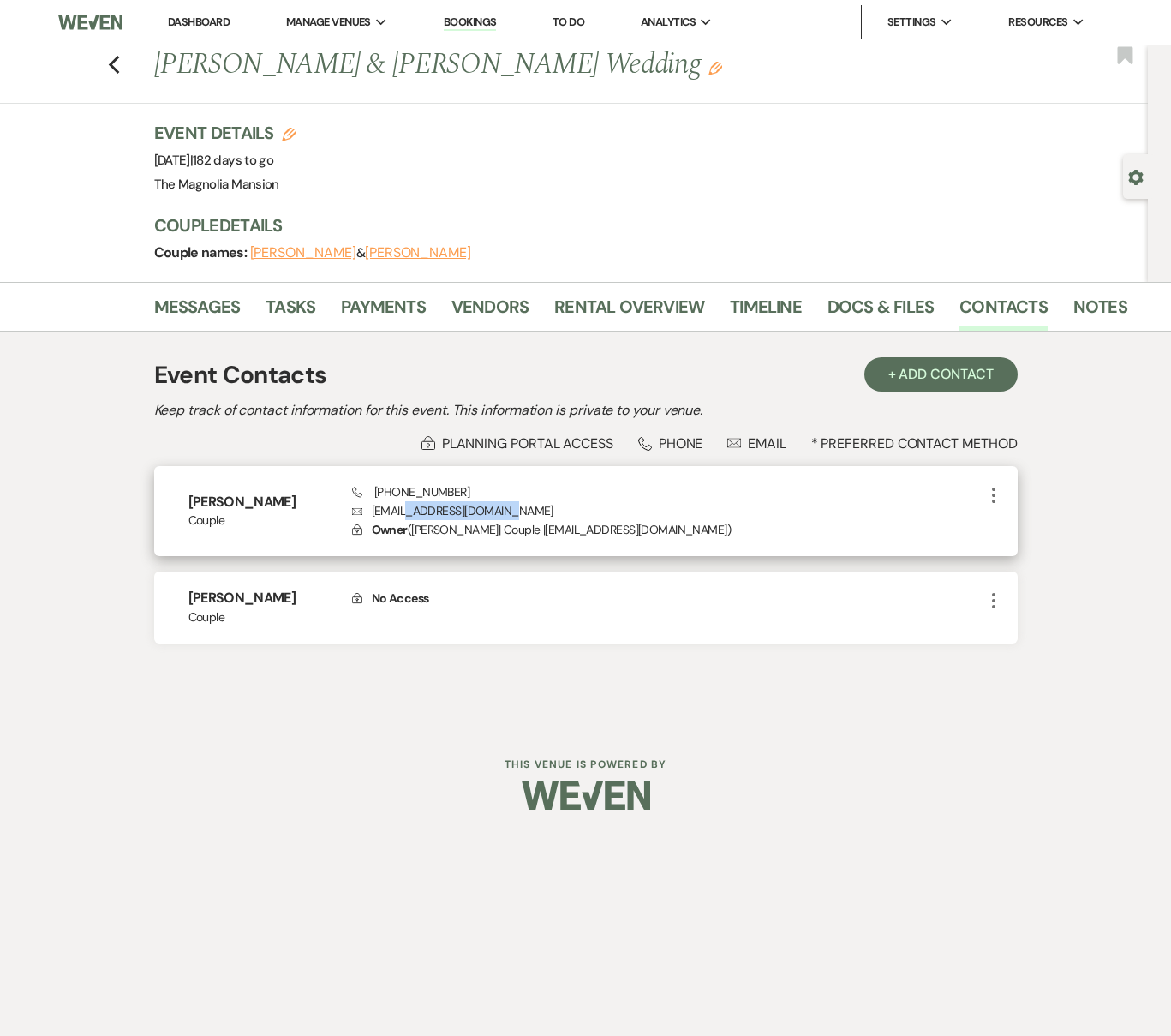
drag, startPoint x: 527, startPoint y: 518, endPoint x: 404, endPoint y: 518, distance: 123.0
click at [403, 518] on p "Envelope [EMAIL_ADDRESS][DOMAIN_NAME]" at bounding box center [668, 510] width 632 height 19
click at [587, 507] on p "Envelope [EMAIL_ADDRESS][DOMAIN_NAME]" at bounding box center [668, 510] width 632 height 19
drag, startPoint x: 534, startPoint y: 513, endPoint x: 358, endPoint y: 516, distance: 176.0
click at [358, 516] on p "Envelope [EMAIL_ADDRESS][DOMAIN_NAME]" at bounding box center [668, 510] width 632 height 19
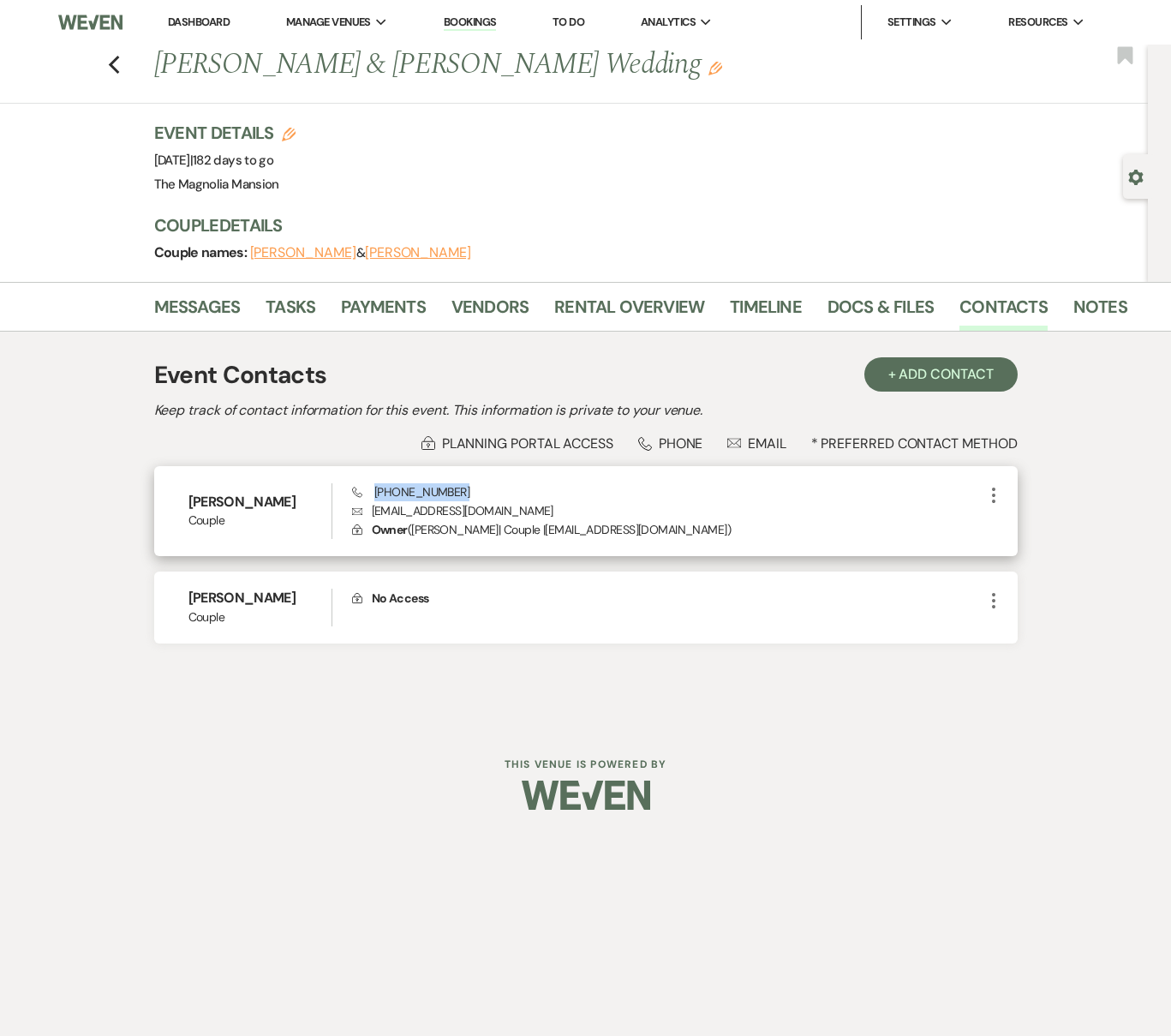
drag, startPoint x: 490, startPoint y: 492, endPoint x: 373, endPoint y: 497, distance: 117.1
click at [373, 497] on div "Phone [PHONE_NUMBER] Envelope [EMAIL_ADDRESS][DOMAIN_NAME] Lock Owner ( [PERSON…" at bounding box center [668, 511] width 632 height 57
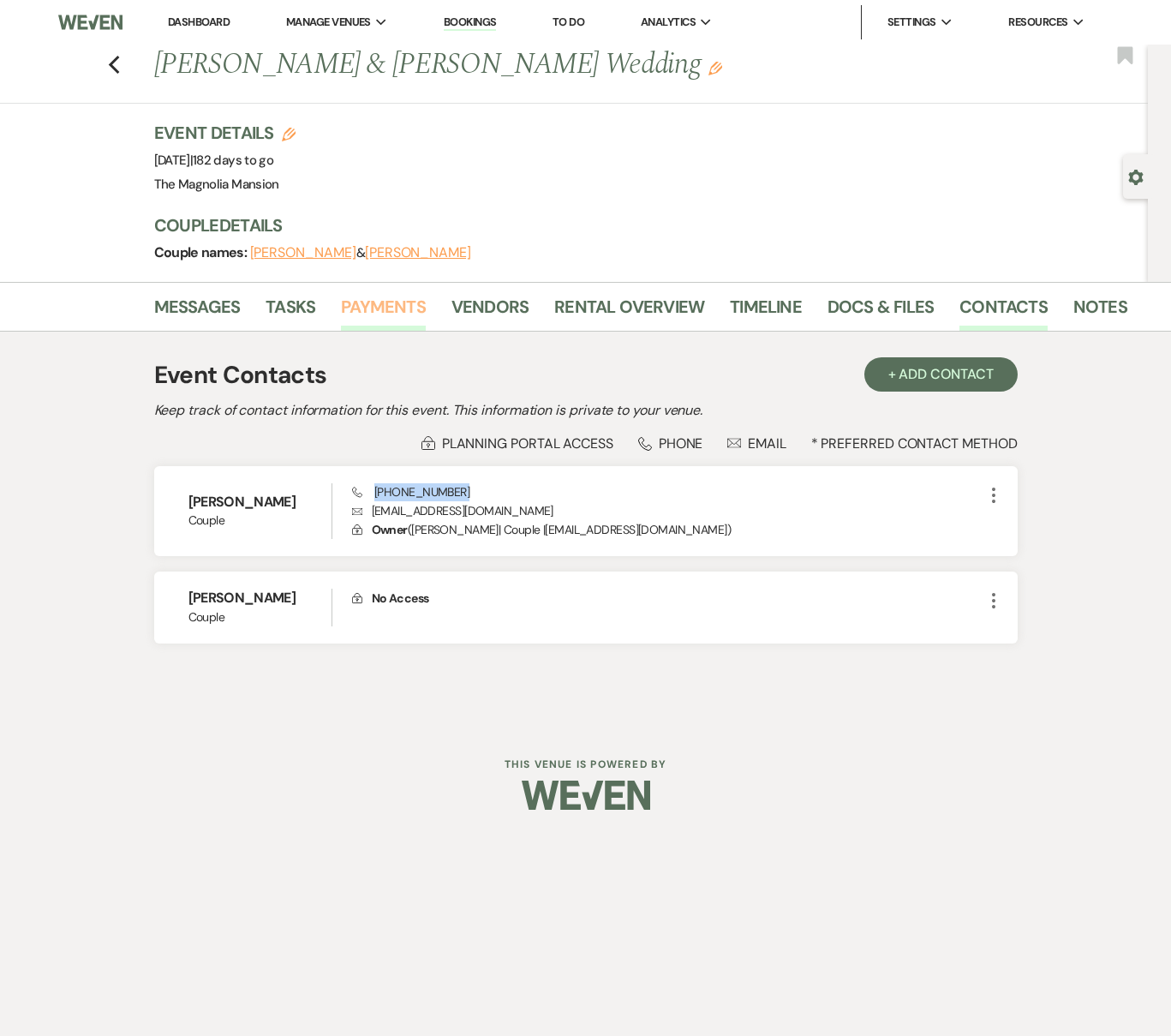
click at [346, 309] on link "Payments" at bounding box center [383, 312] width 84 height 38
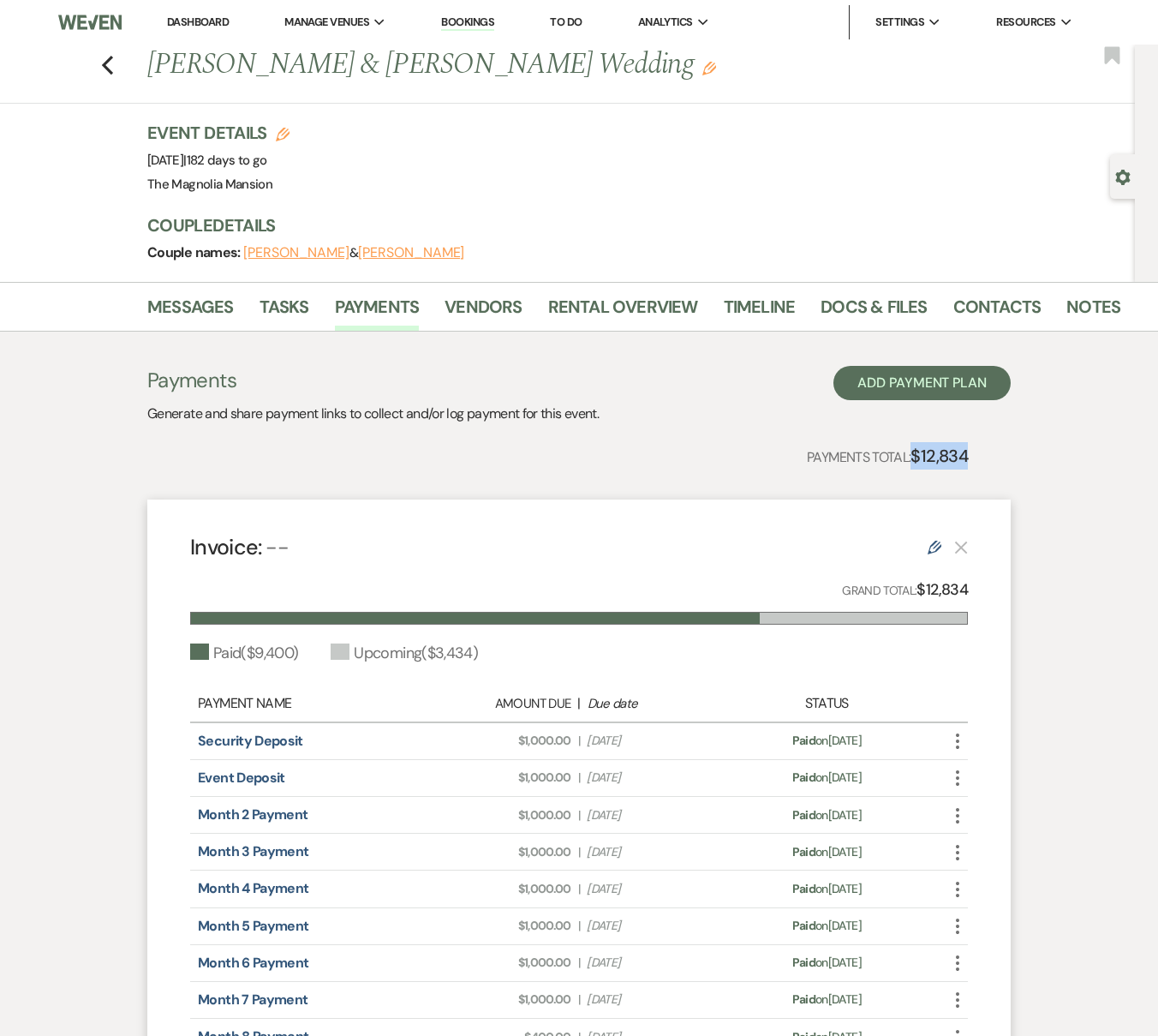
drag, startPoint x: 902, startPoint y: 472, endPoint x: 910, endPoint y: 460, distance: 14.4
click at [910, 460] on div "Payments Generate and share payment links to collect and/or log payment for thi…" at bounding box center [579, 842] width 863 height 953
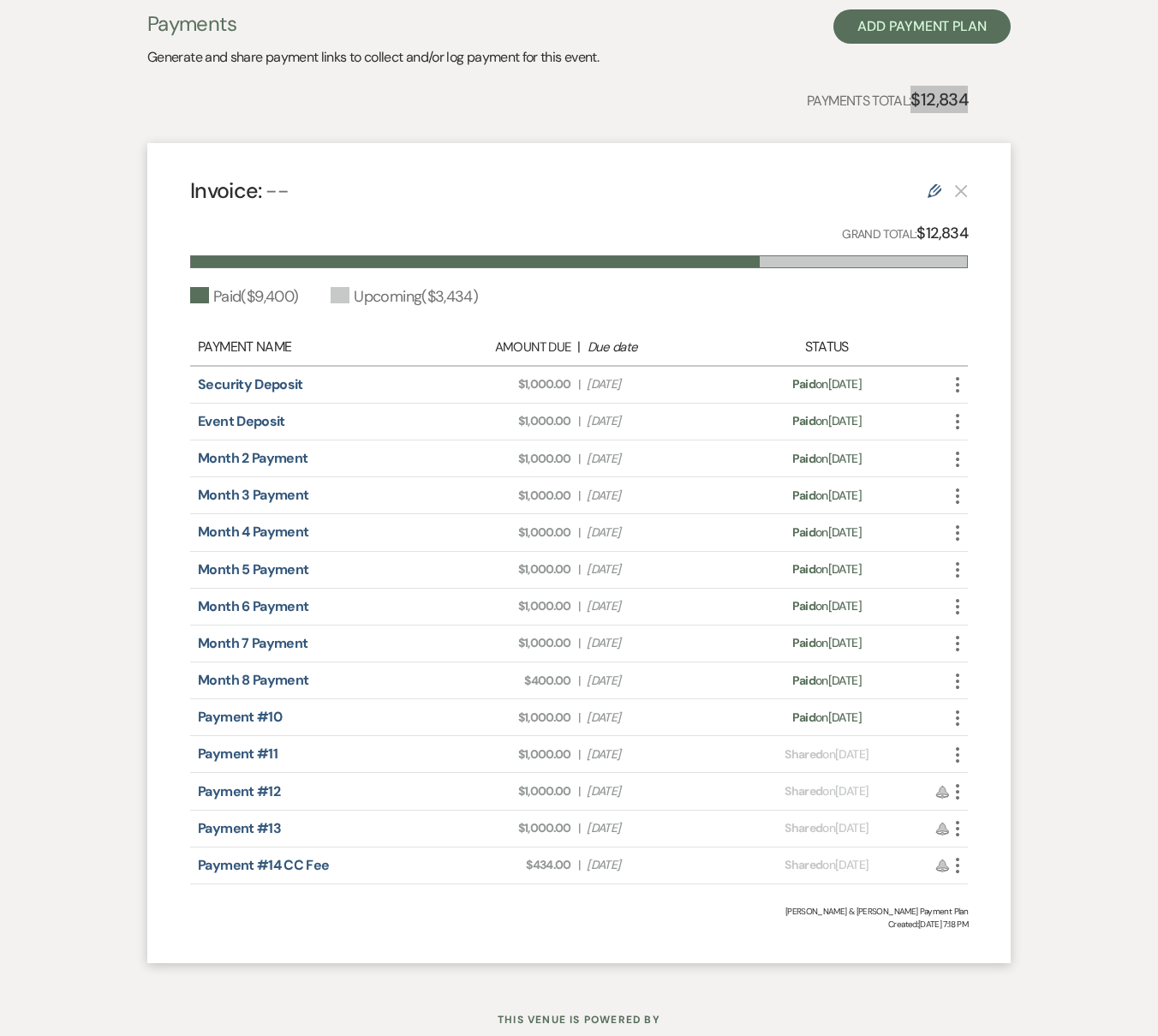
scroll to position [411, 0]
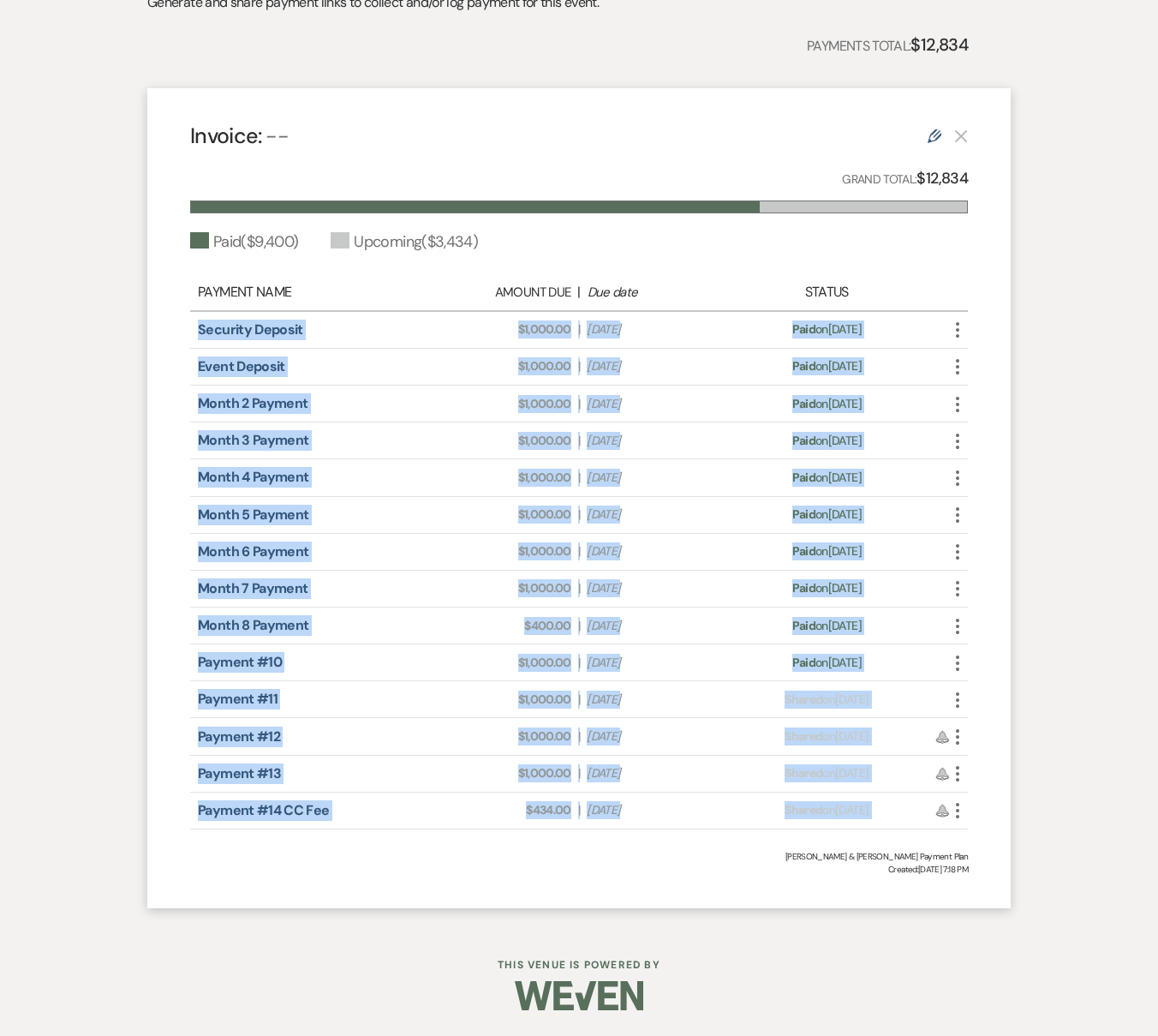
drag, startPoint x: 180, startPoint y: 326, endPoint x: 441, endPoint y: 855, distance: 589.9
click at [434, 856] on div "Invoice: -- Edit Grand Total: $12,834 Paid ( $9,400 ) Upcoming ( $3,434 ) Payme…" at bounding box center [579, 498] width 863 height 820
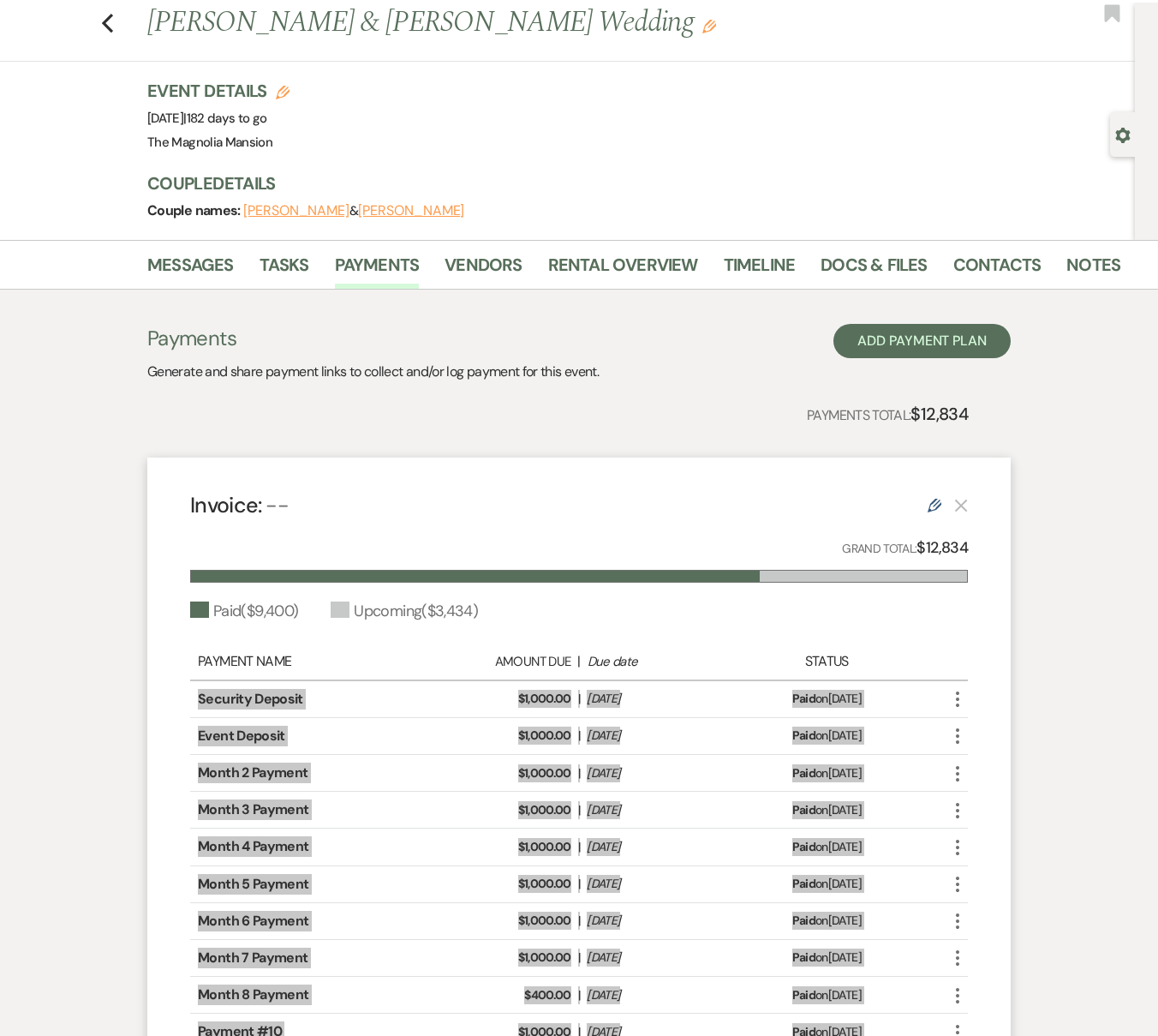
scroll to position [0, 0]
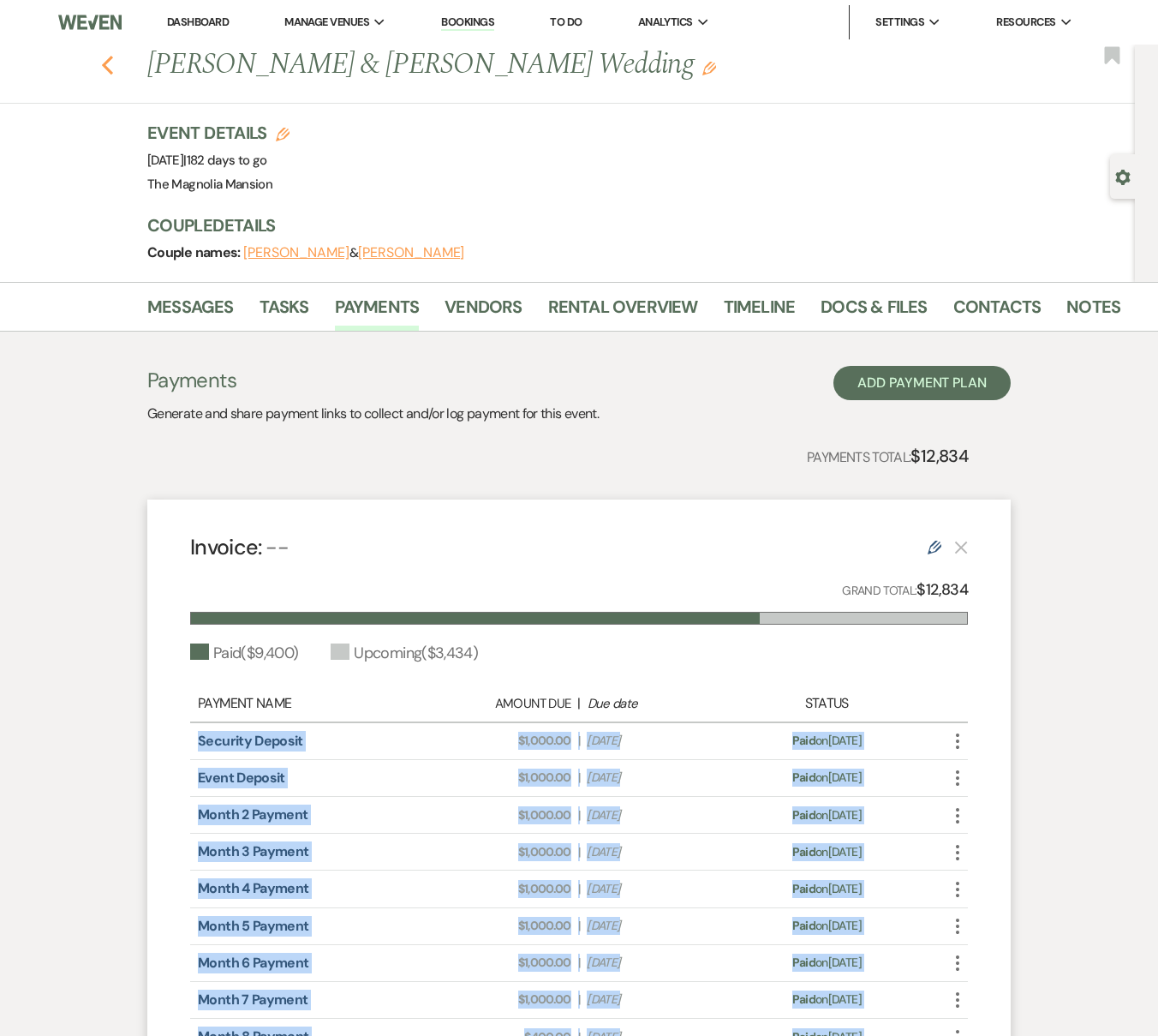
click at [114, 63] on icon "Previous" at bounding box center [108, 65] width 13 height 20
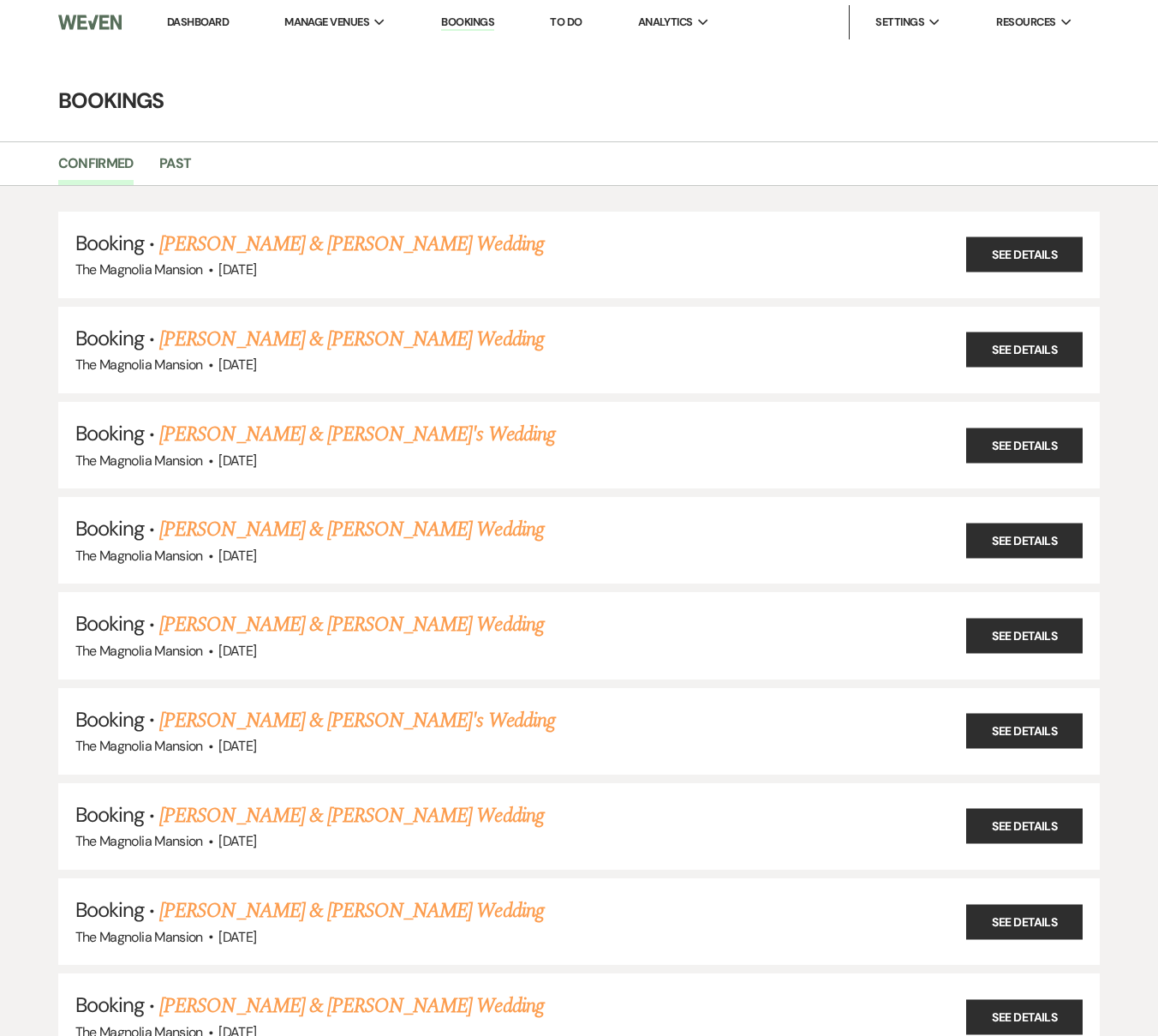
scroll to position [973, 0]
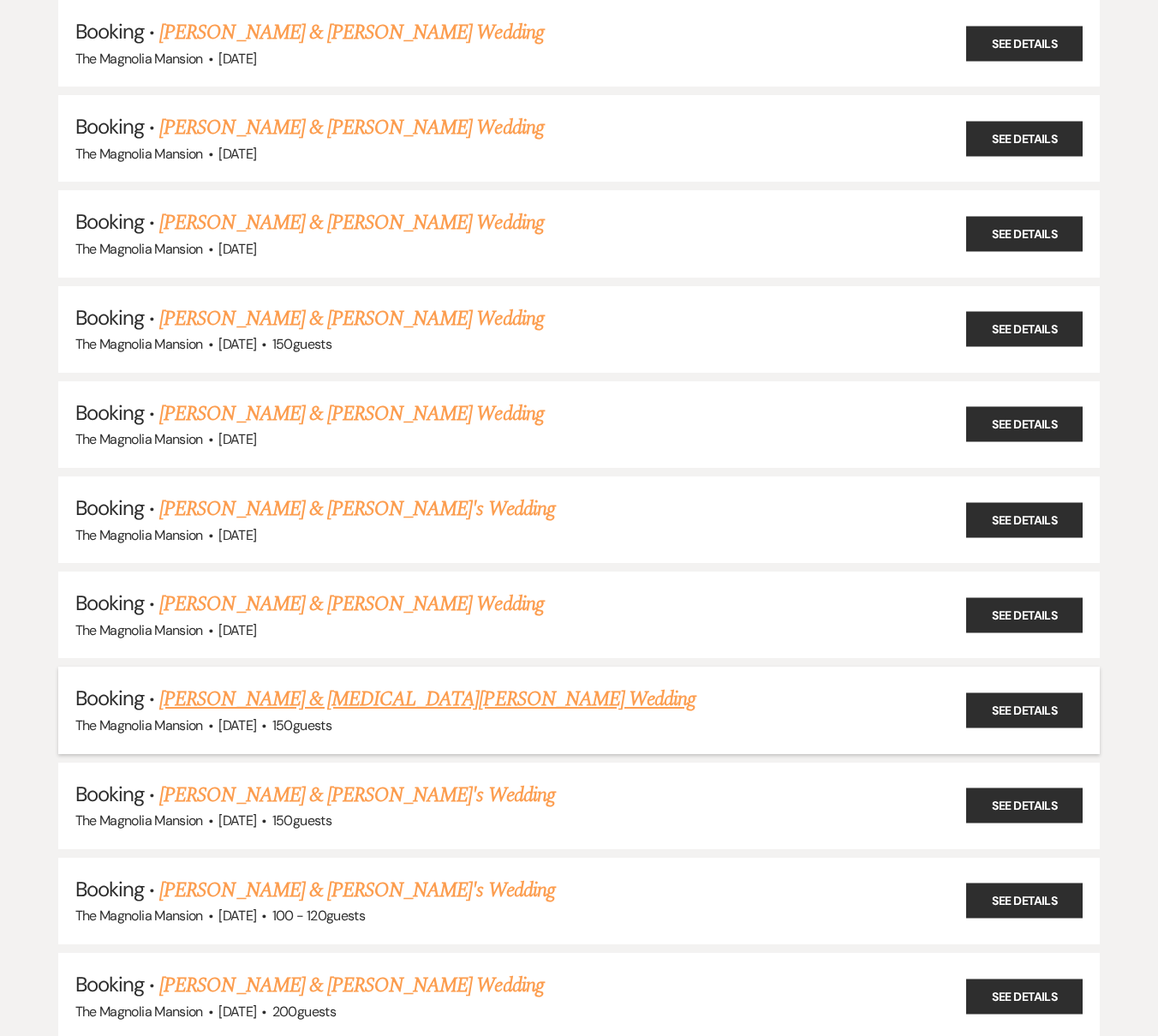
click at [327, 695] on link "[PERSON_NAME] & [MEDICAL_DATA][PERSON_NAME] Wedding" at bounding box center [427, 698] width 536 height 31
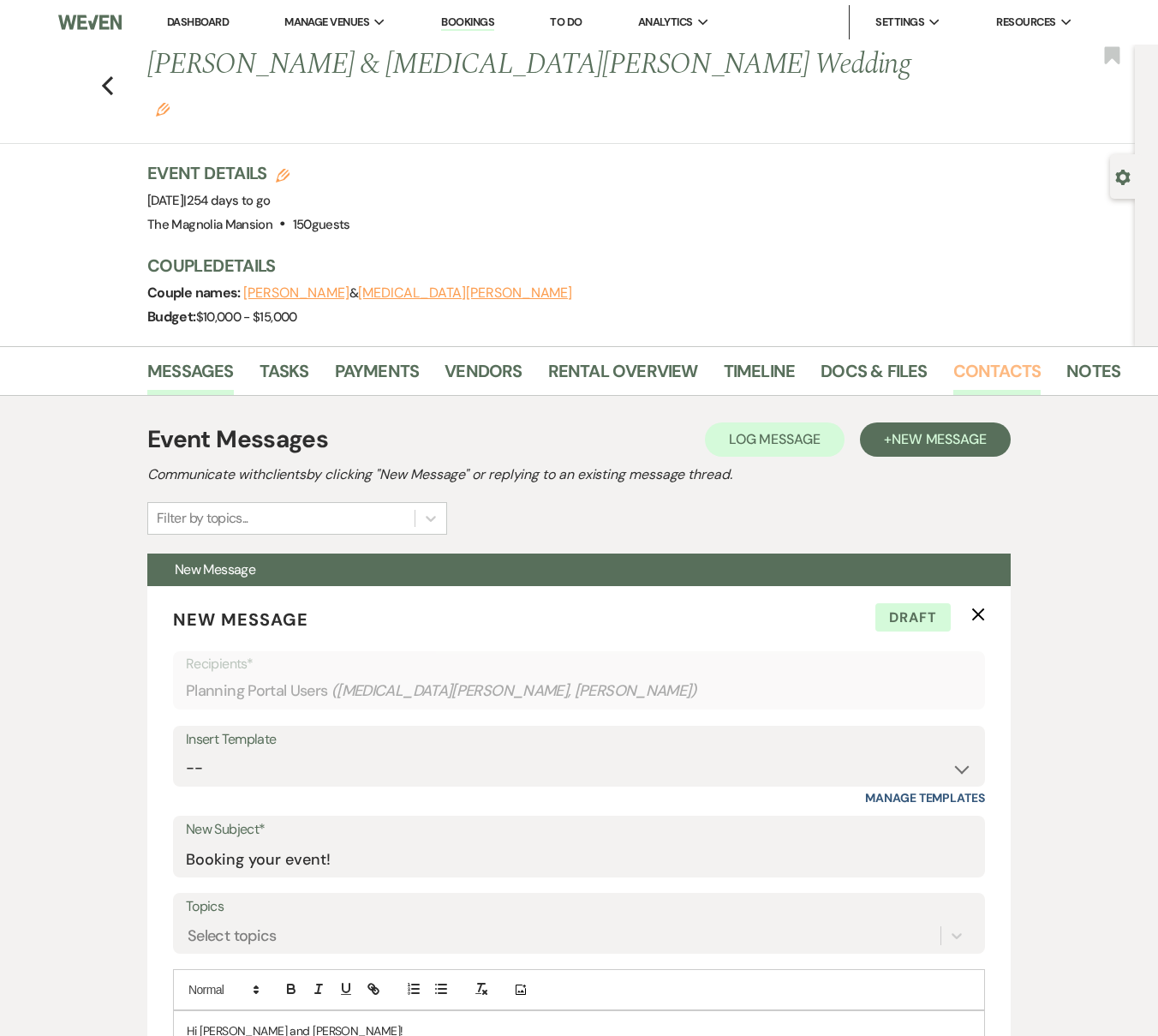
click at [978, 357] on link "Contacts" at bounding box center [997, 376] width 88 height 38
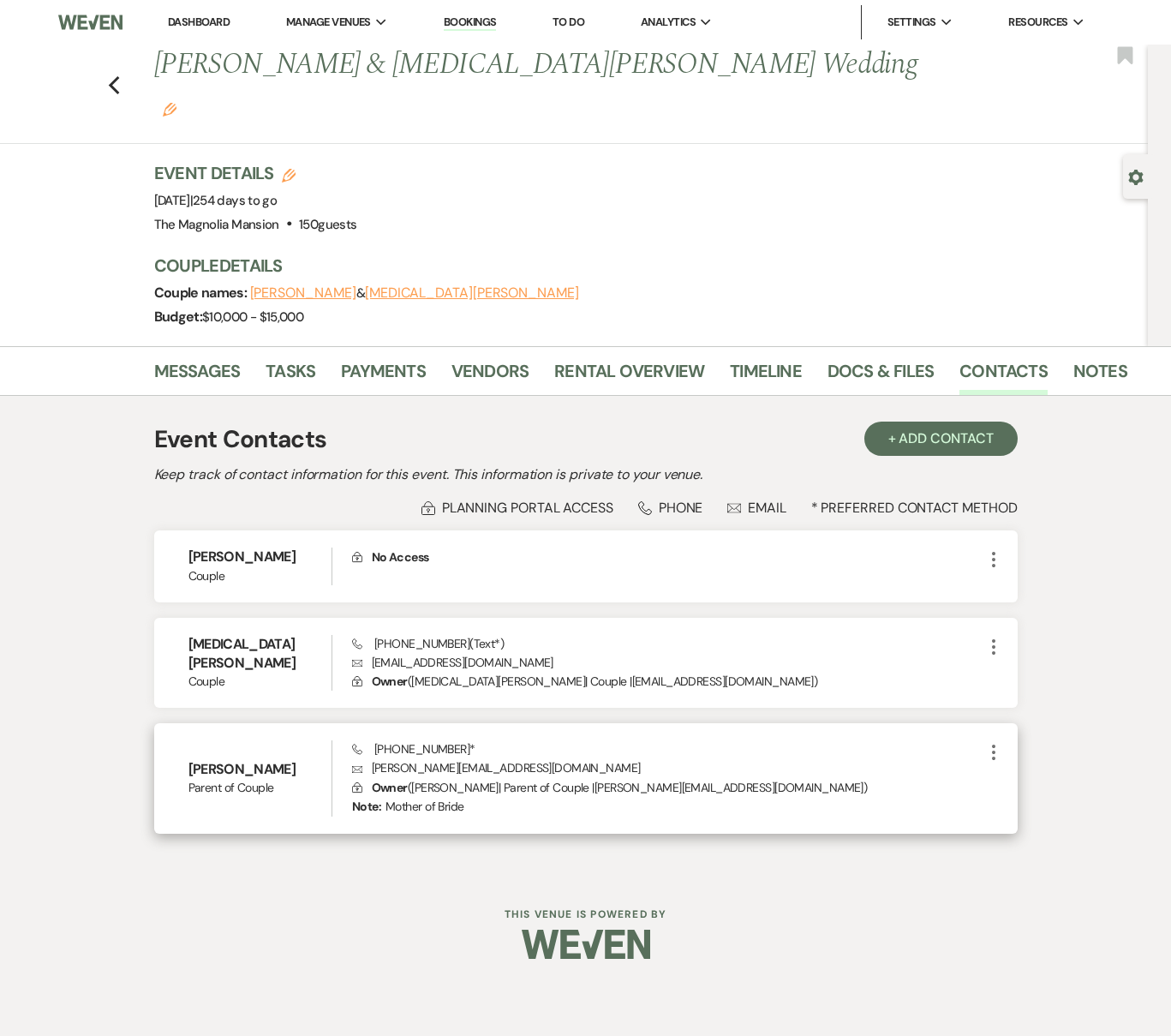
drag, startPoint x: 297, startPoint y: 730, endPoint x: 162, endPoint y: 732, distance: 135.0
click at [162, 732] on div "[PERSON_NAME] Parent of Couple Phone [PHONE_NUMBER] * Envelope [PERSON_NAME][EM…" at bounding box center [586, 777] width 864 height 109
drag, startPoint x: 545, startPoint y: 733, endPoint x: 364, endPoint y: 728, distance: 181.1
click at [364, 758] on p "Envelope [PERSON_NAME][EMAIL_ADDRESS][DOMAIN_NAME]" at bounding box center [668, 767] width 632 height 19
drag, startPoint x: 458, startPoint y: 710, endPoint x: 369, endPoint y: 710, distance: 89.0
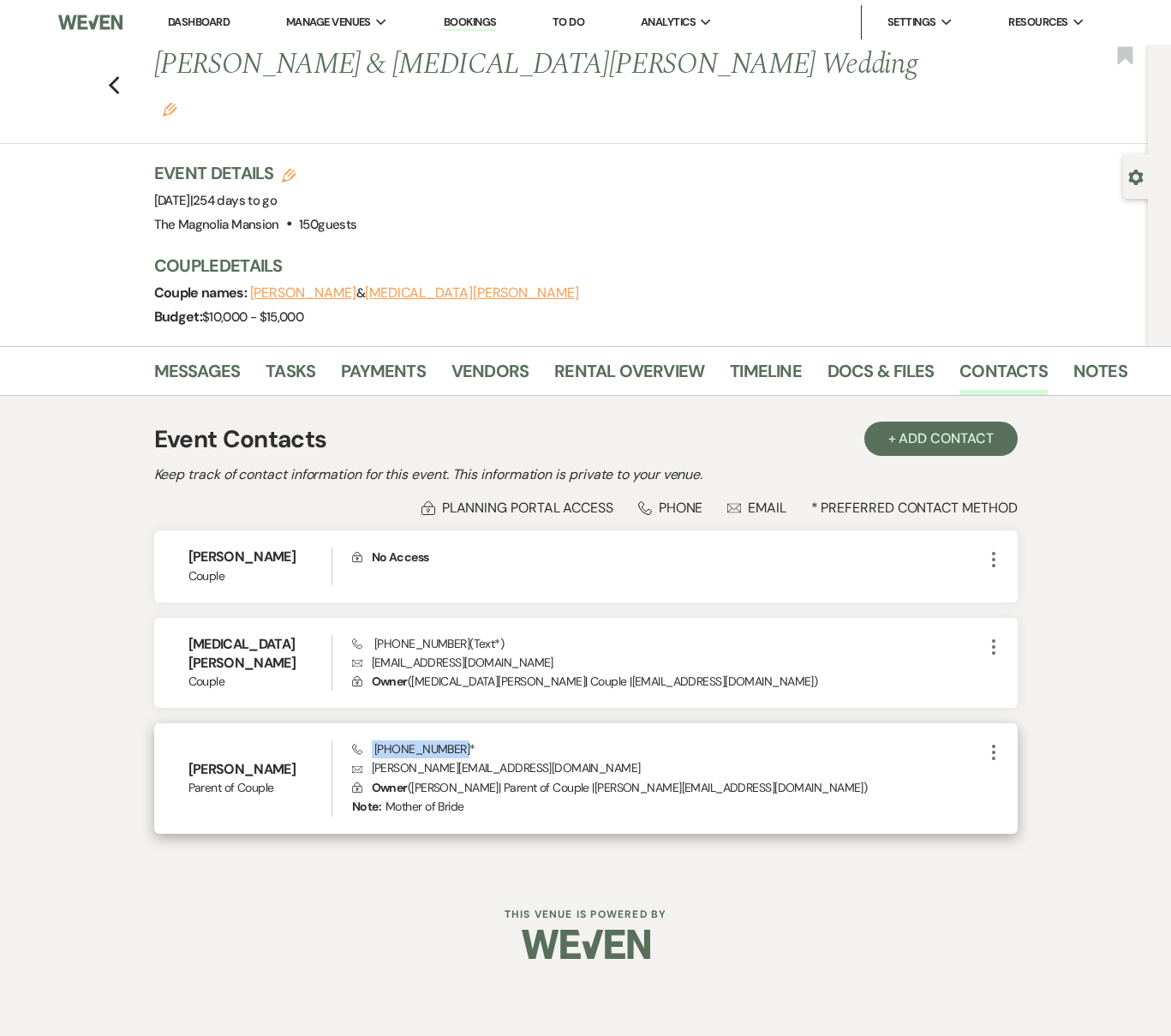
click at [369, 741] on span "Phone [PHONE_NUMBER] *" at bounding box center [414, 748] width 123 height 16
click at [372, 741] on span "Phone [PHONE_NUMBER] *" at bounding box center [414, 748] width 123 height 16
click at [376, 741] on span "Phone [PHONE_NUMBER] *" at bounding box center [414, 748] width 123 height 16
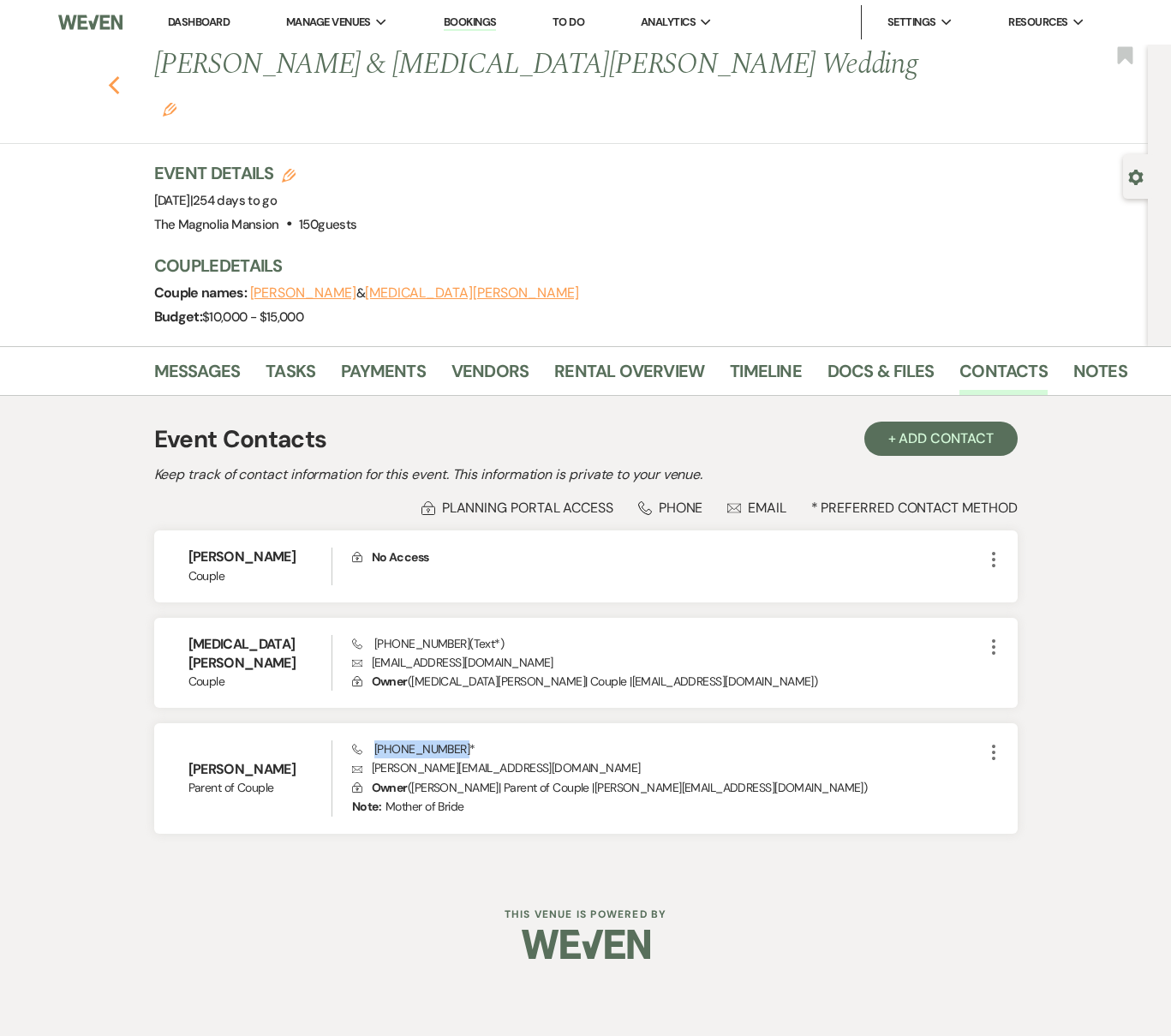
click at [109, 75] on icon "Previous" at bounding box center [114, 85] width 13 height 20
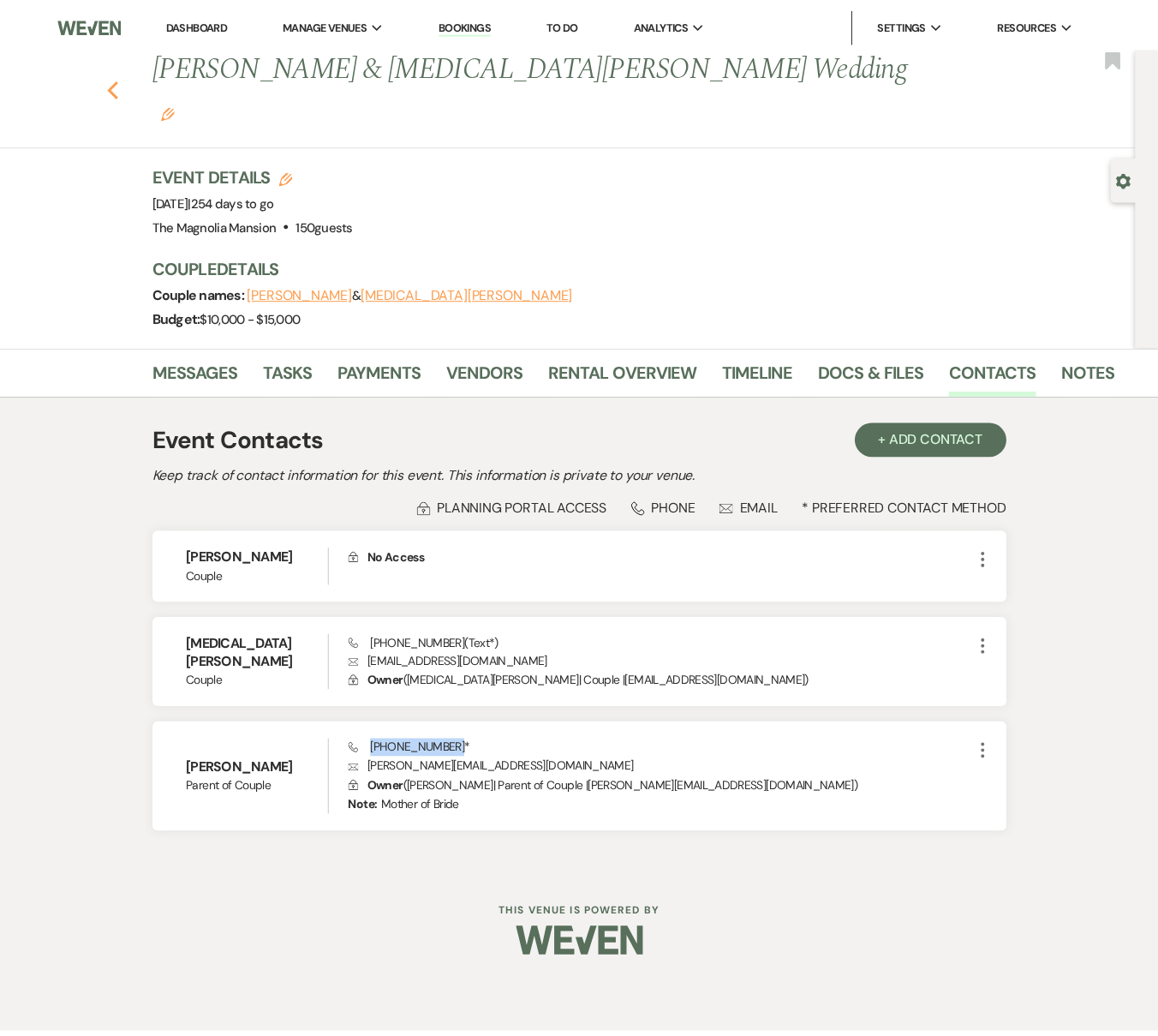
scroll to position [973, 0]
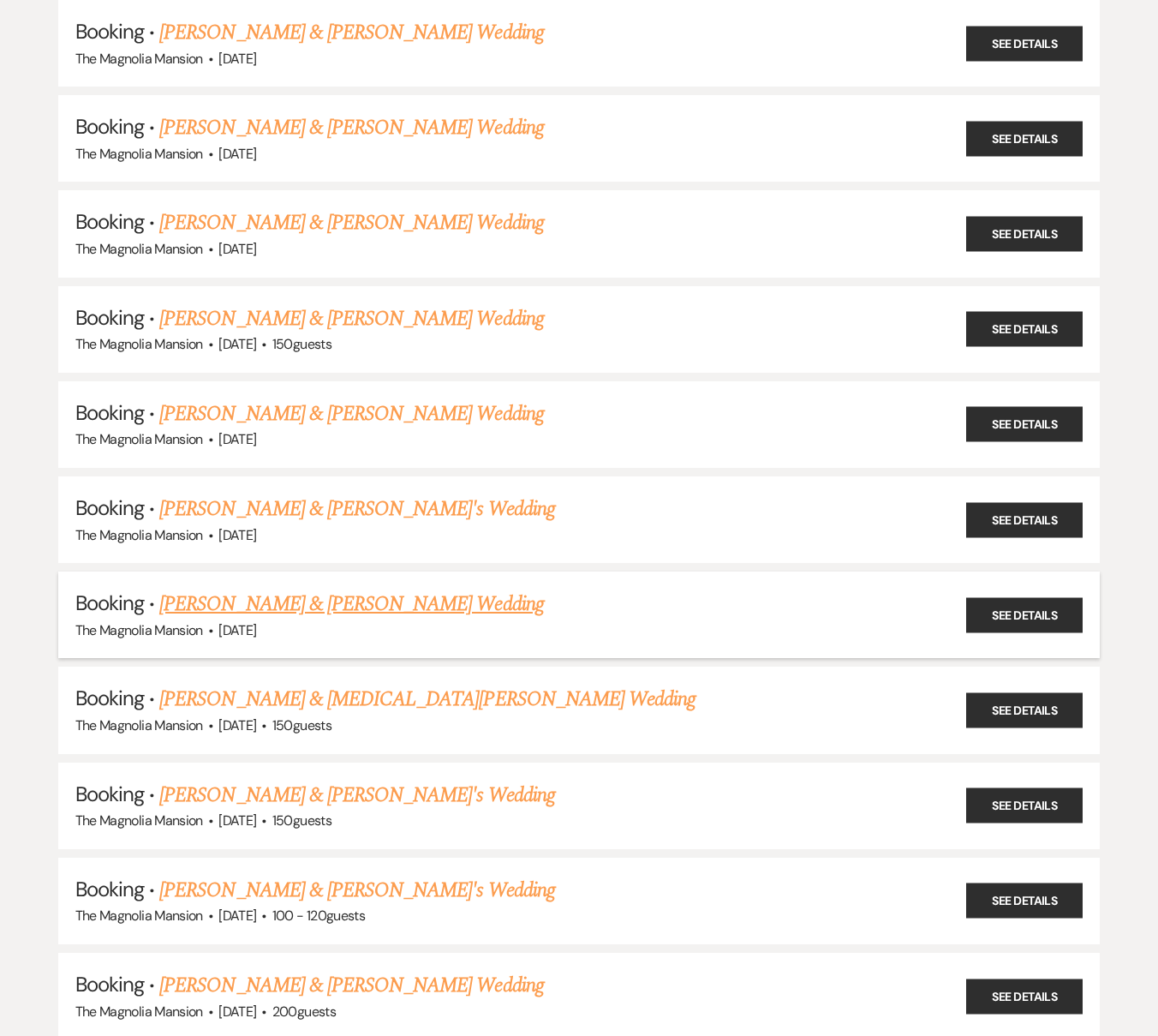
click at [263, 606] on link "[PERSON_NAME] & [PERSON_NAME] Wedding" at bounding box center [351, 603] width 384 height 31
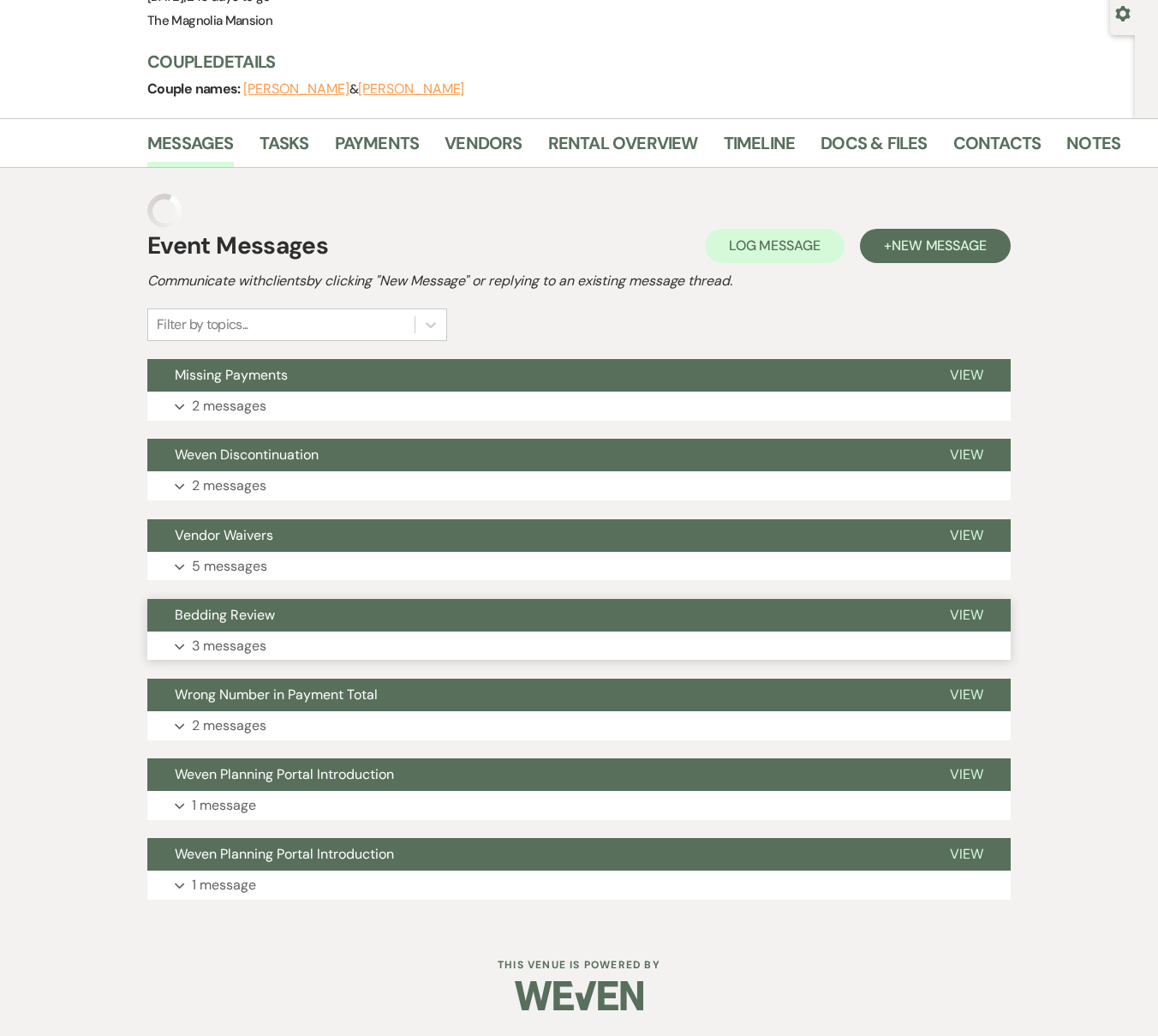
scroll to position [129, 0]
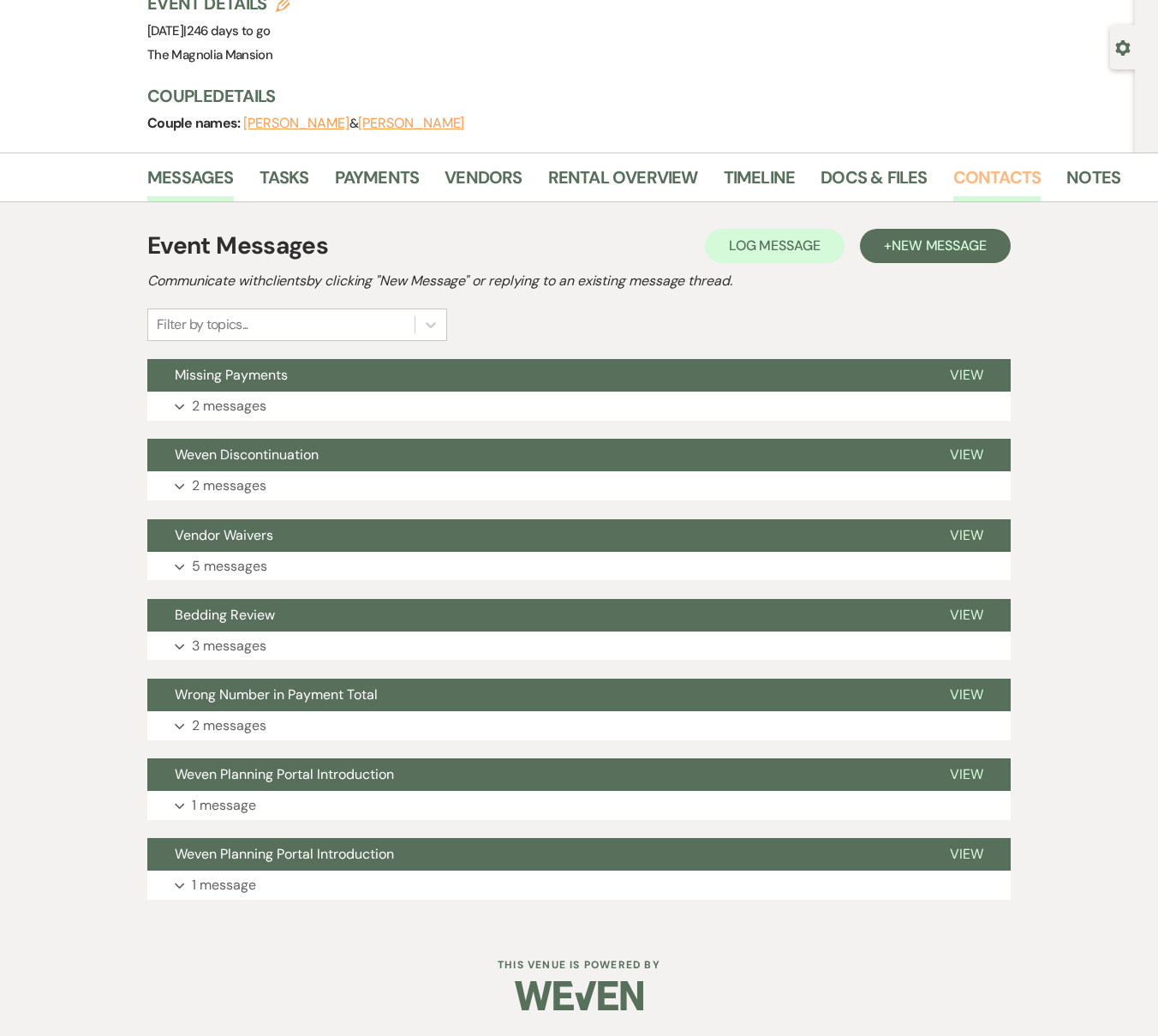
click at [964, 174] on link "Contacts" at bounding box center [997, 182] width 88 height 38
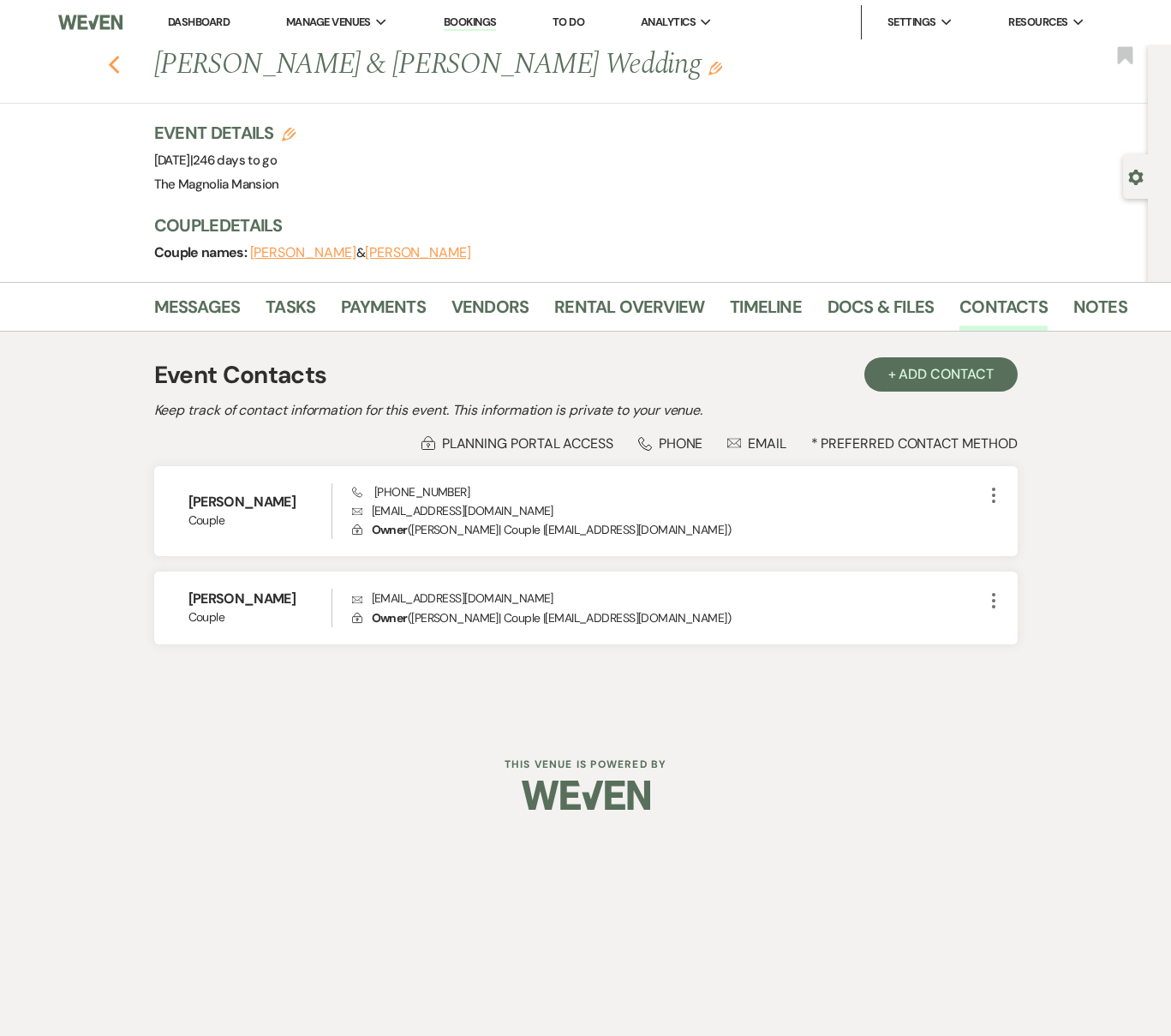
click at [113, 57] on icon "Previous" at bounding box center [114, 65] width 13 height 20
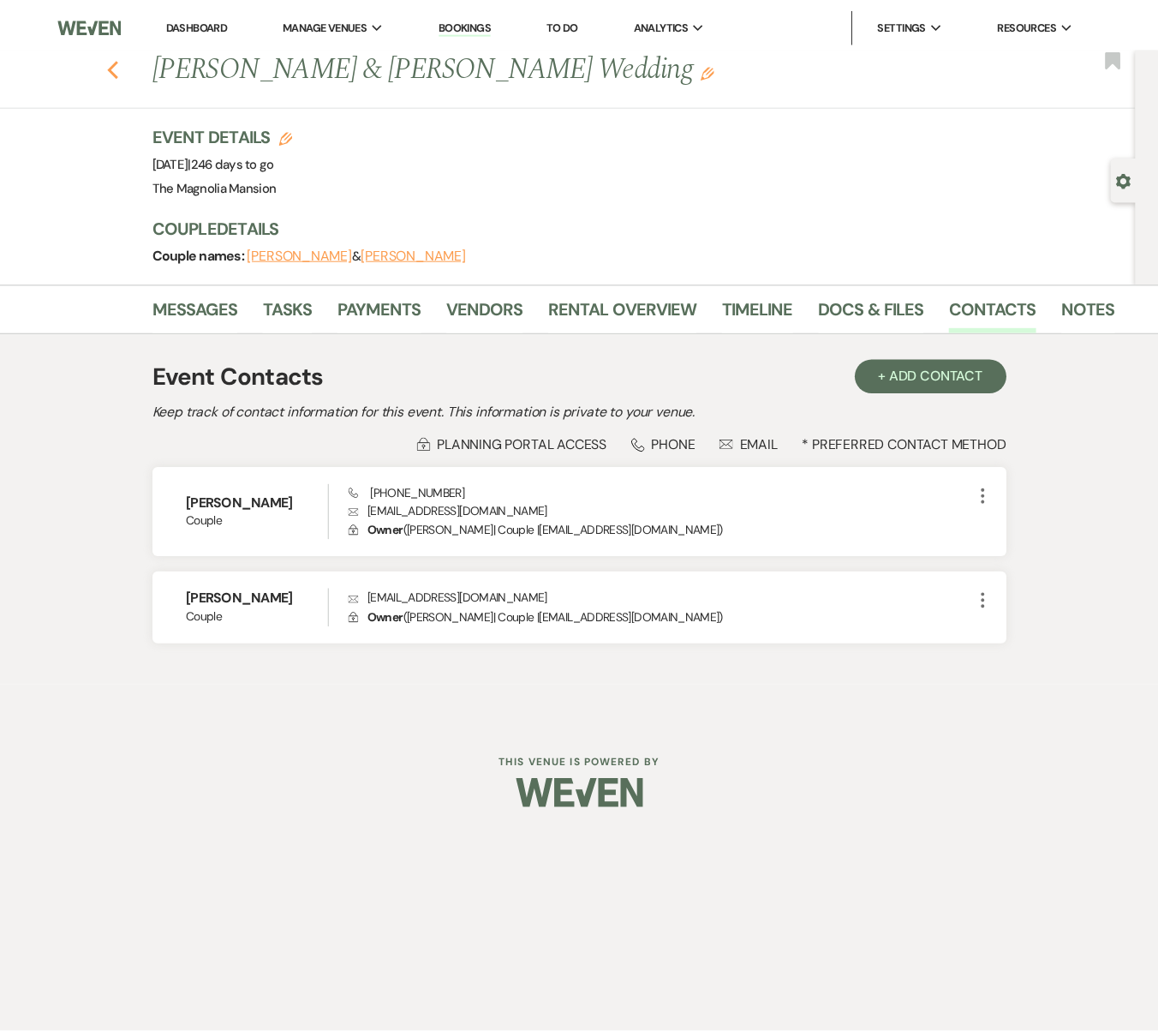
scroll to position [973, 0]
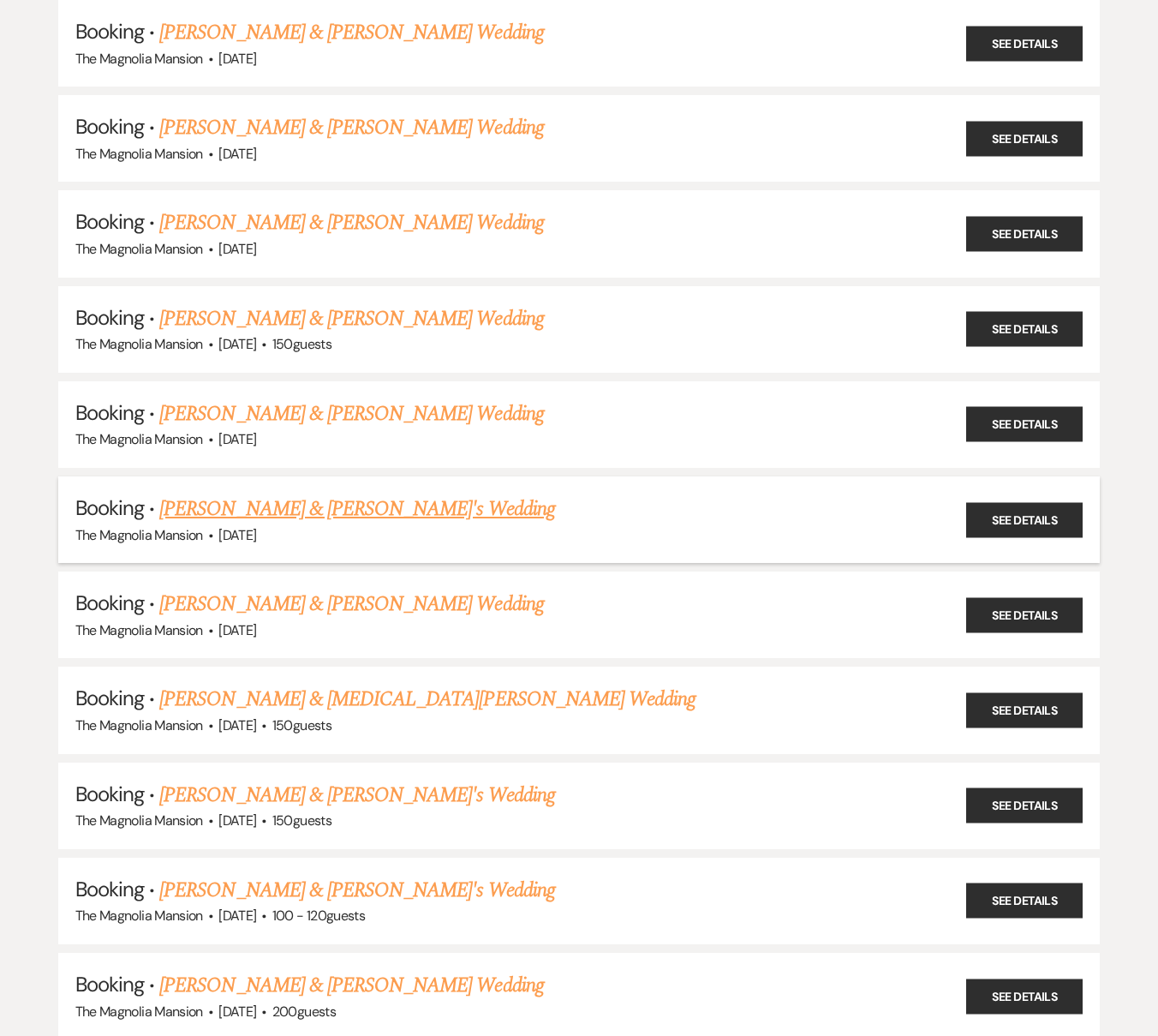
click at [252, 509] on link "[PERSON_NAME] & [PERSON_NAME]'s Wedding" at bounding box center [357, 508] width 396 height 31
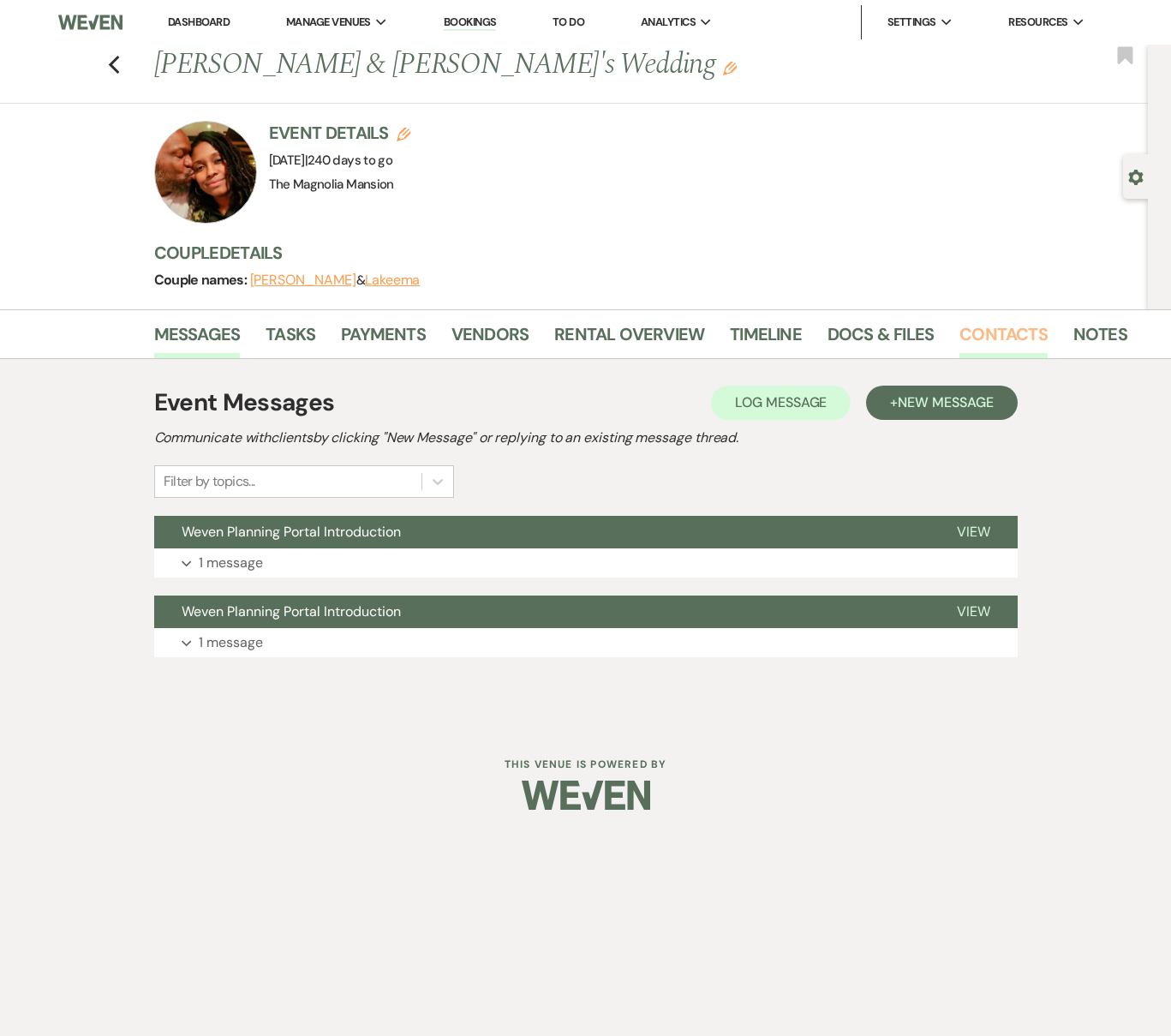
click at [963, 334] on link "Contacts" at bounding box center [1003, 339] width 88 height 38
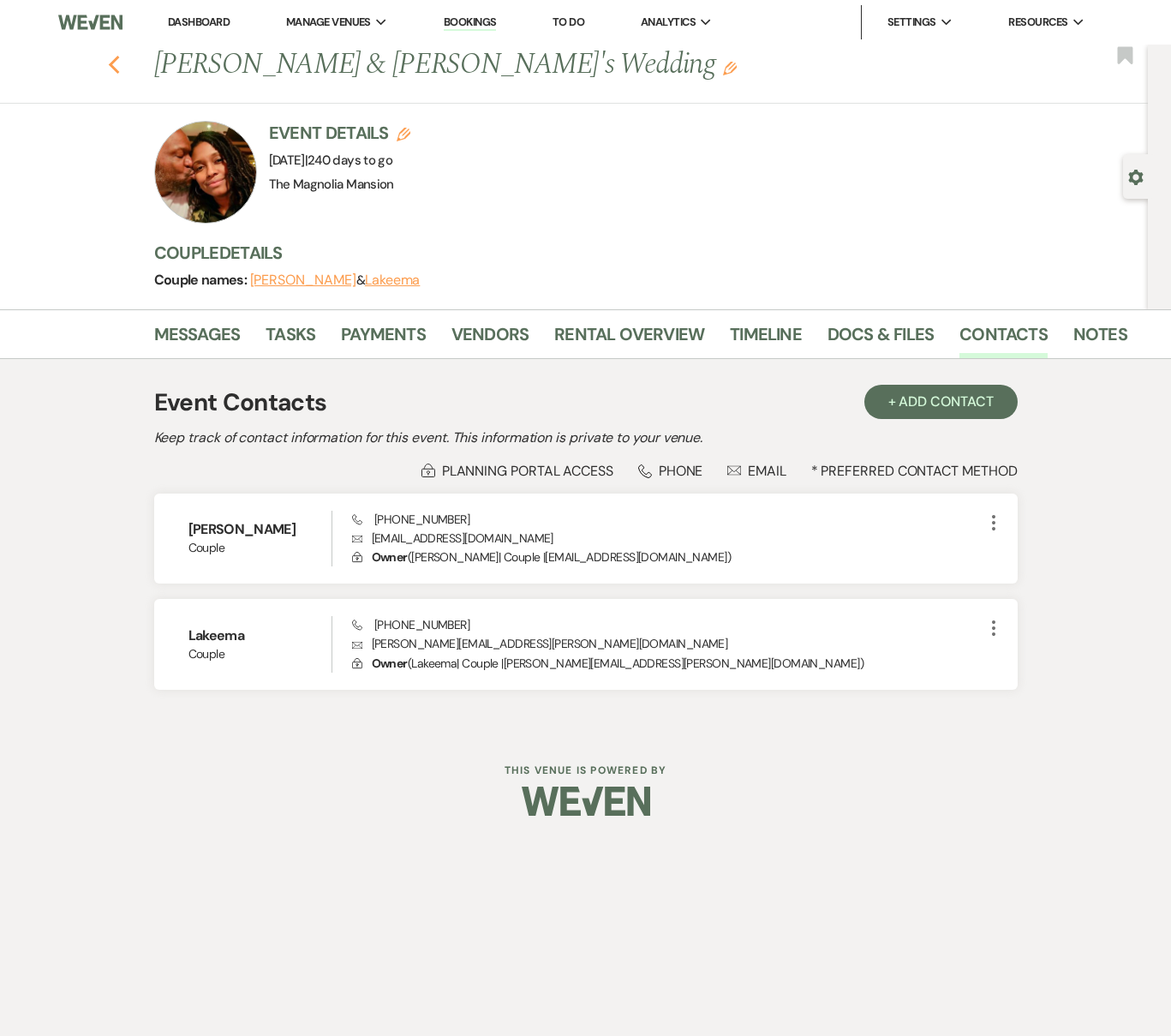
click at [118, 58] on use "button" at bounding box center [113, 65] width 11 height 19
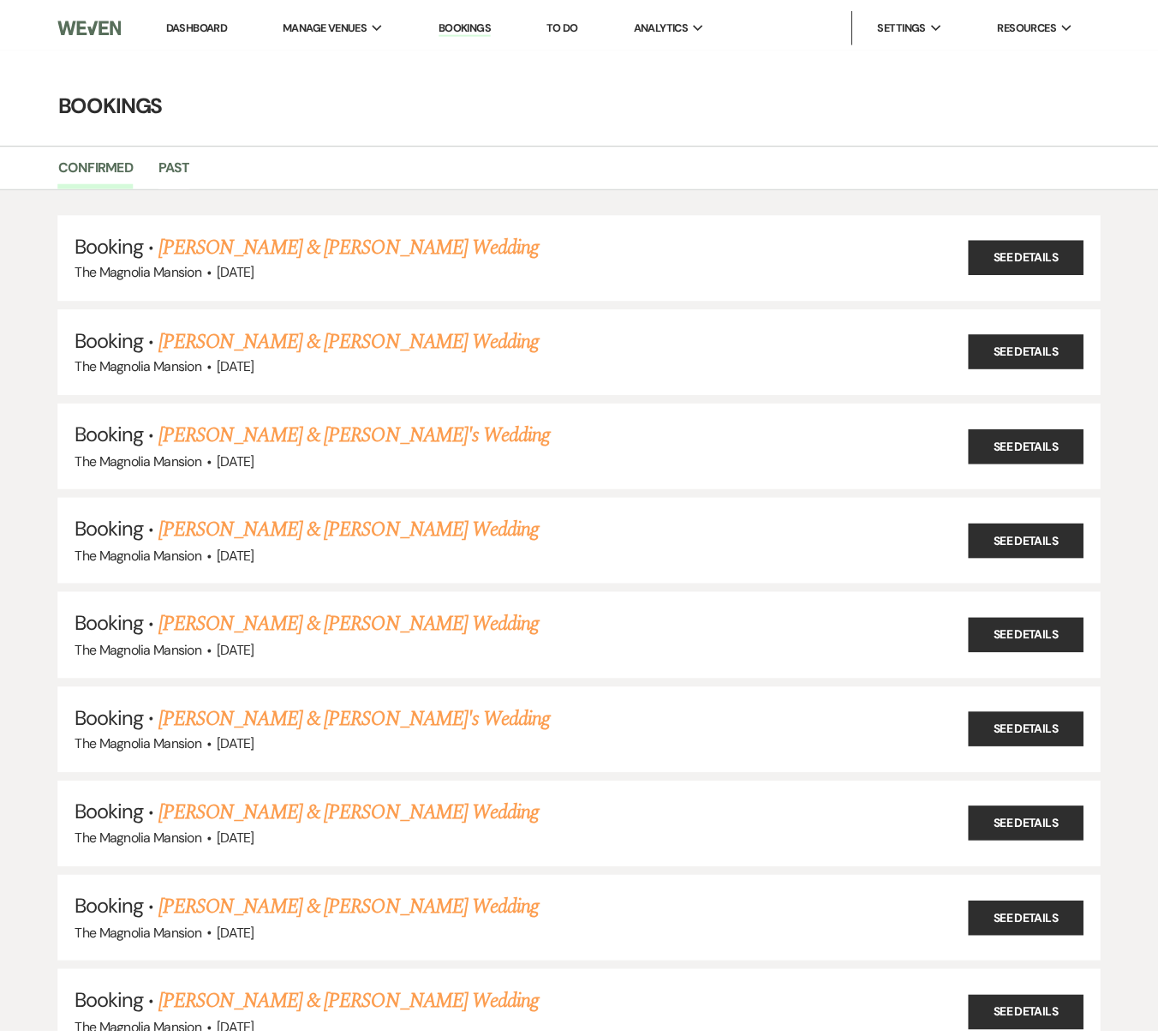
scroll to position [973, 0]
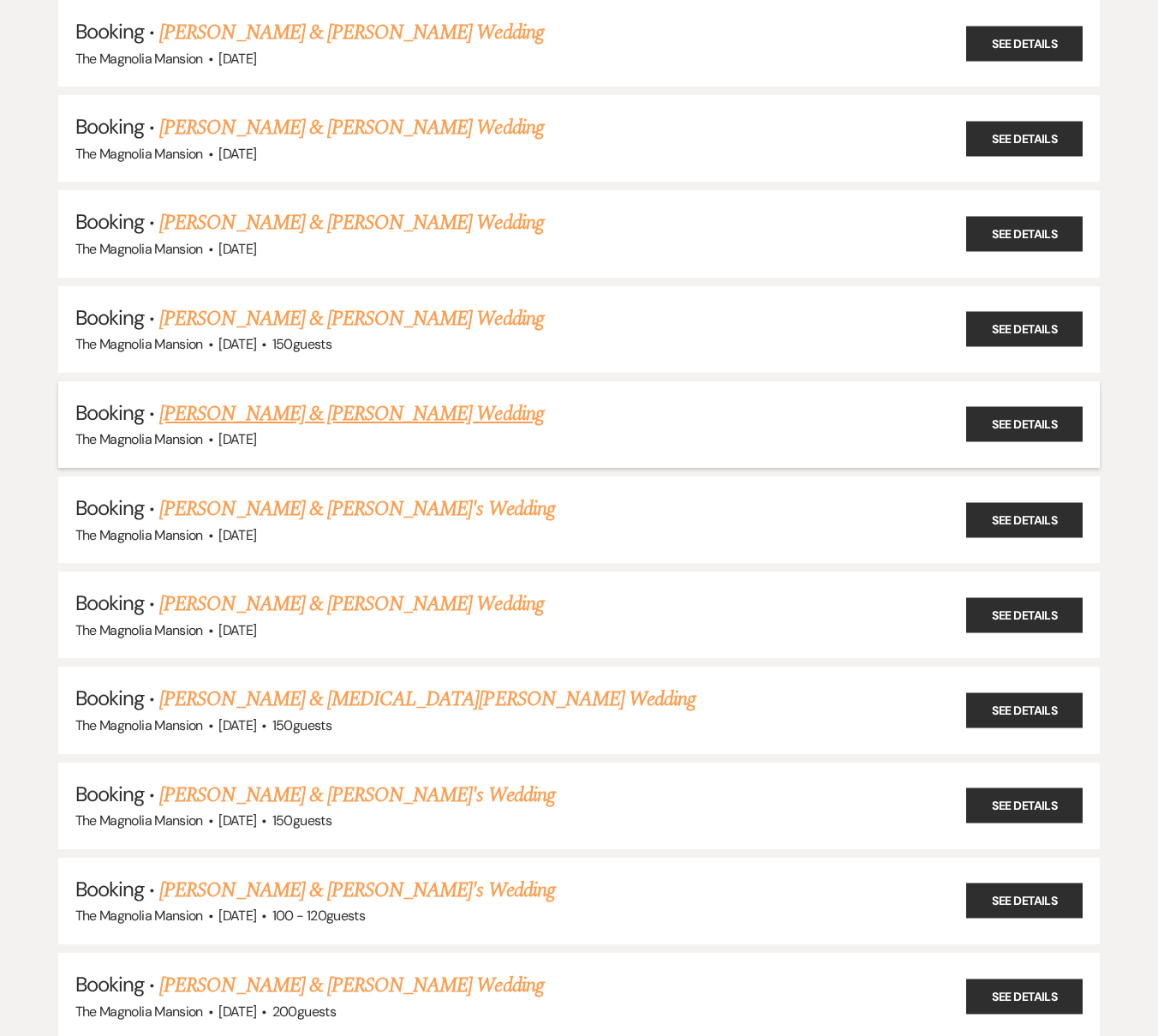
click at [250, 416] on link "[PERSON_NAME] & [PERSON_NAME] Wedding" at bounding box center [351, 413] width 384 height 31
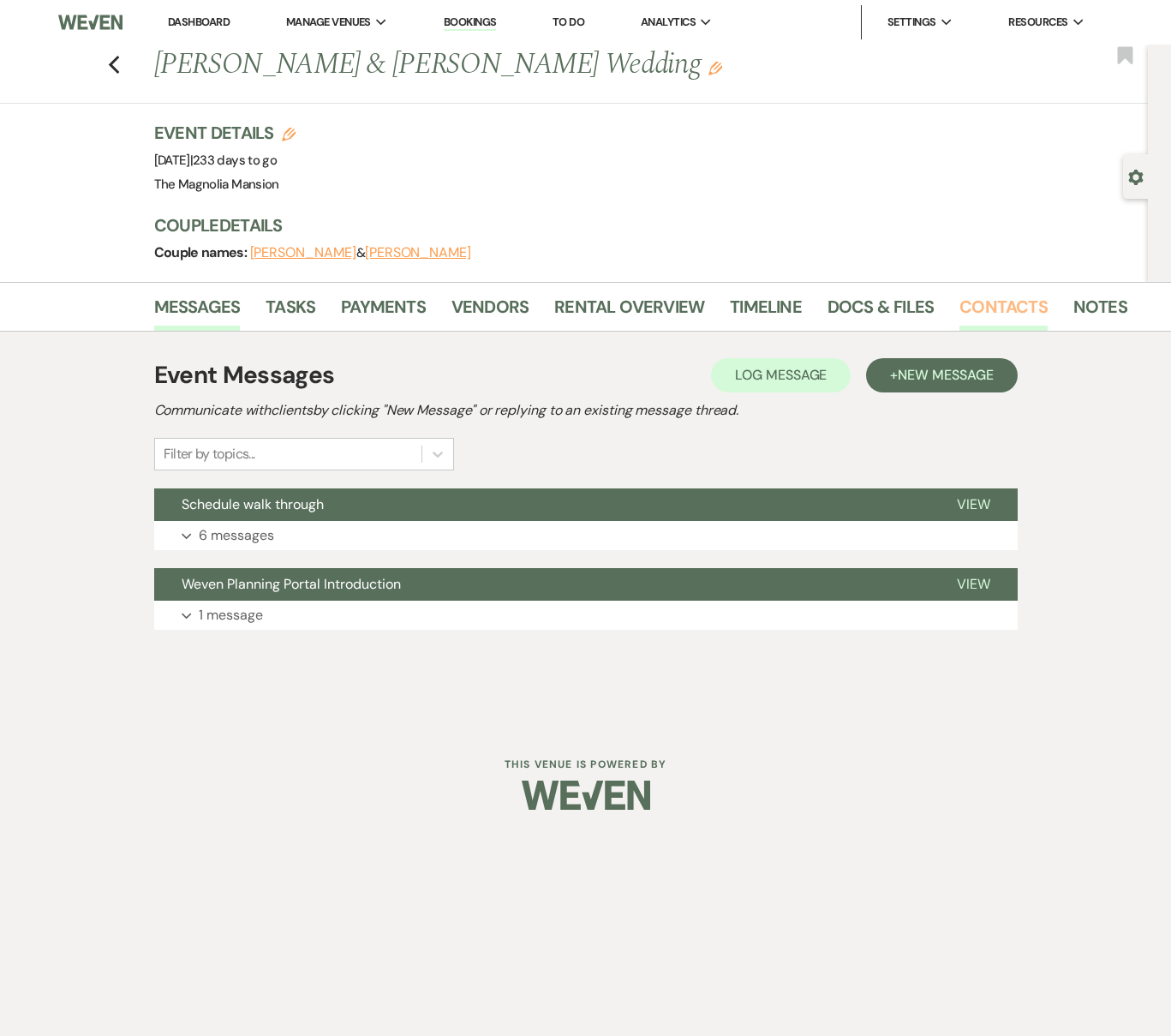
click at [970, 316] on link "Contacts" at bounding box center [1003, 312] width 88 height 38
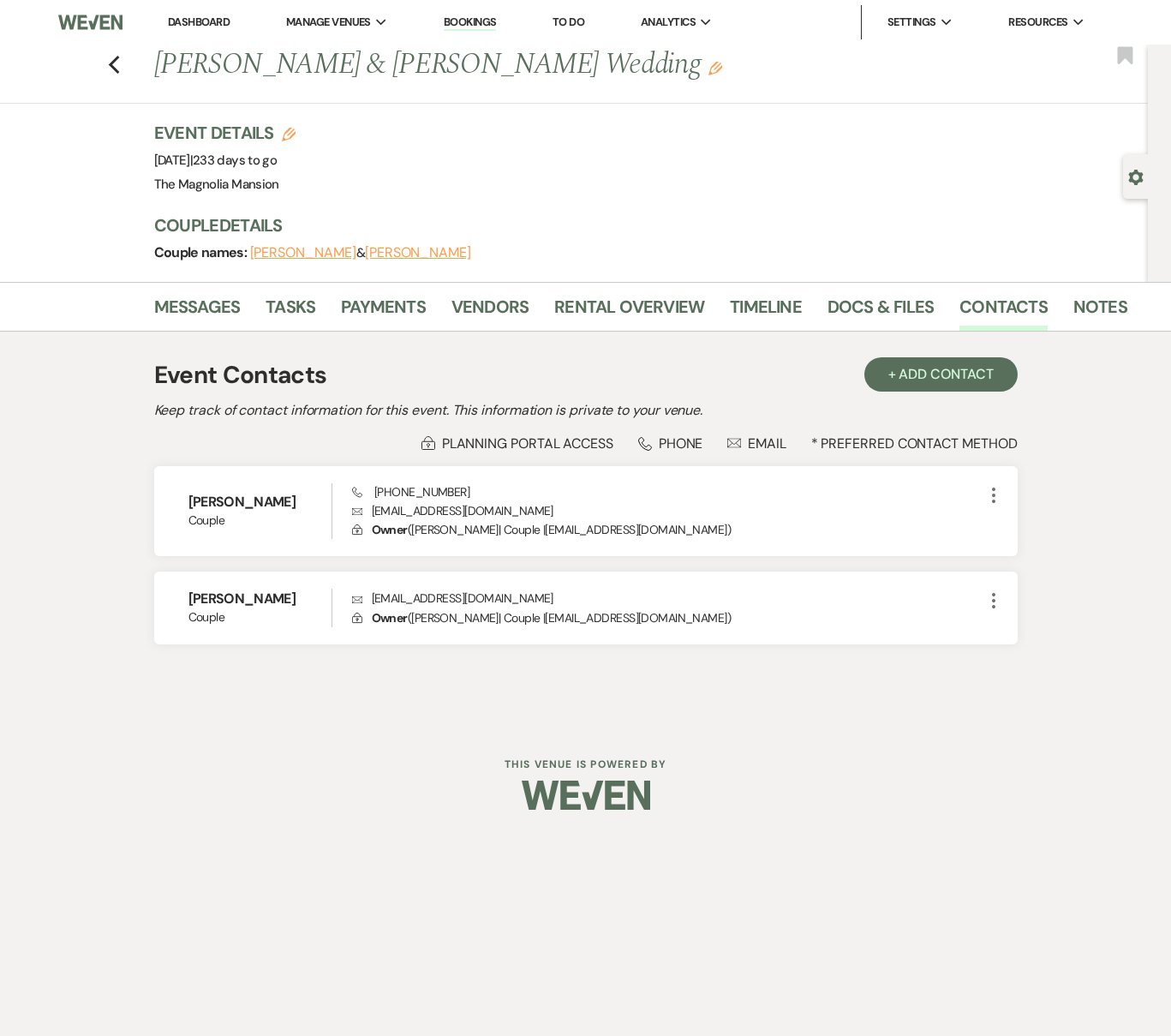
click at [122, 72] on div "Previous [PERSON_NAME] & [PERSON_NAME] Wedding Edit Bookmark" at bounding box center [570, 74] width 1157 height 59
click at [118, 64] on icon "Previous" at bounding box center [114, 65] width 13 height 20
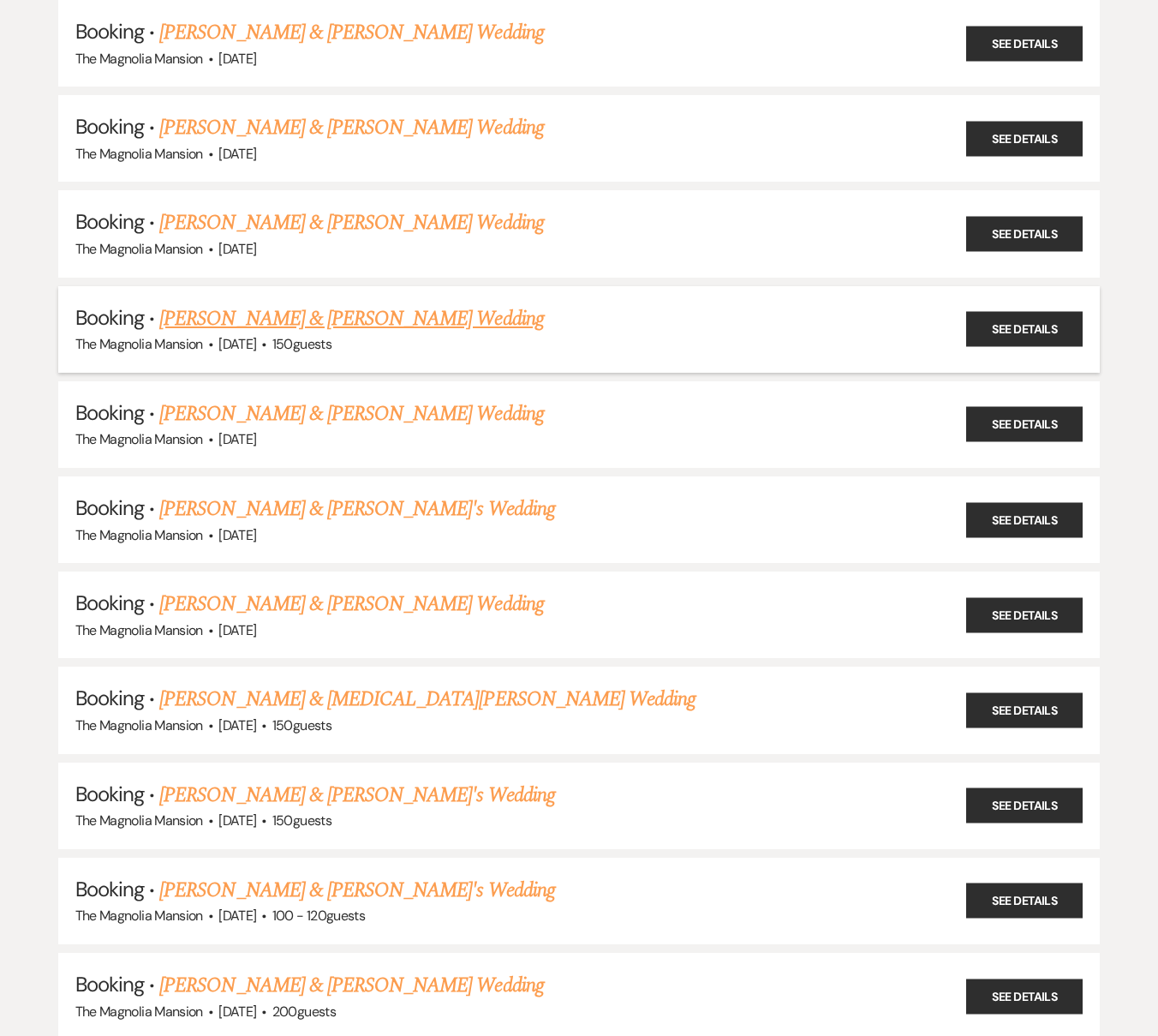
click at [286, 322] on link "[PERSON_NAME] & [PERSON_NAME] Wedding" at bounding box center [351, 318] width 384 height 31
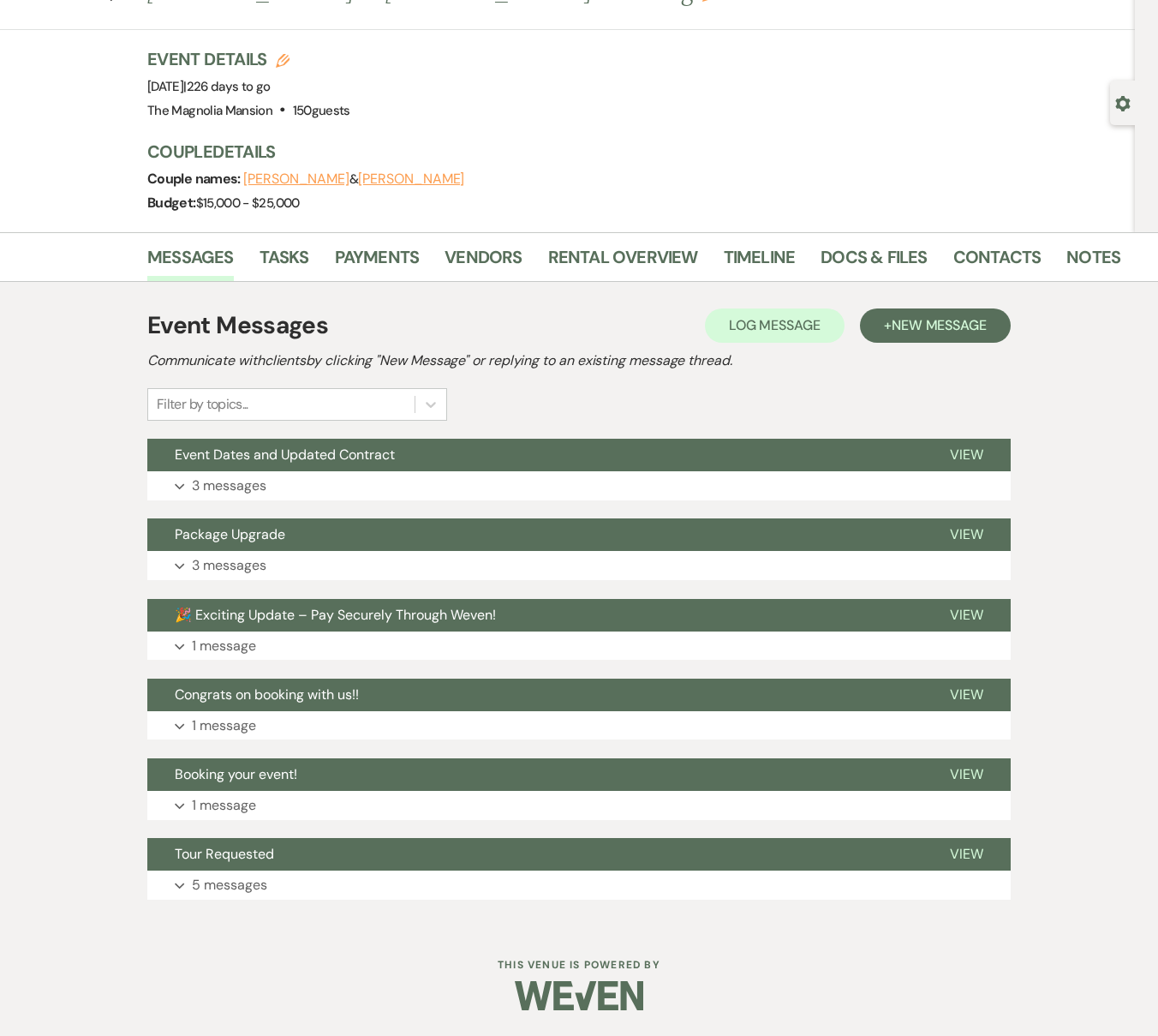
scroll to position [73, 0]
click at [975, 263] on link "Contacts" at bounding box center [997, 262] width 88 height 38
